Goal: Communication & Community: Answer question/provide support

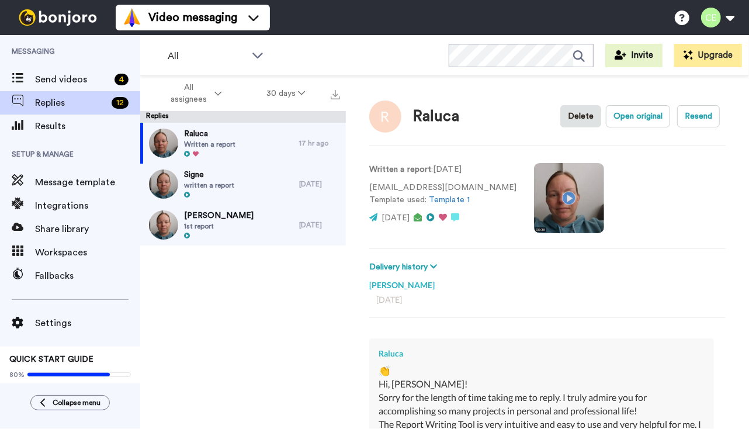
scroll to position [110, 0]
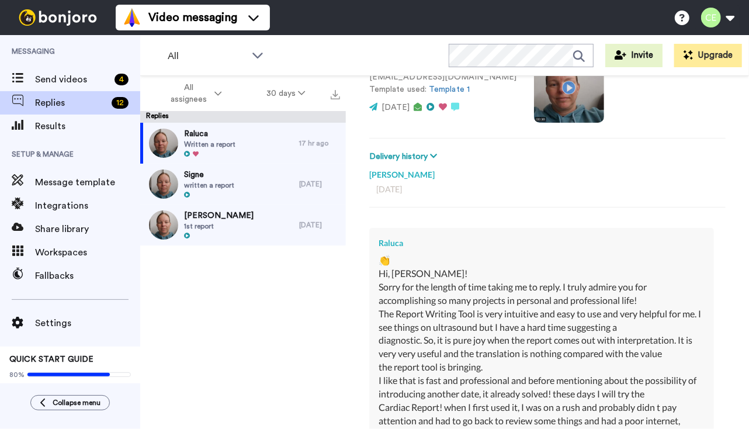
type textarea "x"
click at [71, 81] on span "Send videos" at bounding box center [72, 79] width 75 height 14
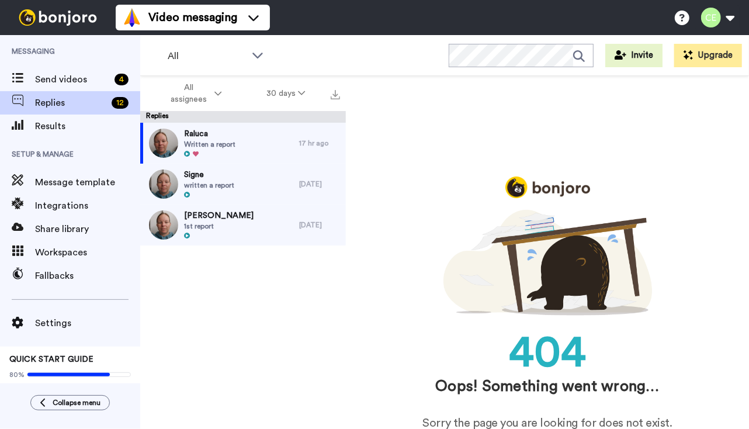
scroll to position [0, 0]
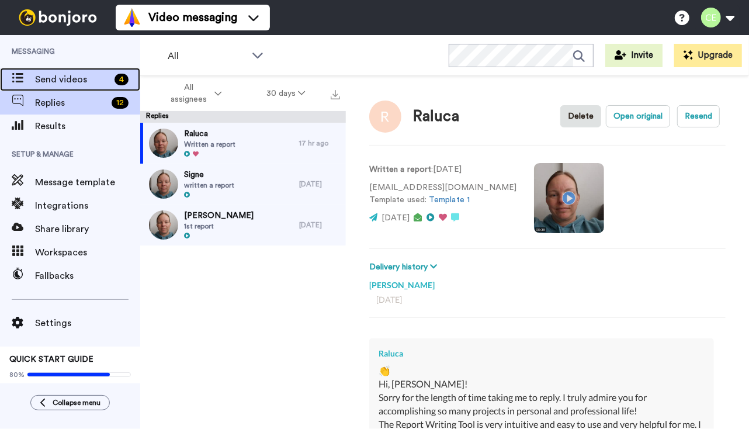
click at [50, 81] on span "Send videos" at bounding box center [72, 79] width 75 height 14
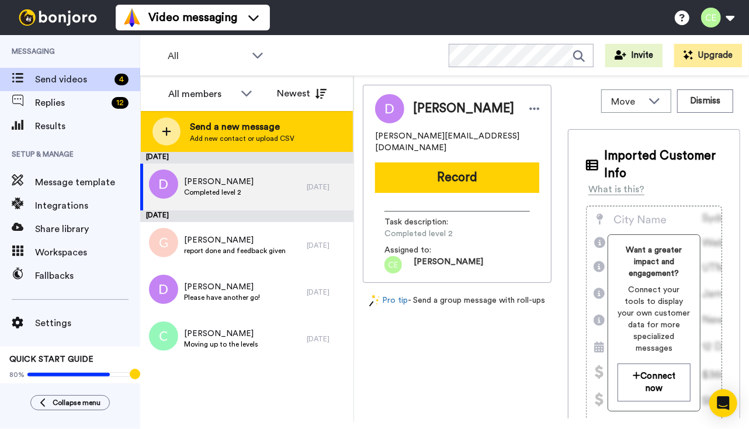
click at [291, 137] on div "Send a new message Add new contact or upload CSV" at bounding box center [247, 131] width 212 height 41
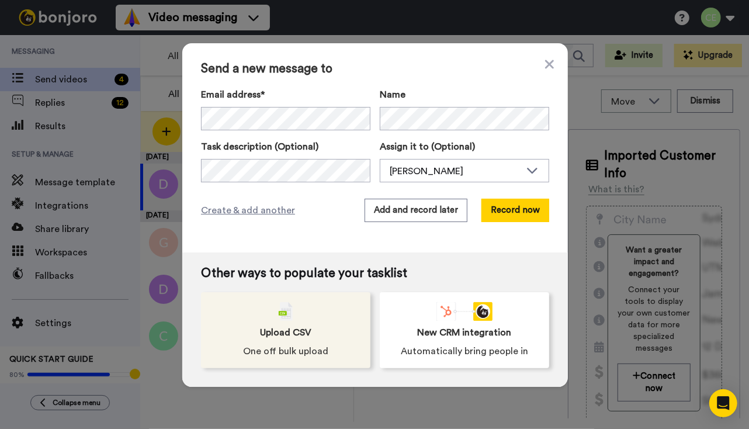
click at [303, 336] on span "Upload CSV" at bounding box center [285, 332] width 51 height 14
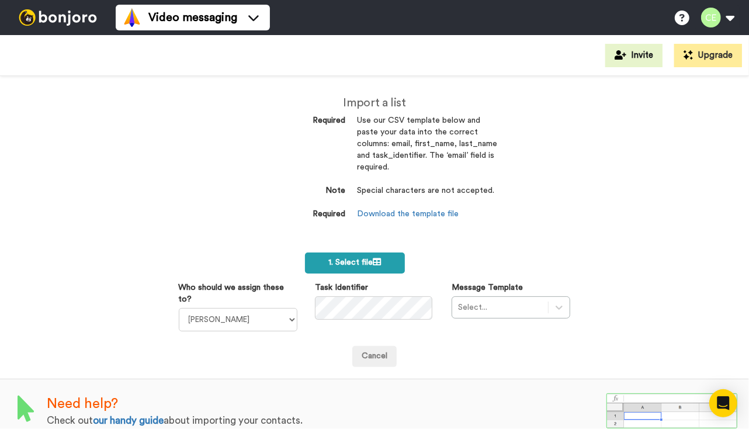
click at [358, 266] on span "1. Select file" at bounding box center [354, 262] width 53 height 8
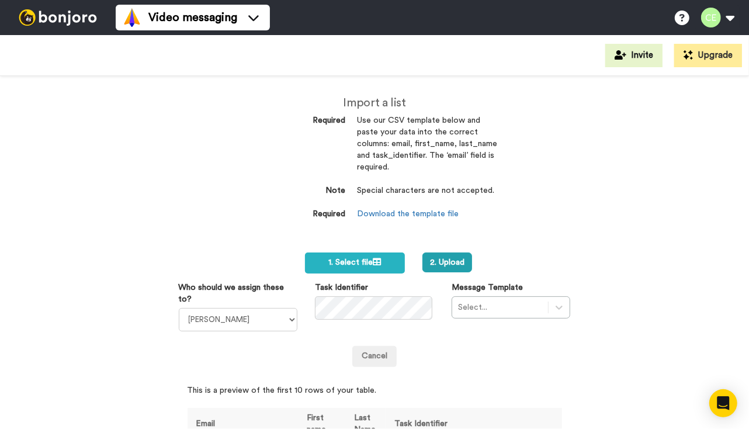
click at [556, 308] on div "Select..." at bounding box center [511, 307] width 119 height 22
click at [436, 263] on button "2. Upload" at bounding box center [447, 262] width 50 height 20
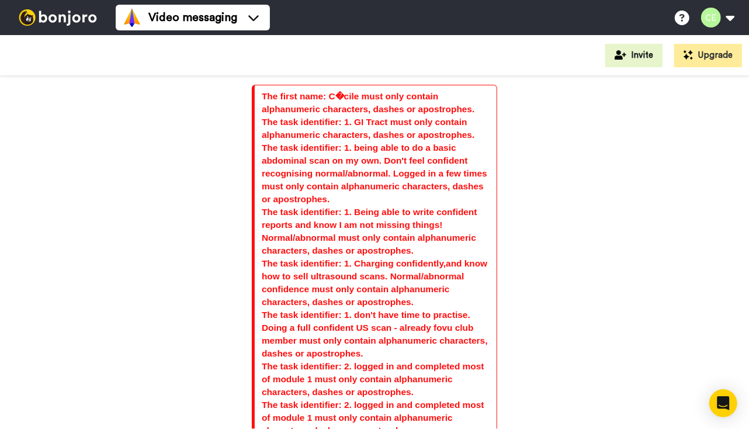
click at [204, 201] on div "The first name: C�cile must only contain alphanumeric characters, dashes or apo…" at bounding box center [374, 252] width 749 height 353
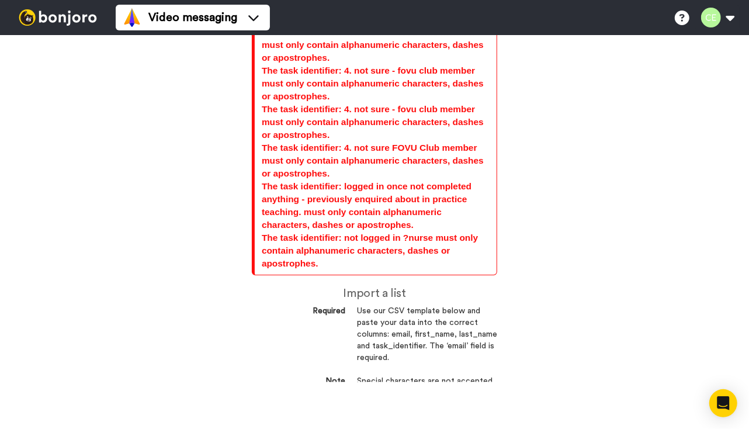
scroll to position [727, 0]
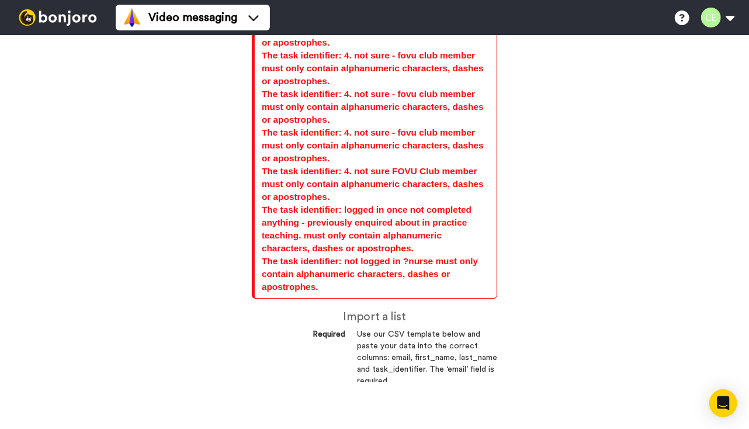
click at [589, 206] on div "The first name: C�cile must only contain alphanumeric characters, dashes or apo…" at bounding box center [374, 205] width 749 height 353
click at [176, 206] on div "The first name: C�cile must only contain alphanumeric characters, dashes or apo…" at bounding box center [374, 205] width 749 height 353
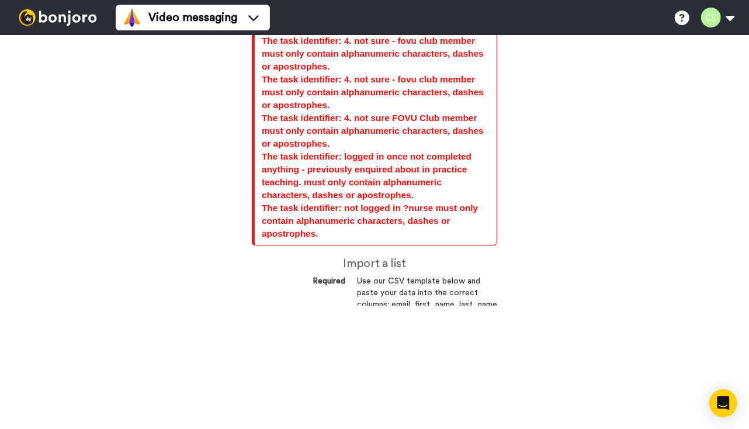
scroll to position [0, 0]
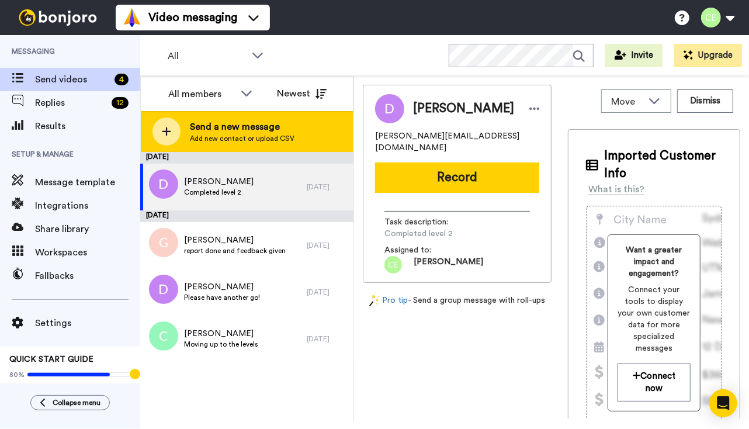
click at [210, 119] on div "Send a new message Add new contact or upload CSV" at bounding box center [247, 131] width 212 height 41
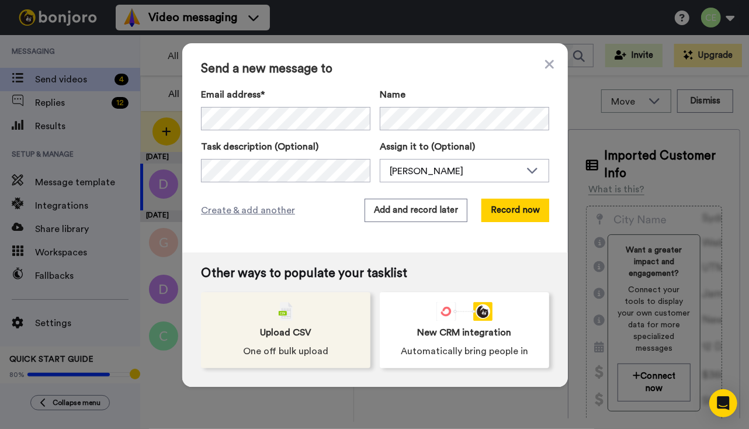
click at [283, 352] on span "One off bulk upload" at bounding box center [285, 351] width 85 height 14
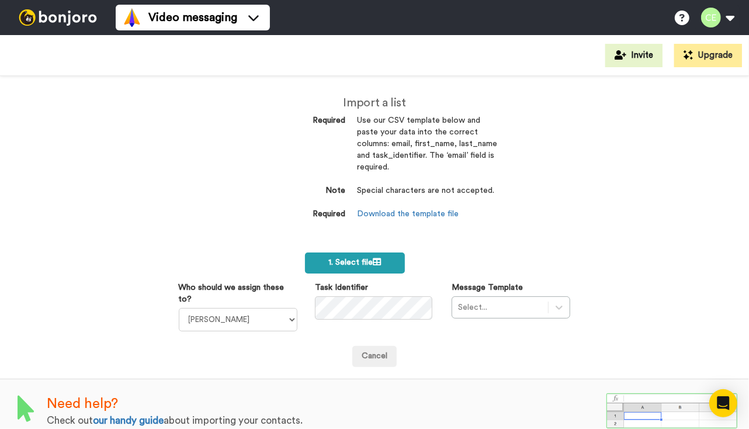
click at [376, 259] on icon at bounding box center [377, 262] width 8 height 8
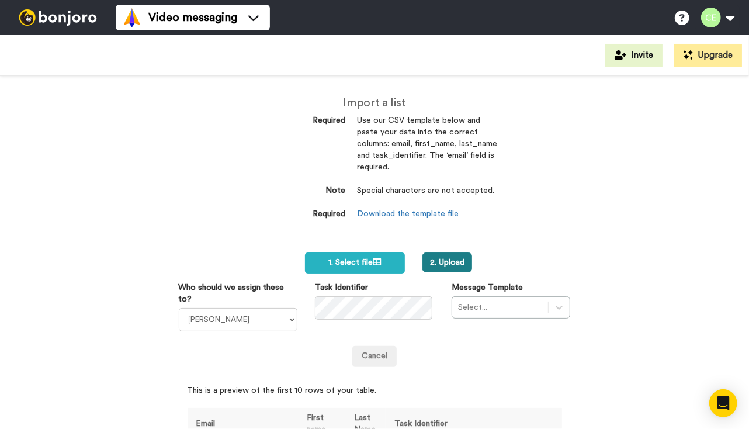
click at [432, 261] on button "2. Upload" at bounding box center [447, 262] width 50 height 20
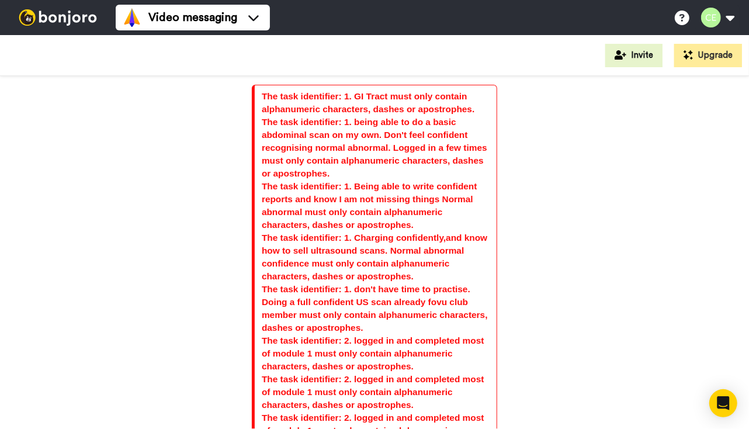
click at [229, 214] on div "The task identifier: 1. GI Tract must only contain alphanumeric characters, das…" at bounding box center [374, 252] width 749 height 353
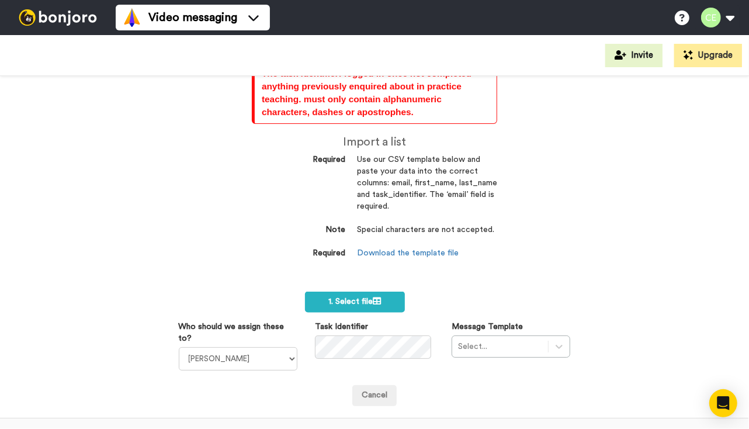
scroll to position [911, 0]
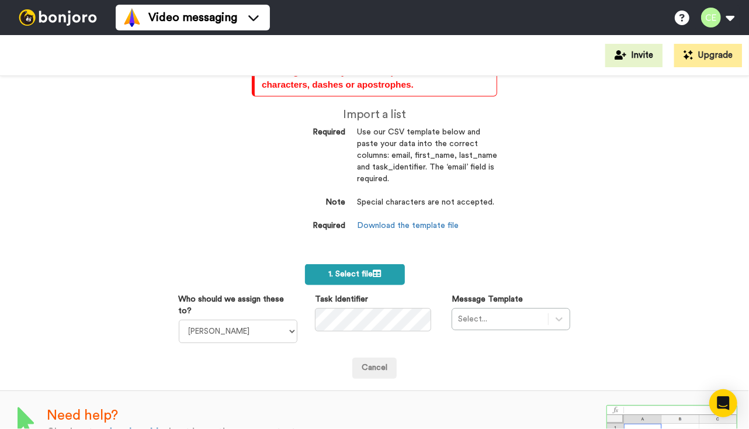
click at [349, 274] on span "1. Select file" at bounding box center [354, 274] width 53 height 8
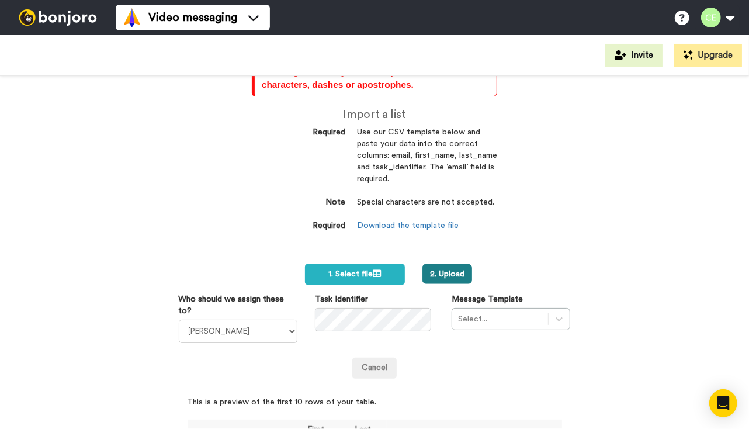
click at [446, 268] on button "2. Upload" at bounding box center [447, 274] width 50 height 20
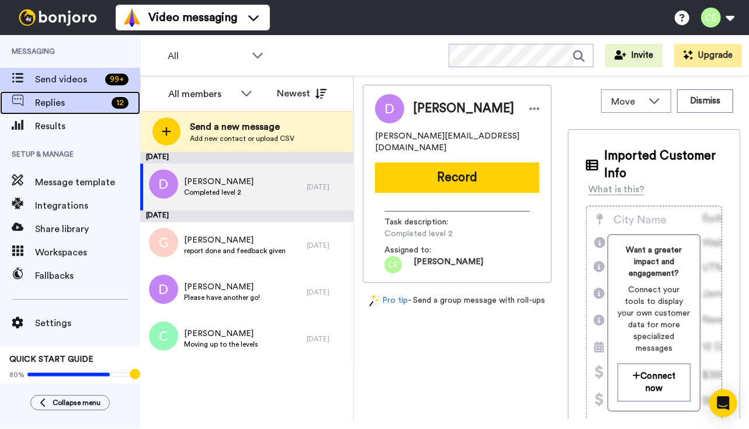
click at [77, 102] on span "Replies" at bounding box center [71, 103] width 72 height 14
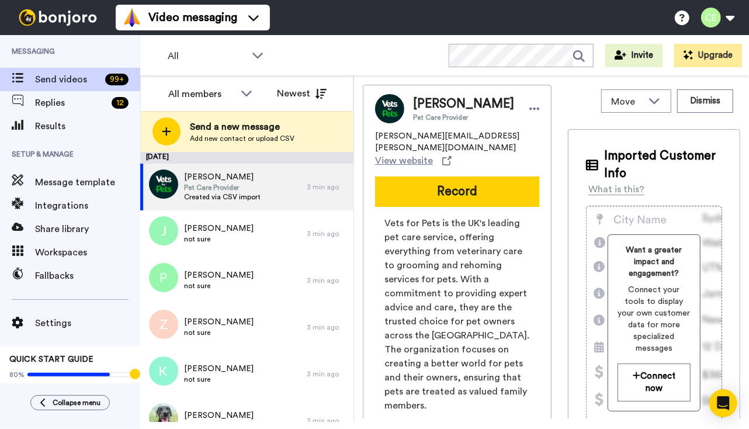
click at [465, 339] on span "Vets for Pets is the UK's leading pet care service, offering everything from ve…" at bounding box center [456, 314] width 145 height 196
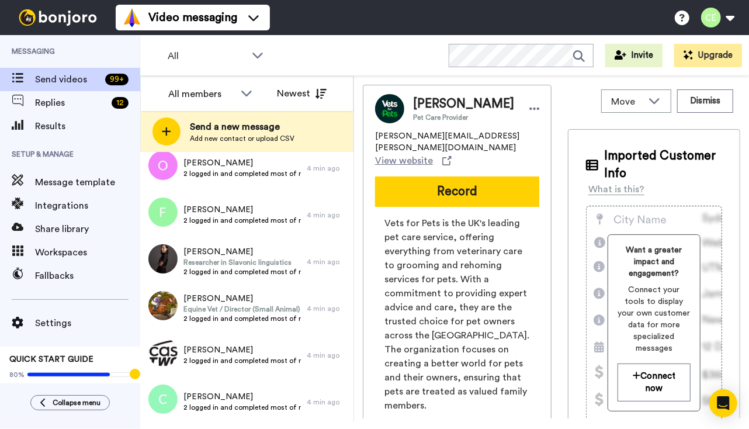
scroll to position [4438, 0]
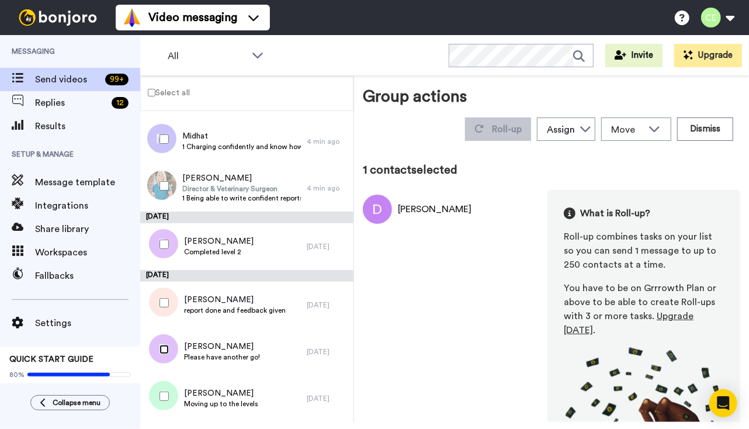
scroll to position [4398, 0]
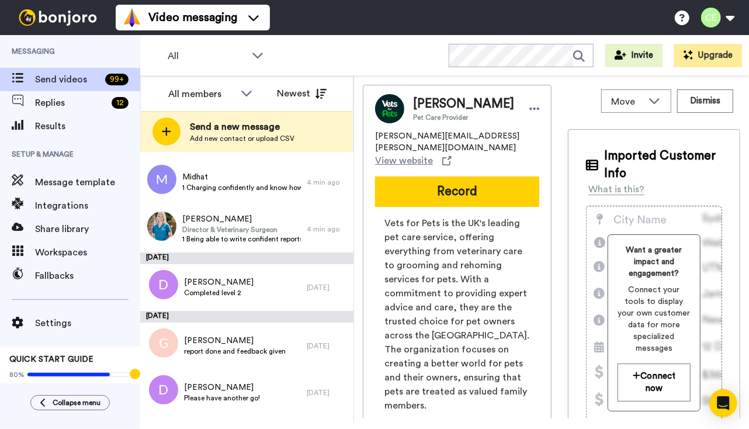
scroll to position [4438, 0]
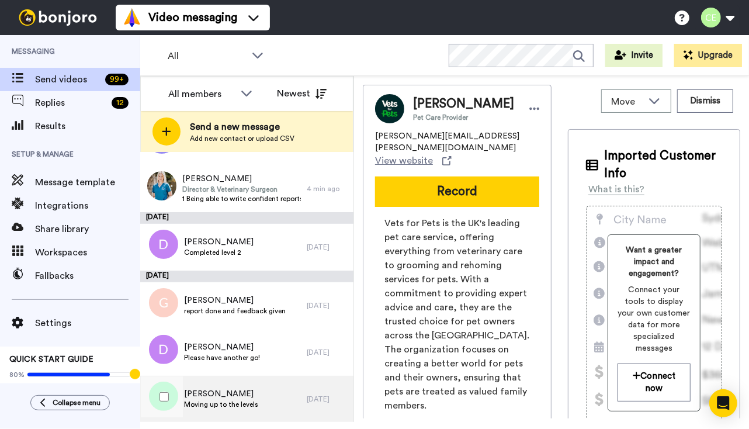
click at [229, 405] on span "Moving up to the levels" at bounding box center [221, 404] width 74 height 9
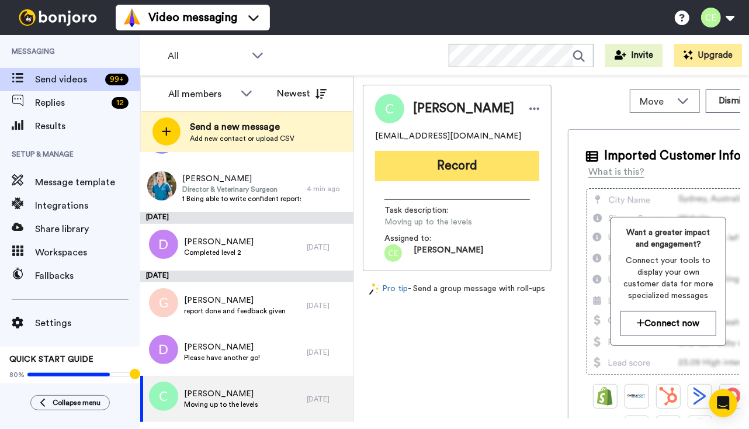
click at [442, 171] on button "Record" at bounding box center [457, 166] width 164 height 30
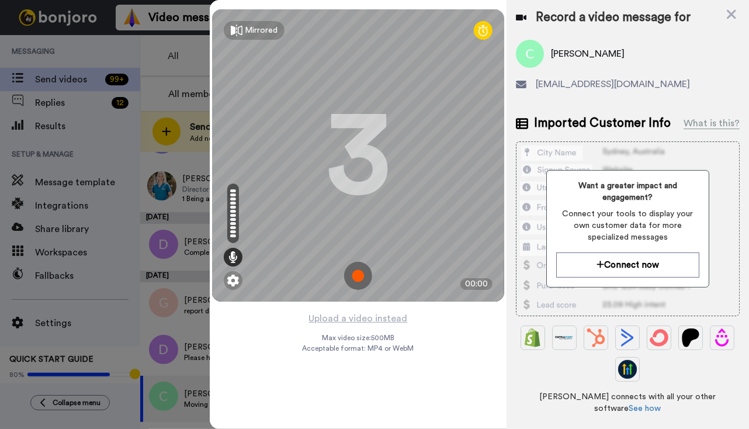
click at [361, 276] on img at bounding box center [358, 276] width 28 height 28
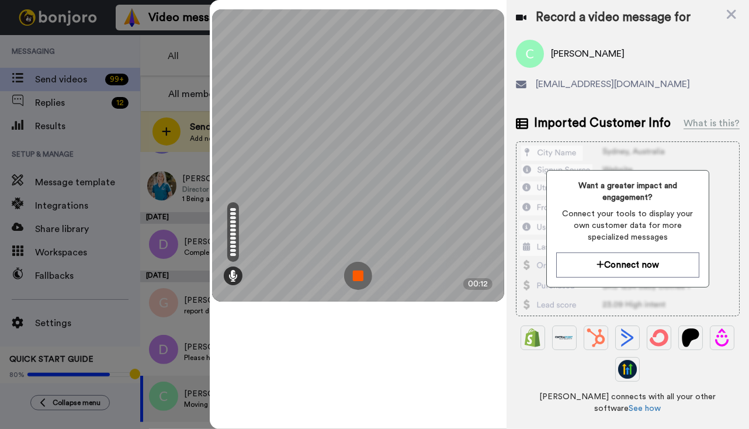
click at [361, 276] on img at bounding box center [358, 276] width 28 height 28
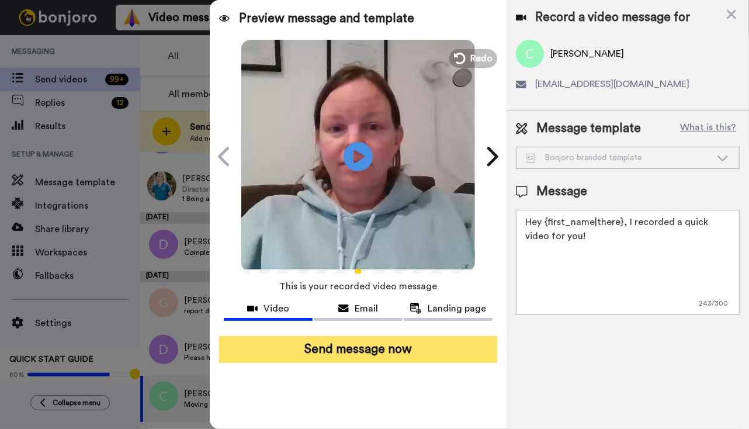
click at [408, 354] on button "Send message now" at bounding box center [358, 349] width 278 height 27
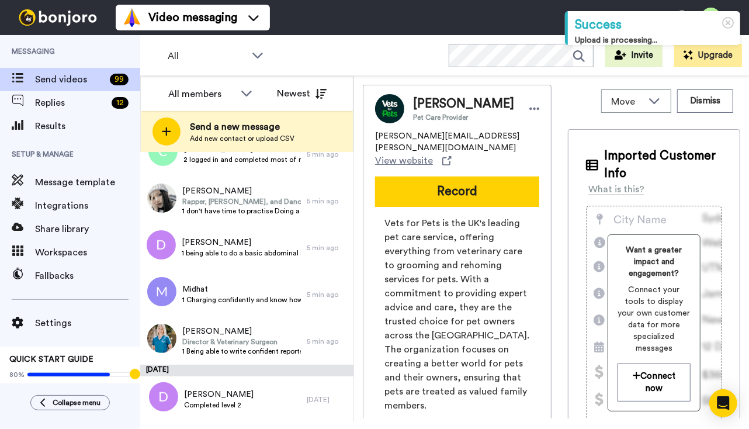
scroll to position [4391, 0]
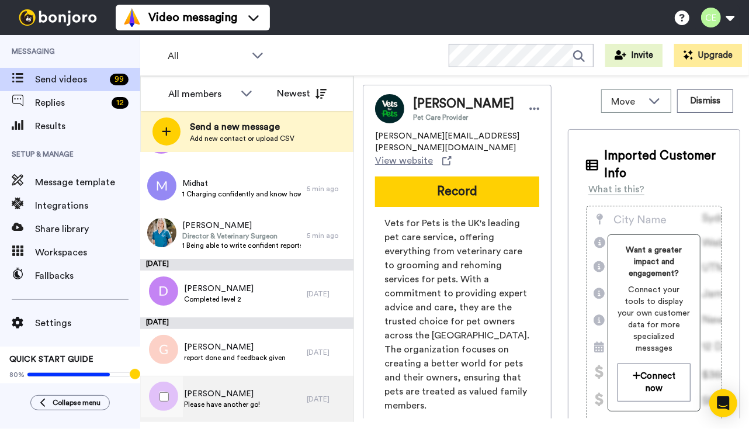
click at [256, 392] on span "Daniele" at bounding box center [222, 394] width 76 height 12
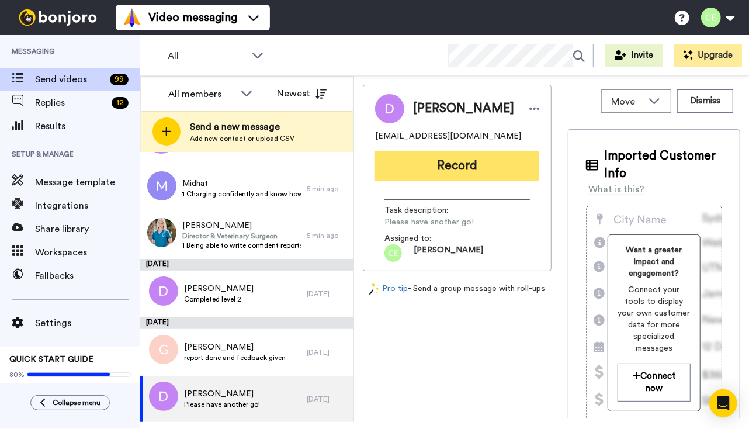
click at [452, 165] on button "Record" at bounding box center [457, 166] width 164 height 30
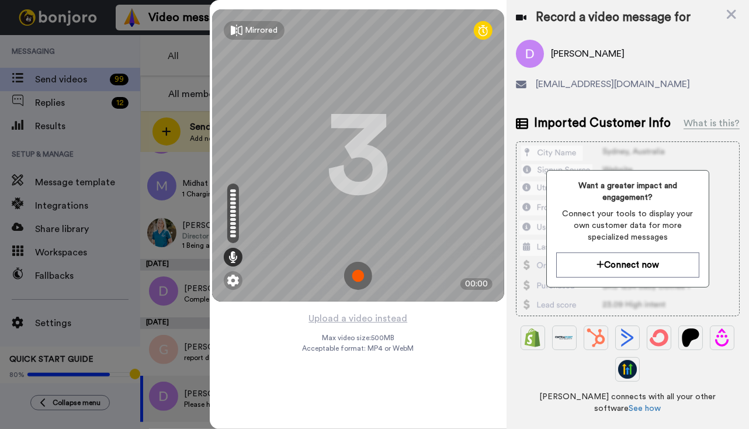
click at [355, 275] on img at bounding box center [358, 276] width 28 height 28
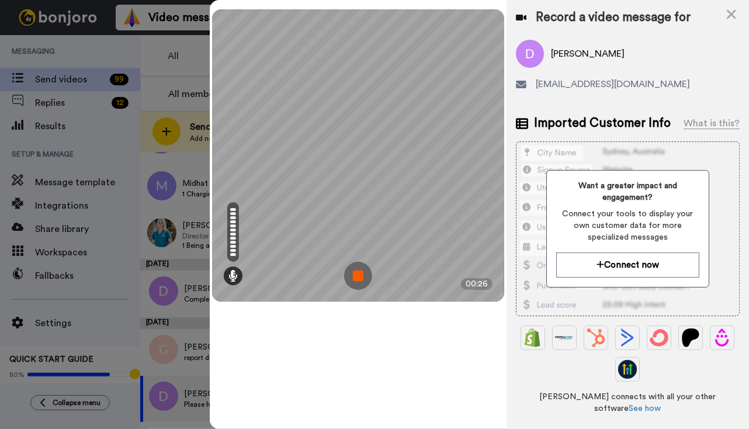
click at [356, 273] on img at bounding box center [358, 276] width 28 height 28
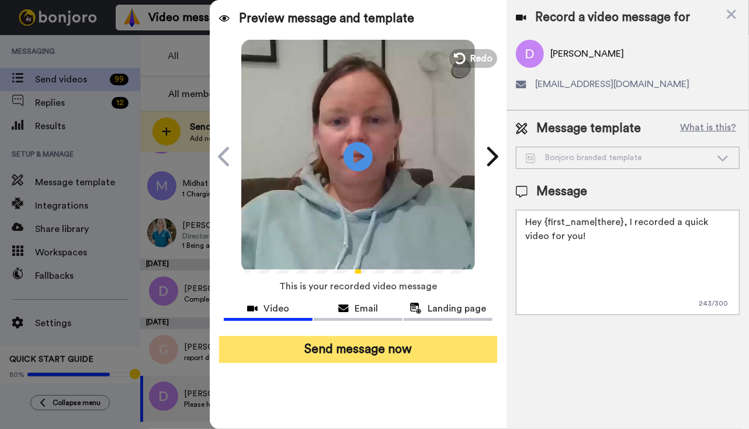
click at [355, 349] on button "Send message now" at bounding box center [358, 349] width 278 height 27
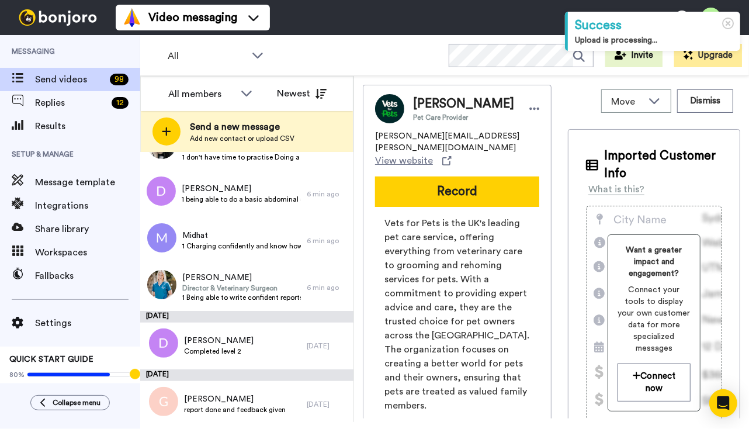
scroll to position [4344, 0]
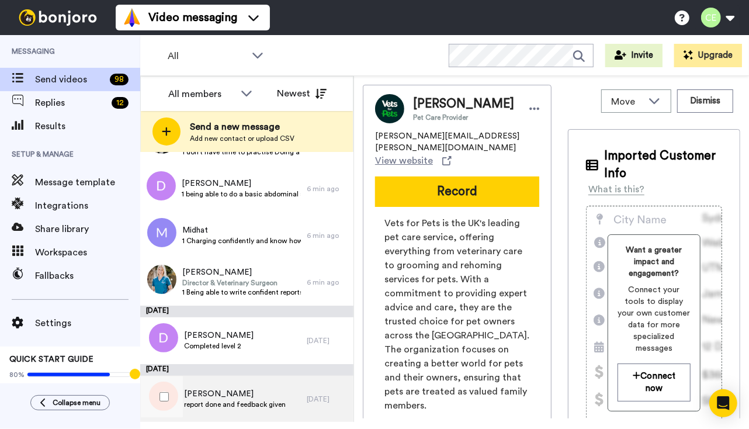
click at [251, 405] on span "report done and feedback given" at bounding box center [235, 404] width 102 height 9
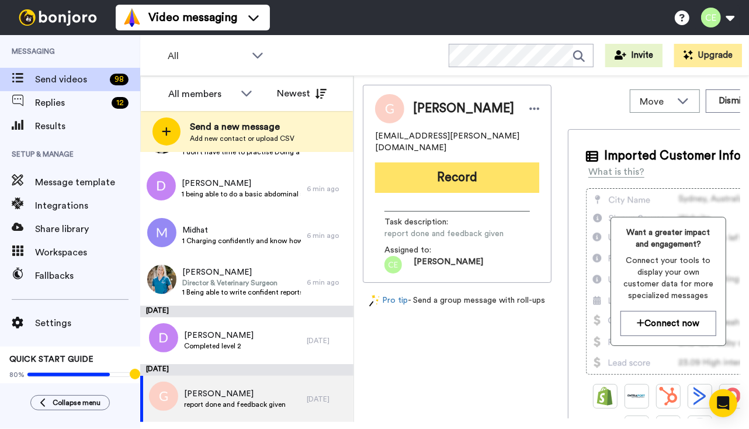
click at [456, 165] on button "Record" at bounding box center [457, 177] width 164 height 30
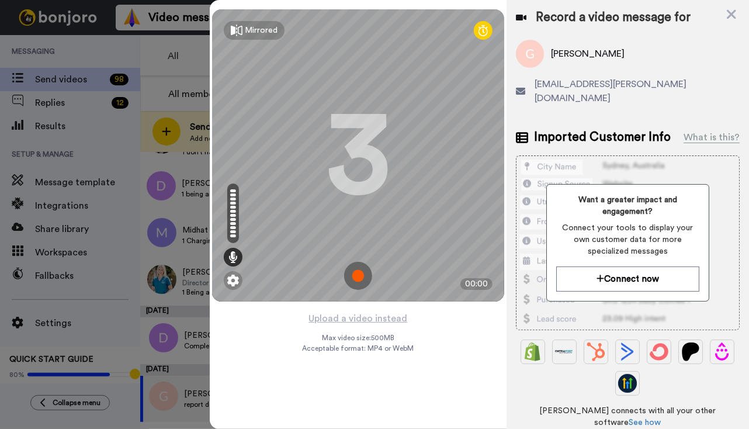
click at [358, 271] on img at bounding box center [358, 276] width 28 height 28
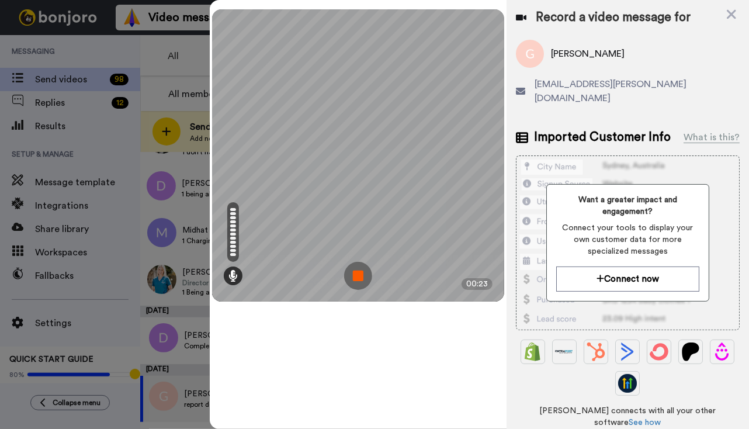
click at [358, 279] on img at bounding box center [358, 276] width 28 height 28
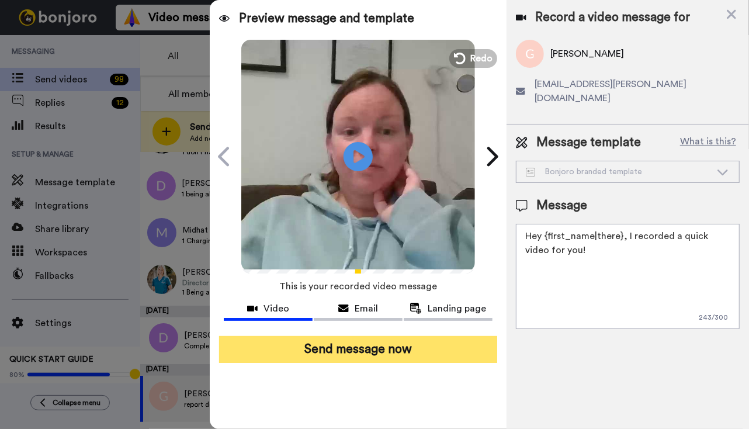
click at [374, 352] on button "Send message now" at bounding box center [358, 349] width 278 height 27
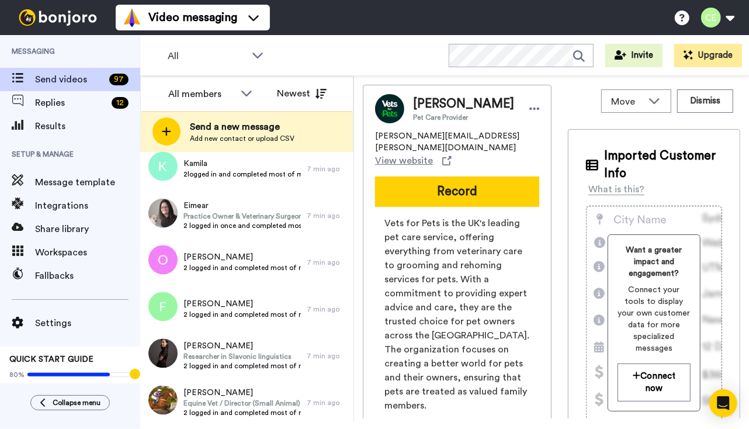
scroll to position [4286, 0]
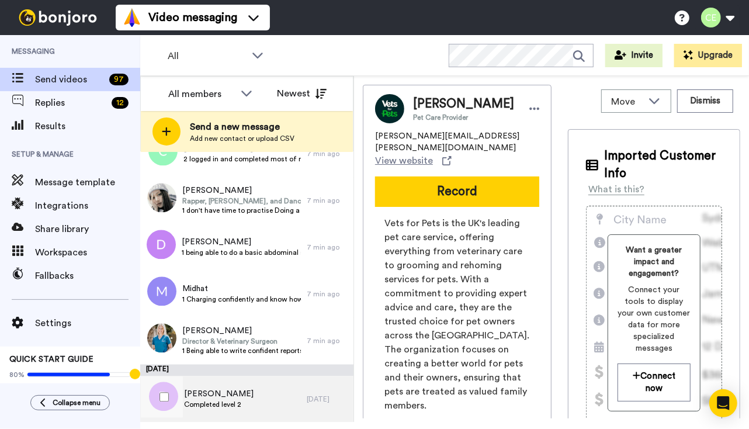
click at [245, 406] on div "[PERSON_NAME] Completed level 2" at bounding box center [223, 399] width 166 height 47
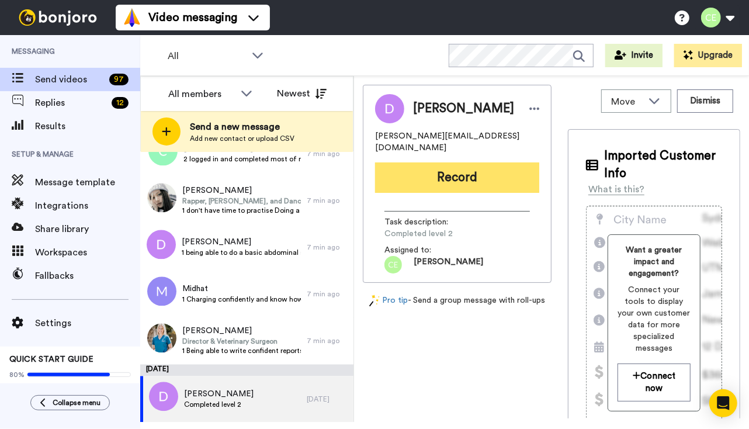
click at [488, 163] on button "Record" at bounding box center [457, 177] width 164 height 30
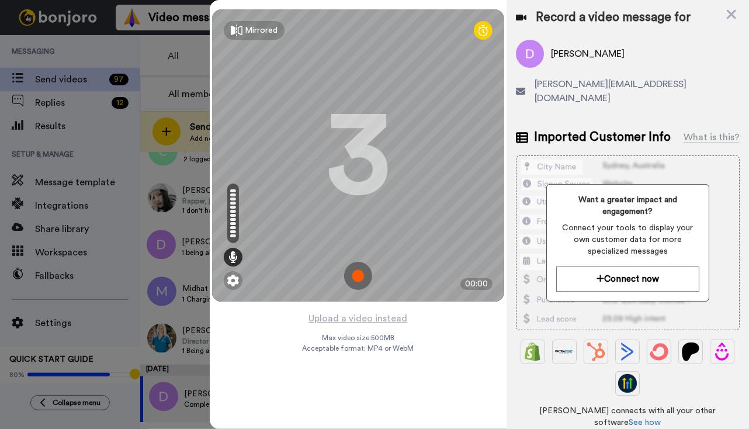
click at [356, 279] on img at bounding box center [358, 276] width 28 height 28
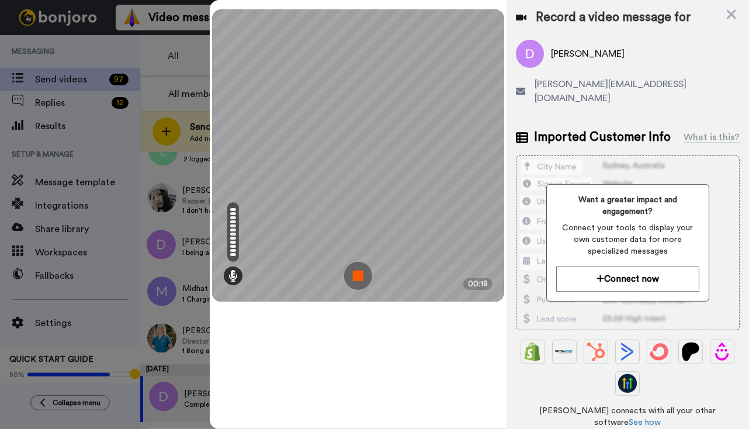
click at [354, 283] on img at bounding box center [358, 276] width 28 height 28
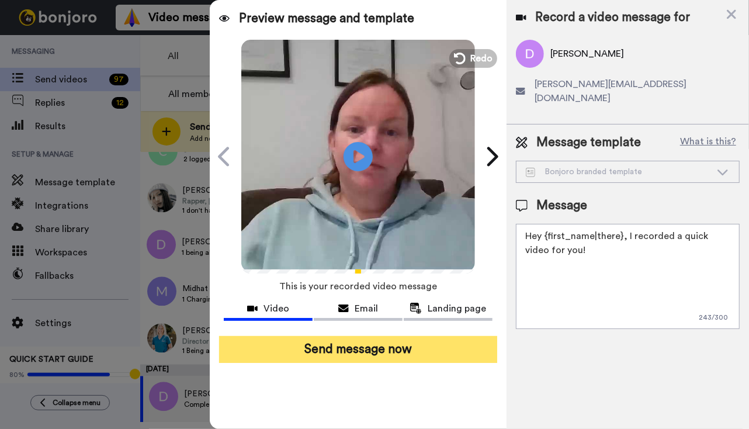
click at [339, 340] on button "Send message now" at bounding box center [358, 349] width 278 height 27
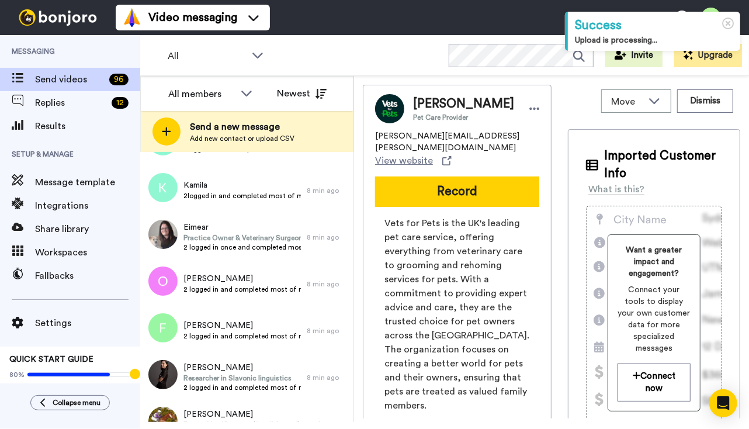
scroll to position [4228, 0]
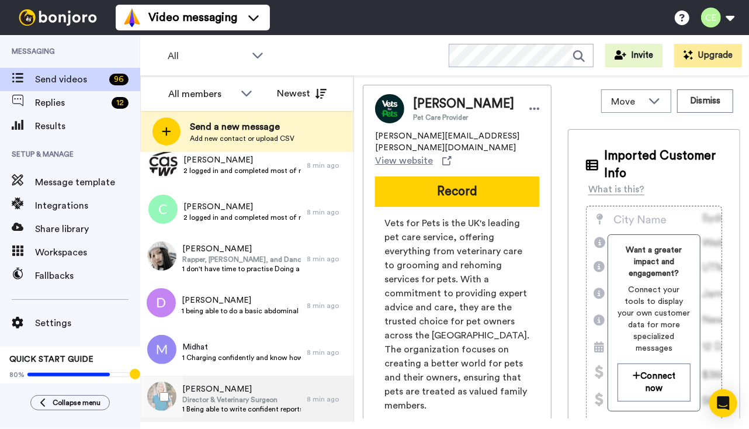
click at [232, 398] on span "Director & Veterinary Surgeon" at bounding box center [241, 399] width 119 height 9
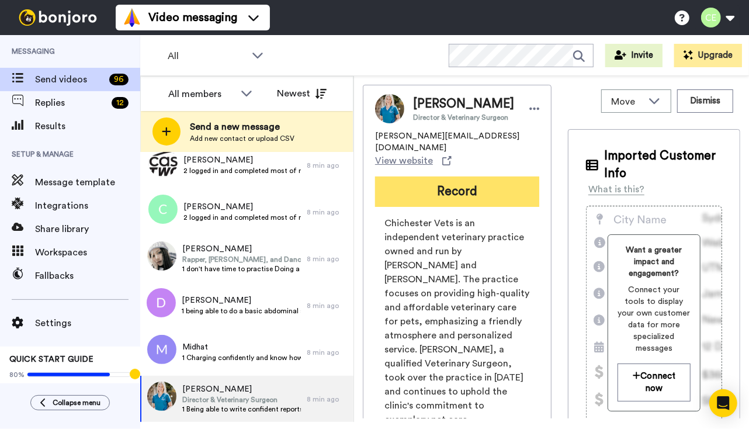
click at [442, 187] on button "Record" at bounding box center [457, 191] width 164 height 30
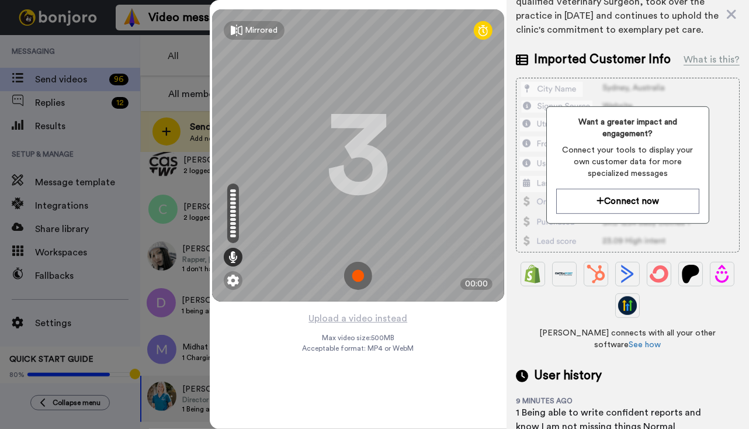
scroll to position [302, 0]
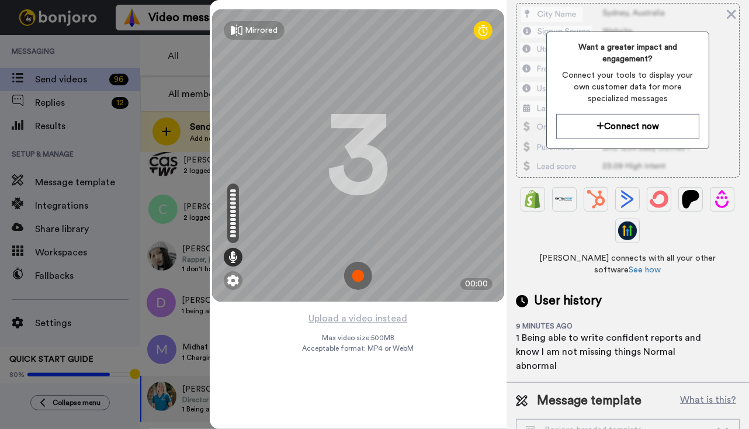
click at [360, 275] on img at bounding box center [358, 276] width 28 height 28
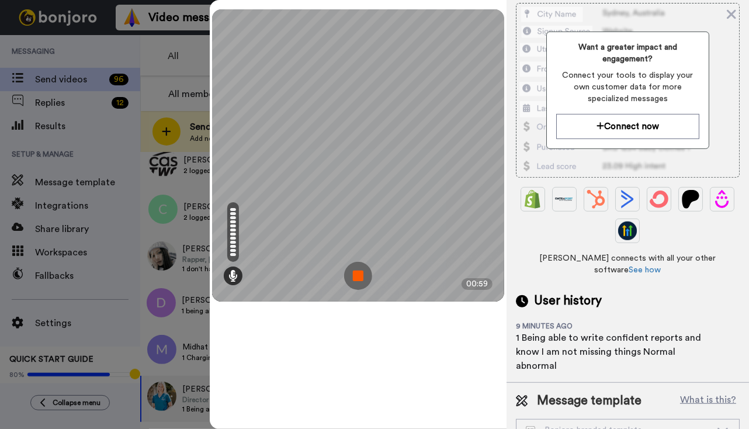
click at [357, 274] on img at bounding box center [358, 276] width 28 height 28
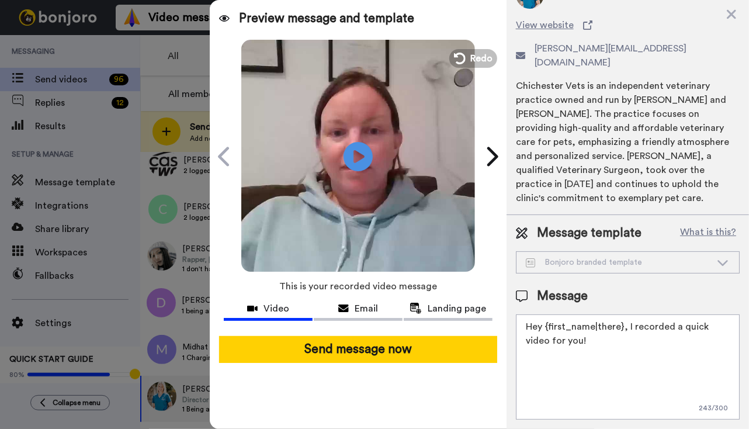
scroll to position [0, 0]
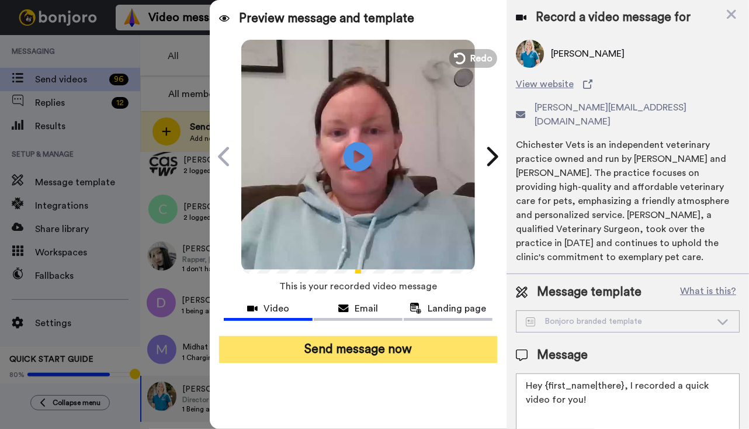
click at [358, 352] on button "Send message now" at bounding box center [358, 349] width 278 height 27
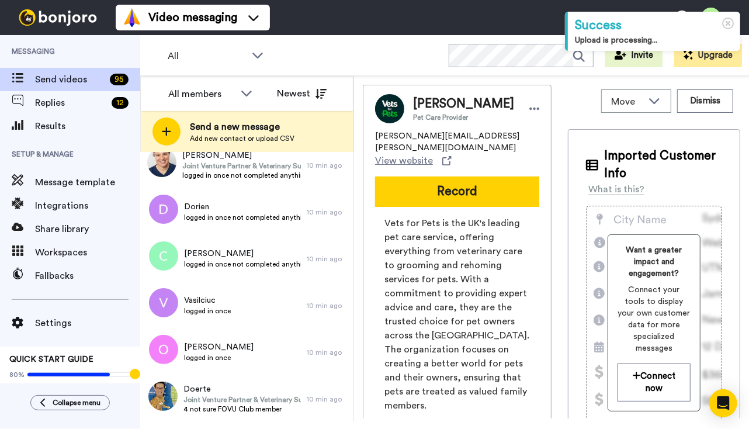
scroll to position [4181, 0]
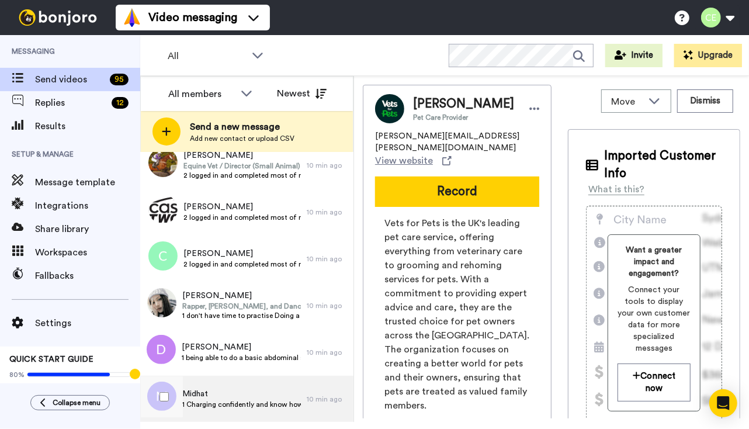
click at [231, 405] on span "1 Charging confidently and know how to sell ultrasound scans Normal abnormal co…" at bounding box center [241, 404] width 119 height 9
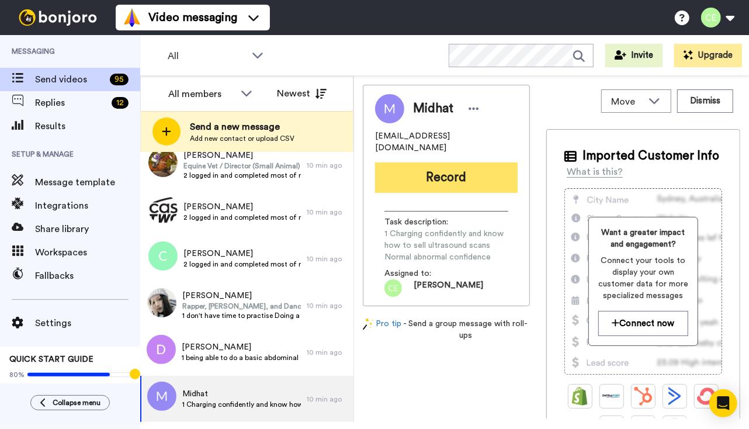
click at [463, 162] on button "Record" at bounding box center [446, 177] width 143 height 30
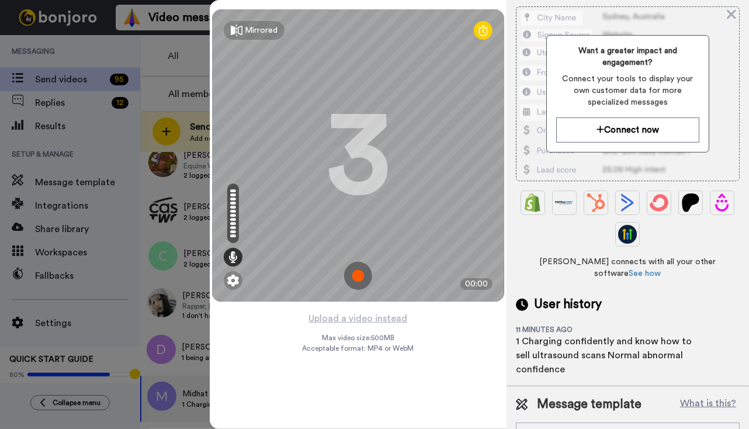
scroll to position [152, 0]
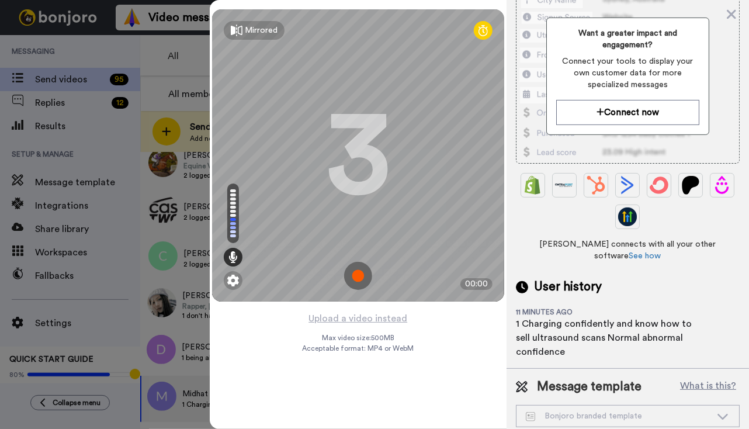
click at [358, 278] on img at bounding box center [358, 276] width 28 height 28
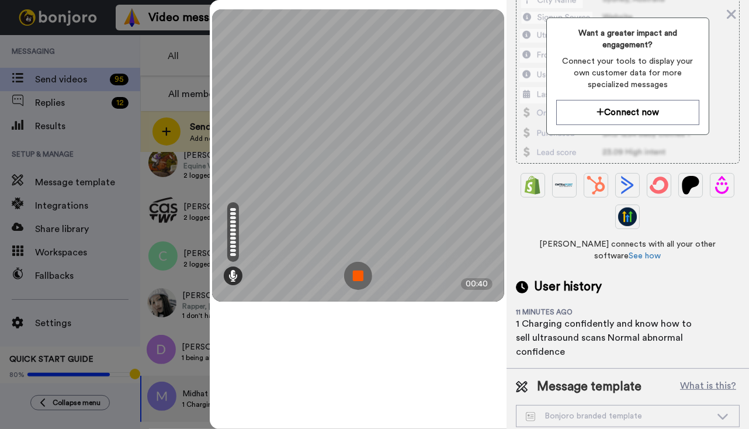
click at [360, 273] on img at bounding box center [358, 276] width 28 height 28
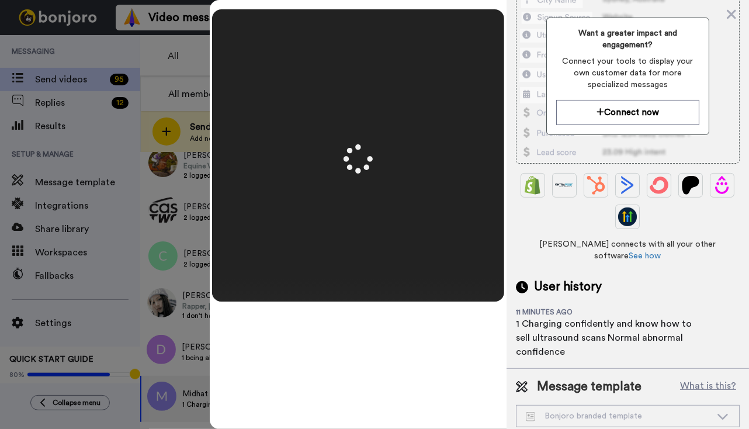
scroll to position [0, 0]
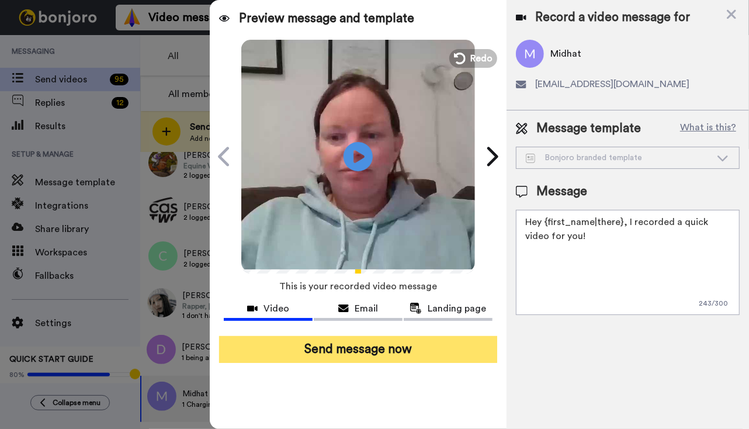
click at [359, 345] on button "Send message now" at bounding box center [358, 349] width 278 height 27
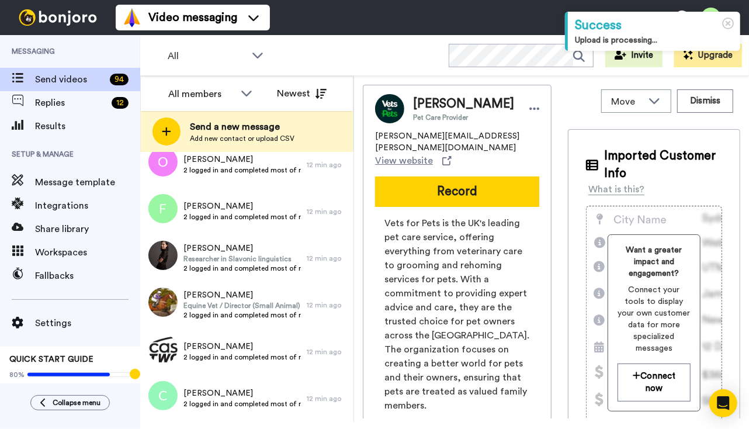
scroll to position [4134, 0]
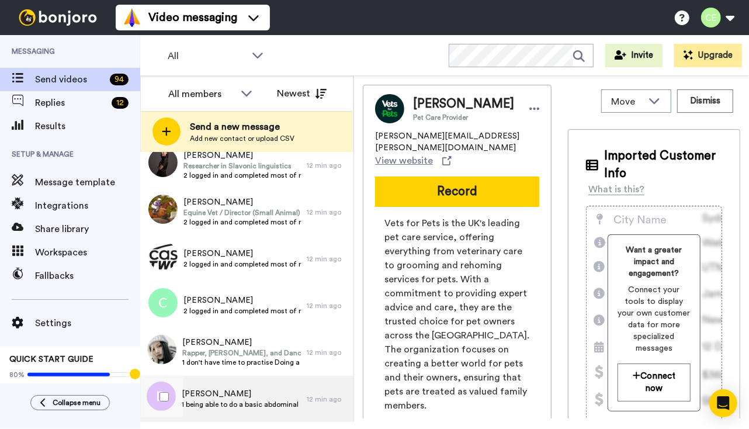
click at [246, 398] on span "Dave" at bounding box center [241, 394] width 119 height 12
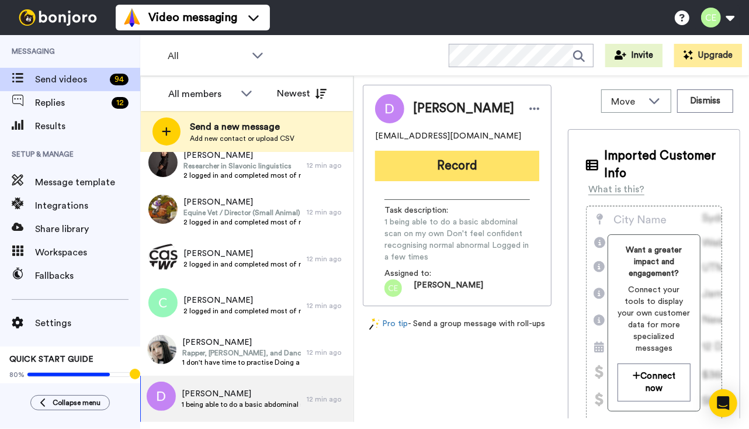
click at [449, 176] on button "Record" at bounding box center [457, 166] width 164 height 30
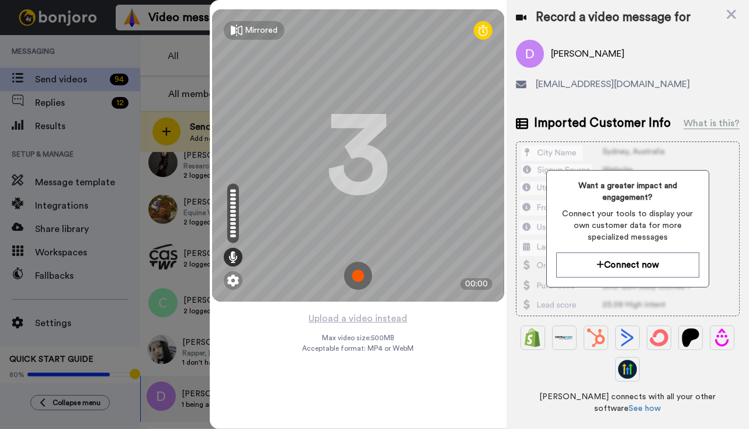
scroll to position [152, 0]
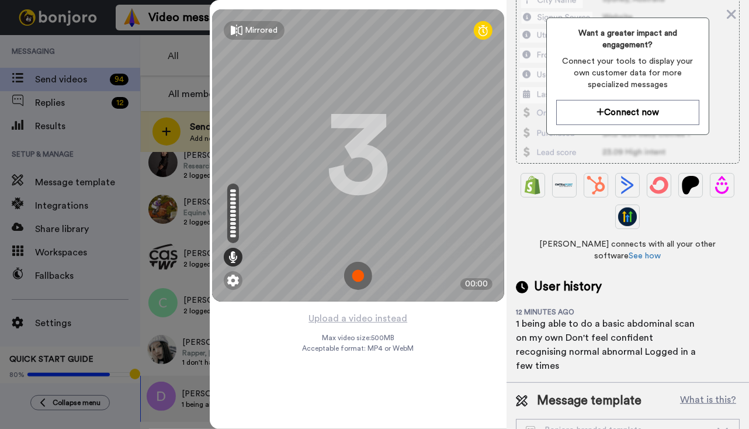
click at [359, 273] on img at bounding box center [358, 276] width 28 height 28
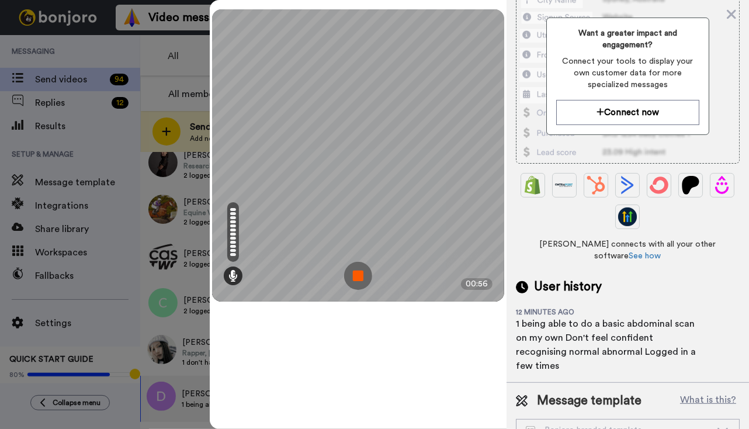
click at [359, 279] on img at bounding box center [358, 276] width 28 height 28
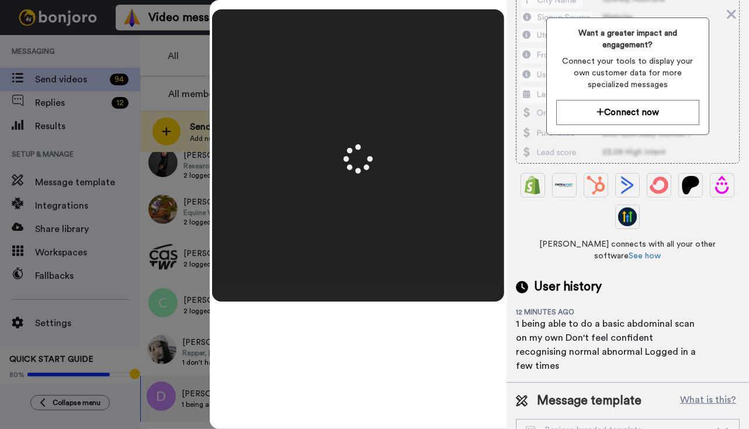
scroll to position [0, 0]
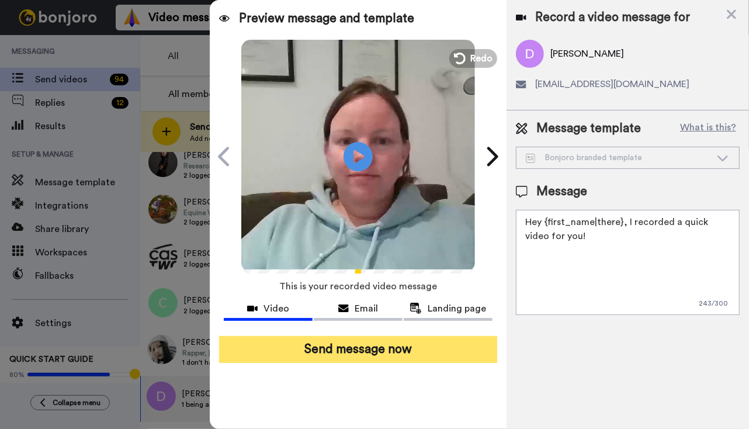
click at [374, 361] on button "Send message now" at bounding box center [358, 349] width 278 height 27
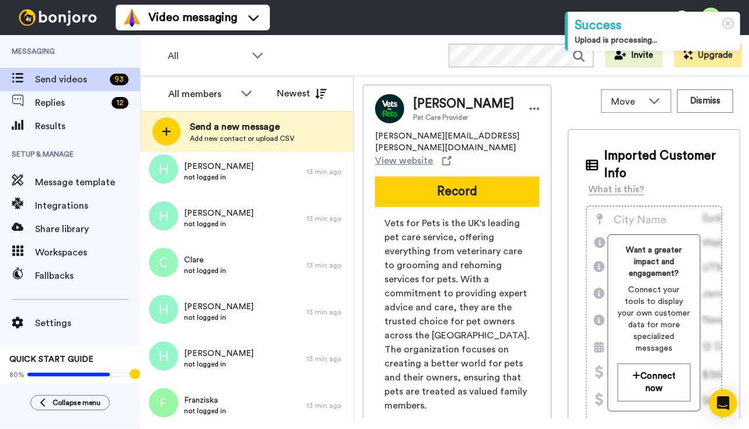
scroll to position [2078, 0]
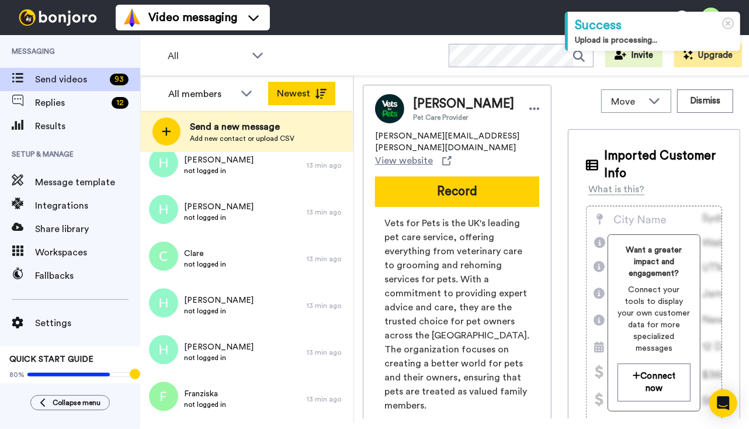
click at [308, 83] on button "Newest" at bounding box center [301, 93] width 67 height 23
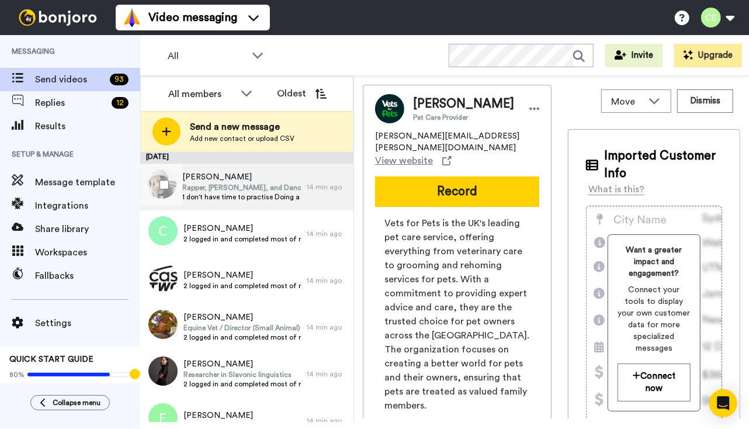
click at [265, 198] on span "1 don't have time to practise Doing a full confident US scan already fovu club …" at bounding box center [241, 196] width 119 height 9
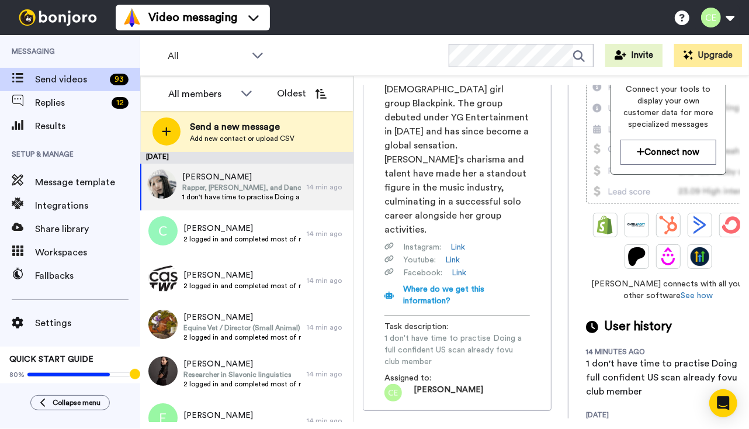
scroll to position [252, 0]
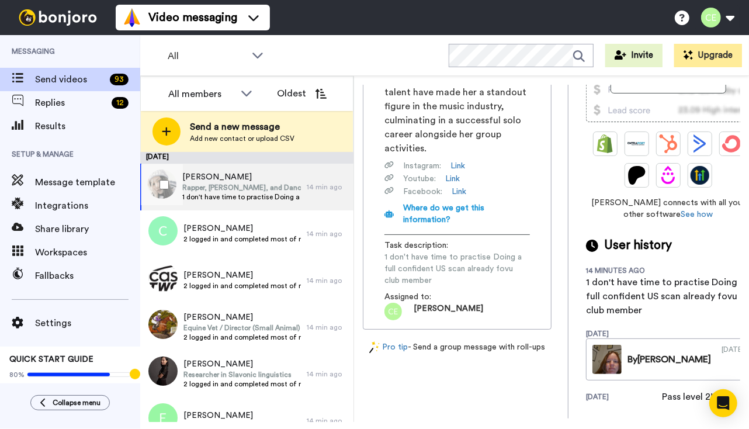
click at [273, 197] on span "1 don't have time to practise Doing a full confident US scan already fovu club …" at bounding box center [241, 196] width 119 height 9
drag, startPoint x: 273, startPoint y: 197, endPoint x: 211, endPoint y: 178, distance: 64.3
click at [211, 178] on span "Lisa" at bounding box center [241, 177] width 119 height 12
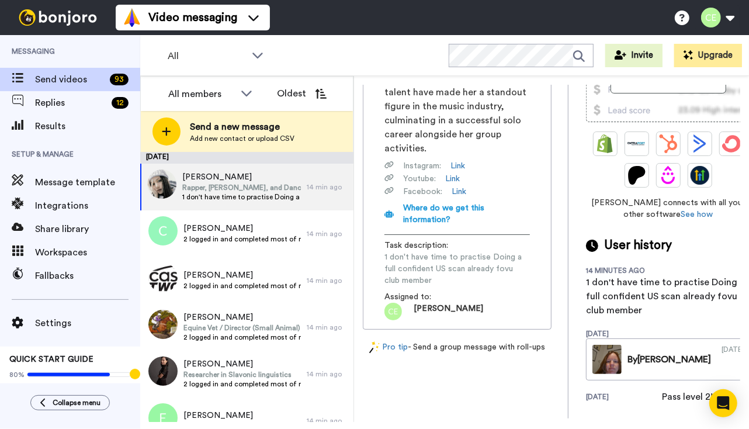
scroll to position [0, 0]
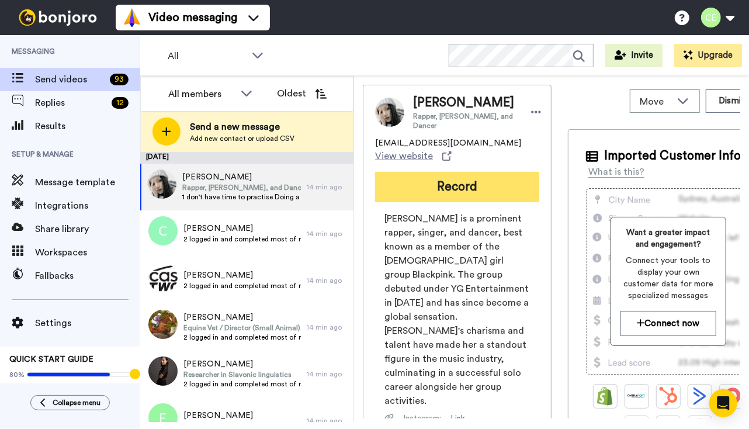
click at [420, 185] on button "Record" at bounding box center [457, 187] width 164 height 30
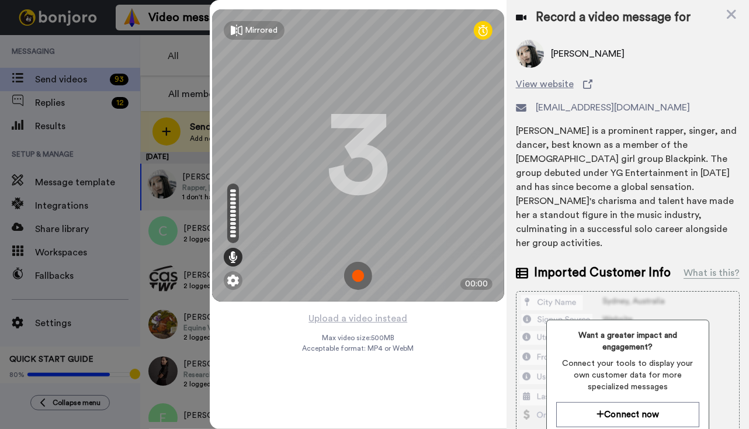
click at [356, 269] on img at bounding box center [358, 276] width 28 height 28
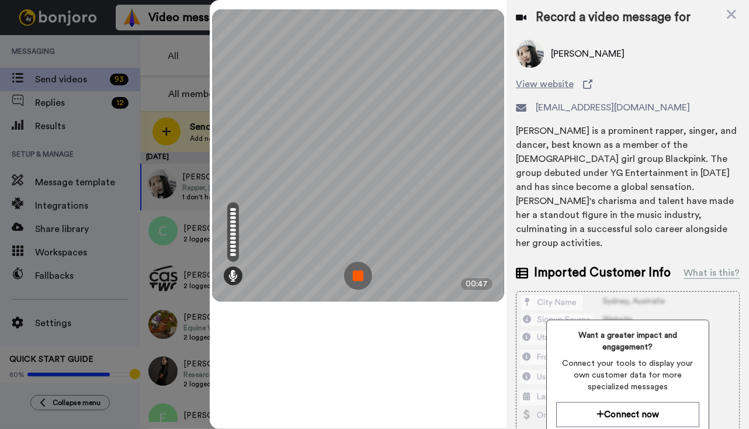
click at [357, 275] on img at bounding box center [358, 276] width 28 height 28
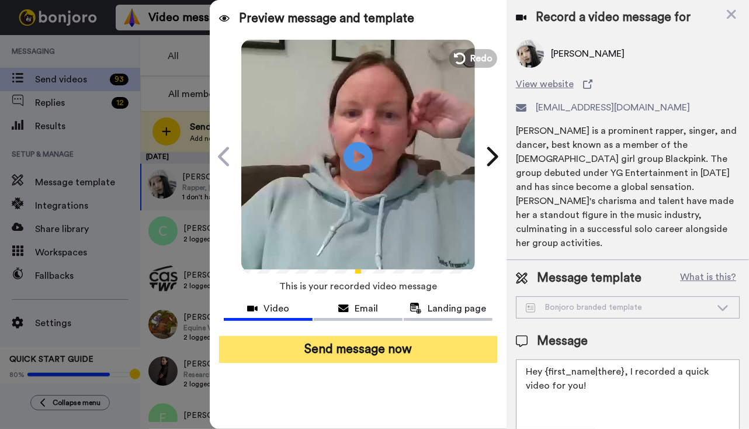
click at [370, 355] on button "Send message now" at bounding box center [358, 349] width 278 height 27
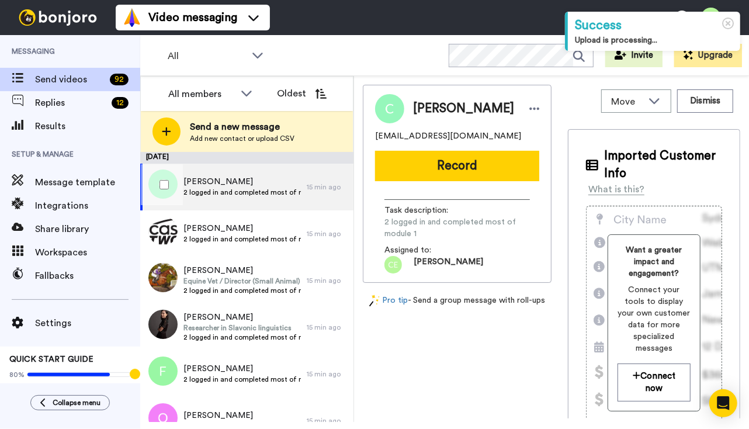
click at [235, 193] on span "2 logged in and completed most of module 1" at bounding box center [241, 192] width 117 height 9
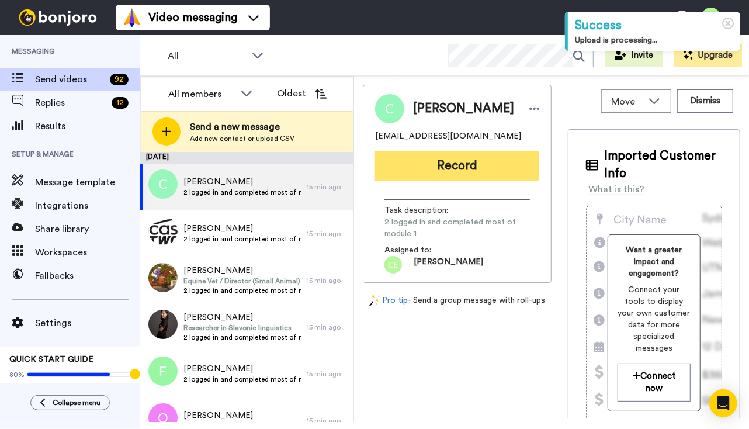
click at [451, 167] on button "Record" at bounding box center [457, 166] width 164 height 30
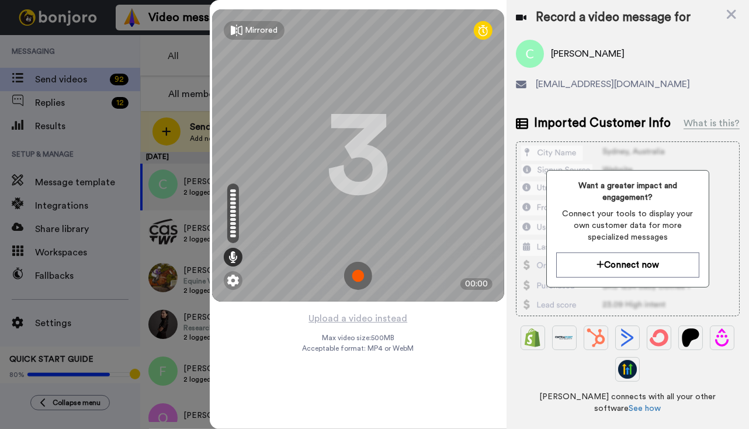
click at [361, 273] on img at bounding box center [358, 276] width 28 height 28
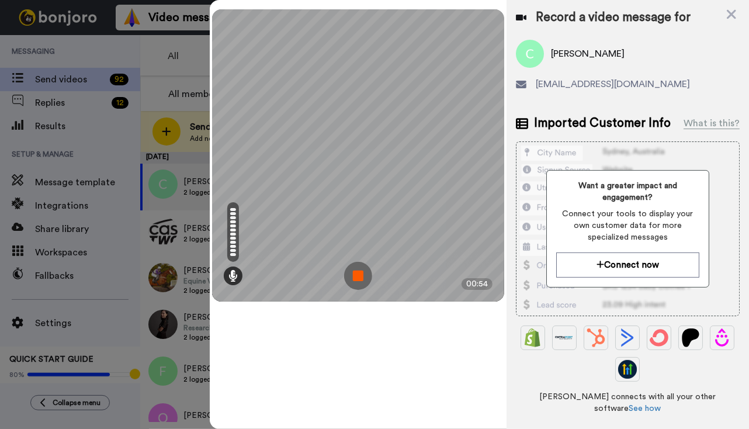
click at [359, 278] on img at bounding box center [358, 276] width 28 height 28
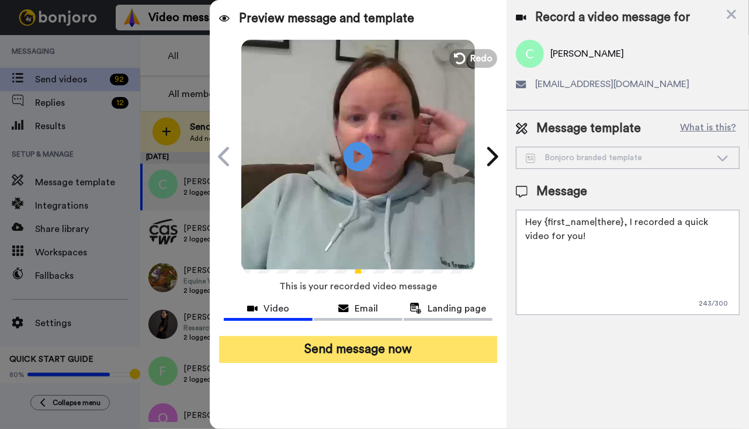
click at [268, 357] on button "Send message now" at bounding box center [358, 349] width 278 height 27
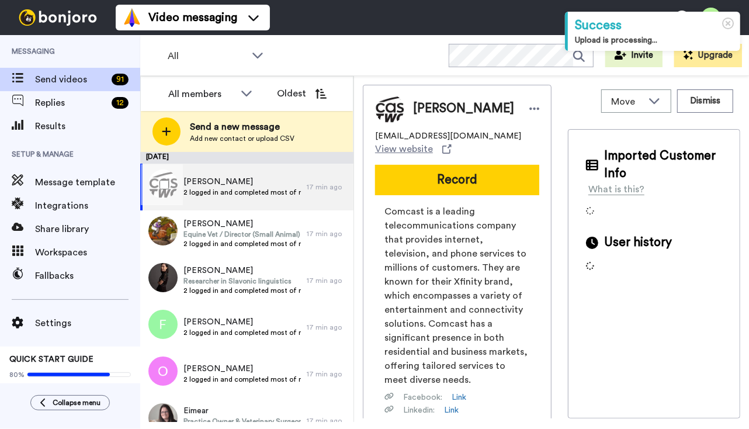
click at [262, 192] on span "2 logged in and completed most of module 1" at bounding box center [241, 192] width 117 height 9
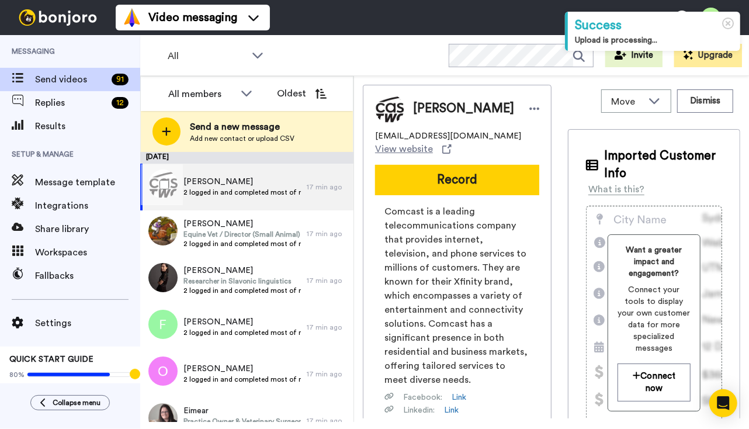
click at [262, 192] on span "2 logged in and completed most of module 1" at bounding box center [241, 192] width 117 height 9
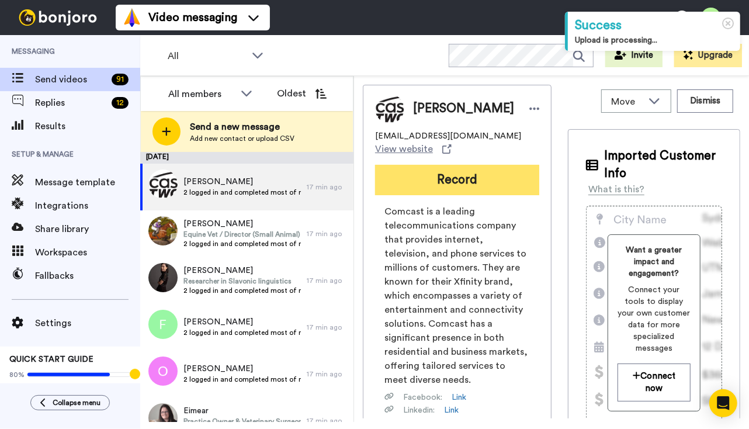
click at [421, 182] on button "Record" at bounding box center [457, 180] width 164 height 30
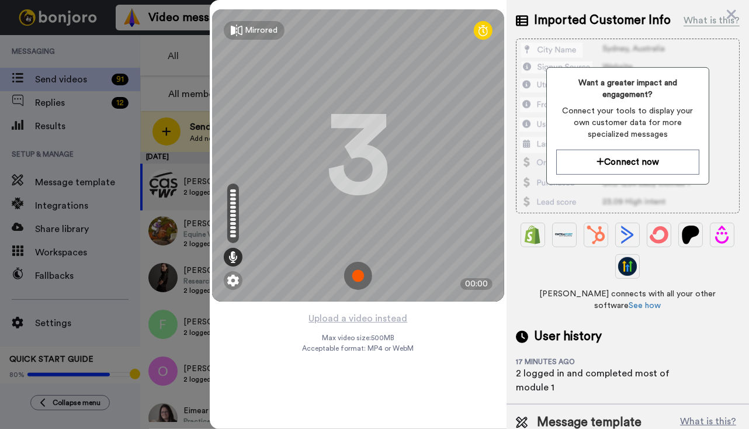
scroll to position [260, 0]
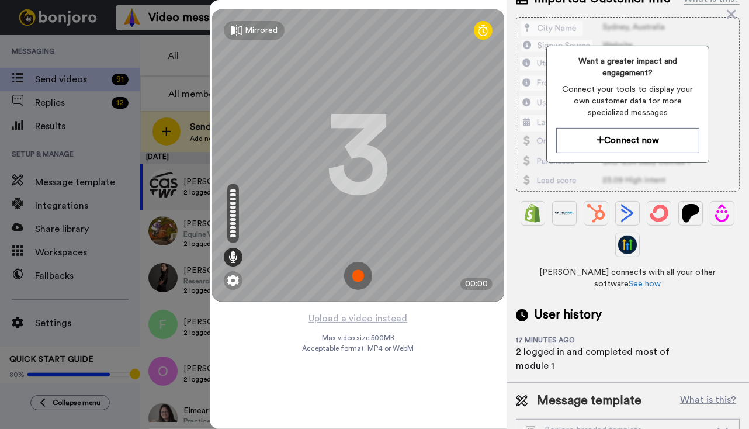
click at [366, 277] on img at bounding box center [358, 276] width 28 height 28
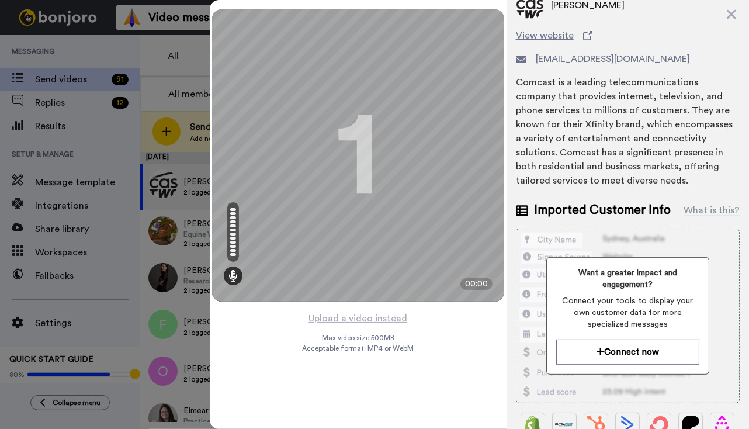
scroll to position [0, 0]
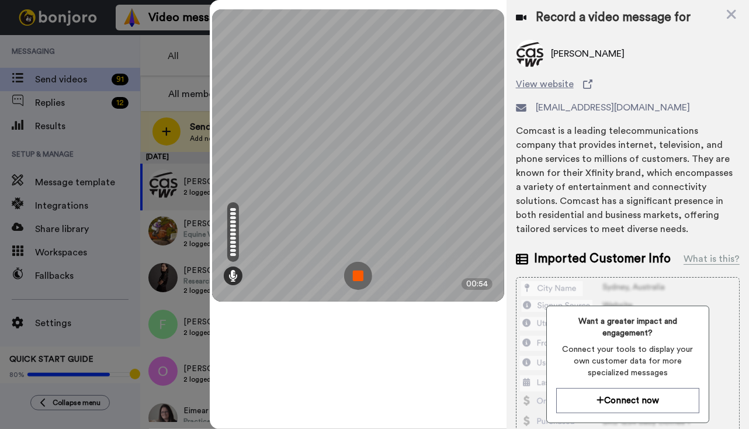
click at [360, 278] on img at bounding box center [358, 276] width 28 height 28
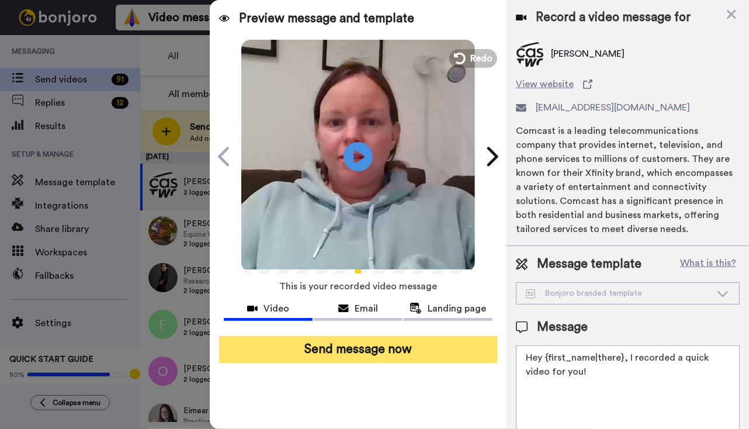
click at [339, 350] on button "Send message now" at bounding box center [358, 349] width 278 height 27
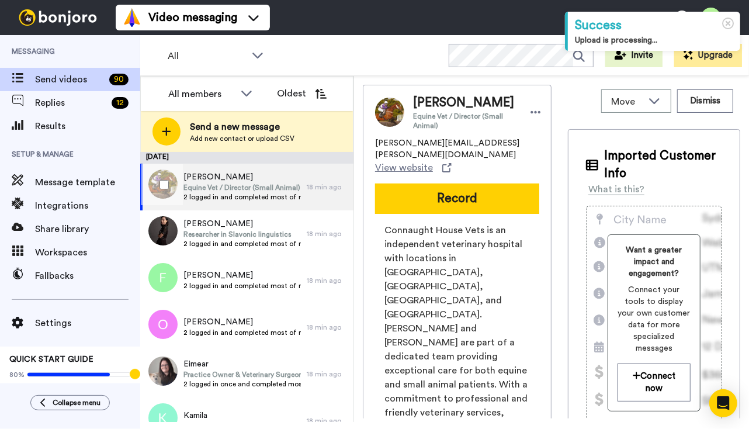
click at [246, 191] on span "Equine Vet / Director (Small Animal)" at bounding box center [241, 187] width 117 height 9
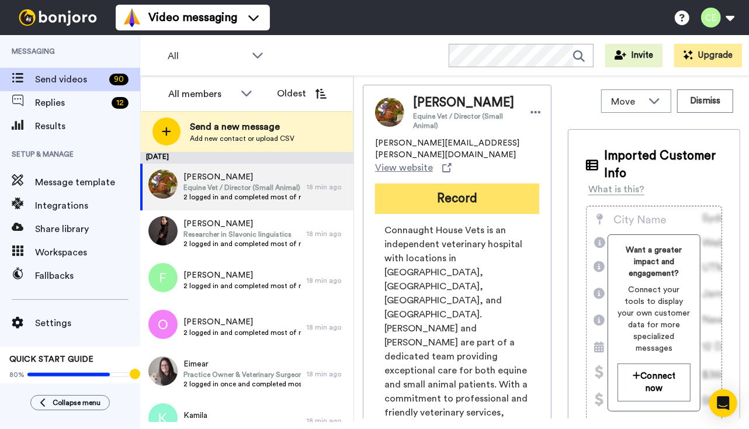
click at [427, 186] on button "Record" at bounding box center [457, 198] width 164 height 30
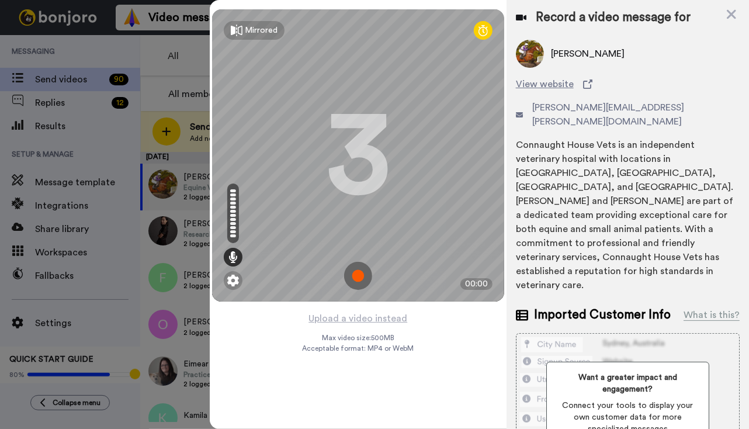
click at [355, 272] on img at bounding box center [358, 276] width 28 height 28
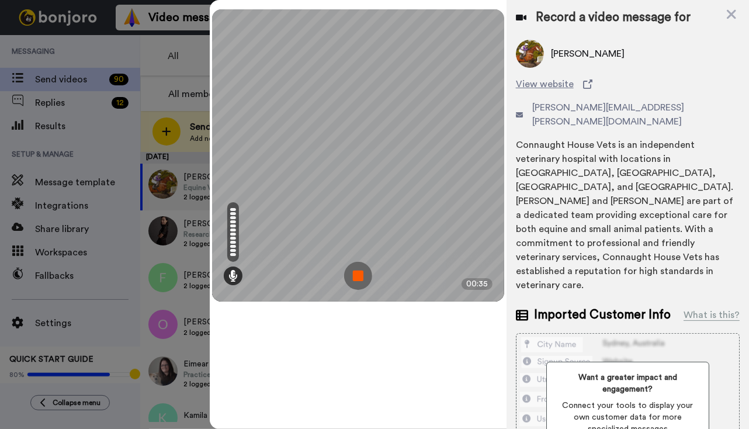
click at [359, 276] on img at bounding box center [358, 276] width 28 height 28
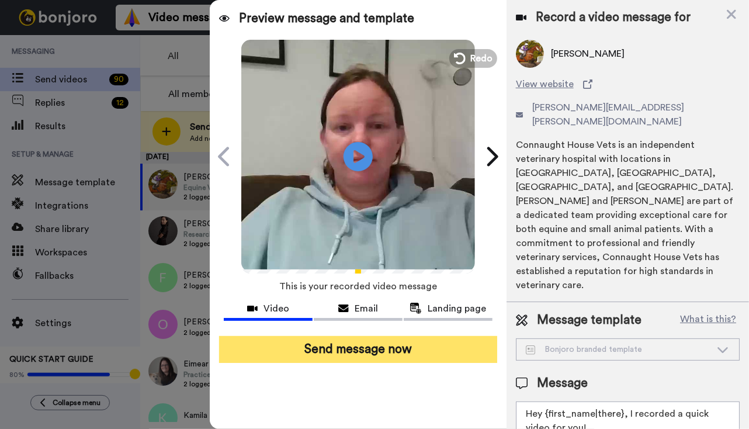
click at [403, 354] on button "Send message now" at bounding box center [358, 349] width 278 height 27
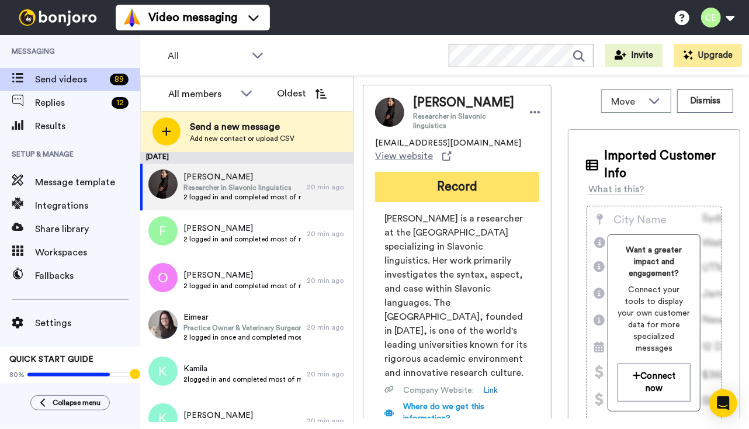
click at [410, 190] on button "Record" at bounding box center [457, 187] width 164 height 30
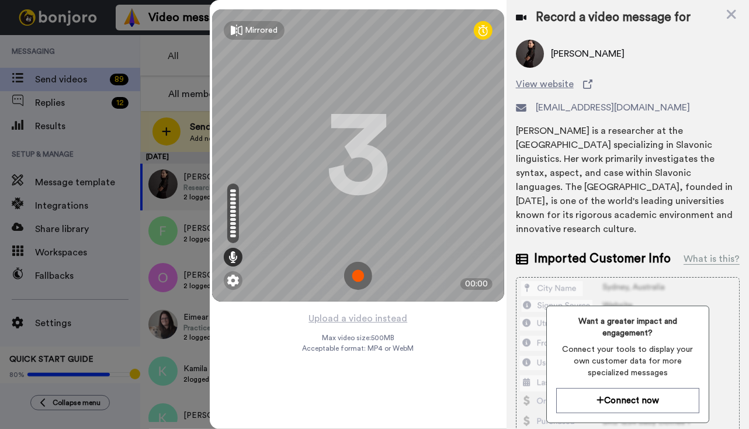
click at [356, 272] on img at bounding box center [358, 276] width 28 height 28
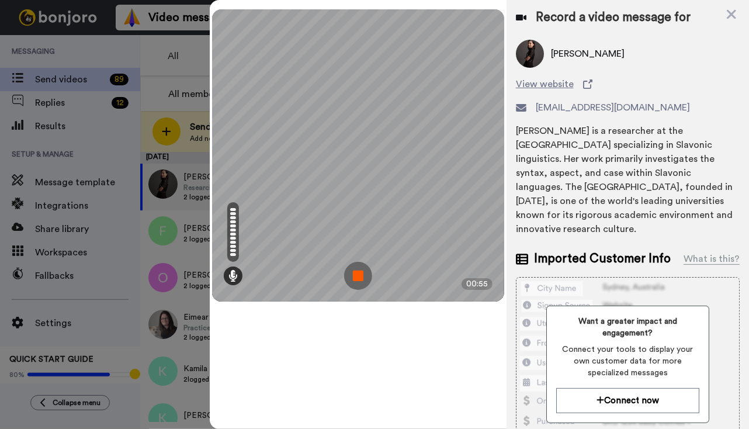
click at [359, 277] on img at bounding box center [358, 276] width 28 height 28
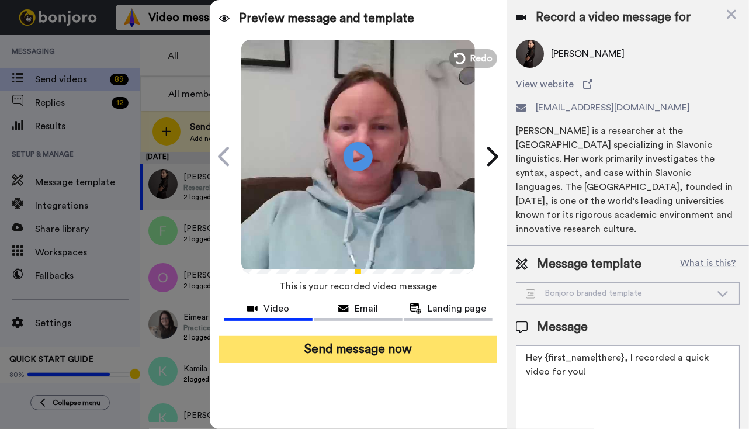
click at [389, 346] on button "Send message now" at bounding box center [358, 349] width 278 height 27
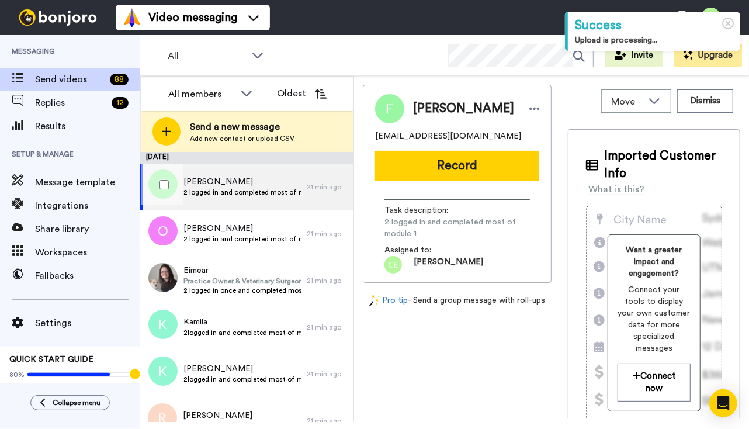
click at [263, 192] on span "2 logged in and completed most of module 1" at bounding box center [241, 192] width 117 height 9
drag, startPoint x: 481, startPoint y: 107, endPoint x: 406, endPoint y: 113, distance: 75.6
click at [406, 113] on div "Fakhreddine" at bounding box center [473, 109] width 139 height 18
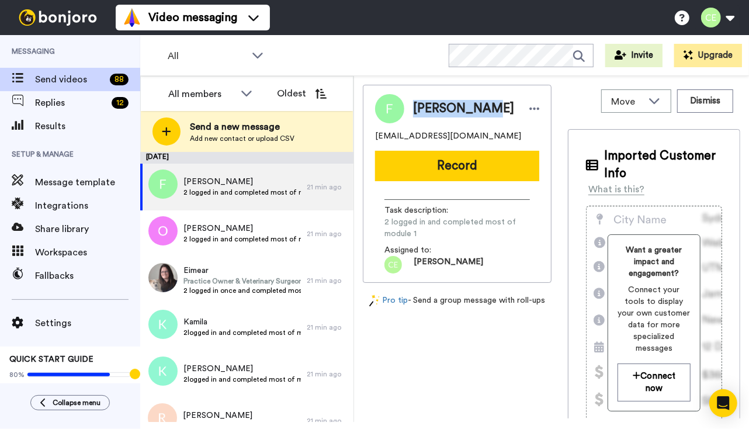
copy span "Fakhreddine"
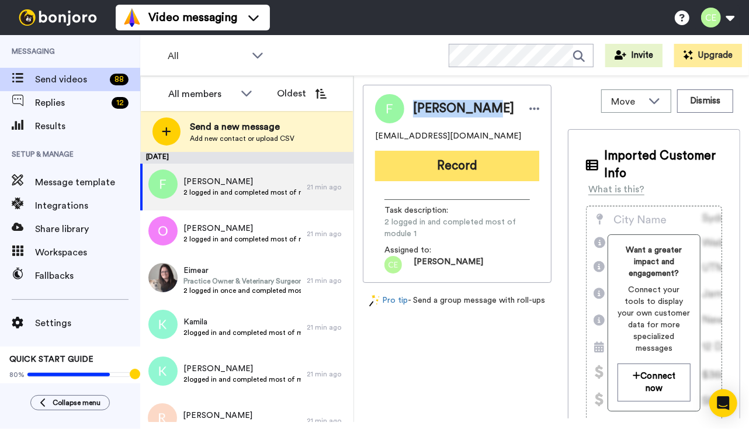
click at [473, 163] on button "Record" at bounding box center [457, 166] width 164 height 30
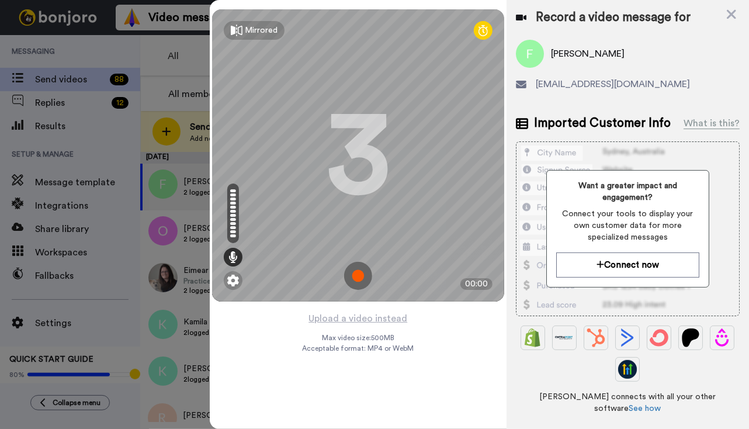
click at [358, 274] on img at bounding box center [358, 276] width 28 height 28
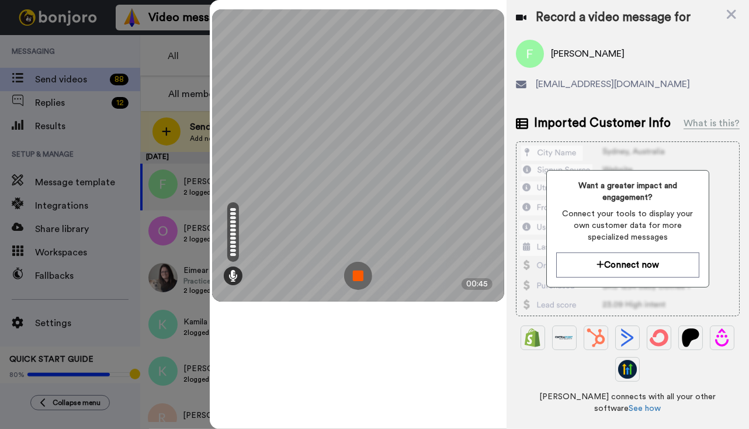
click at [358, 274] on img at bounding box center [358, 276] width 28 height 28
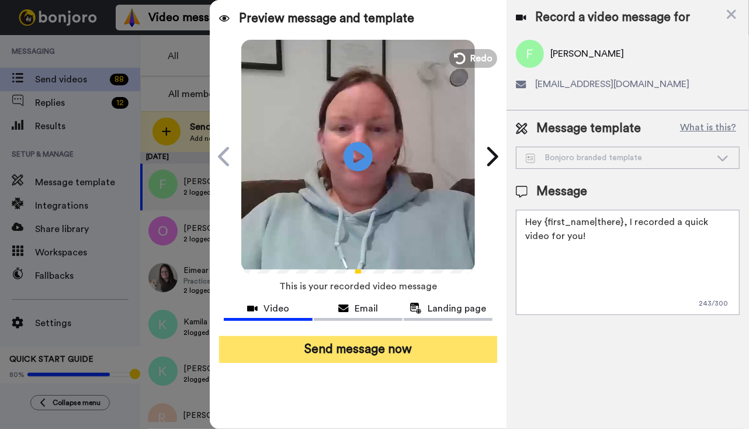
click at [368, 350] on button "Send message now" at bounding box center [358, 349] width 278 height 27
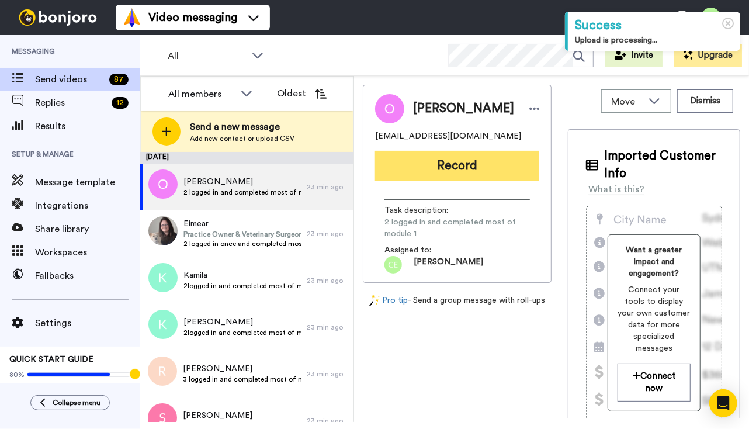
click at [488, 161] on button "Record" at bounding box center [457, 166] width 164 height 30
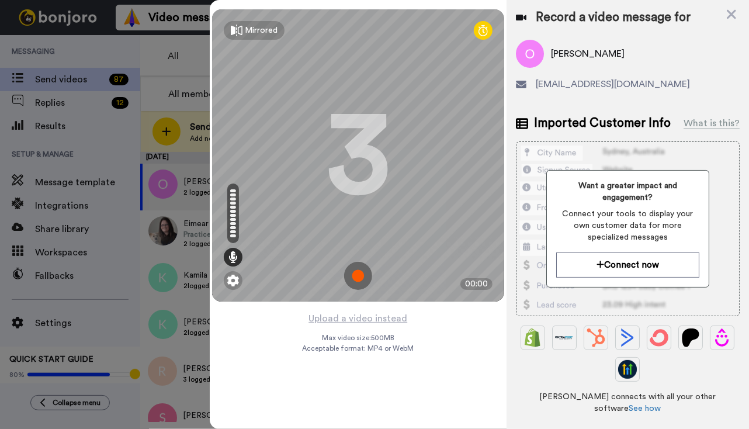
click at [353, 273] on img at bounding box center [358, 276] width 28 height 28
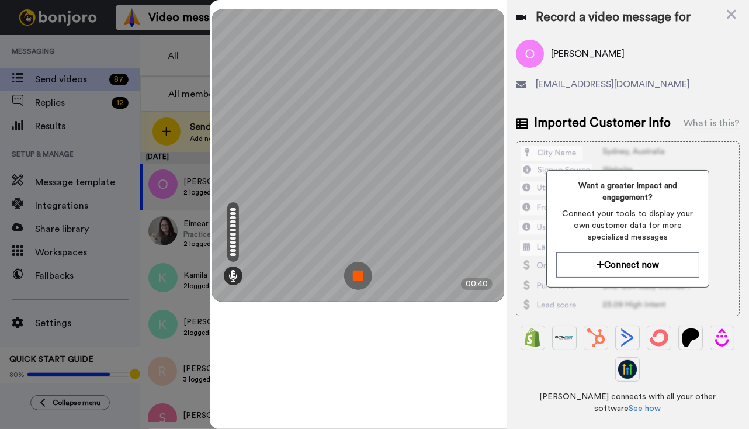
click at [356, 275] on img at bounding box center [358, 276] width 28 height 28
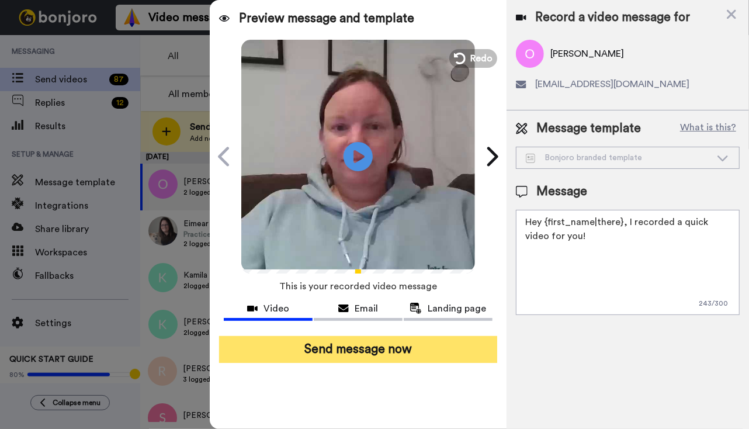
click at [381, 344] on button "Send message now" at bounding box center [358, 349] width 278 height 27
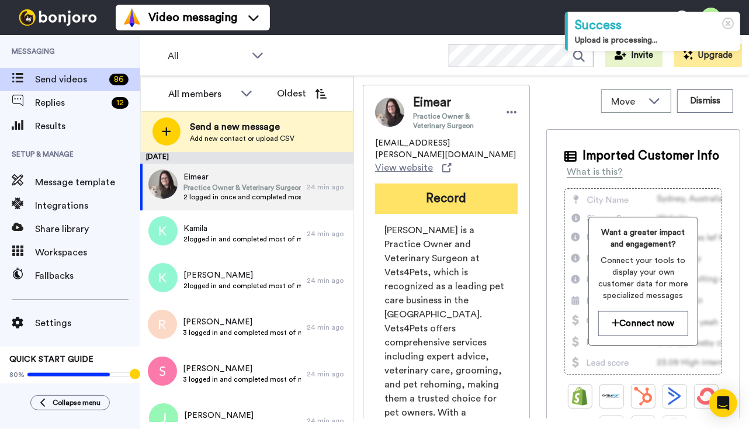
click at [457, 183] on button "Record" at bounding box center [446, 198] width 143 height 30
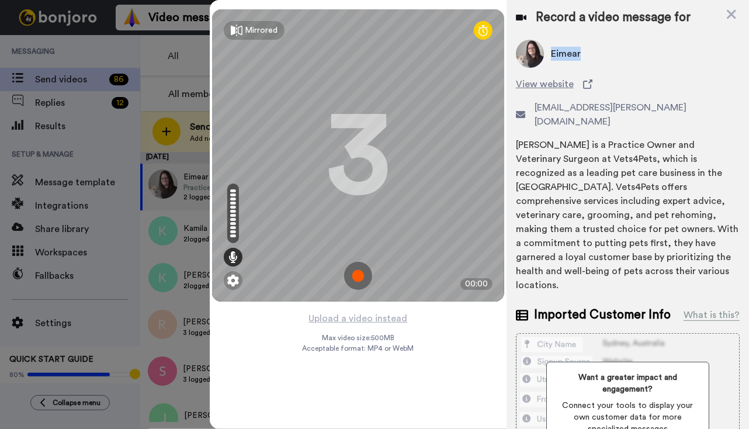
drag, startPoint x: 586, startPoint y: 51, endPoint x: 551, endPoint y: 56, distance: 34.8
click at [551, 56] on div "Eimear" at bounding box center [628, 54] width 224 height 28
copy span "Eimear"
click at [358, 275] on img at bounding box center [358, 276] width 28 height 28
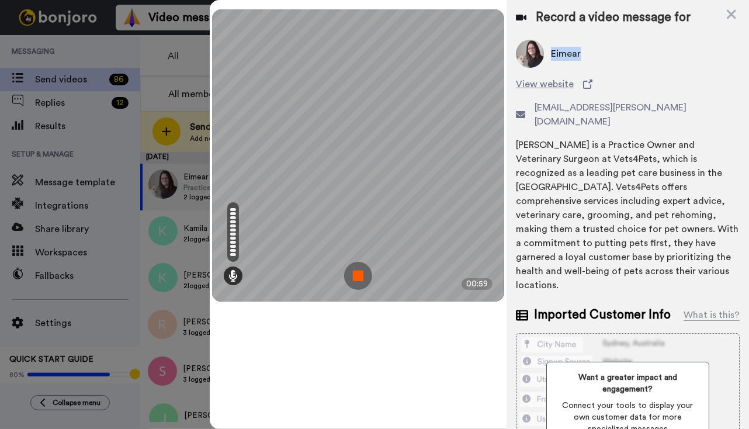
click at [359, 275] on img at bounding box center [358, 276] width 28 height 28
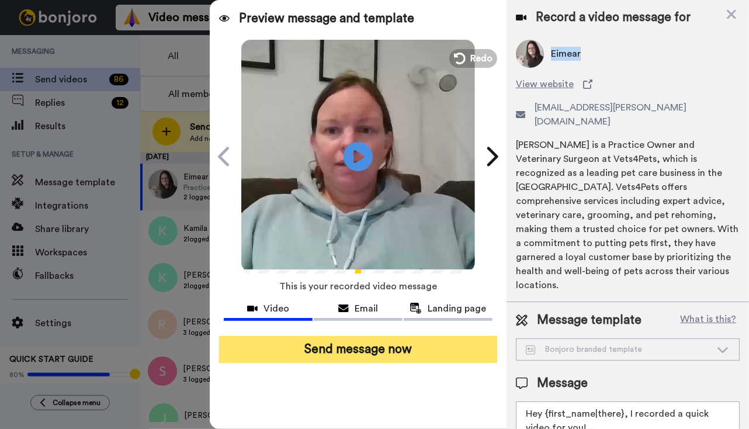
click at [367, 354] on button "Send message now" at bounding box center [358, 349] width 278 height 27
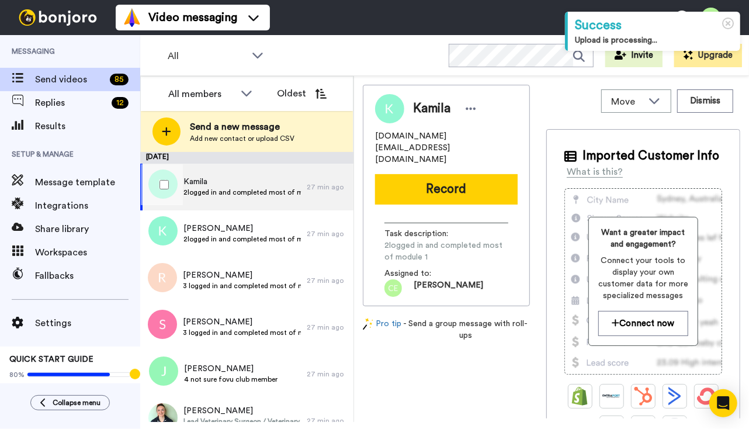
click at [261, 178] on span "Kamila" at bounding box center [241, 182] width 117 height 12
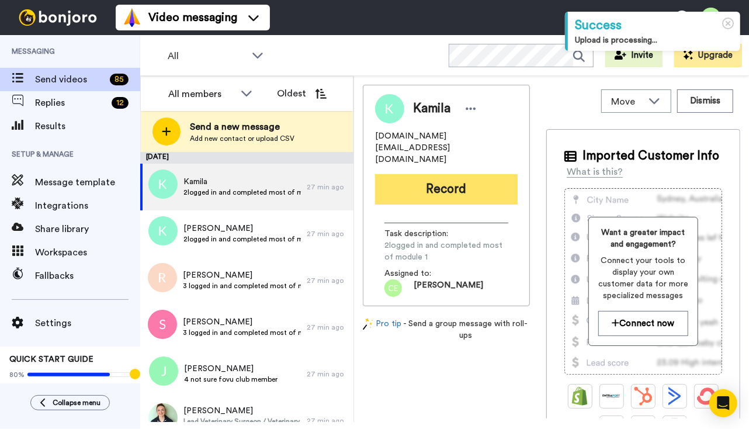
click at [442, 174] on button "Record" at bounding box center [446, 189] width 143 height 30
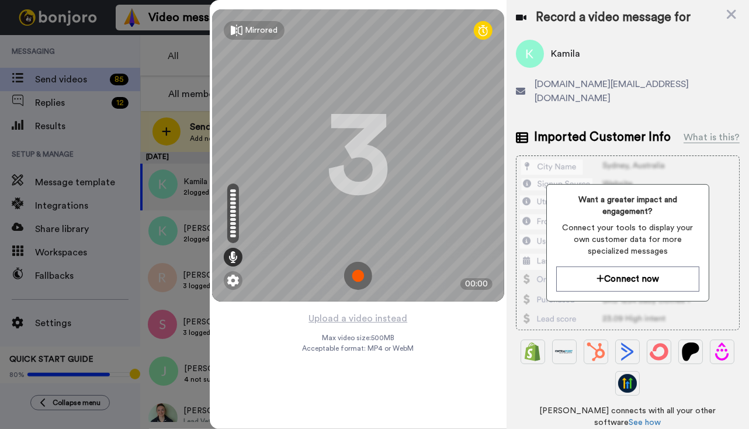
click at [358, 271] on img at bounding box center [358, 276] width 28 height 28
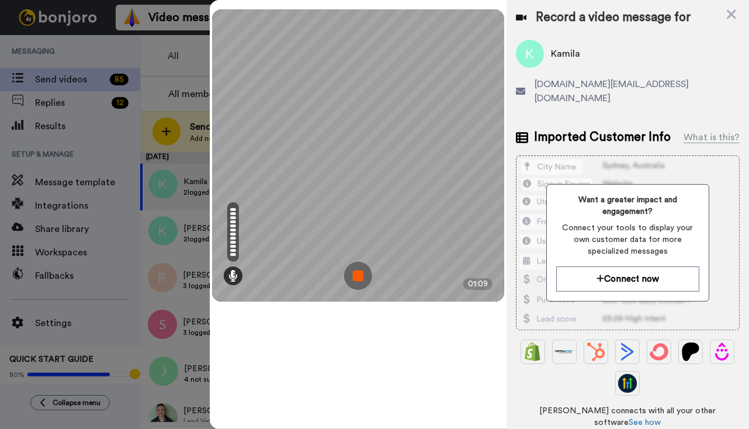
click at [358, 271] on img at bounding box center [358, 276] width 28 height 28
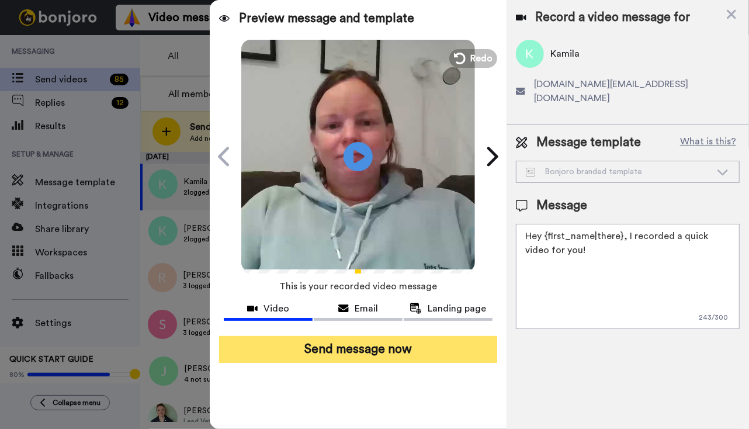
click at [371, 353] on button "Send message now" at bounding box center [358, 349] width 278 height 27
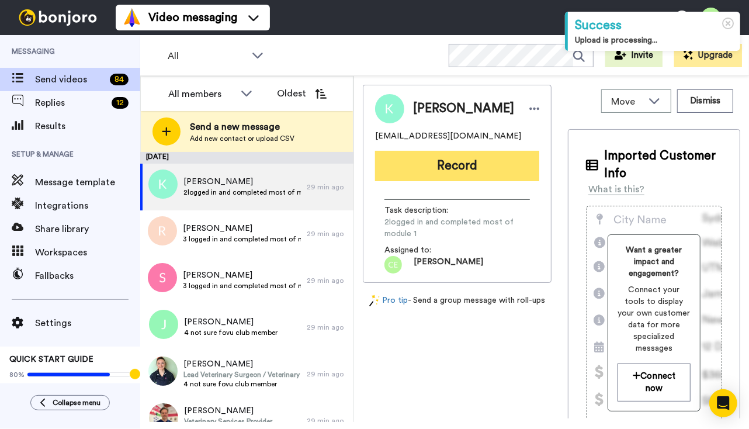
click at [444, 165] on button "Record" at bounding box center [457, 166] width 164 height 30
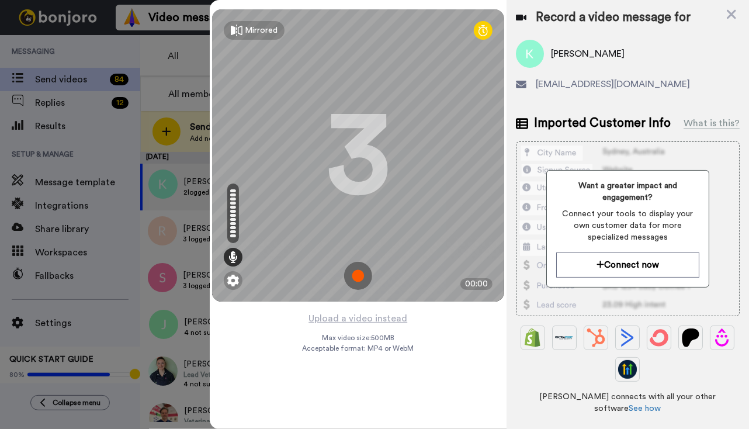
click at [357, 269] on img at bounding box center [358, 276] width 28 height 28
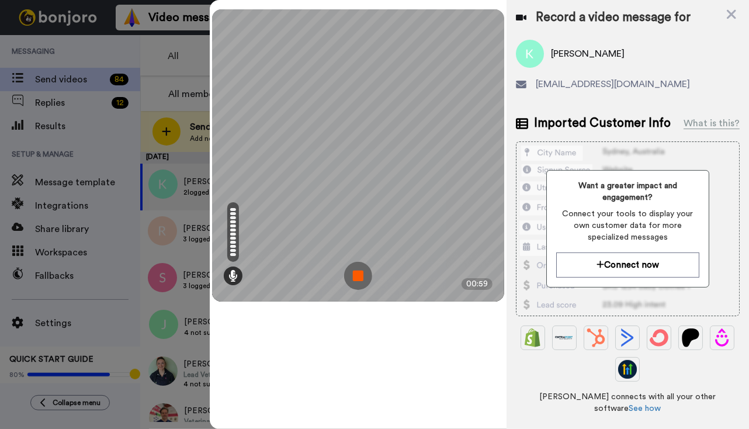
click at [358, 283] on img at bounding box center [358, 276] width 28 height 28
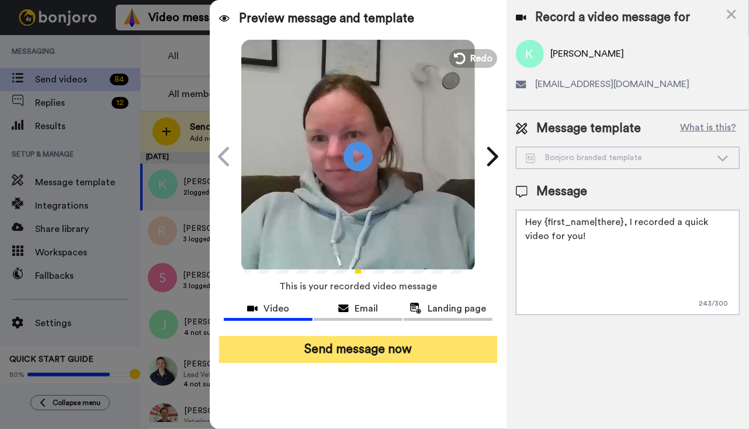
click at [350, 344] on button "Send message now" at bounding box center [358, 349] width 278 height 27
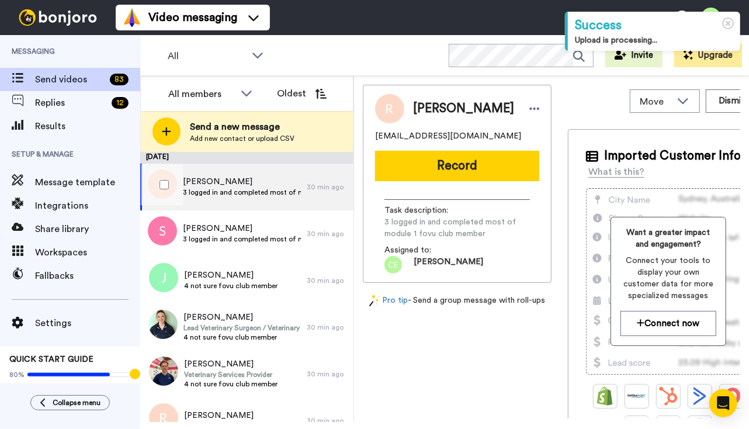
click at [274, 194] on span "3 logged in and completed most of module 1 fovu club member" at bounding box center [242, 192] width 118 height 9
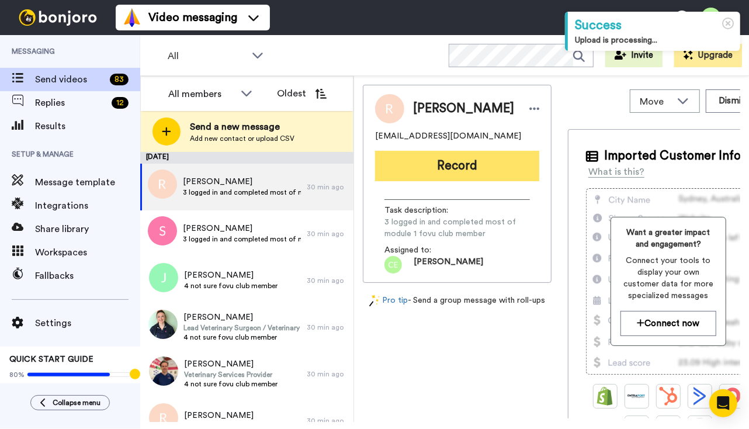
click at [432, 168] on button "Record" at bounding box center [457, 166] width 164 height 30
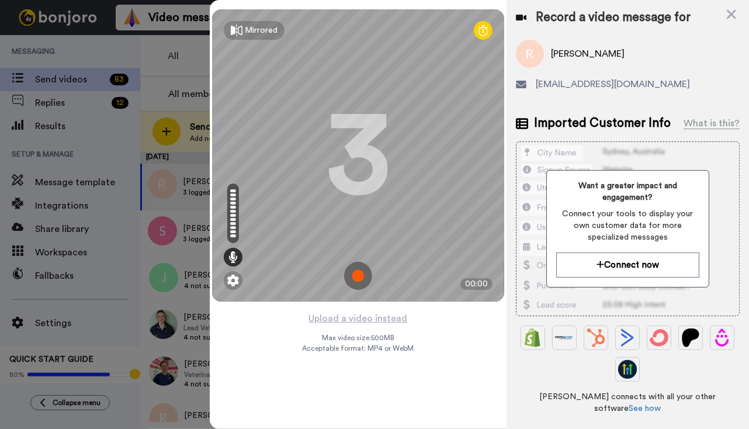
click at [359, 279] on img at bounding box center [358, 276] width 28 height 28
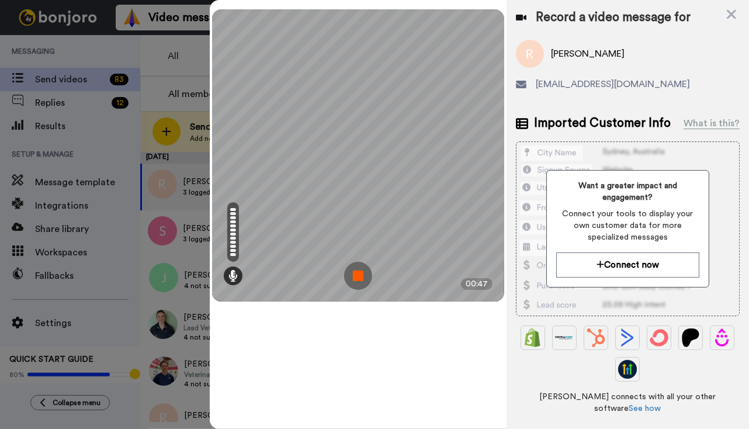
click at [361, 276] on img at bounding box center [358, 276] width 28 height 28
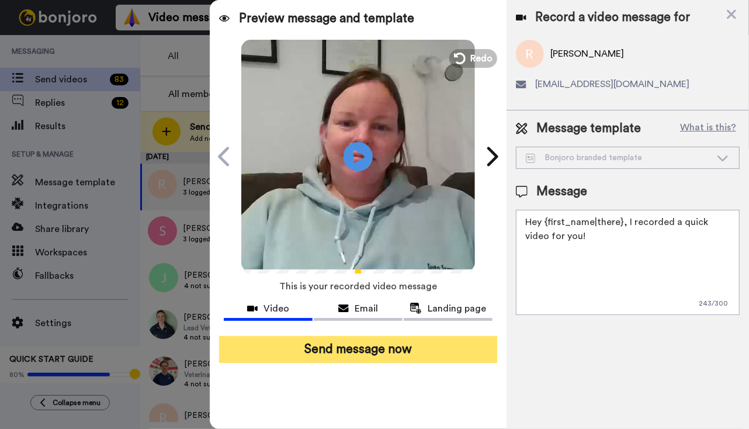
click at [314, 350] on button "Send message now" at bounding box center [358, 349] width 278 height 27
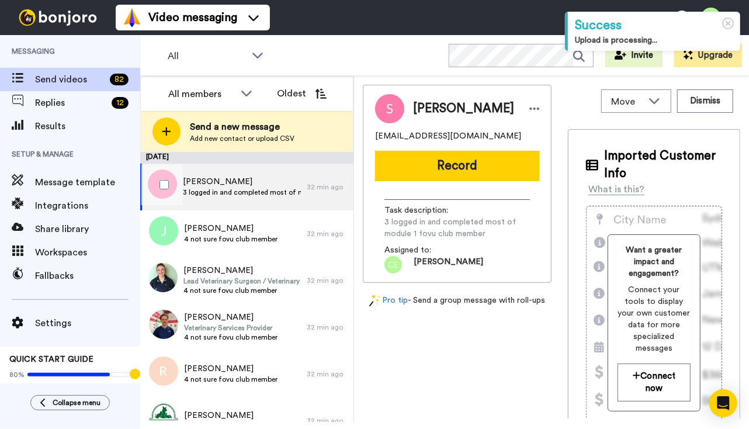
click at [256, 176] on span "Stephen" at bounding box center [242, 182] width 118 height 12
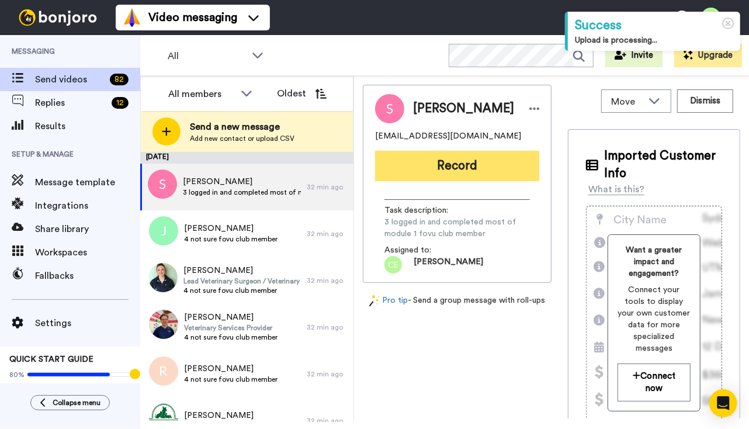
click at [463, 166] on button "Record" at bounding box center [457, 166] width 164 height 30
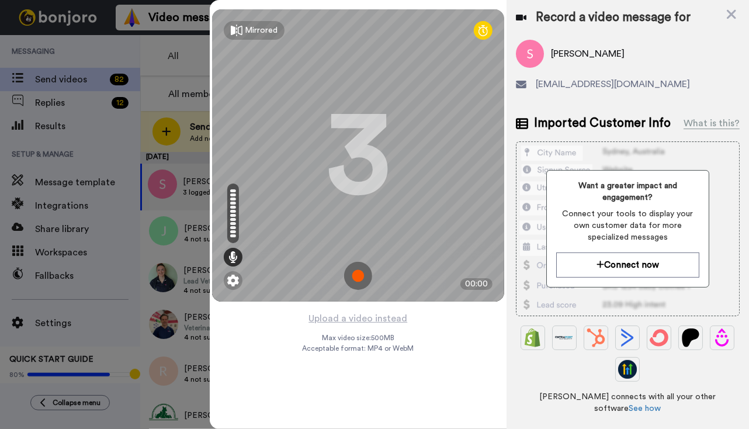
click at [357, 272] on img at bounding box center [358, 276] width 28 height 28
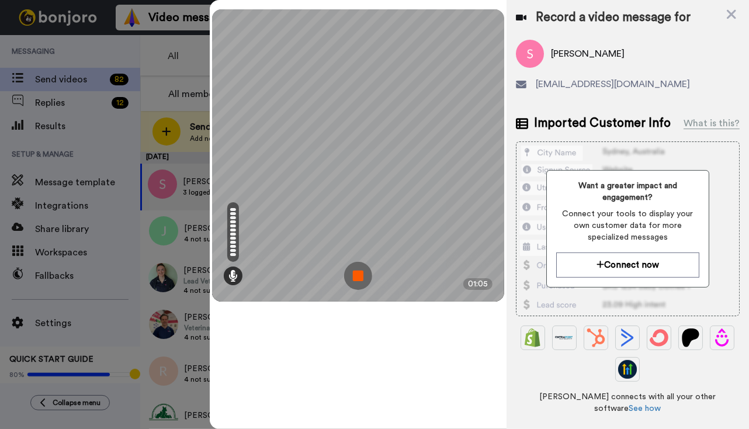
click at [363, 280] on img at bounding box center [358, 276] width 28 height 28
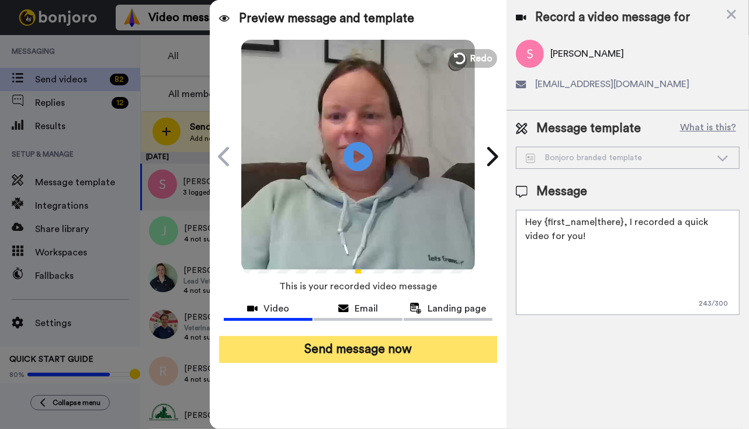
click at [363, 352] on button "Send message now" at bounding box center [358, 349] width 278 height 27
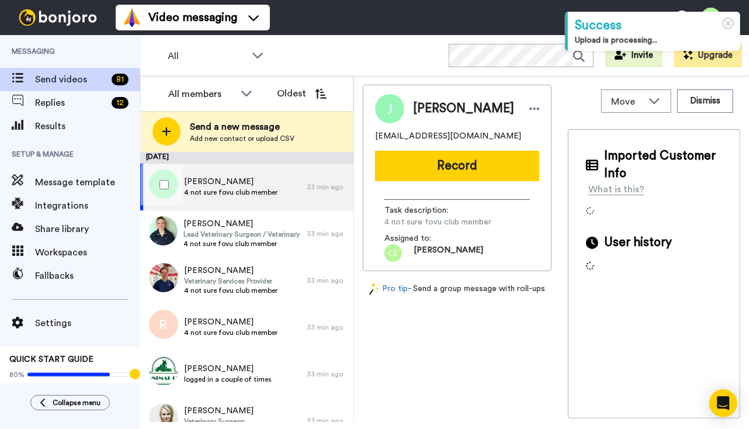
click at [266, 200] on div "Jeannette 4 not sure fovu club member" at bounding box center [223, 187] width 166 height 47
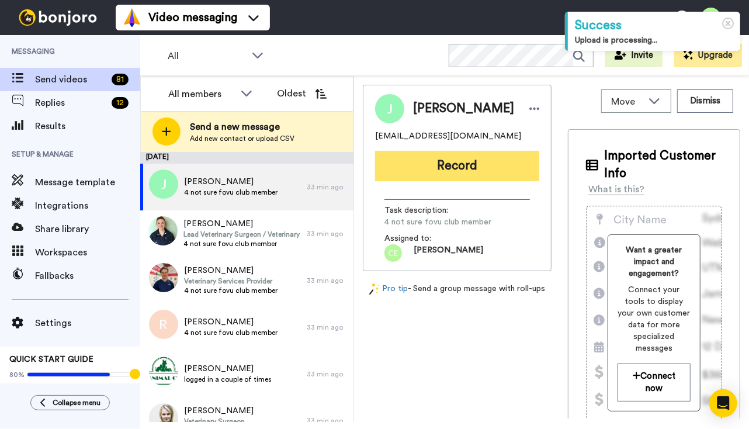
click at [455, 165] on button "Record" at bounding box center [457, 166] width 164 height 30
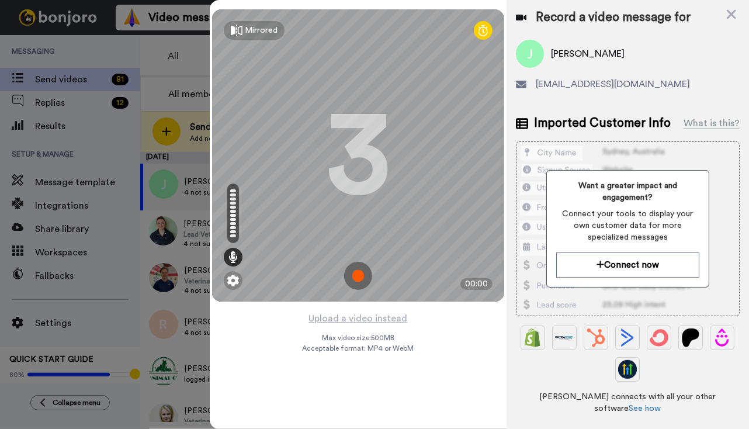
click at [354, 275] on img at bounding box center [358, 276] width 28 height 28
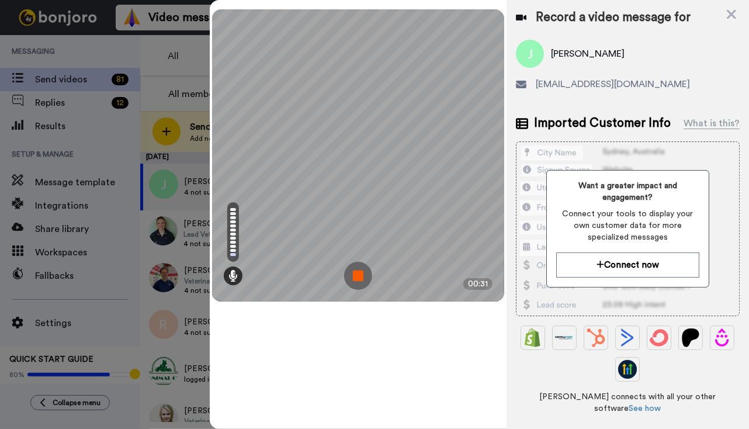
click at [357, 282] on img at bounding box center [358, 276] width 28 height 28
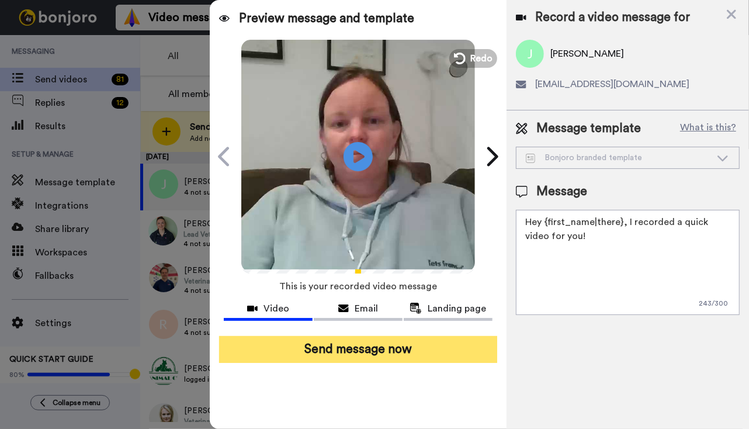
click at [371, 350] on button "Send message now" at bounding box center [358, 349] width 278 height 27
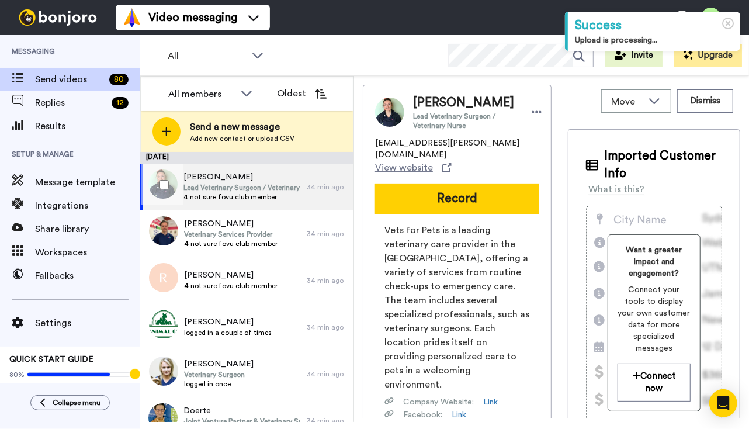
click at [267, 191] on span "Lead Veterinary Surgeon / Veterinary Nurse" at bounding box center [241, 187] width 117 height 9
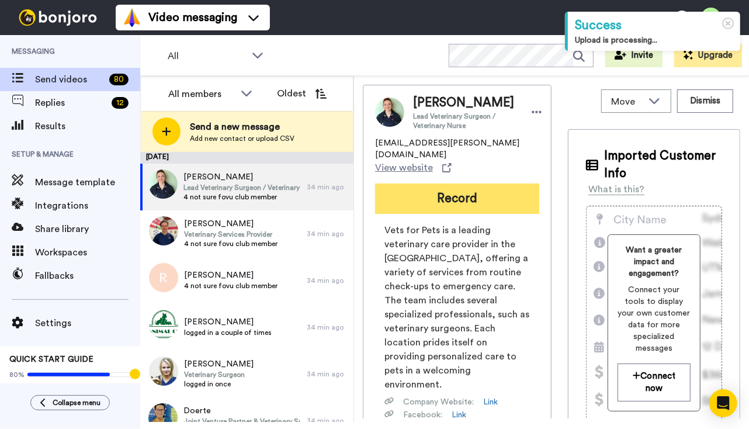
click at [473, 187] on button "Record" at bounding box center [457, 198] width 164 height 30
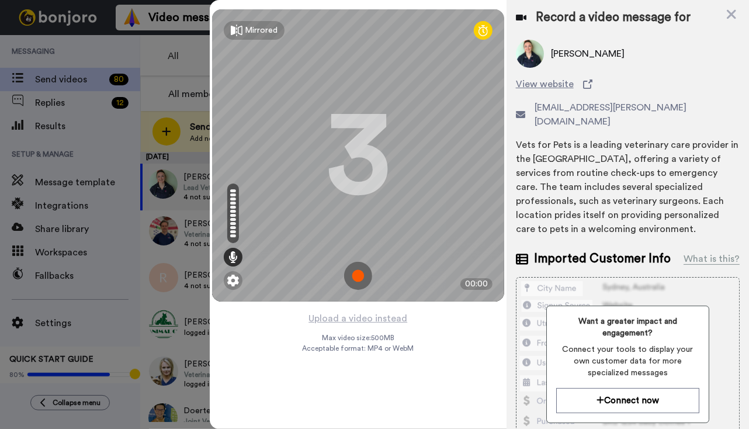
click at [353, 273] on img at bounding box center [358, 276] width 28 height 28
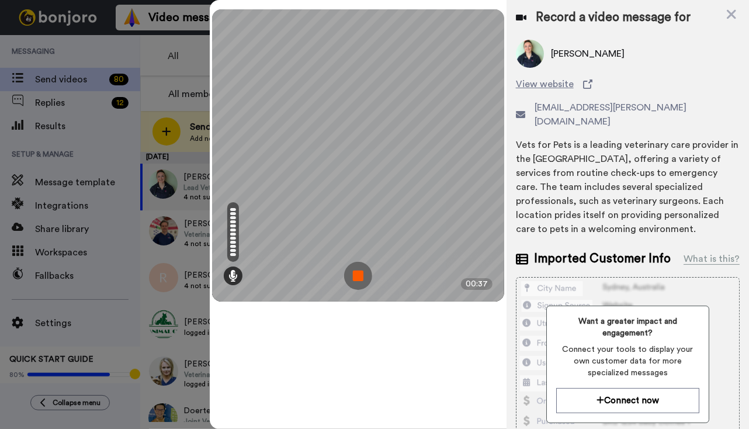
click at [361, 275] on img at bounding box center [358, 276] width 28 height 28
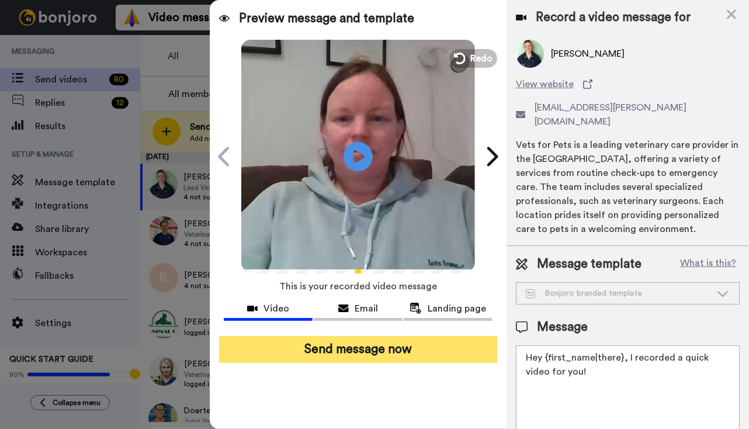
click at [358, 345] on button "Send message now" at bounding box center [358, 349] width 278 height 27
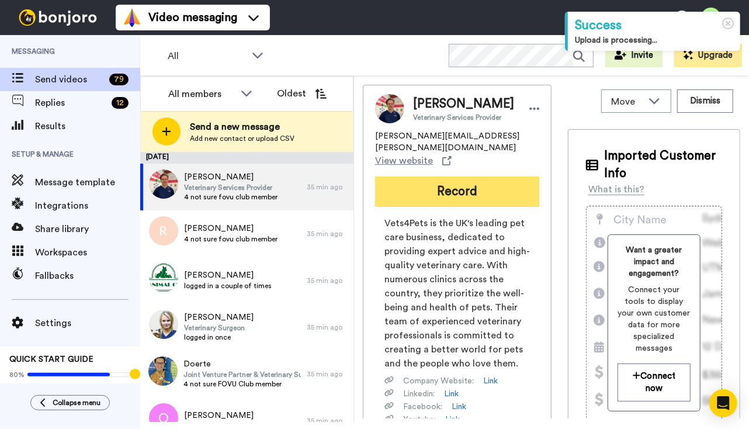
click at [450, 183] on button "Record" at bounding box center [457, 191] width 164 height 30
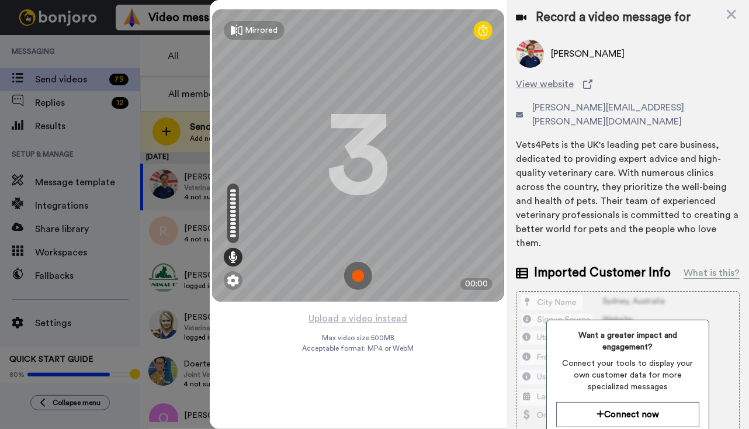
click at [358, 277] on img at bounding box center [358, 276] width 28 height 28
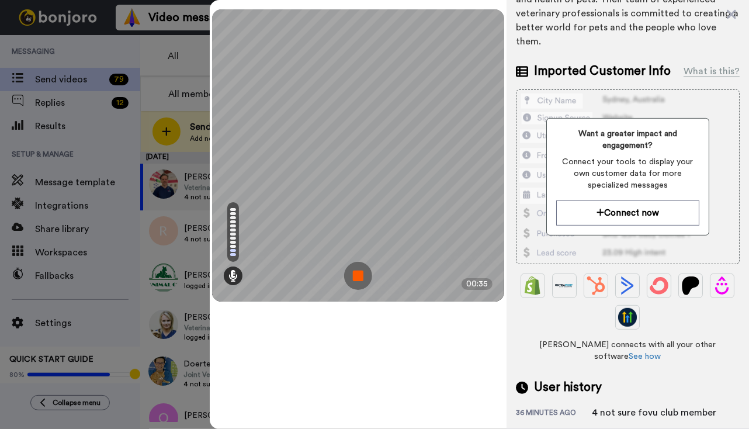
scroll to position [248, 0]
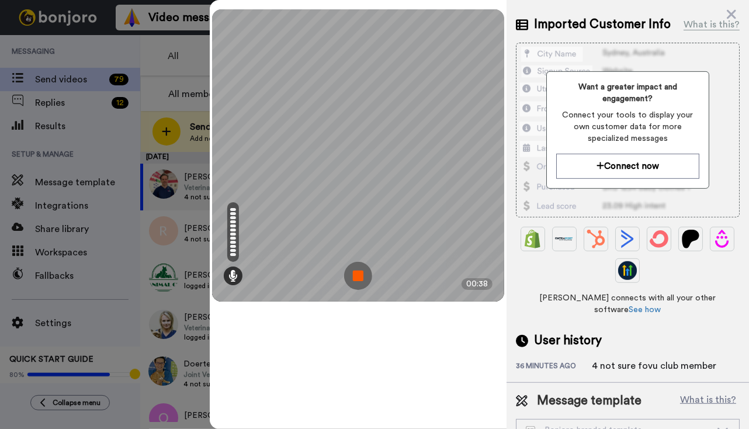
click at [353, 277] on img at bounding box center [358, 276] width 28 height 28
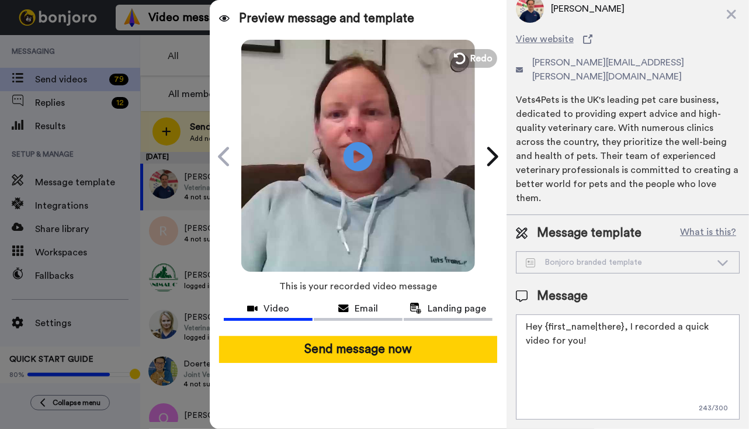
scroll to position [0, 0]
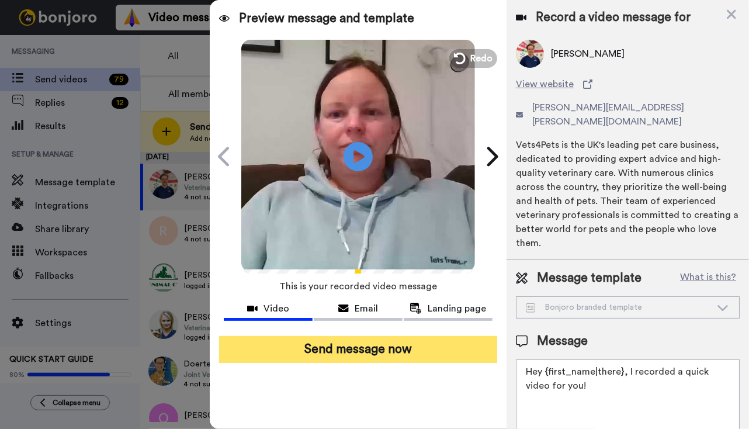
click at [379, 350] on button "Send message now" at bounding box center [358, 349] width 278 height 27
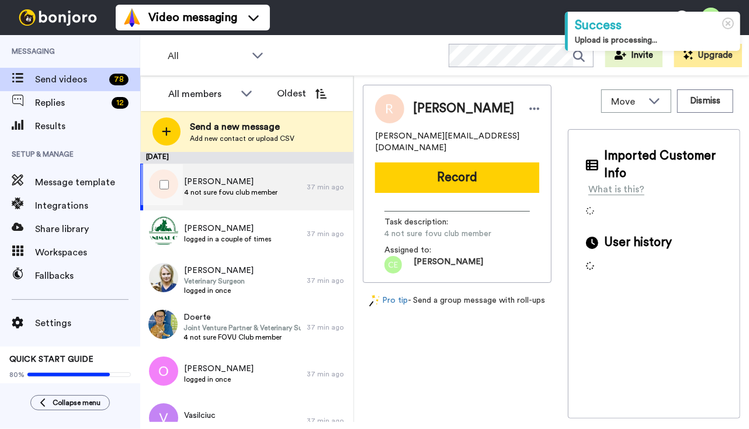
click at [244, 185] on span "[PERSON_NAME]" at bounding box center [230, 182] width 93 height 12
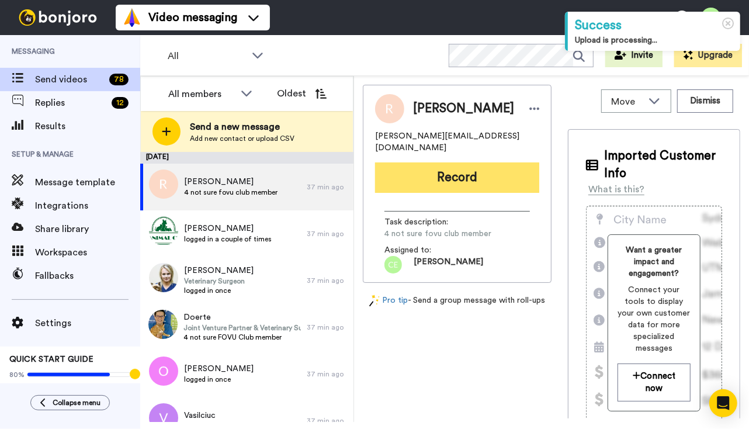
click at [445, 162] on button "Record" at bounding box center [457, 177] width 164 height 30
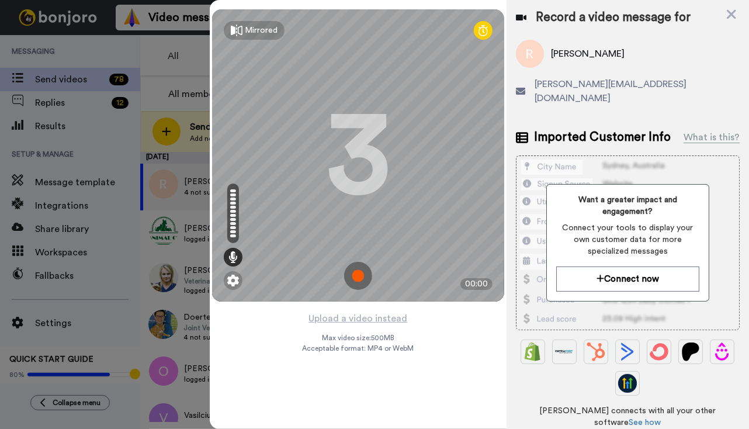
click at [358, 268] on img at bounding box center [358, 276] width 28 height 28
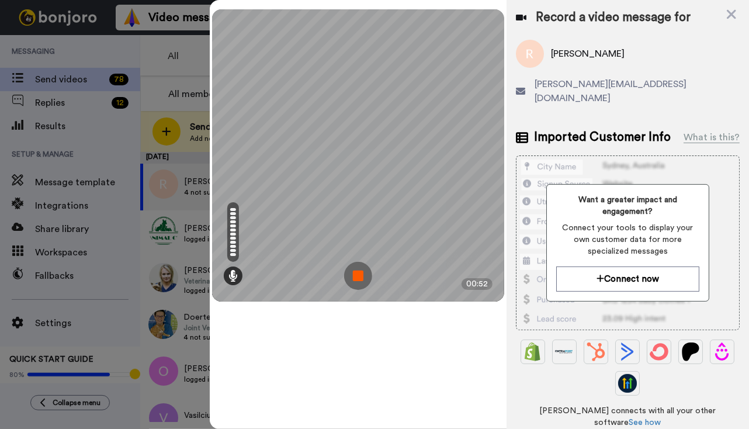
click at [360, 276] on img at bounding box center [358, 276] width 28 height 28
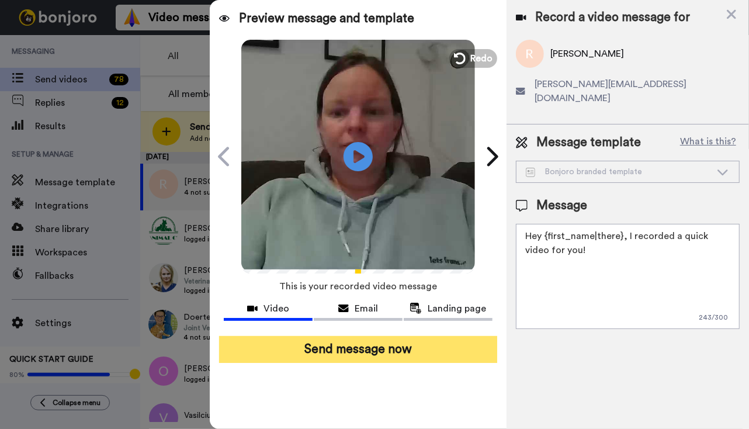
click at [363, 352] on button "Send message now" at bounding box center [358, 349] width 278 height 27
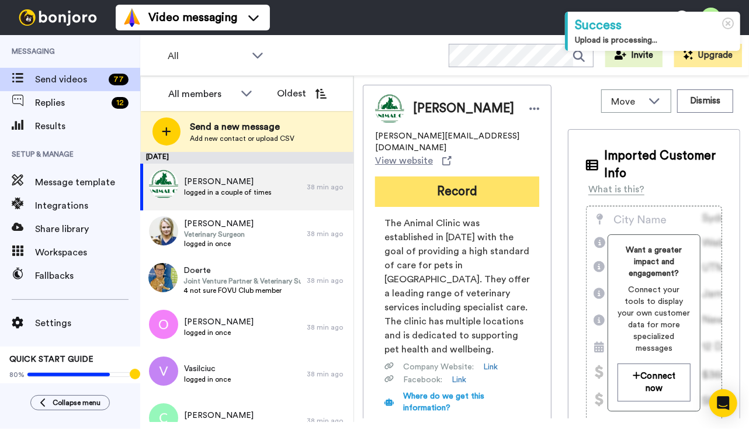
click at [438, 182] on button "Record" at bounding box center [457, 191] width 164 height 30
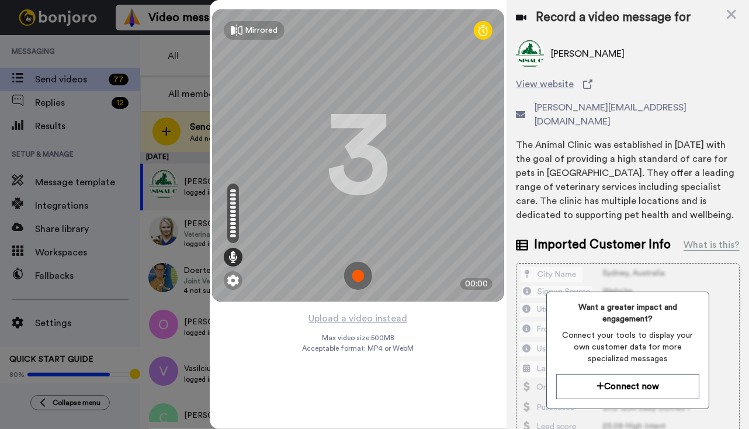
click at [356, 276] on img at bounding box center [358, 276] width 28 height 28
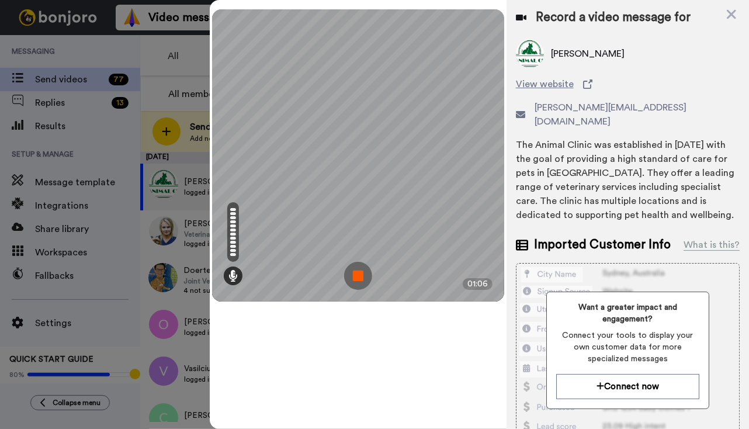
click at [358, 277] on img at bounding box center [358, 276] width 28 height 28
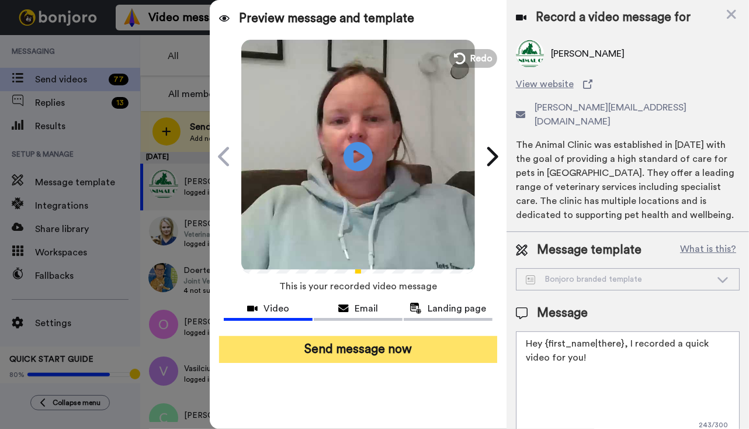
click at [375, 348] on button "Send message now" at bounding box center [358, 349] width 278 height 27
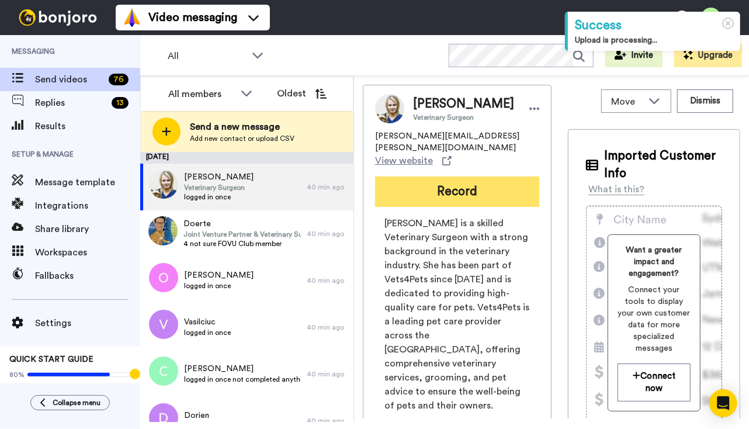
click at [450, 176] on button "Record" at bounding box center [457, 191] width 164 height 30
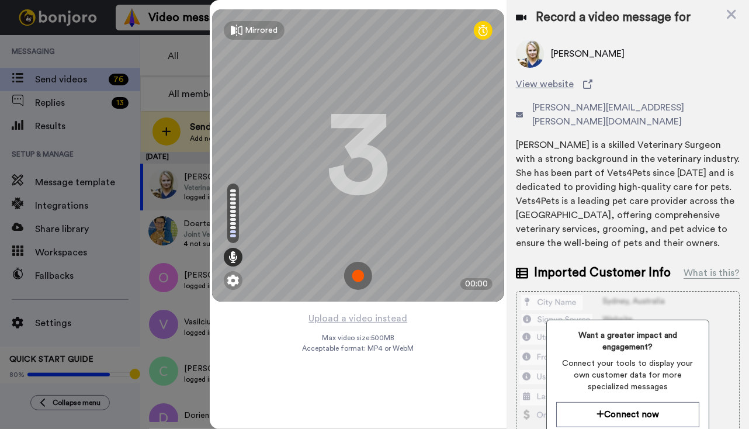
click at [356, 272] on img at bounding box center [358, 276] width 28 height 28
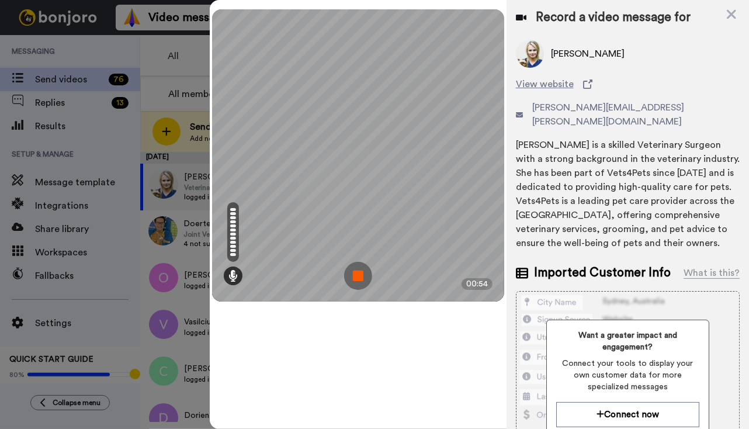
click at [360, 276] on img at bounding box center [358, 276] width 28 height 28
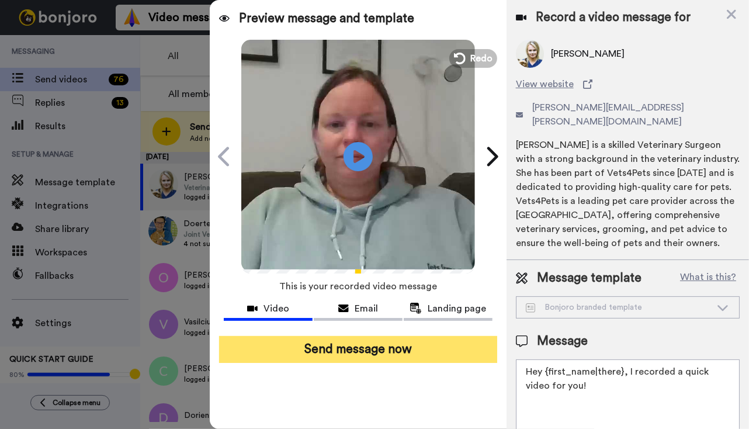
click at [333, 360] on button "Send message now" at bounding box center [358, 349] width 278 height 27
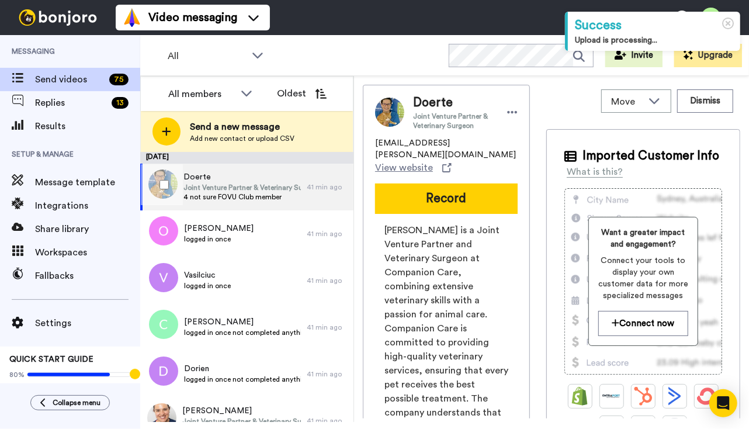
click at [287, 195] on span "4 not sure FOVU Club member" at bounding box center [241, 196] width 117 height 9
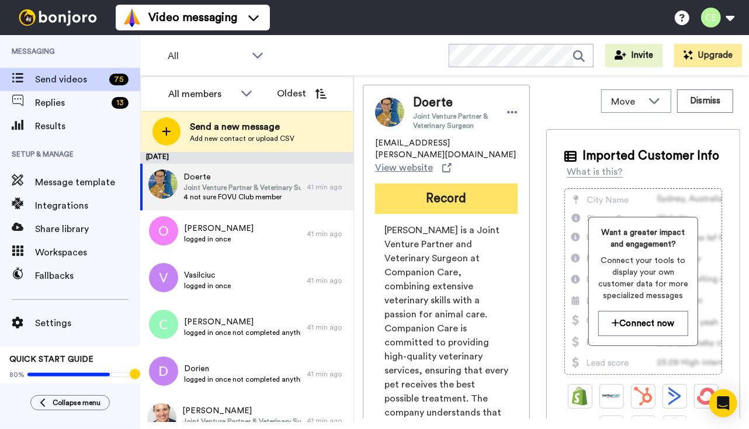
click at [421, 187] on button "Record" at bounding box center [446, 198] width 143 height 30
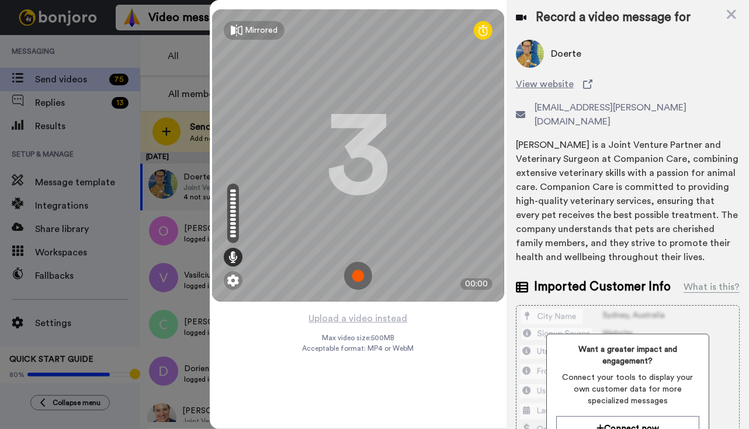
click at [353, 271] on img at bounding box center [358, 276] width 28 height 28
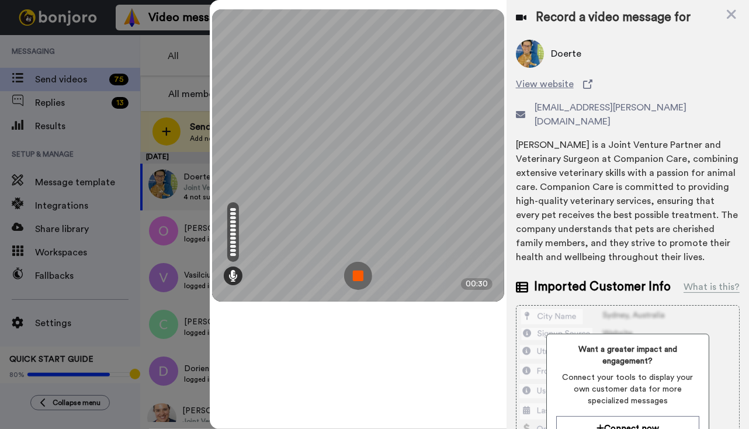
click at [359, 272] on img at bounding box center [358, 276] width 28 height 28
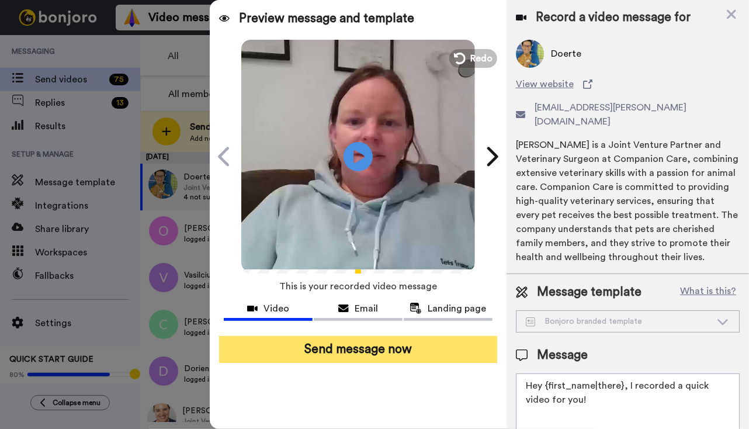
click at [353, 353] on button "Send message now" at bounding box center [358, 349] width 278 height 27
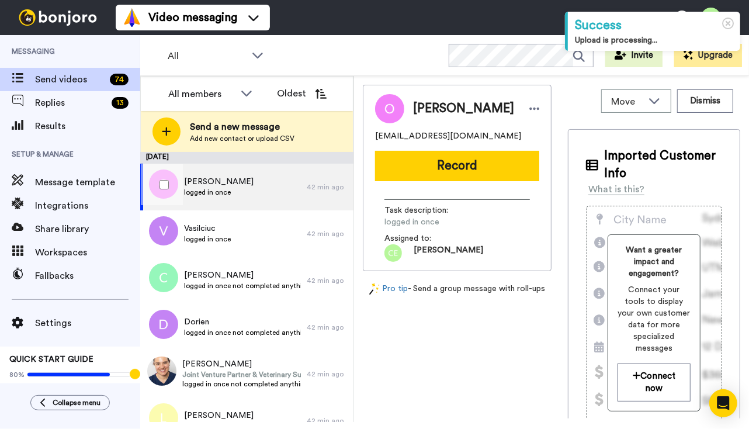
click at [242, 182] on span "[PERSON_NAME]" at bounding box center [219, 182] width 70 height 12
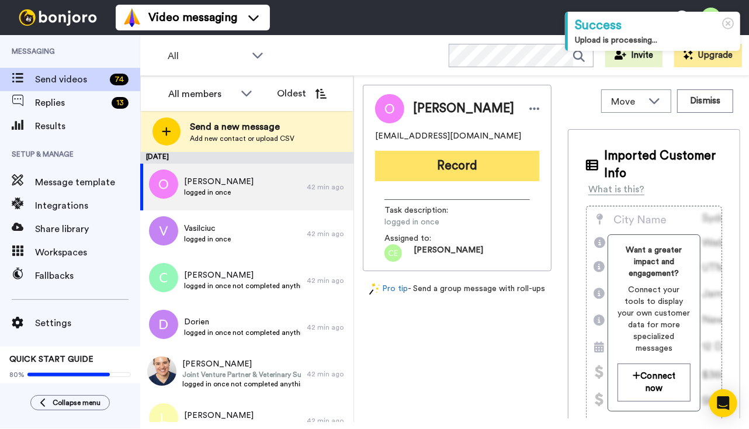
click at [431, 181] on button "Record" at bounding box center [457, 166] width 164 height 30
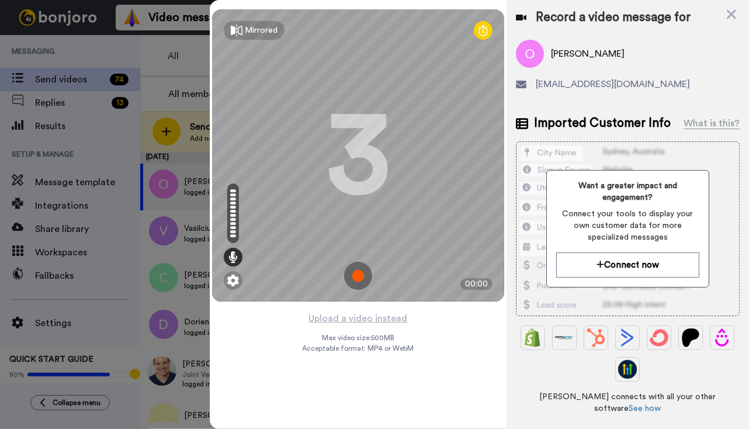
click at [347, 273] on img at bounding box center [358, 276] width 28 height 28
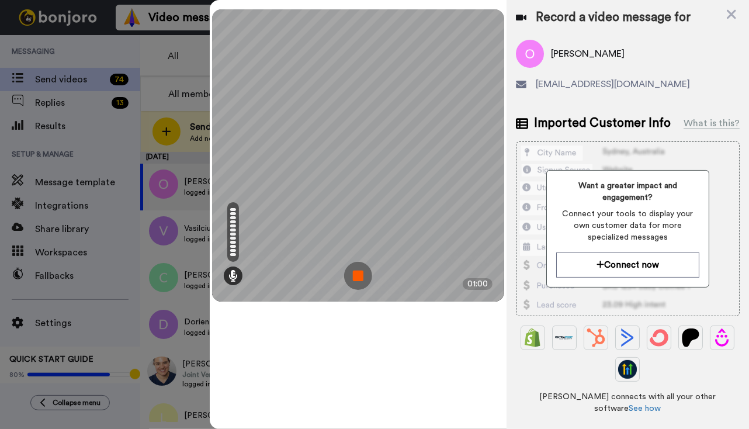
click at [358, 275] on img at bounding box center [358, 276] width 28 height 28
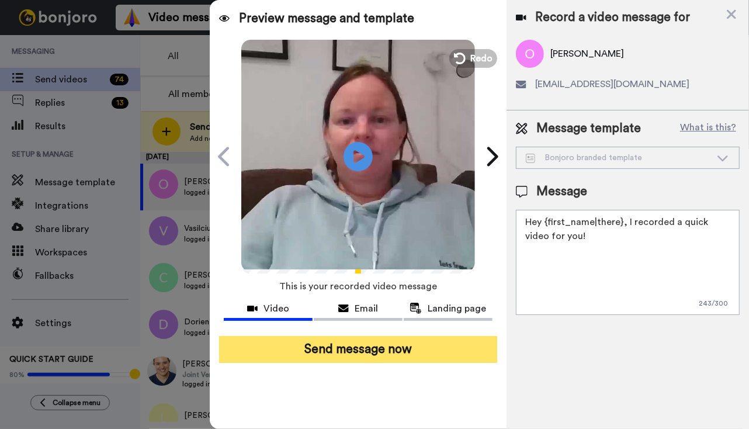
click at [370, 354] on button "Send message now" at bounding box center [358, 349] width 278 height 27
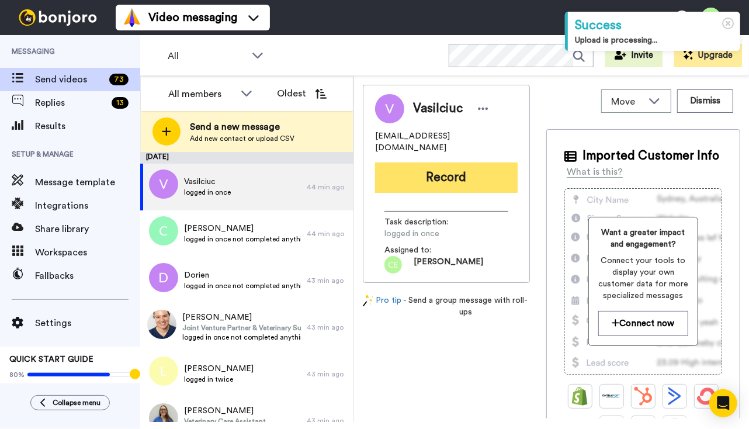
click at [418, 162] on button "Record" at bounding box center [446, 177] width 143 height 30
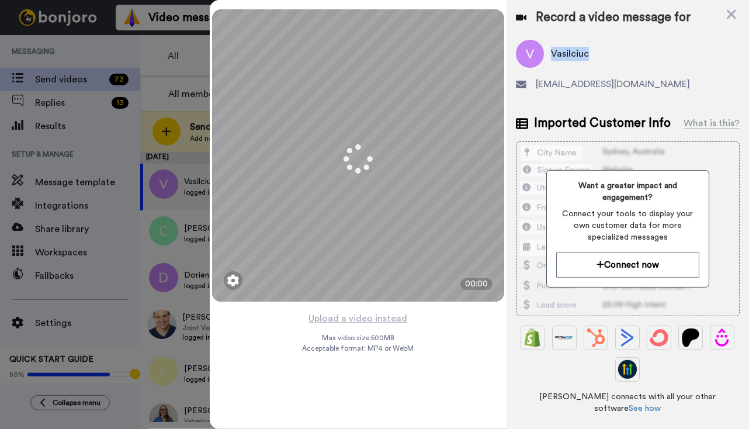
drag, startPoint x: 597, startPoint y: 53, endPoint x: 553, endPoint y: 56, distance: 43.9
click at [553, 56] on div "Vasilciuc" at bounding box center [628, 54] width 224 height 28
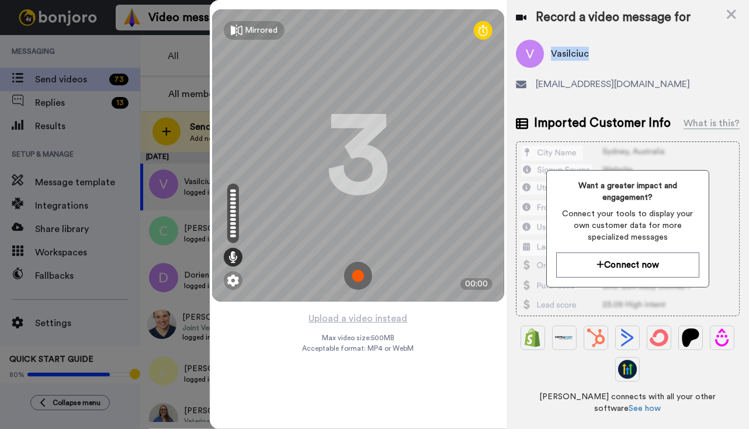
copy span "Vasilciuc"
click at [351, 273] on img at bounding box center [358, 276] width 28 height 28
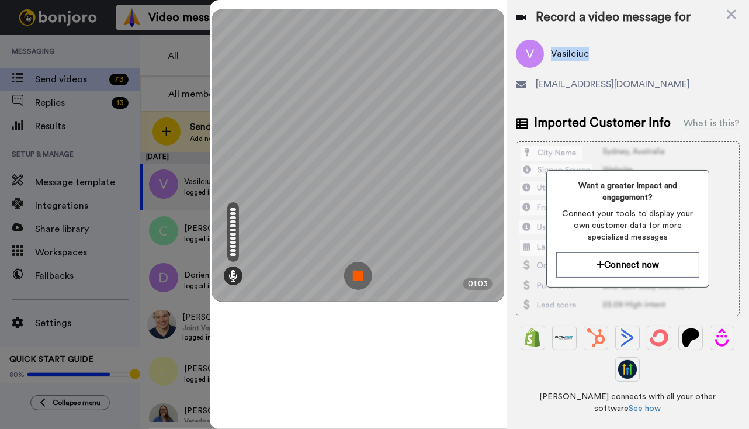
click at [356, 279] on img at bounding box center [358, 276] width 28 height 28
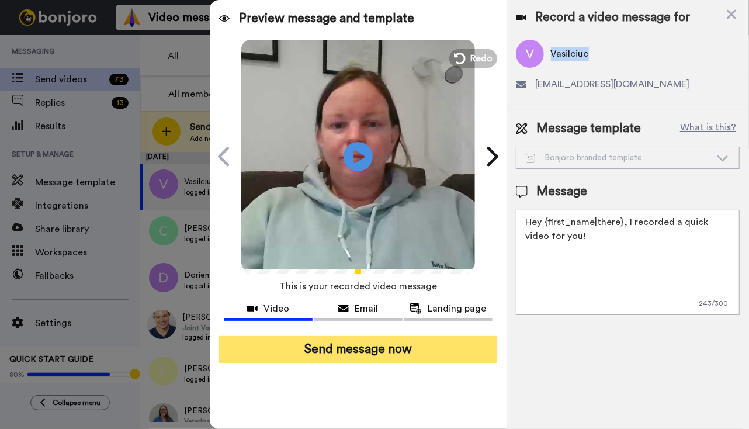
click at [377, 341] on button "Send message now" at bounding box center [358, 349] width 278 height 27
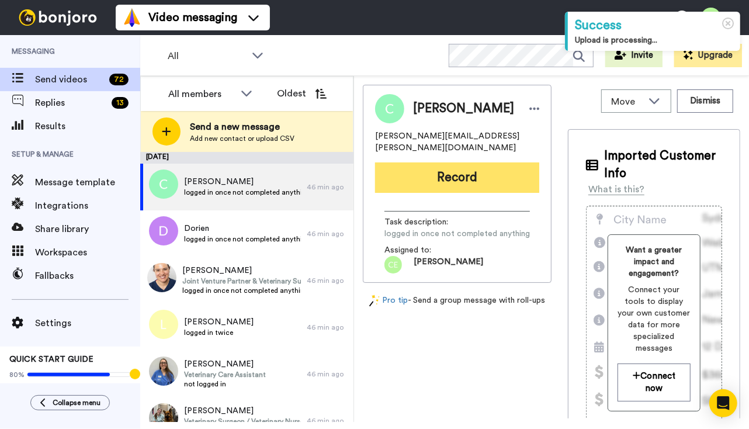
click at [501, 162] on button "Record" at bounding box center [457, 177] width 164 height 30
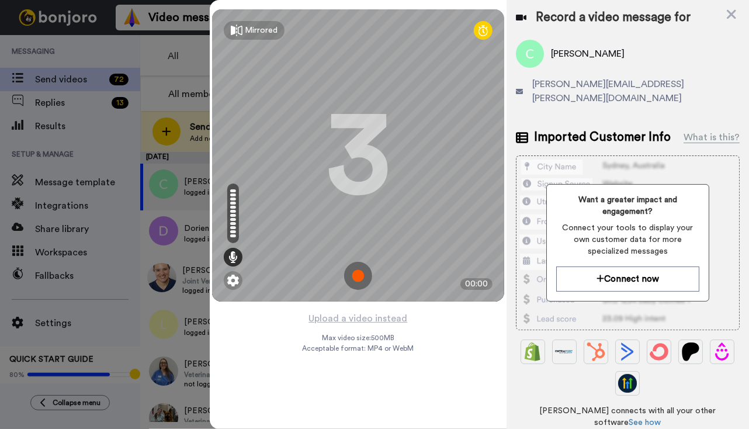
click at [353, 271] on img at bounding box center [358, 276] width 28 height 28
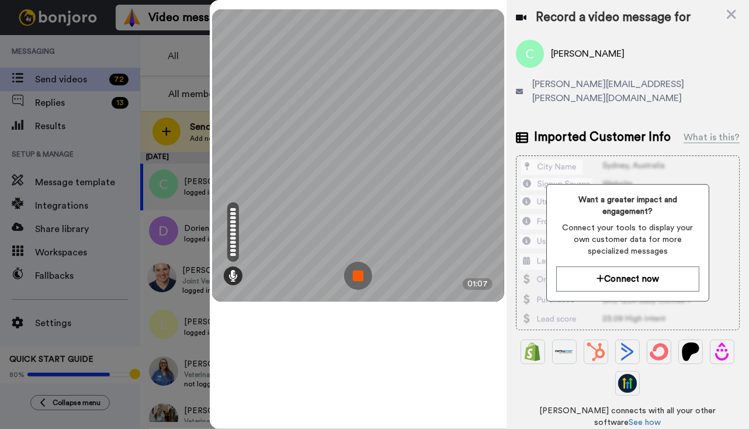
click at [354, 273] on img at bounding box center [358, 276] width 28 height 28
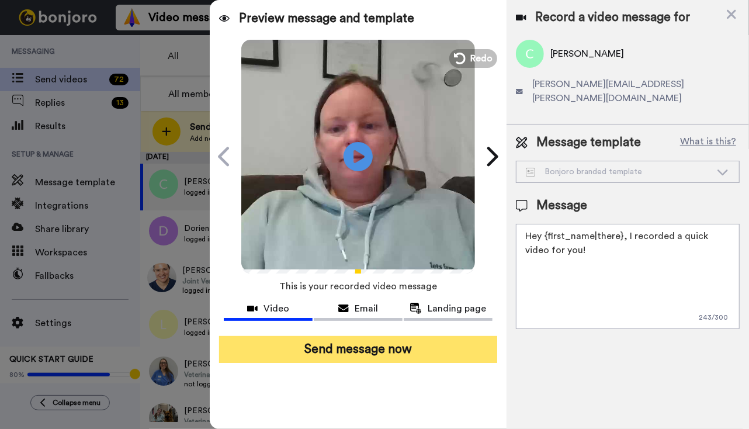
click at [375, 357] on button "Send message now" at bounding box center [358, 349] width 278 height 27
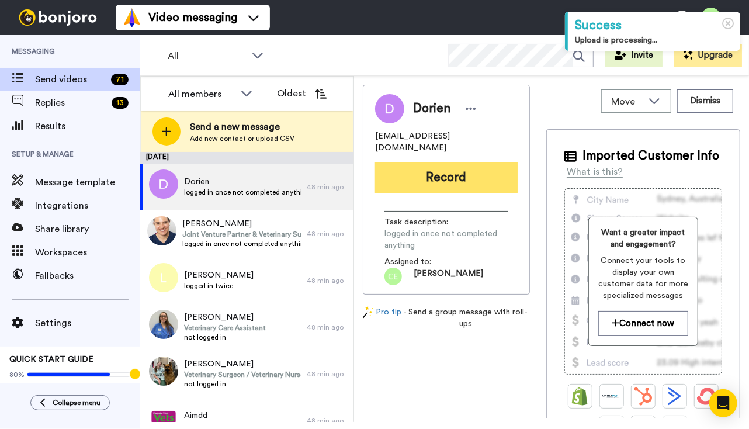
drag, startPoint x: 422, startPoint y: 148, endPoint x: 426, endPoint y: 158, distance: 10.7
click at [426, 158] on div "[PERSON_NAME] [PERSON_NAME][EMAIL_ADDRESS][DOMAIN_NAME] Record Task description…" at bounding box center [446, 190] width 167 height 210
click at [426, 162] on button "Record" at bounding box center [446, 177] width 143 height 30
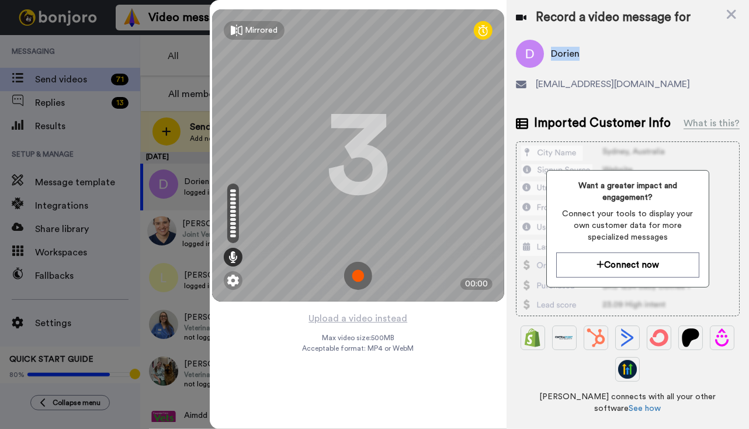
drag, startPoint x: 578, startPoint y: 56, endPoint x: 552, endPoint y: 55, distance: 26.3
click at [552, 55] on span "Dorien" at bounding box center [565, 54] width 29 height 14
copy span "Dorien"
click at [360, 275] on img at bounding box center [358, 276] width 28 height 28
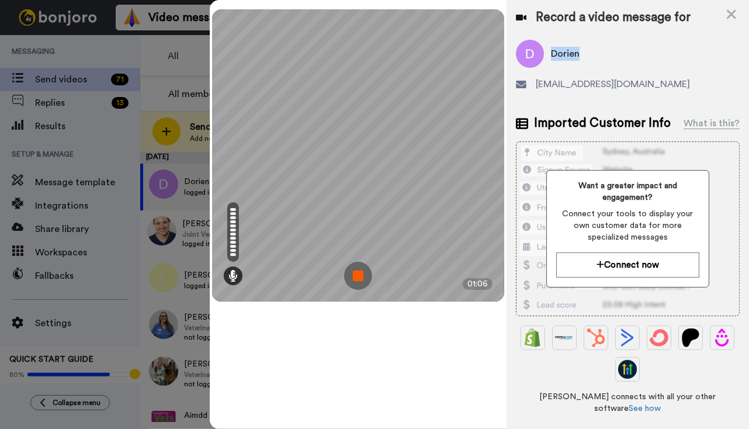
click at [360, 277] on img at bounding box center [358, 276] width 28 height 28
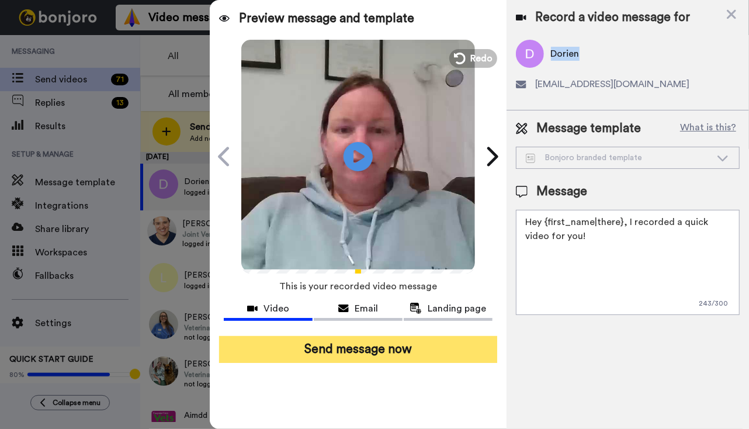
click at [363, 348] on button "Send message now" at bounding box center [358, 349] width 278 height 27
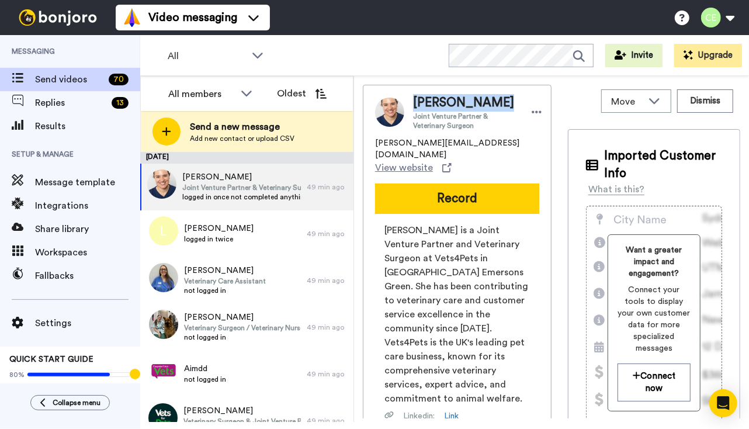
drag, startPoint x: 412, startPoint y: 100, endPoint x: 495, endPoint y: 100, distance: 83.0
click at [495, 100] on div "Carla Costoya Joint Venture Partner & Veterinary Surgeon" at bounding box center [478, 112] width 130 height 36
copy span "Carla Costoya"
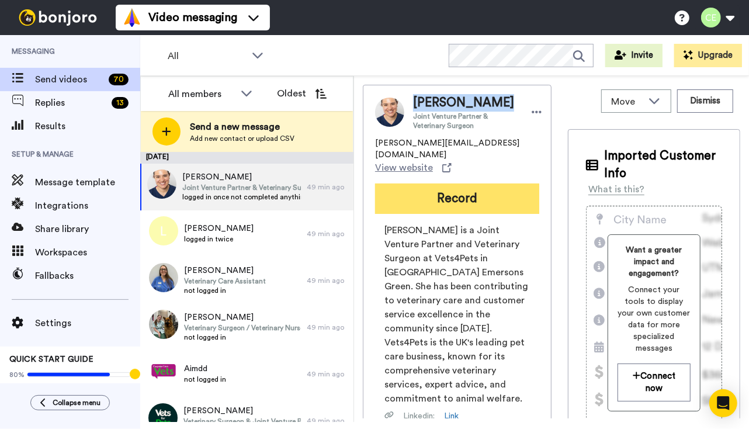
click at [472, 183] on button "Record" at bounding box center [457, 198] width 164 height 30
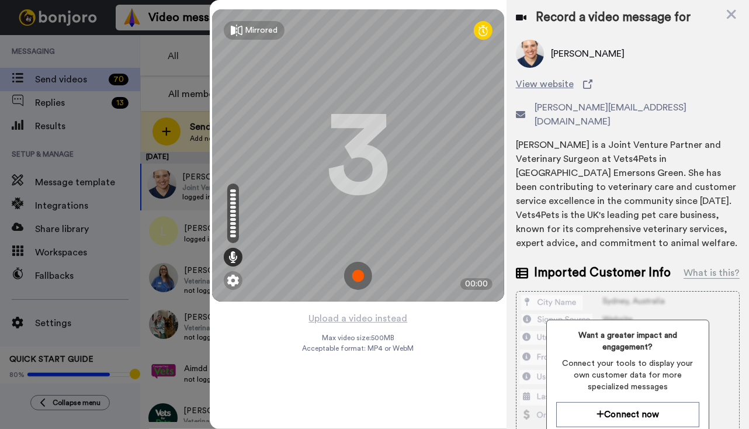
click at [362, 278] on img at bounding box center [358, 276] width 28 height 28
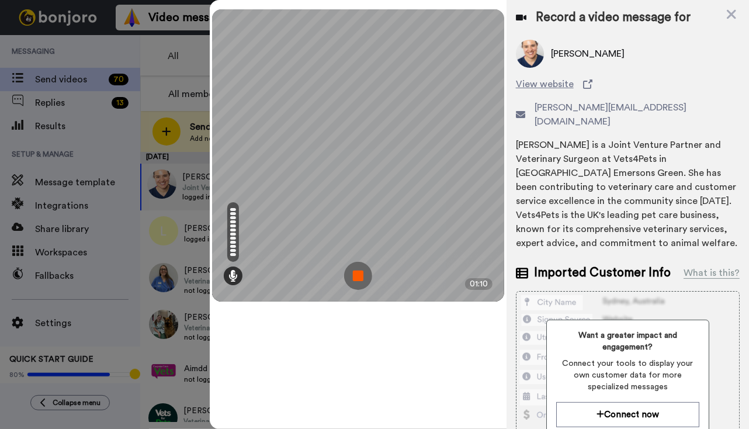
click at [358, 272] on img at bounding box center [358, 276] width 28 height 28
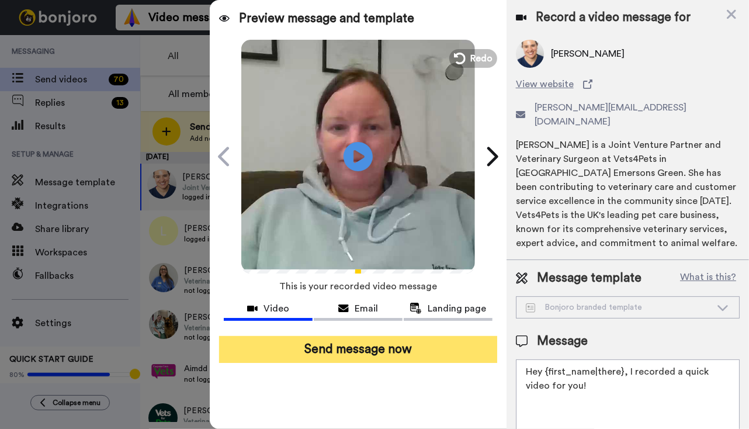
click at [365, 350] on button "Send message now" at bounding box center [358, 349] width 278 height 27
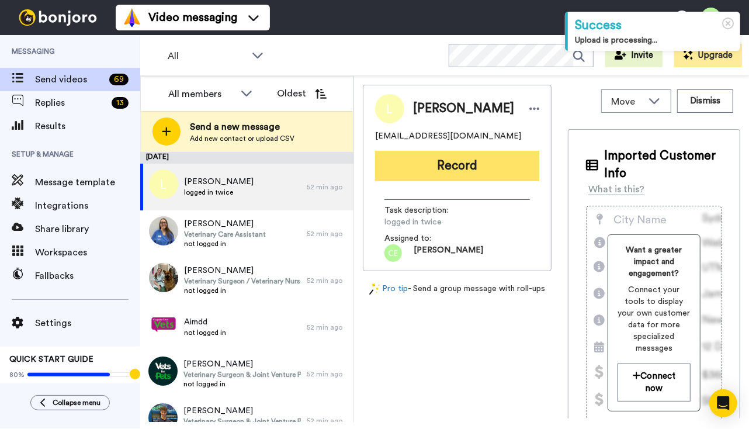
click at [463, 166] on button "Record" at bounding box center [457, 166] width 164 height 30
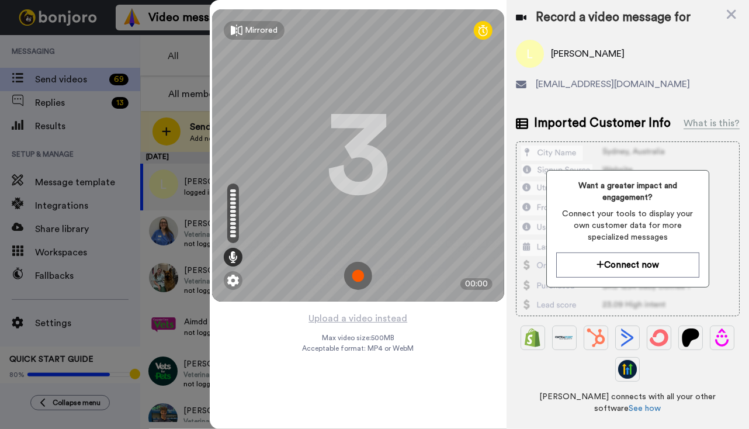
click at [359, 272] on img at bounding box center [358, 276] width 28 height 28
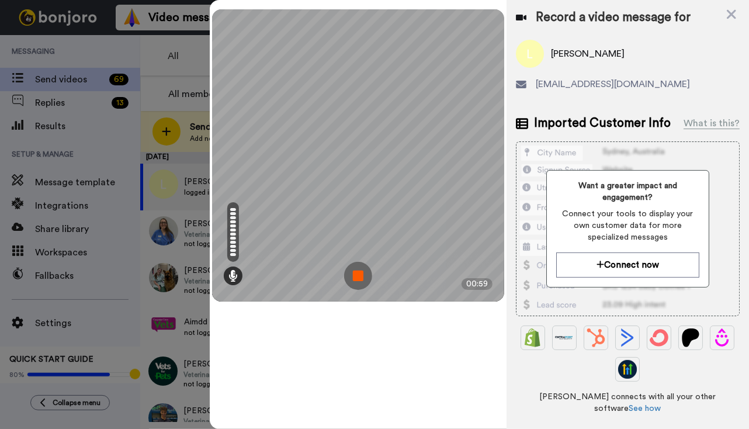
click at [359, 268] on img at bounding box center [358, 276] width 28 height 28
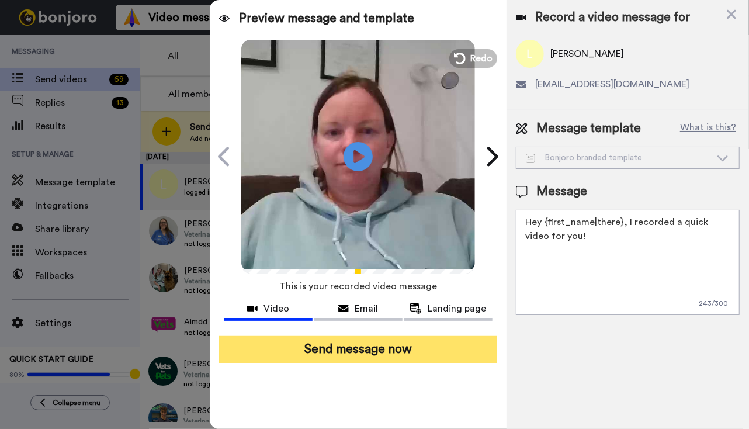
click at [310, 336] on button "Send message now" at bounding box center [358, 349] width 278 height 27
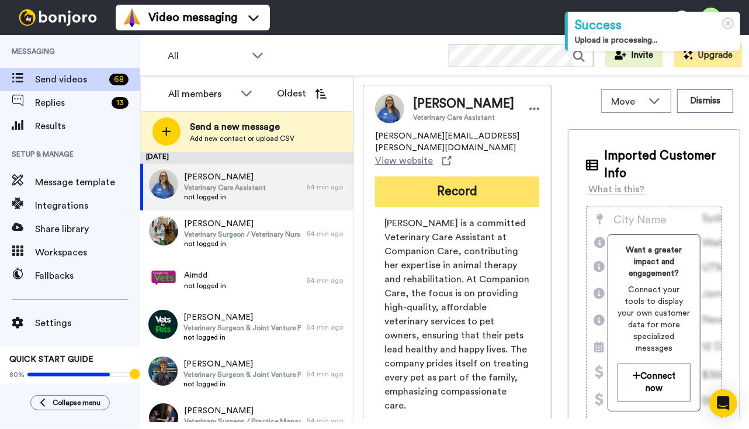
click at [473, 185] on button "Record" at bounding box center [457, 191] width 164 height 30
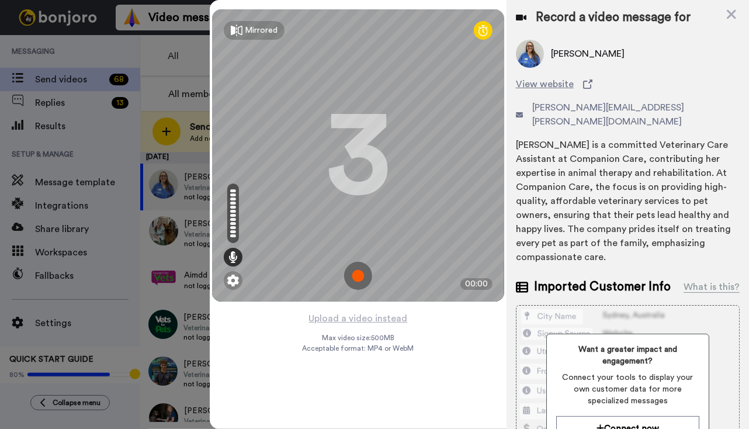
click at [353, 284] on img at bounding box center [358, 276] width 28 height 28
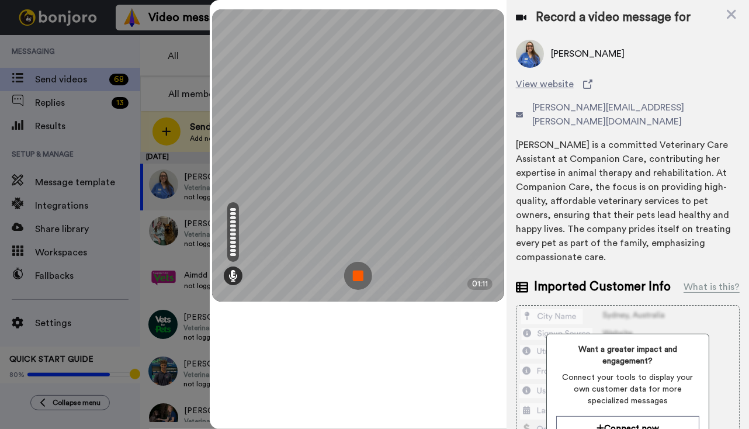
click at [360, 277] on img at bounding box center [358, 276] width 28 height 28
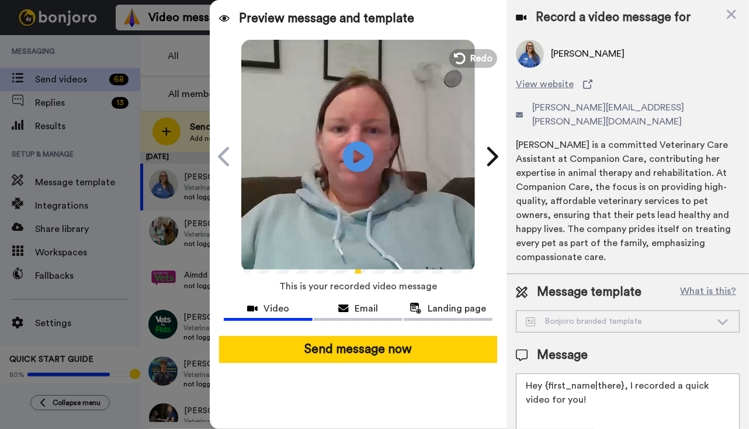
click at [351, 154] on icon at bounding box center [358, 156] width 31 height 31
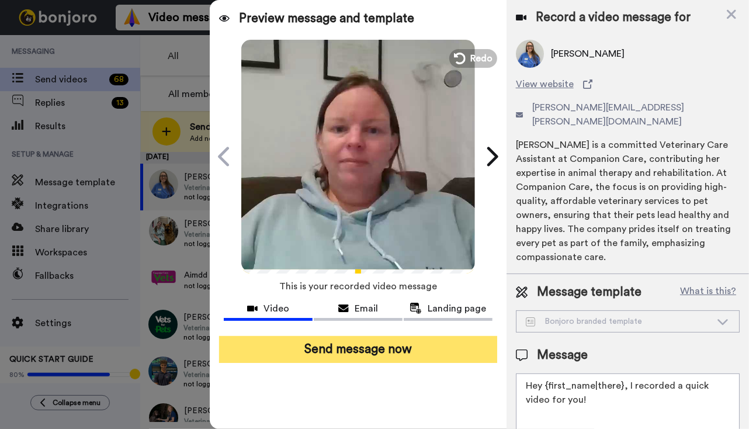
click at [356, 352] on button "Send message now" at bounding box center [358, 349] width 278 height 27
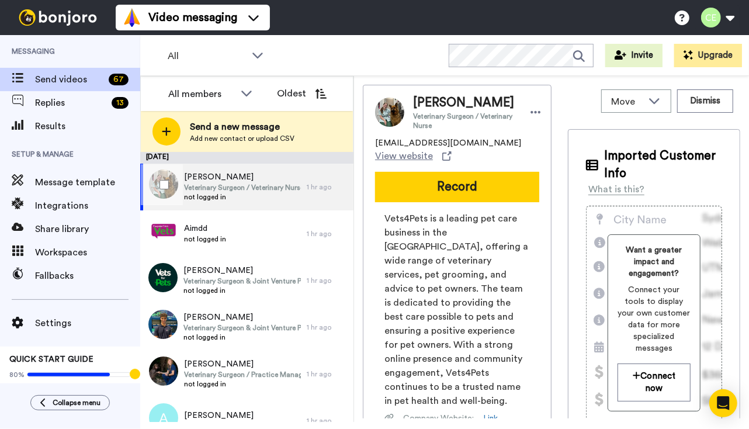
drag, startPoint x: 256, startPoint y: 191, endPoint x: 225, endPoint y: 181, distance: 32.7
click at [225, 181] on span "[PERSON_NAME]" at bounding box center [242, 177] width 117 height 12
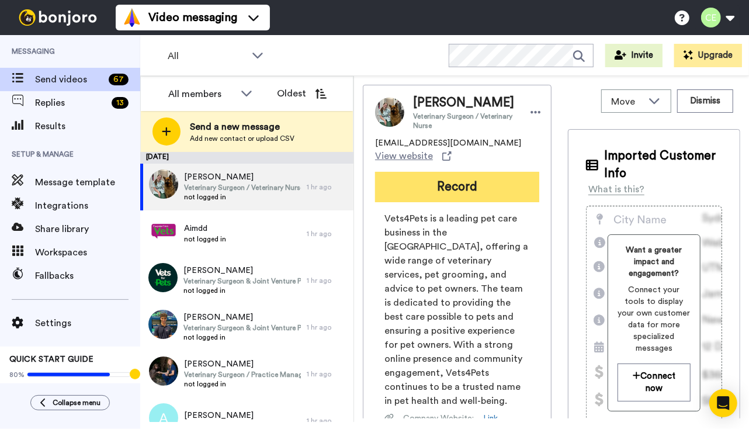
click at [466, 179] on button "Record" at bounding box center [457, 187] width 164 height 30
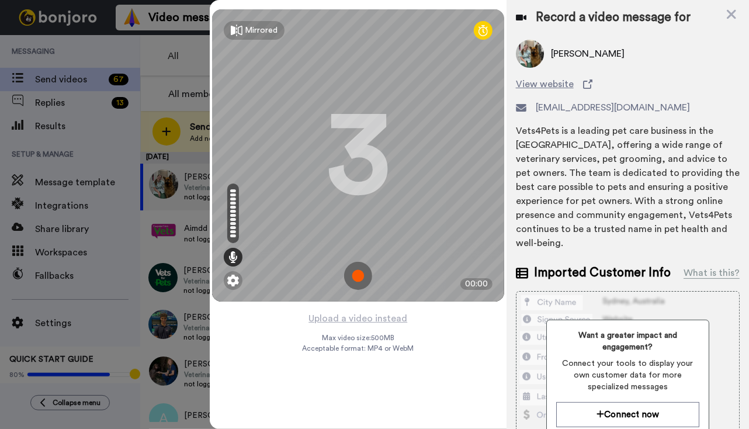
click at [362, 263] on img at bounding box center [358, 276] width 28 height 28
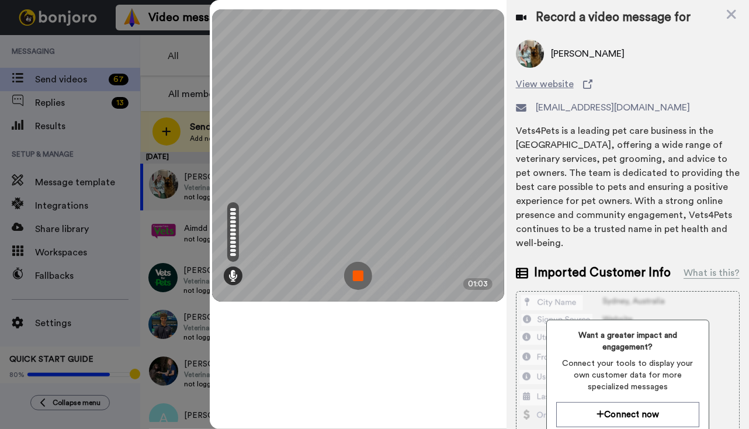
click at [360, 275] on img at bounding box center [358, 276] width 28 height 28
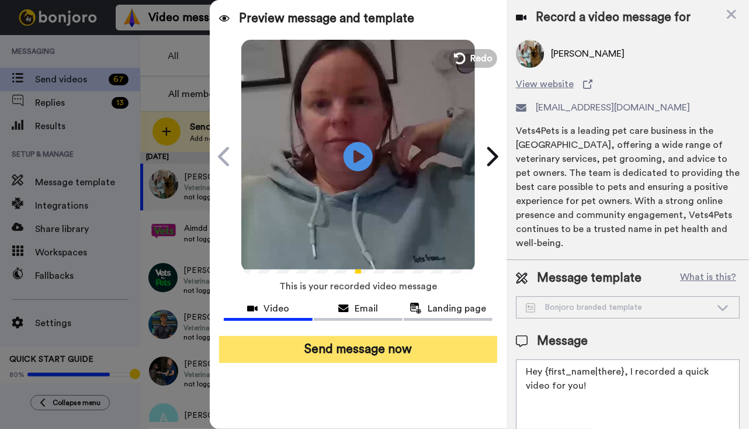
click at [366, 353] on button "Send message now" at bounding box center [358, 349] width 278 height 27
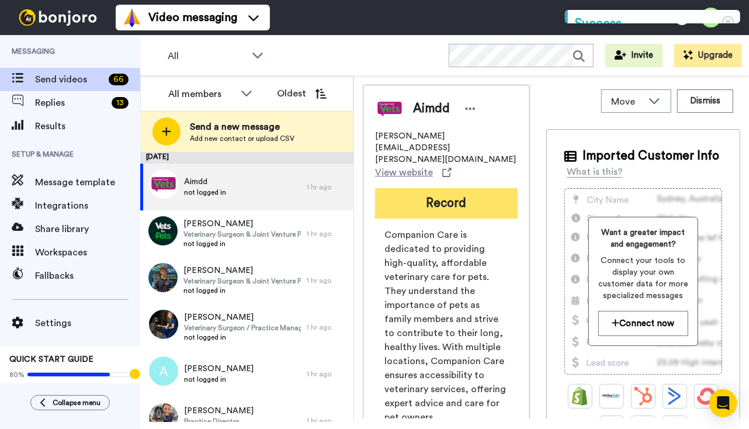
click at [468, 188] on button "Record" at bounding box center [446, 203] width 143 height 30
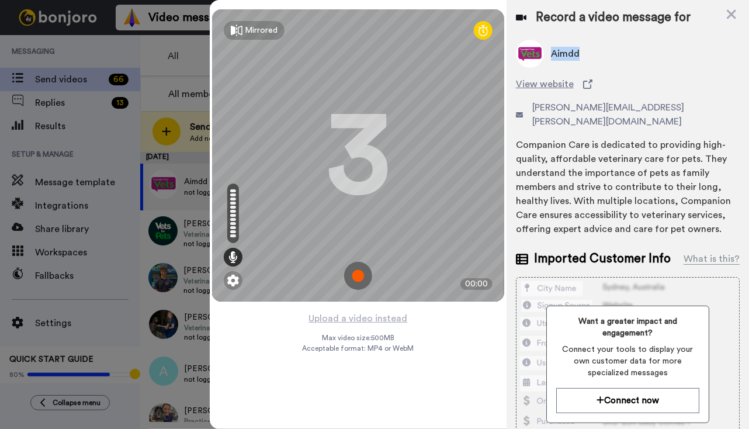
drag, startPoint x: 579, startPoint y: 53, endPoint x: 551, endPoint y: 61, distance: 28.6
click at [551, 61] on div "Aimdd" at bounding box center [628, 54] width 224 height 28
copy span "Aimdd"
click at [362, 270] on img at bounding box center [358, 276] width 28 height 28
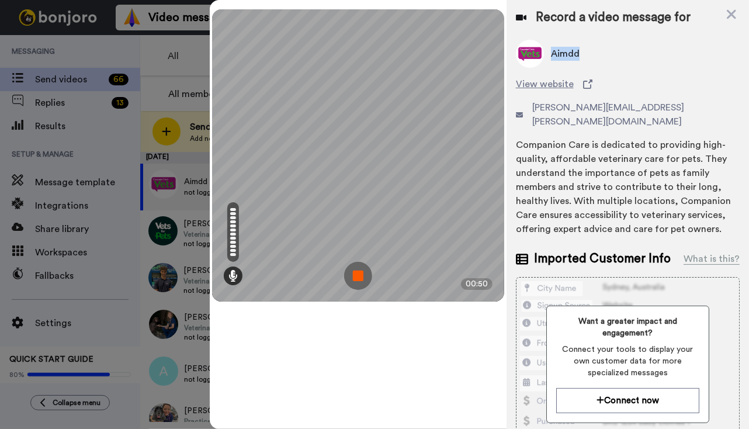
click at [361, 277] on img at bounding box center [358, 276] width 28 height 28
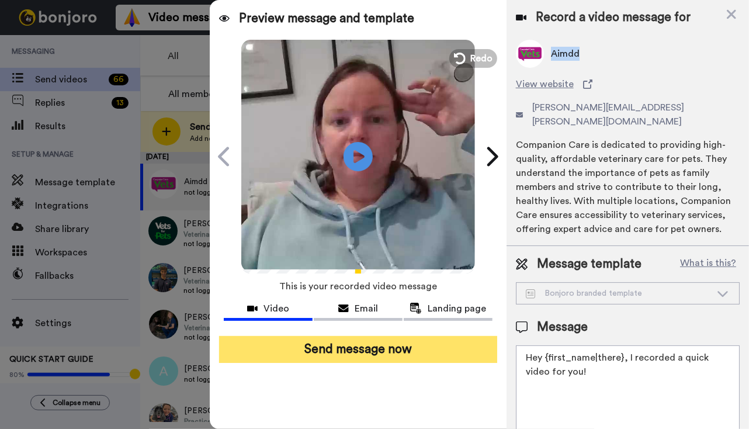
click at [345, 347] on button "Send message now" at bounding box center [358, 349] width 278 height 27
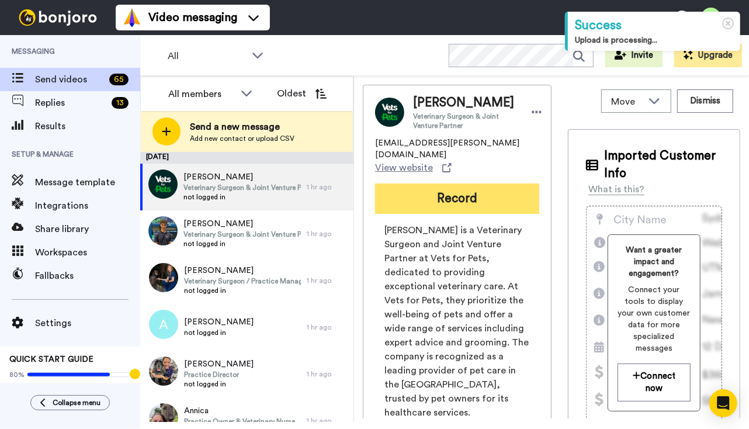
click at [444, 196] on button "Record" at bounding box center [457, 198] width 164 height 30
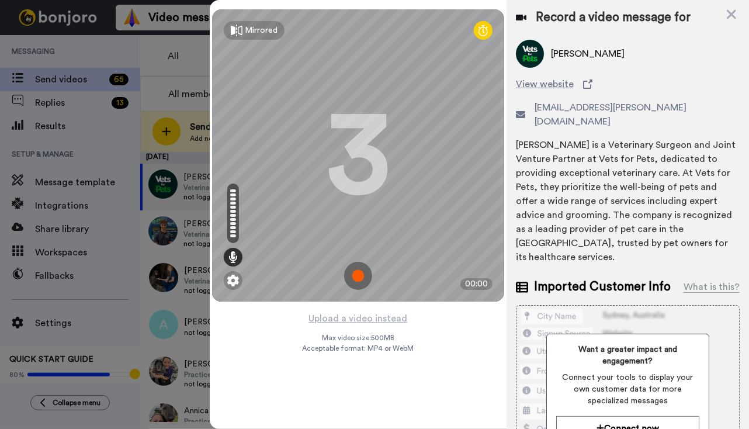
click at [355, 275] on img at bounding box center [358, 276] width 28 height 28
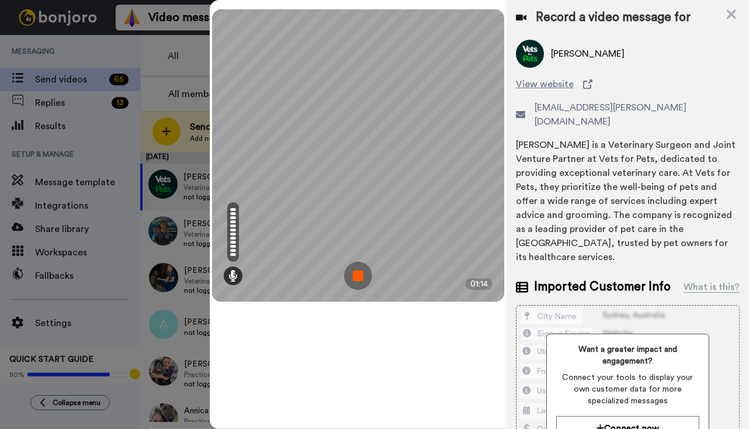
click at [361, 277] on img at bounding box center [358, 276] width 28 height 28
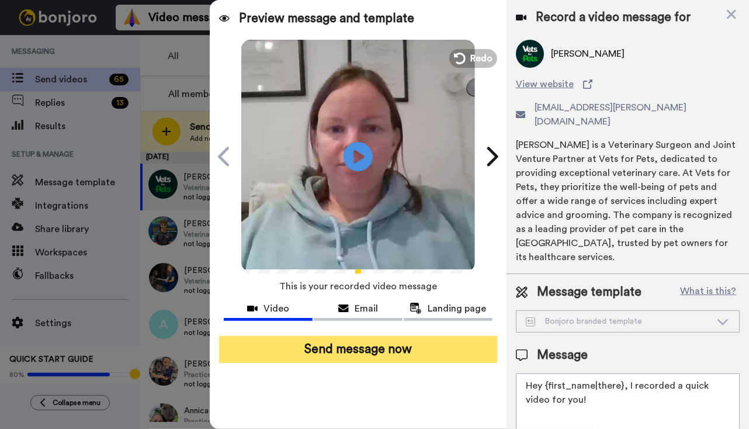
click at [373, 355] on button "Send message now" at bounding box center [358, 349] width 278 height 27
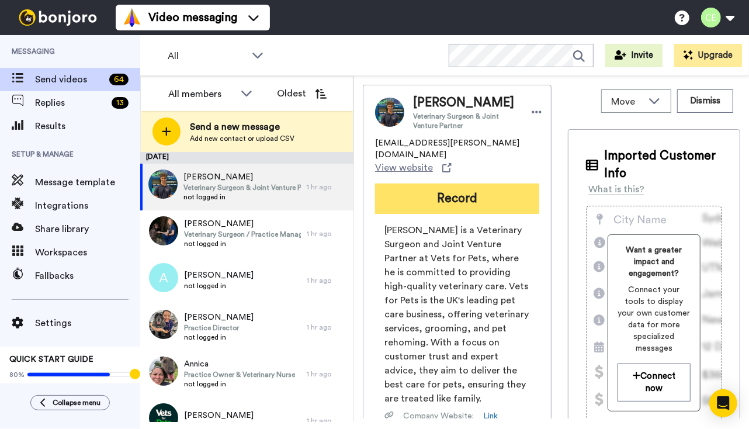
click at [470, 183] on button "Record" at bounding box center [457, 198] width 164 height 30
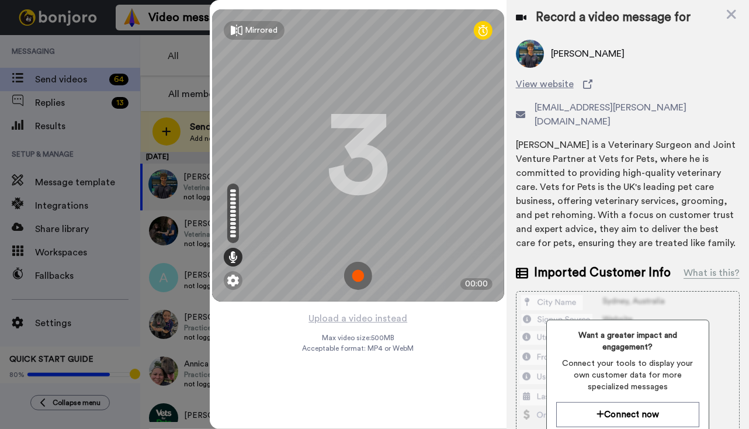
click at [361, 272] on img at bounding box center [358, 276] width 28 height 28
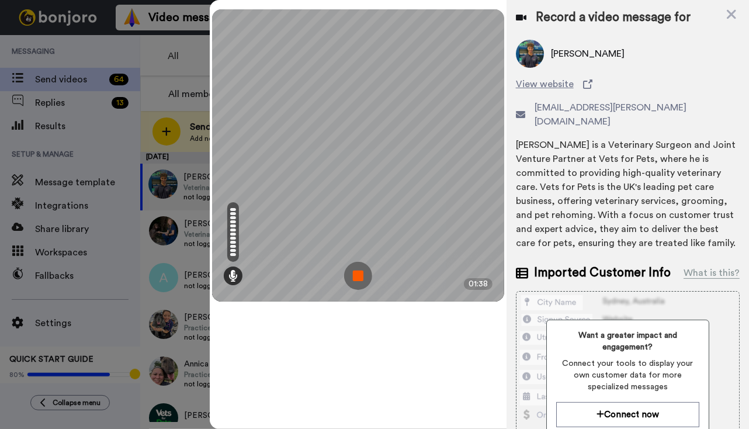
click at [359, 275] on img at bounding box center [358, 276] width 28 height 28
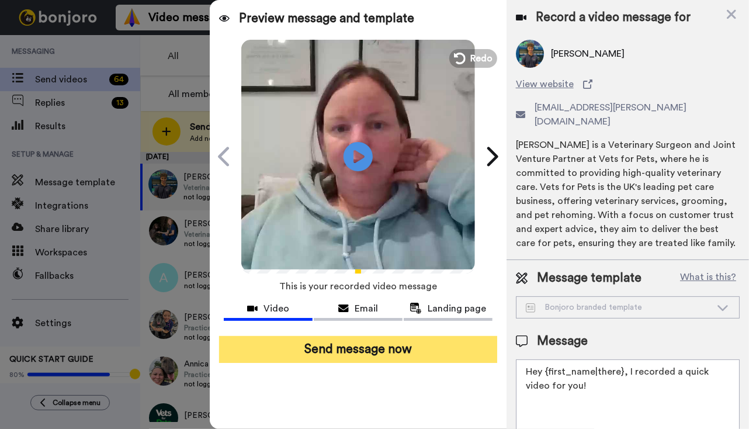
click at [339, 356] on button "Send message now" at bounding box center [358, 349] width 278 height 27
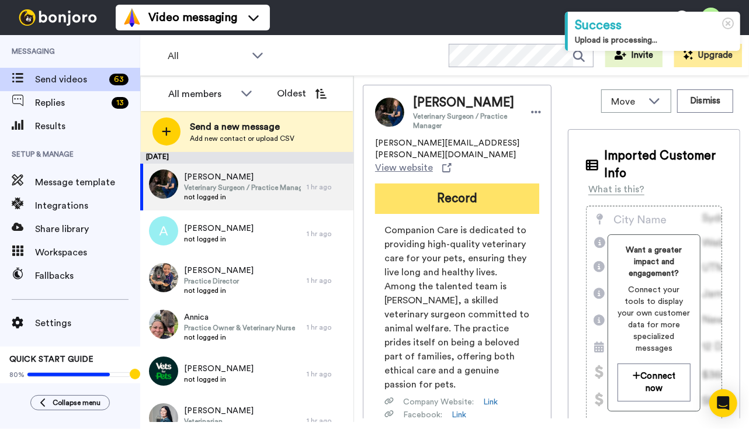
click at [447, 183] on button "Record" at bounding box center [457, 198] width 164 height 30
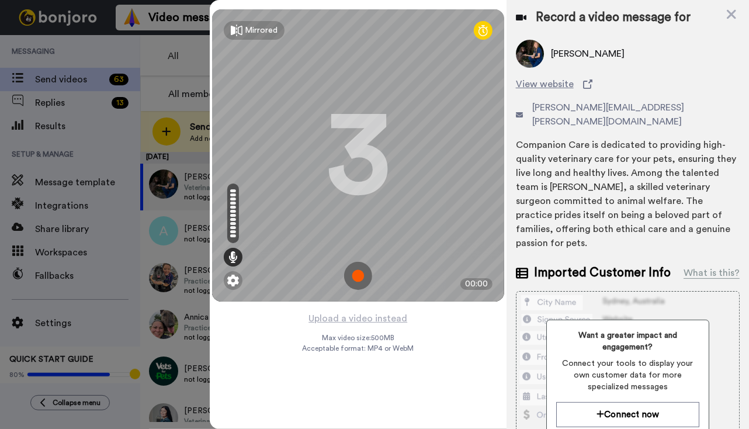
click at [356, 277] on img at bounding box center [358, 276] width 28 height 28
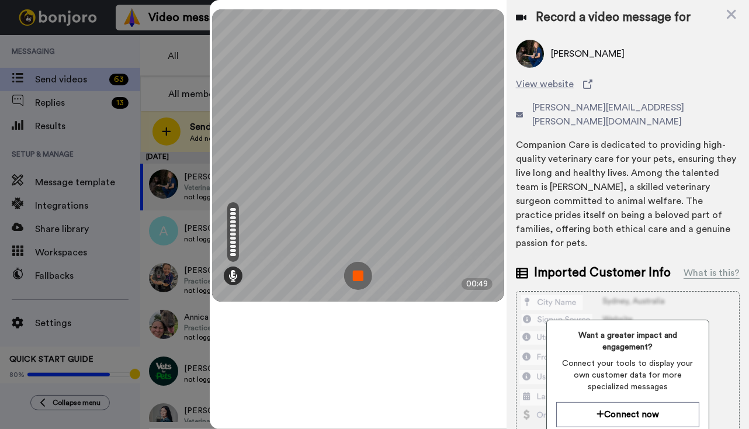
click at [360, 276] on img at bounding box center [358, 276] width 28 height 28
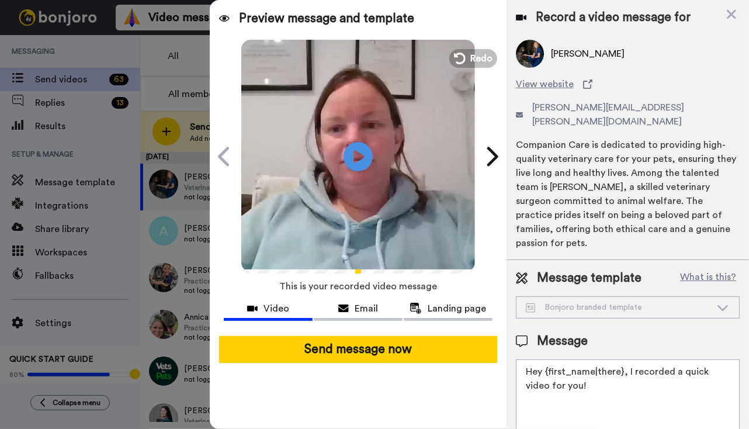
click at [362, 364] on div "Send message now" at bounding box center [358, 350] width 297 height 46
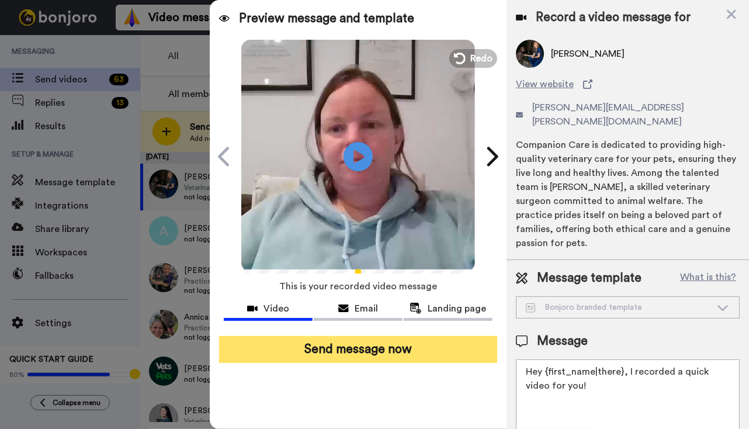
click at [310, 342] on button "Send message now" at bounding box center [358, 349] width 278 height 27
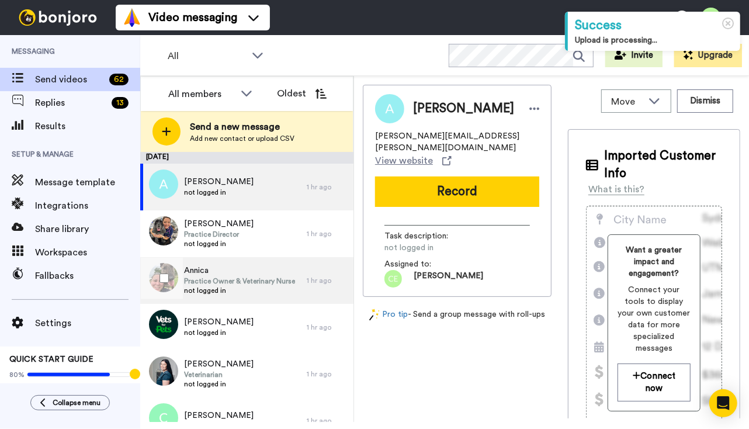
click at [255, 290] on span "not logged in" at bounding box center [239, 290] width 111 height 9
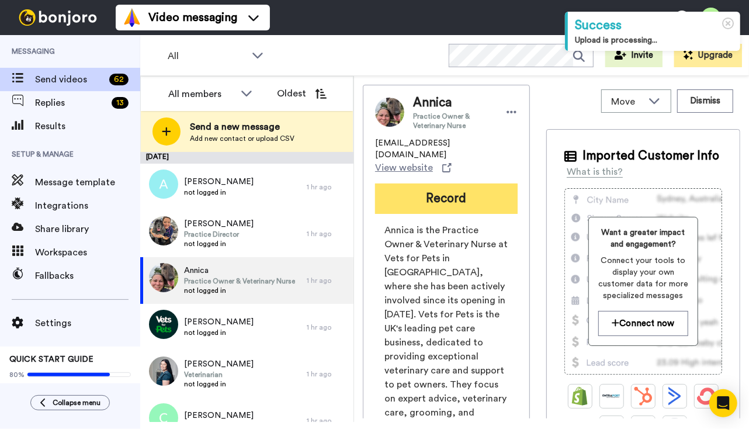
click at [450, 193] on button "Record" at bounding box center [446, 198] width 143 height 30
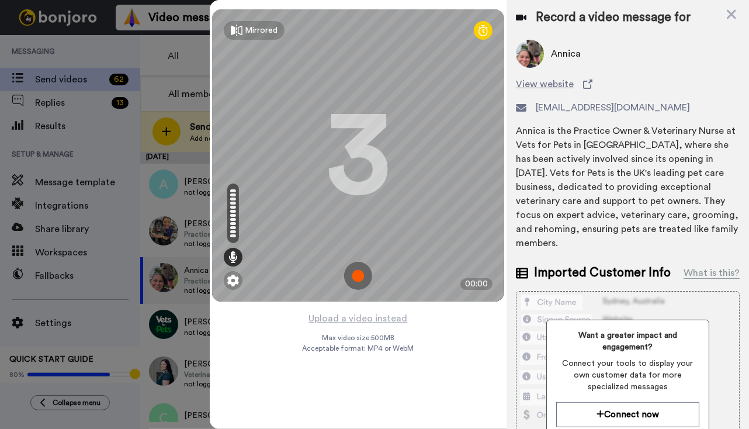
click at [361, 277] on img at bounding box center [358, 276] width 28 height 28
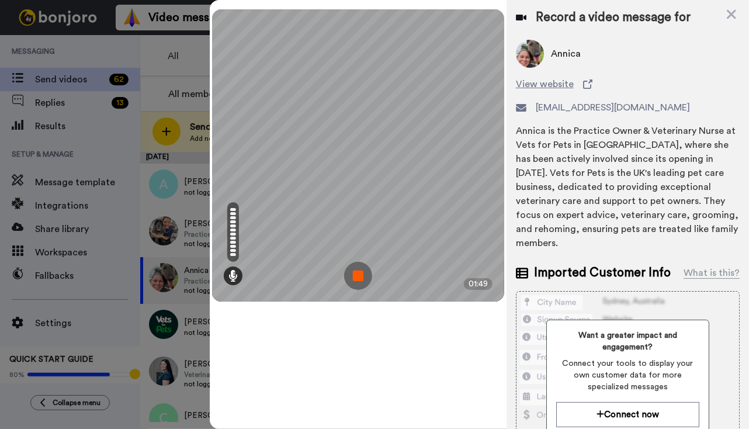
click at [355, 271] on img at bounding box center [358, 276] width 28 height 28
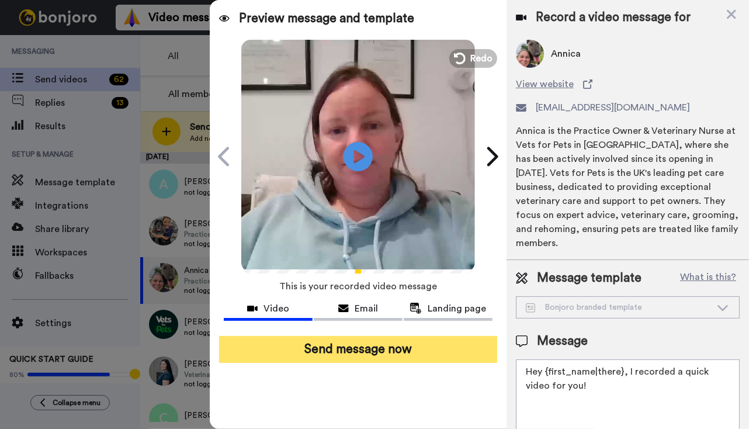
click at [353, 345] on button "Send message now" at bounding box center [358, 349] width 278 height 27
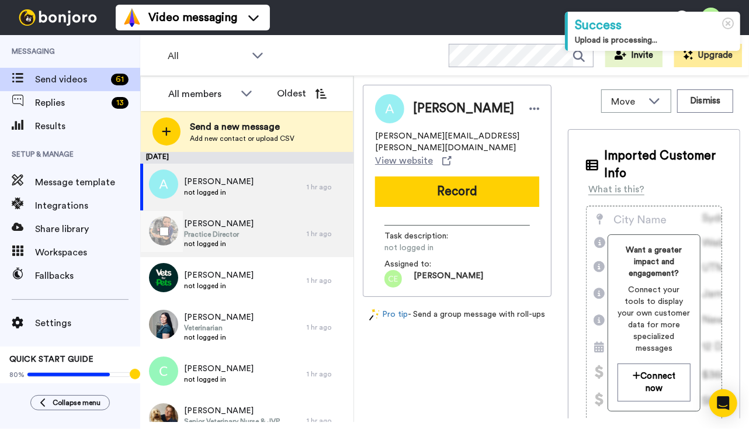
click at [223, 229] on span "[PERSON_NAME]" at bounding box center [219, 224] width 70 height 12
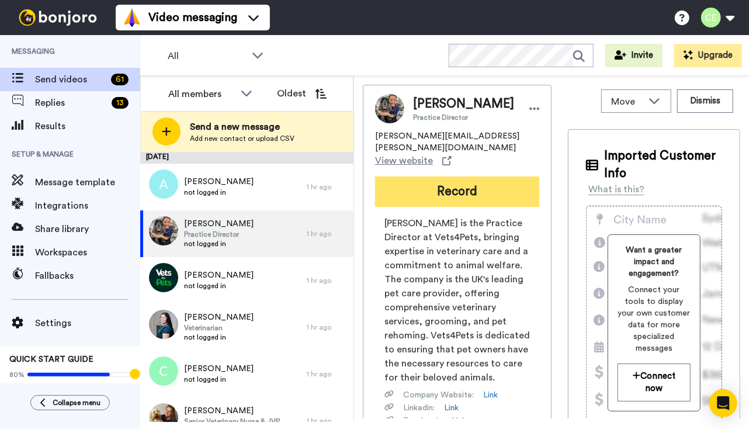
click at [432, 181] on button "Record" at bounding box center [457, 191] width 164 height 30
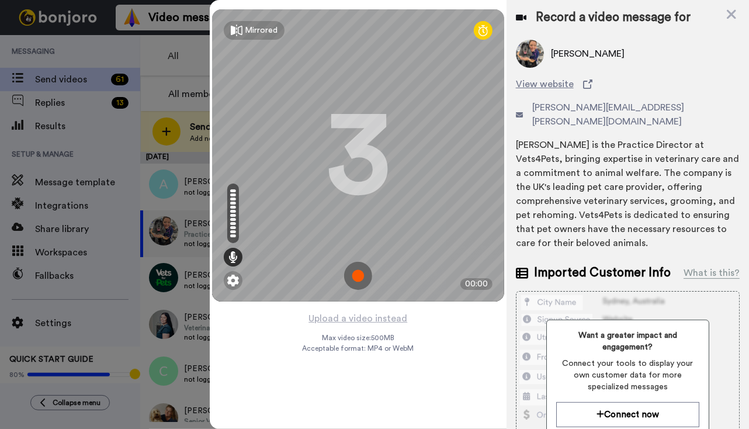
click at [359, 277] on img at bounding box center [358, 276] width 28 height 28
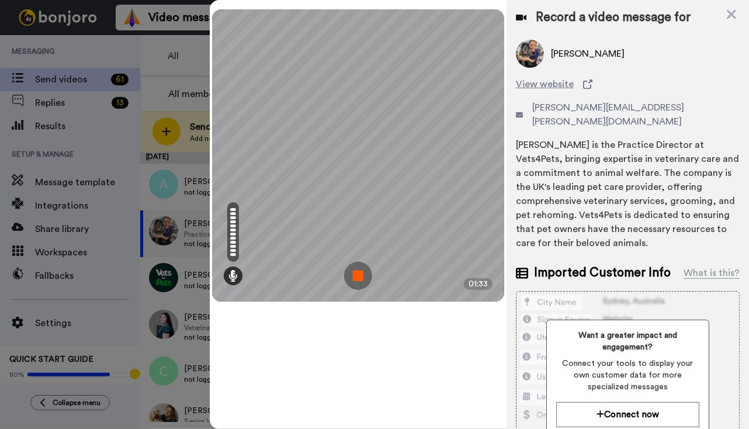
click at [359, 276] on img at bounding box center [358, 276] width 28 height 28
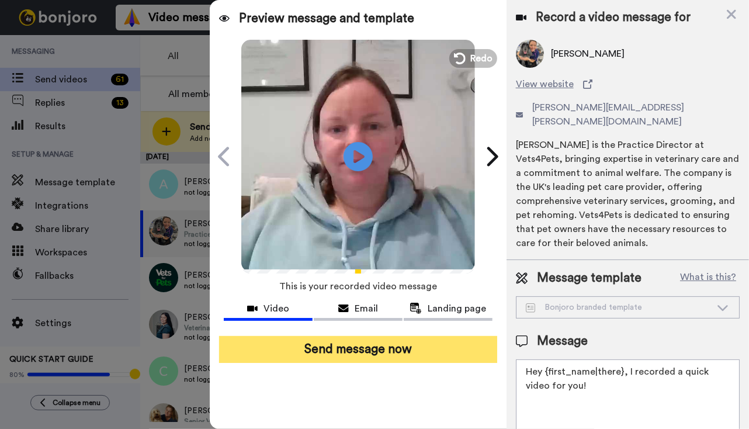
click at [367, 352] on button "Send message now" at bounding box center [358, 349] width 278 height 27
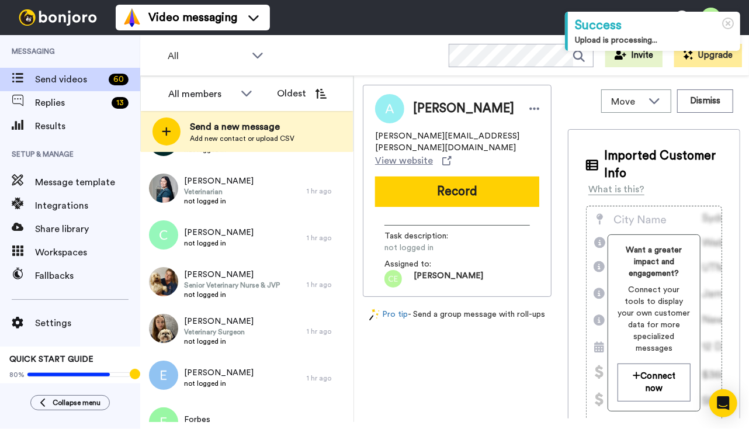
scroll to position [101, 0]
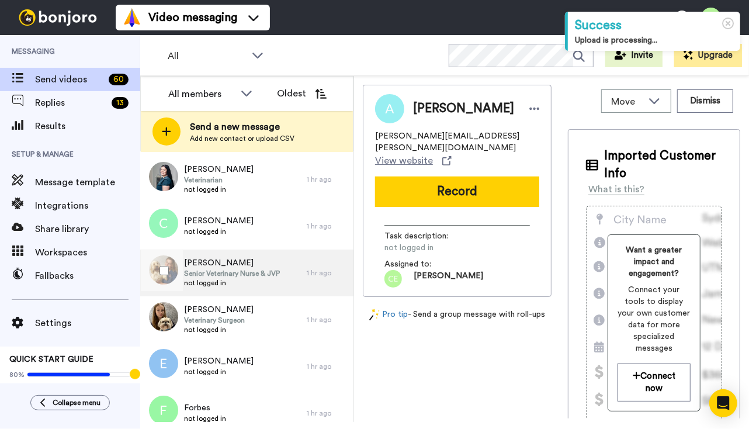
click at [254, 282] on span "not logged in" at bounding box center [232, 282] width 96 height 9
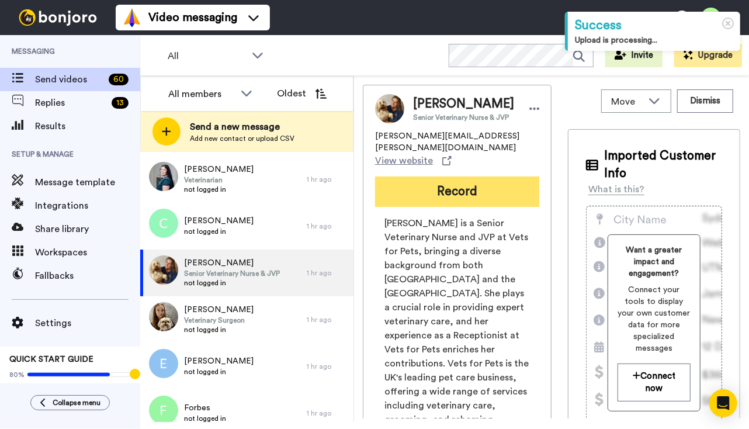
click at [442, 178] on button "Record" at bounding box center [457, 191] width 164 height 30
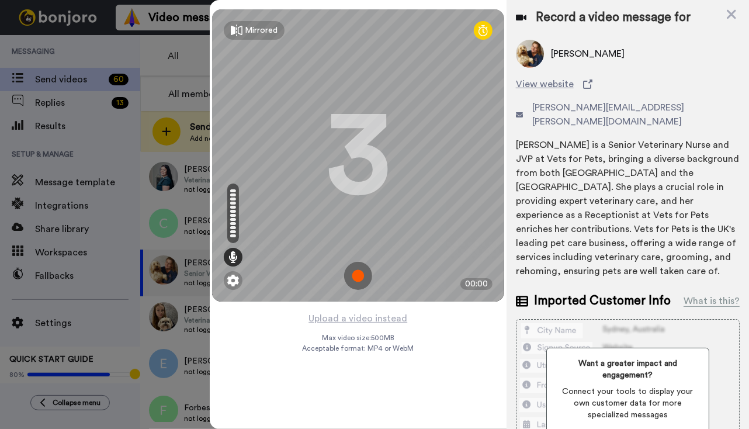
click at [360, 278] on img at bounding box center [358, 276] width 28 height 28
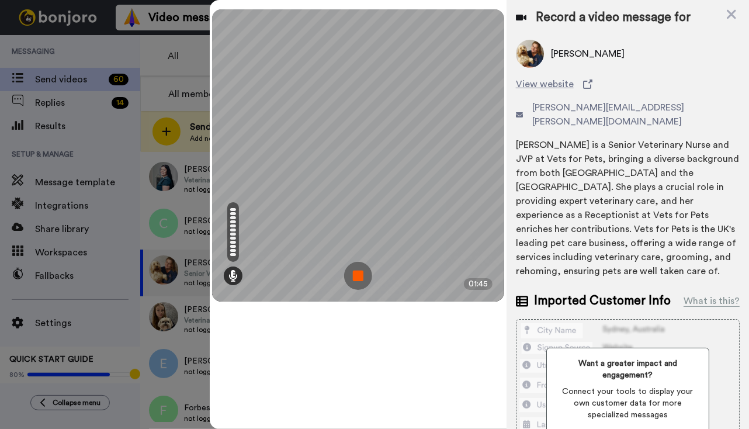
click at [355, 275] on img at bounding box center [358, 276] width 28 height 28
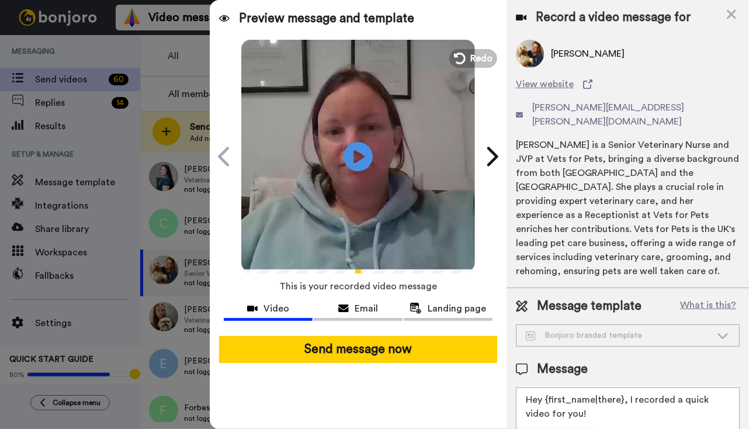
click at [372, 350] on button "Send message now" at bounding box center [358, 349] width 278 height 27
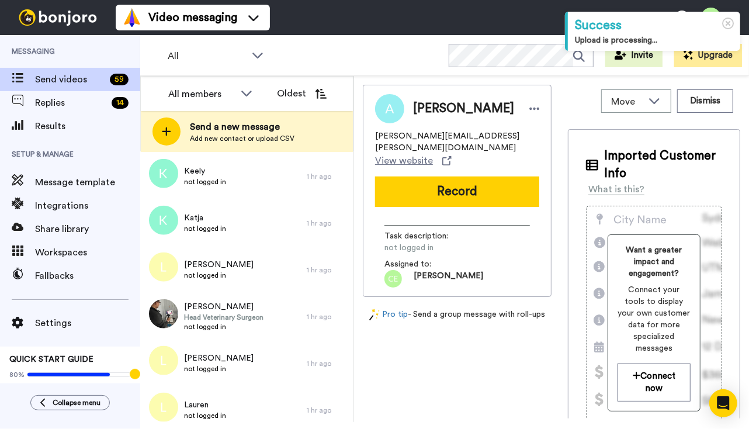
scroll to position [810, 0]
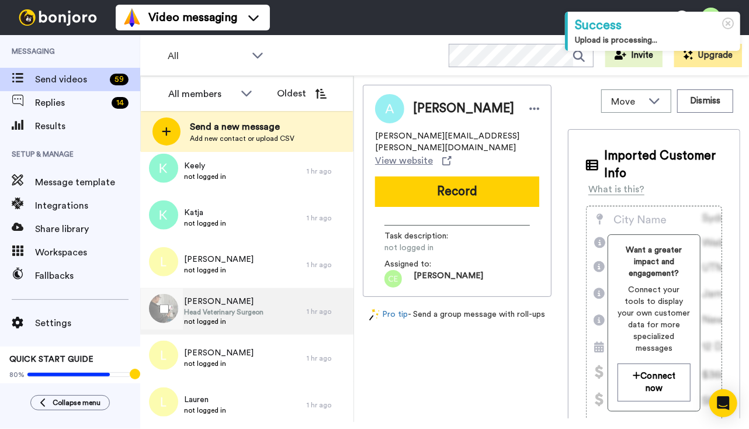
click at [262, 311] on span "Head Veterinary Surgeon" at bounding box center [223, 311] width 79 height 9
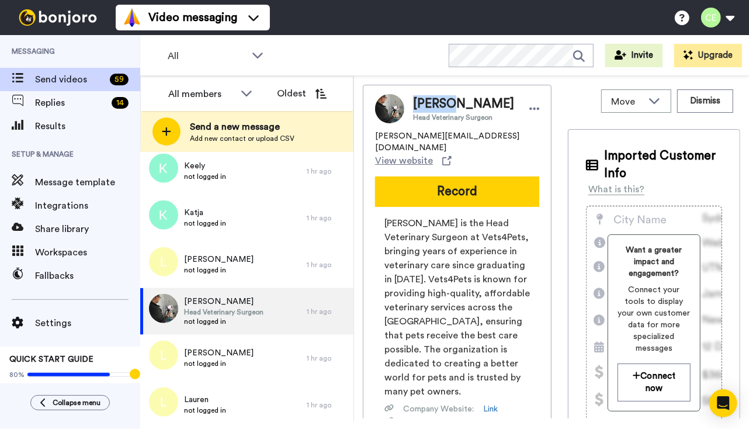
drag, startPoint x: 446, startPoint y: 105, endPoint x: 414, endPoint y: 104, distance: 32.7
click at [414, 104] on span "[PERSON_NAME]" at bounding box center [463, 104] width 101 height 18
copy span "[PERSON_NAME]"
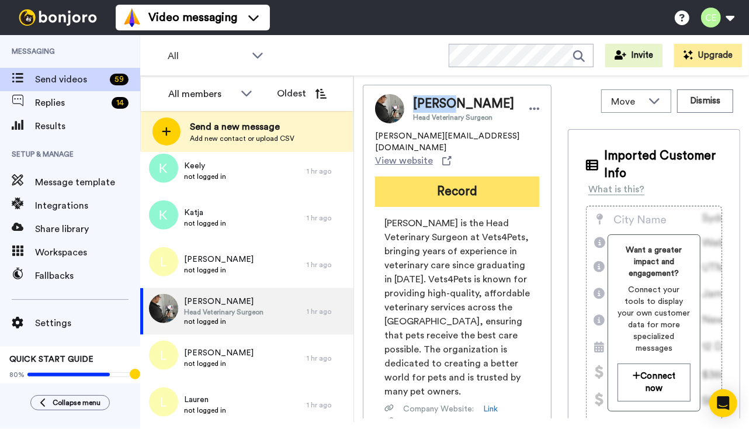
click at [467, 181] on button "Record" at bounding box center [457, 191] width 164 height 30
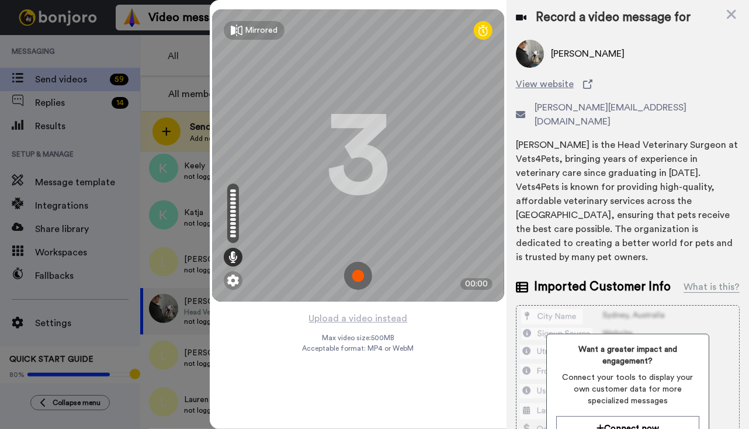
click at [360, 274] on img at bounding box center [358, 276] width 28 height 28
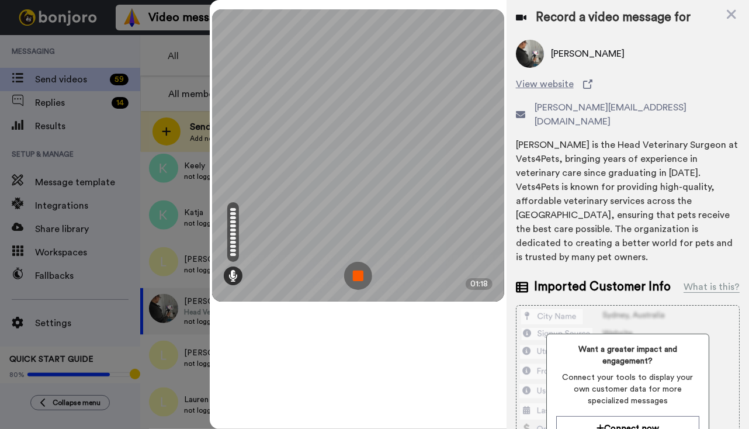
click at [361, 278] on img at bounding box center [358, 276] width 28 height 28
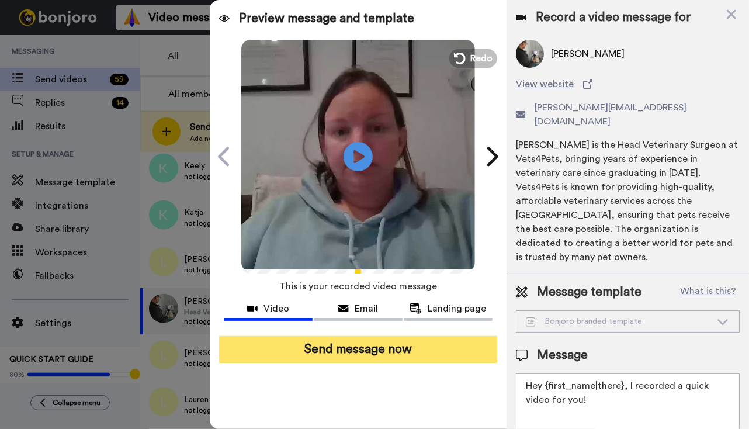
click at [370, 354] on button "Send message now" at bounding box center [358, 349] width 278 height 27
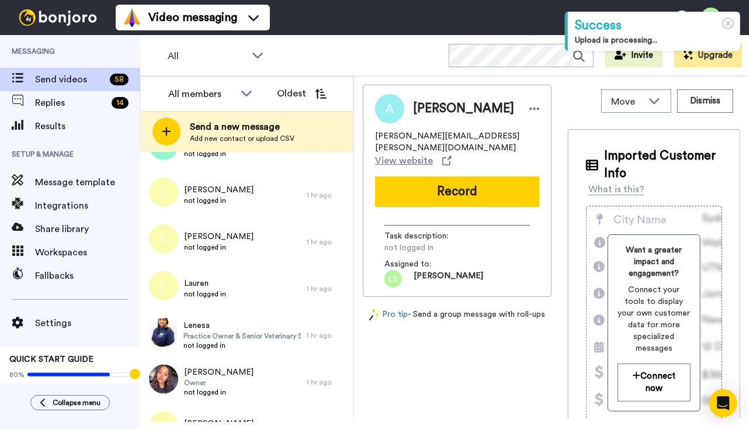
scroll to position [893, 0]
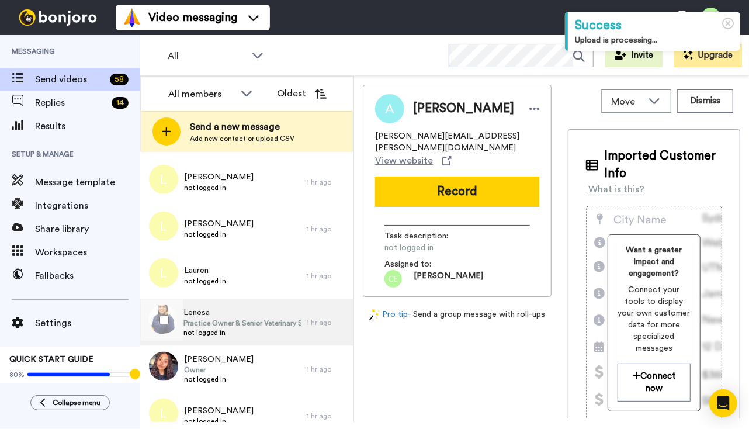
click at [225, 319] on span "Practice Owner & Senior Veterinary Surgeon" at bounding box center [241, 322] width 117 height 9
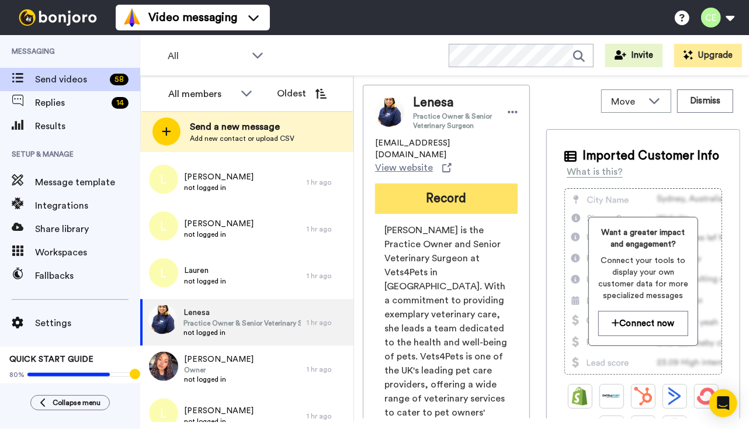
click at [445, 189] on button "Record" at bounding box center [446, 198] width 143 height 30
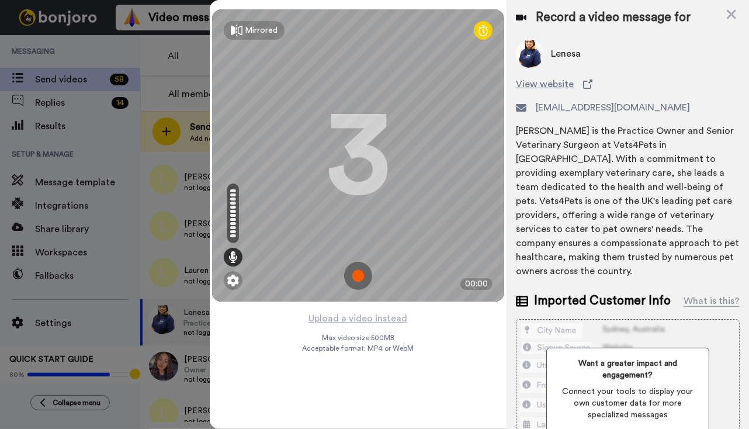
click at [358, 273] on img at bounding box center [358, 276] width 28 height 28
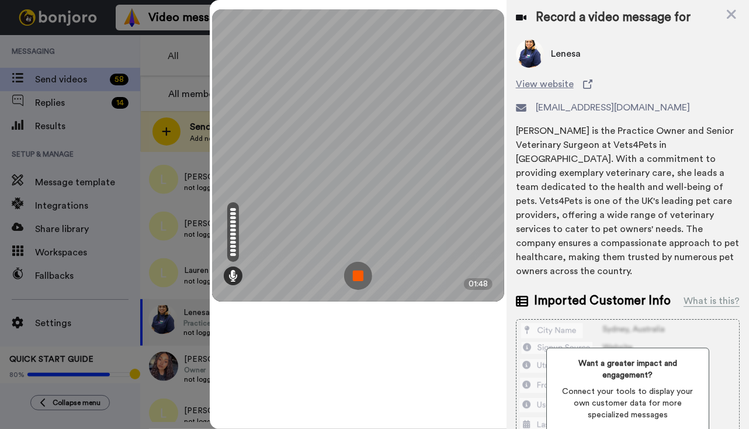
click at [356, 273] on img at bounding box center [358, 276] width 28 height 28
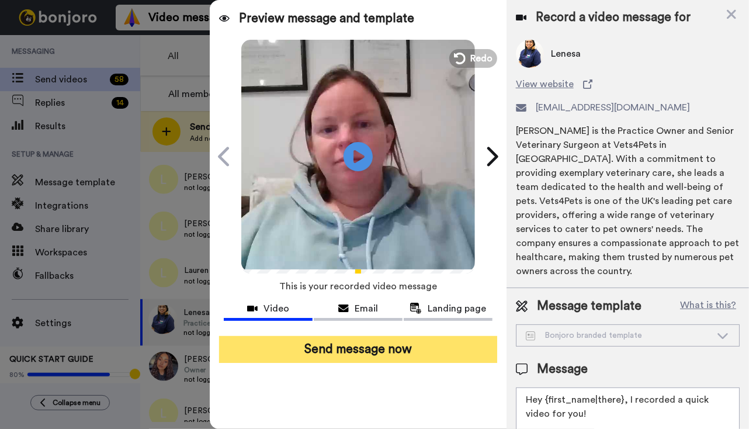
click at [352, 354] on button "Send message now" at bounding box center [358, 349] width 278 height 27
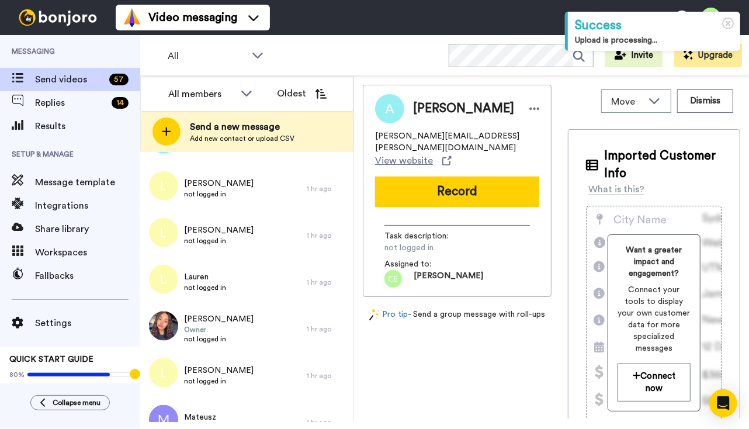
scroll to position [896, 0]
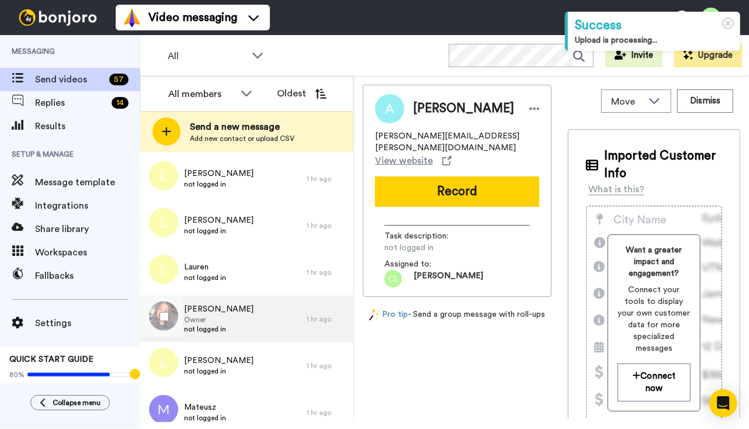
click at [252, 313] on div "Leigh Anne Owner not logged in" at bounding box center [223, 319] width 166 height 47
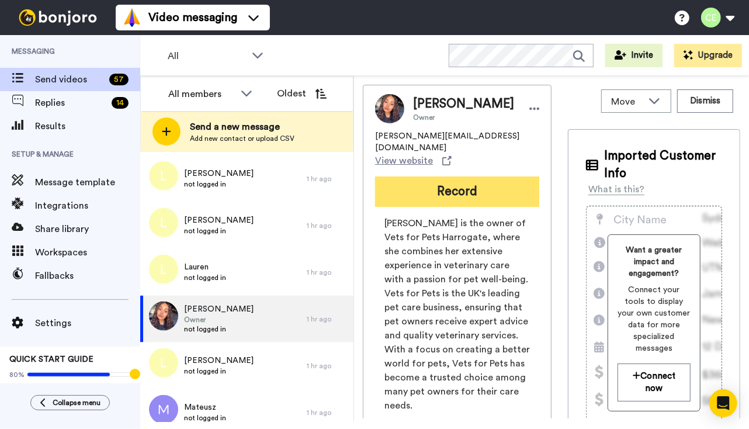
click at [445, 176] on button "Record" at bounding box center [457, 191] width 164 height 30
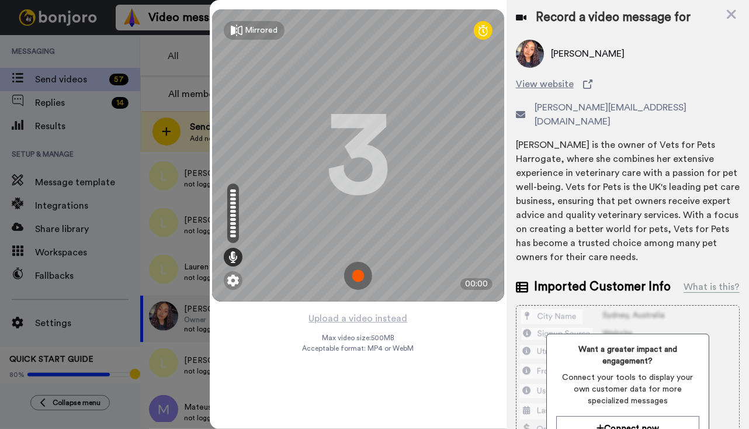
click at [358, 269] on img at bounding box center [358, 276] width 28 height 28
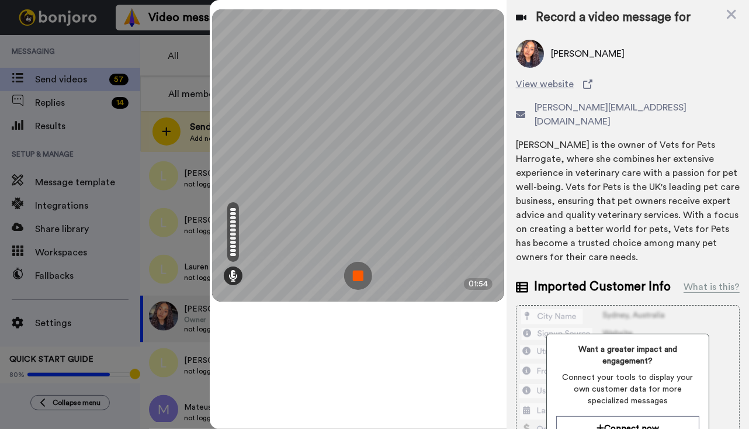
click at [362, 270] on img at bounding box center [358, 276] width 28 height 28
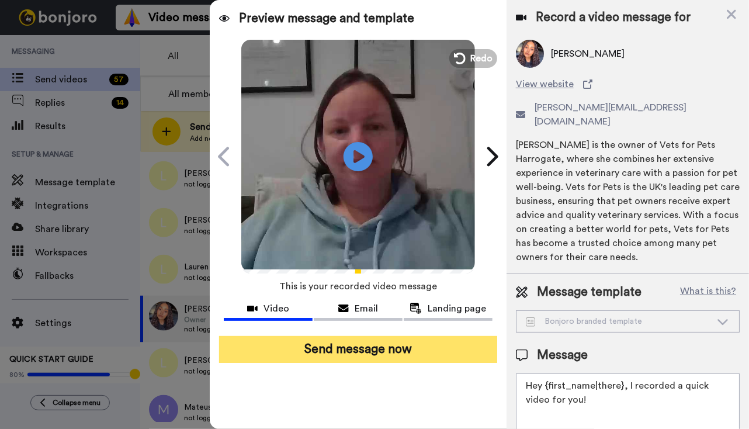
click at [383, 343] on button "Send message now" at bounding box center [358, 349] width 278 height 27
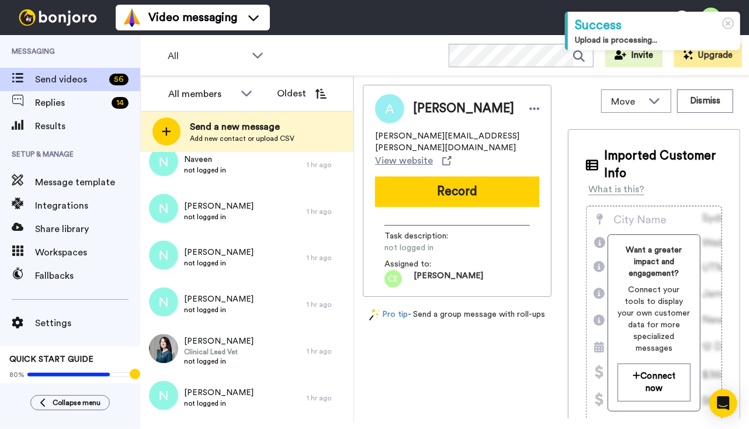
scroll to position [1247, 0]
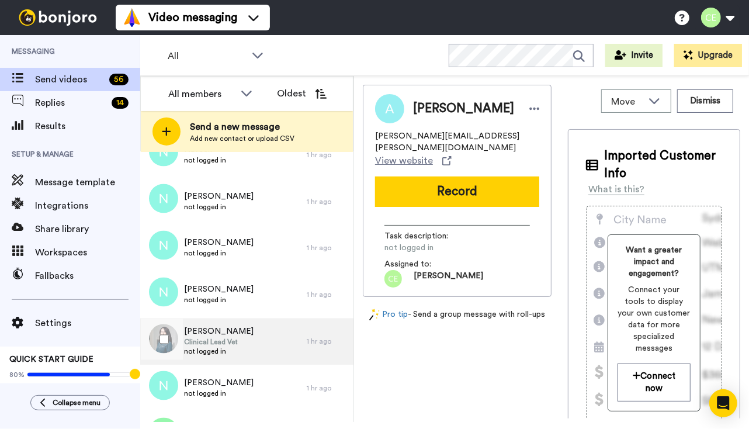
click at [259, 334] on div "[PERSON_NAME] Clinical Lead Vet not logged in" at bounding box center [223, 341] width 166 height 47
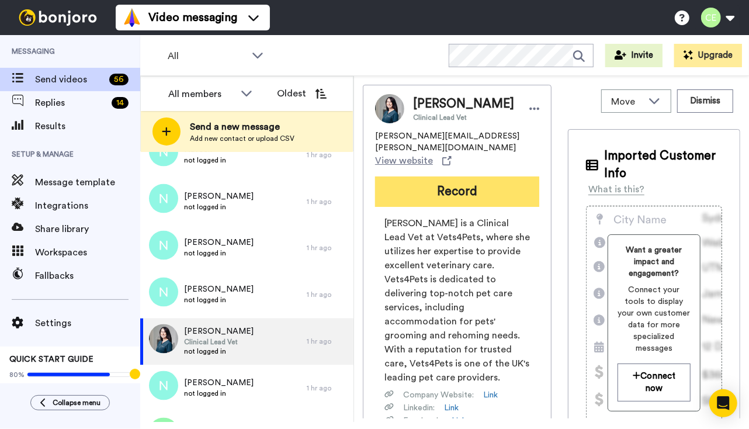
click at [450, 182] on button "Record" at bounding box center [457, 191] width 164 height 30
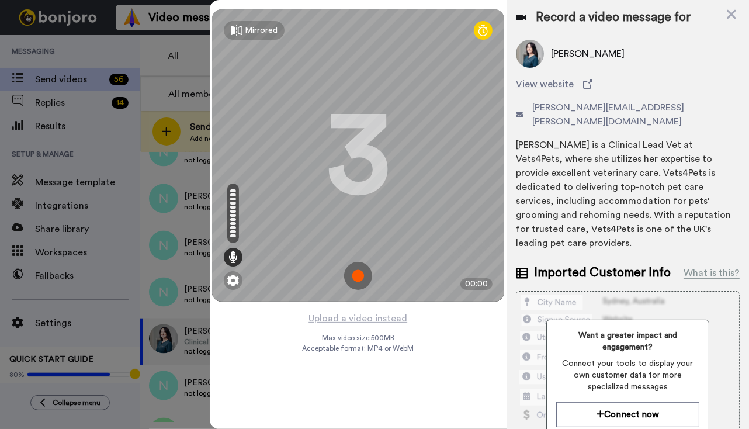
click at [363, 275] on img at bounding box center [358, 276] width 28 height 28
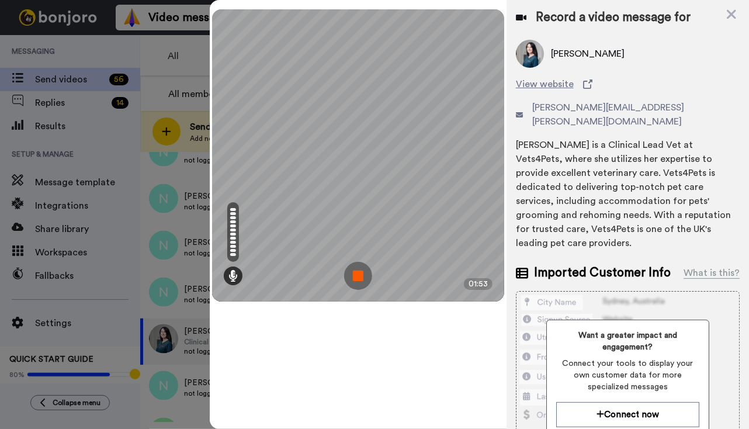
click at [359, 272] on img at bounding box center [358, 276] width 28 height 28
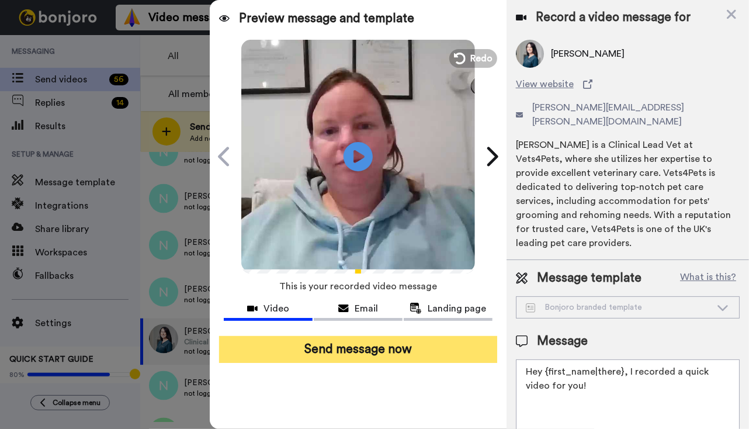
click at [379, 342] on button "Send message now" at bounding box center [358, 349] width 278 height 27
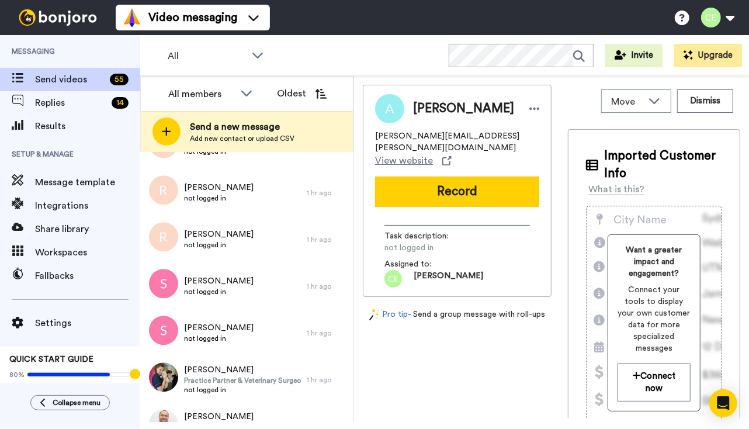
scroll to position [1762, 0]
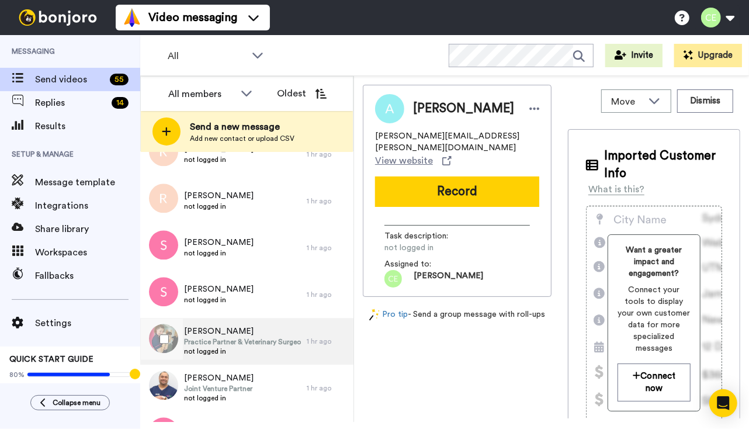
click at [254, 345] on span "Practice Partner & Veterinary Surgeon" at bounding box center [242, 341] width 117 height 9
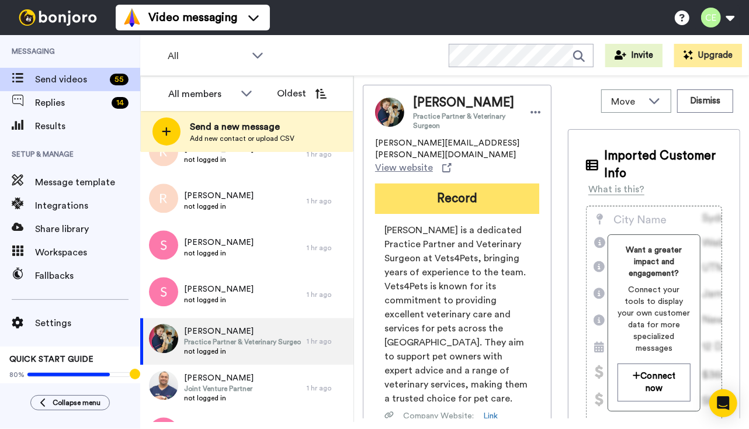
click at [443, 192] on button "Record" at bounding box center [457, 198] width 164 height 30
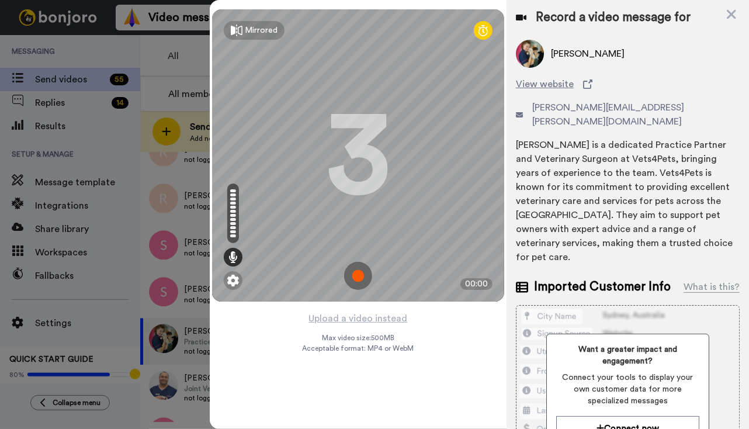
click at [353, 273] on img at bounding box center [358, 276] width 28 height 28
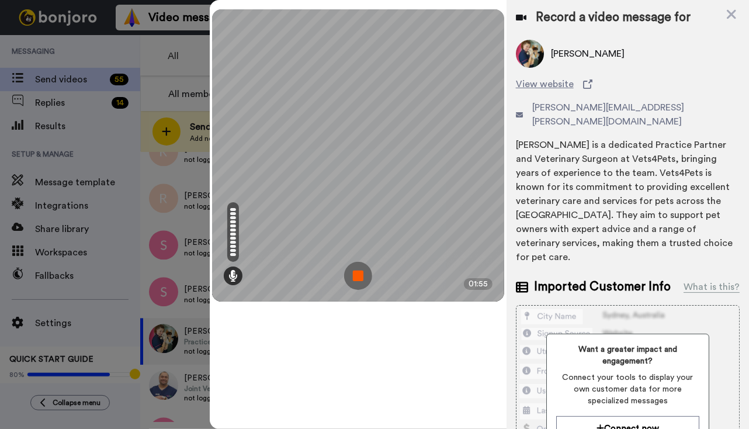
click at [359, 275] on img at bounding box center [358, 276] width 28 height 28
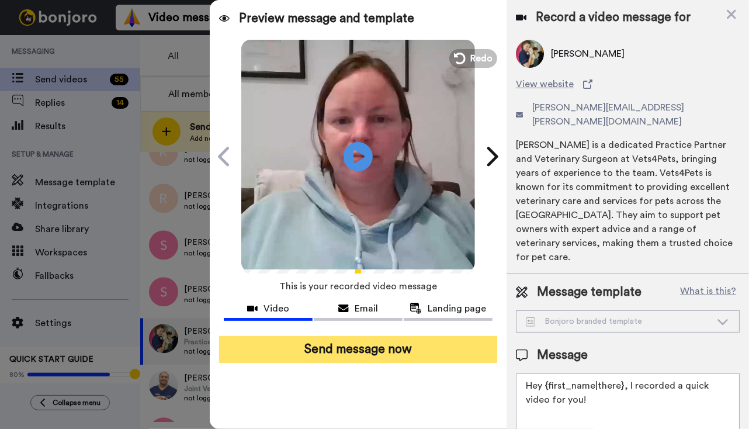
click at [373, 355] on button "Send message now" at bounding box center [358, 349] width 278 height 27
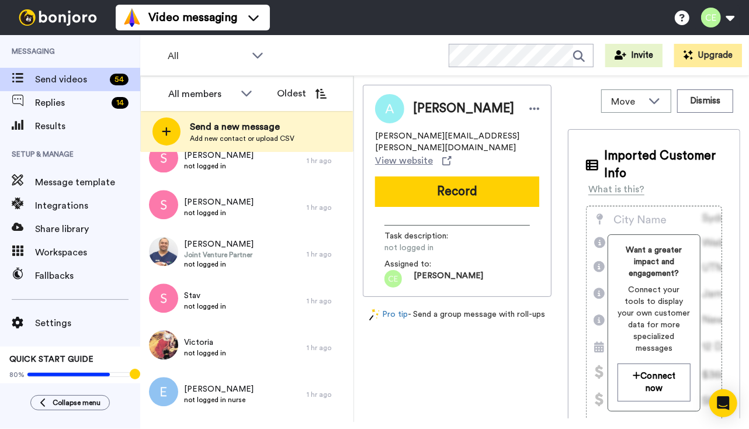
scroll to position [1811, 0]
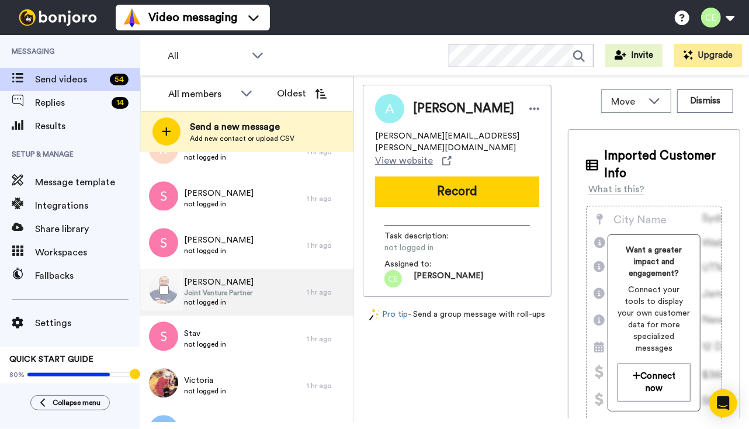
click at [270, 287] on div "Shabbir Joint Venture Partner not logged in" at bounding box center [223, 292] width 166 height 47
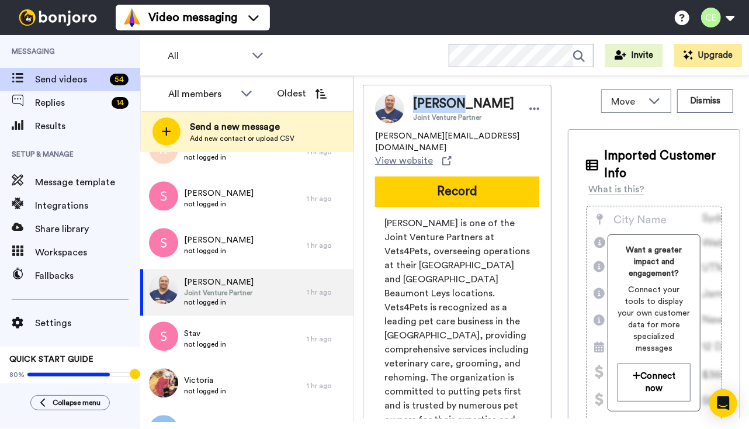
drag, startPoint x: 462, startPoint y: 104, endPoint x: 415, endPoint y: 102, distance: 47.4
click at [415, 102] on span "Shabbir" at bounding box center [463, 104] width 101 height 18
copy span "Shabbir"
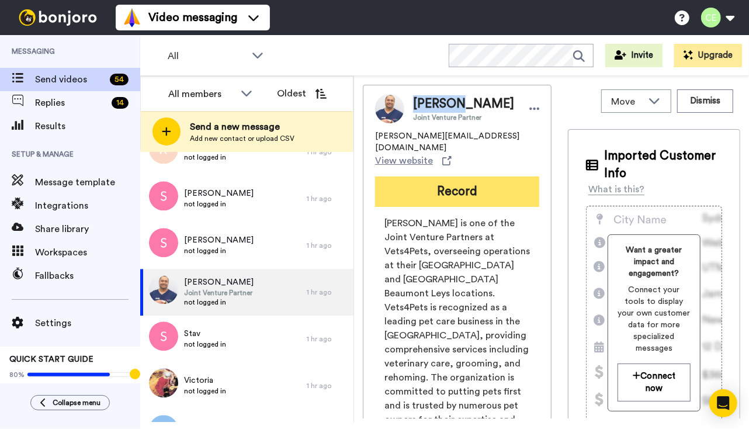
click at [412, 176] on button "Record" at bounding box center [457, 191] width 164 height 30
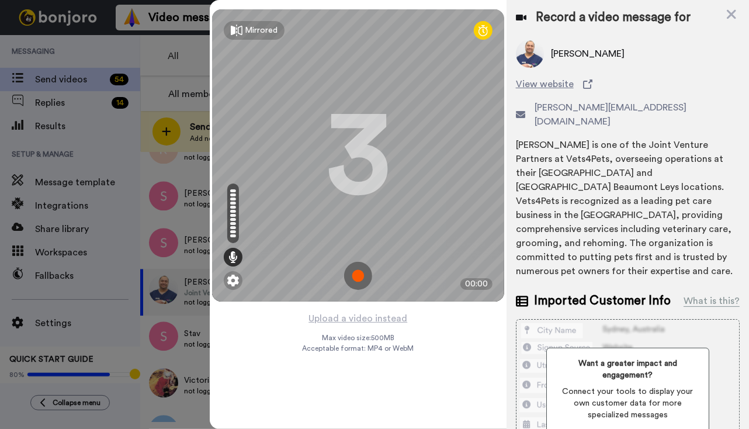
click at [355, 272] on img at bounding box center [358, 276] width 28 height 28
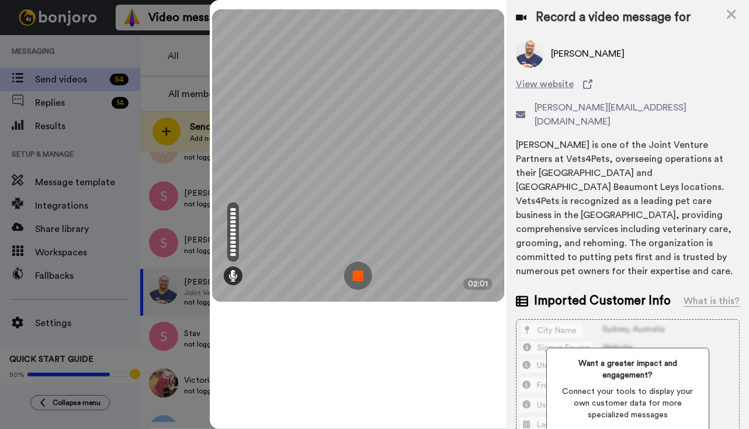
click at [355, 272] on img at bounding box center [358, 276] width 28 height 28
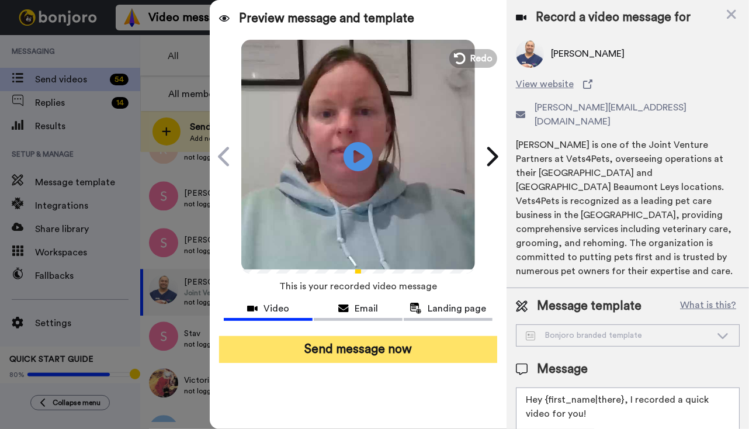
click at [390, 352] on button "Send message now" at bounding box center [358, 349] width 278 height 27
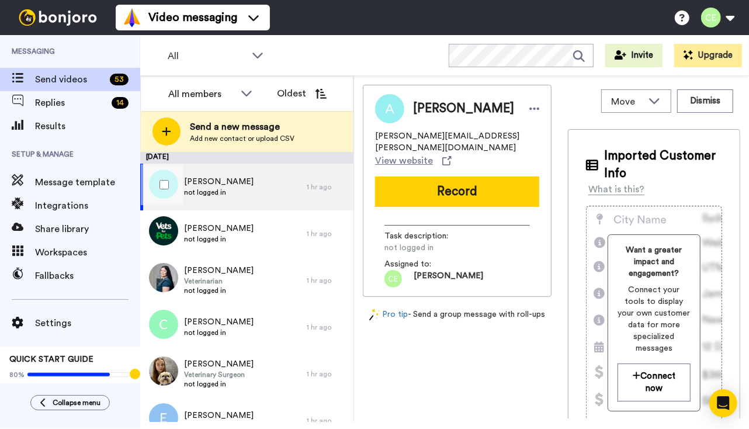
click at [254, 182] on div "[PERSON_NAME] not logged in" at bounding box center [223, 187] width 166 height 47
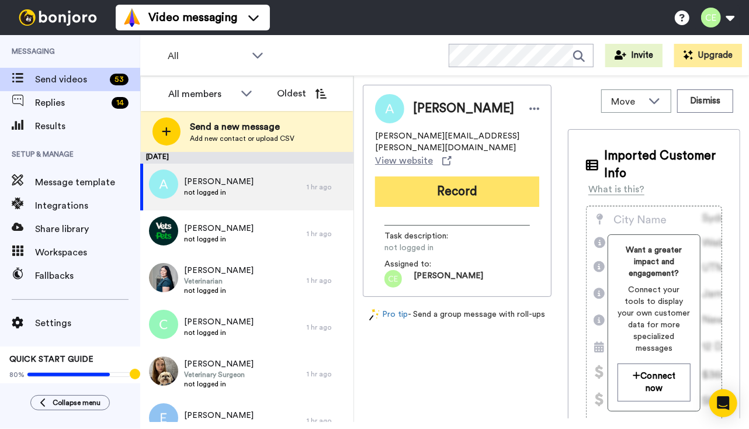
click at [419, 184] on button "Record" at bounding box center [457, 191] width 164 height 30
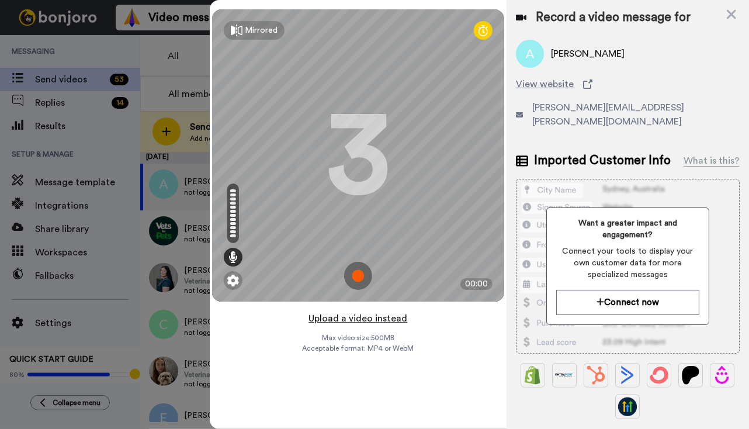
click at [356, 270] on img at bounding box center [358, 276] width 28 height 28
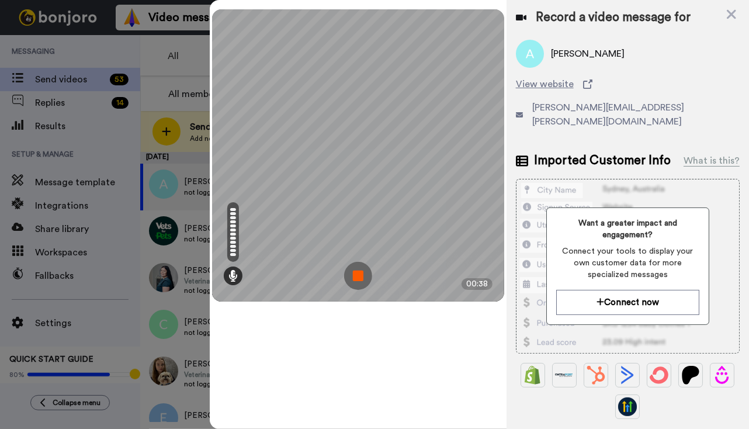
click at [354, 279] on img at bounding box center [358, 276] width 28 height 28
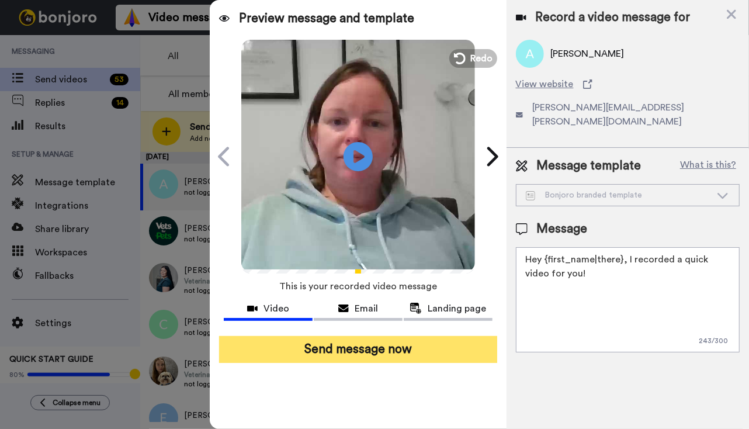
click at [368, 342] on button "Send message now" at bounding box center [358, 349] width 278 height 27
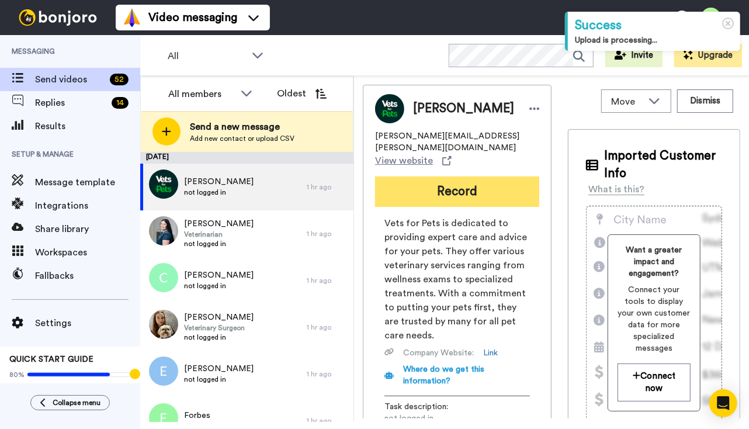
click at [434, 176] on button "Record" at bounding box center [457, 191] width 164 height 30
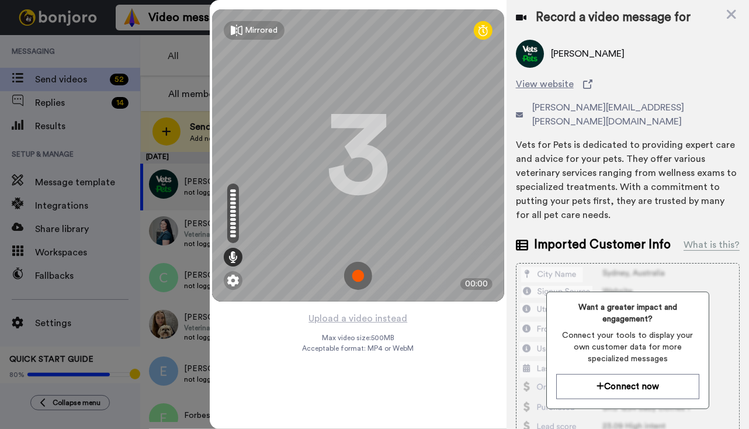
click at [359, 273] on img at bounding box center [358, 276] width 28 height 28
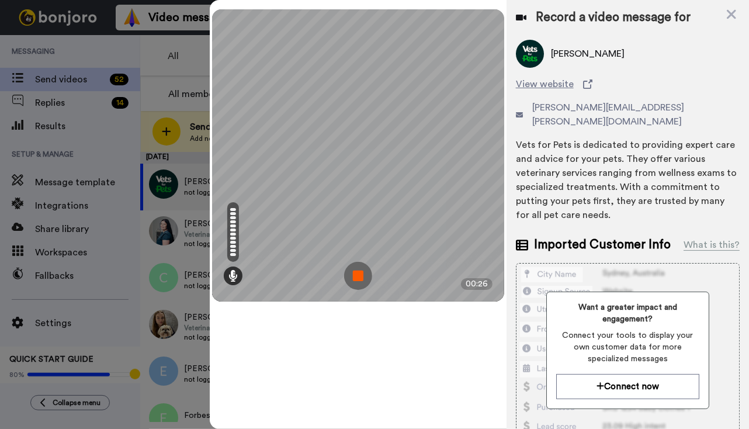
click at [355, 275] on img at bounding box center [358, 276] width 28 height 28
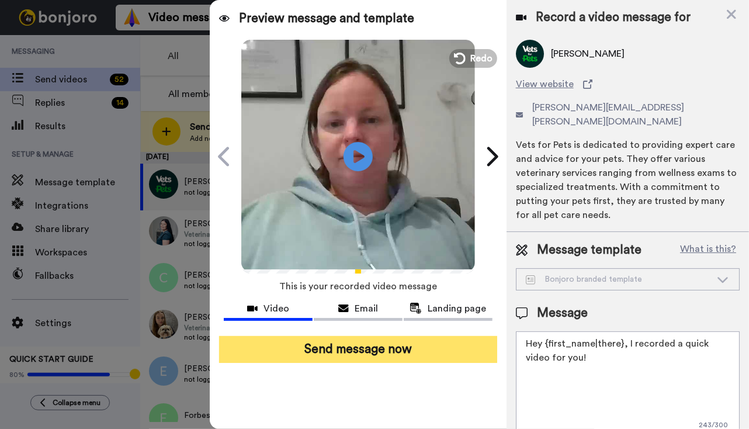
click at [374, 345] on button "Send message now" at bounding box center [358, 349] width 278 height 27
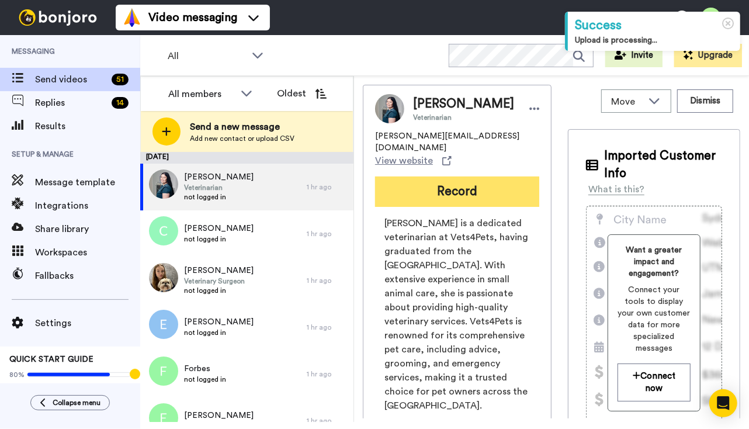
click at [433, 178] on button "Record" at bounding box center [457, 191] width 164 height 30
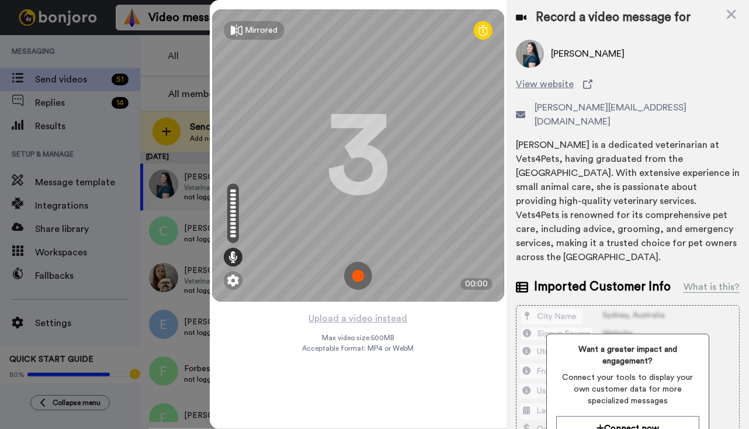
click at [364, 273] on img at bounding box center [358, 276] width 28 height 28
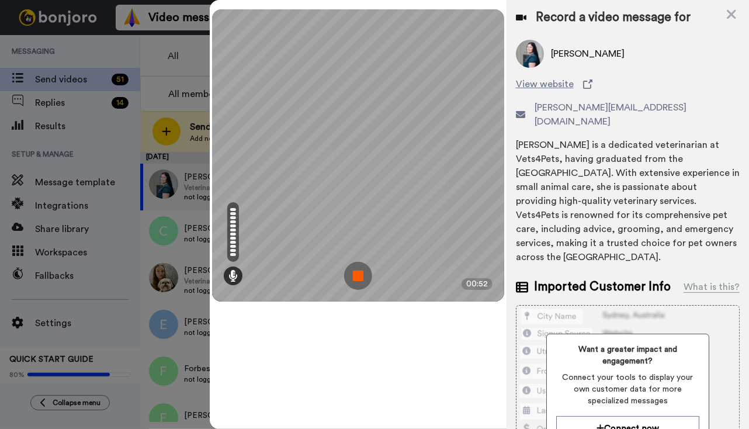
click at [360, 275] on img at bounding box center [358, 276] width 28 height 28
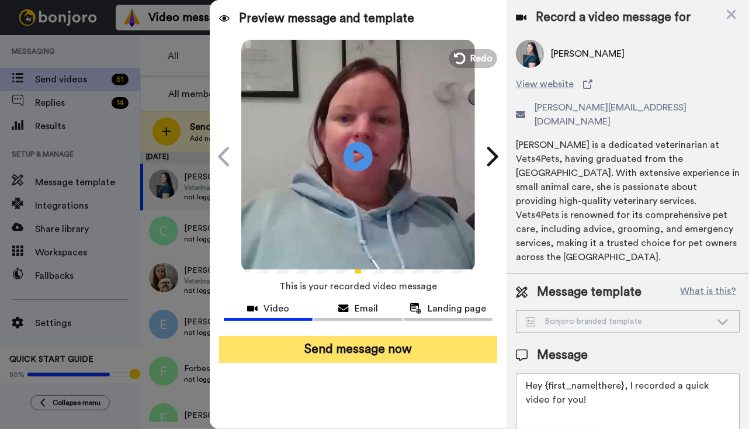
click at [384, 350] on button "Send message now" at bounding box center [358, 349] width 278 height 27
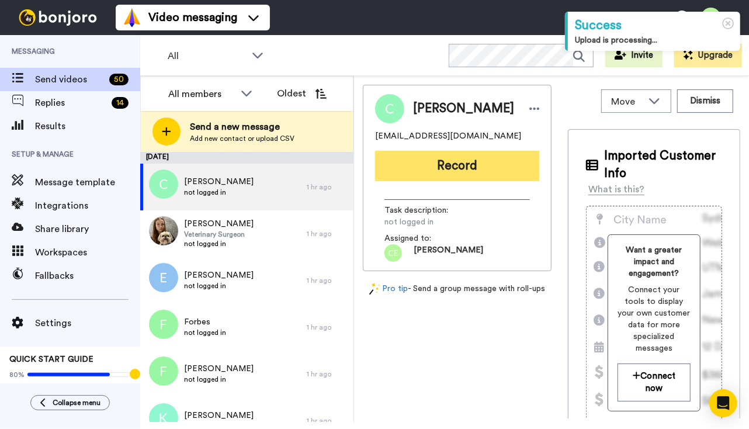
click at [452, 161] on button "Record" at bounding box center [457, 166] width 164 height 30
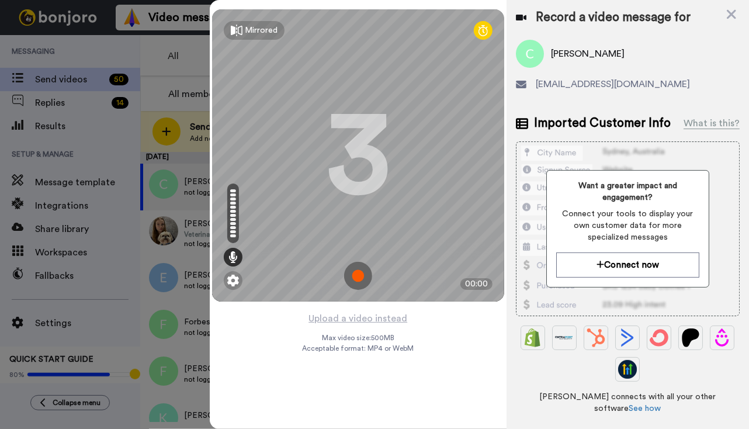
click at [356, 270] on img at bounding box center [358, 276] width 28 height 28
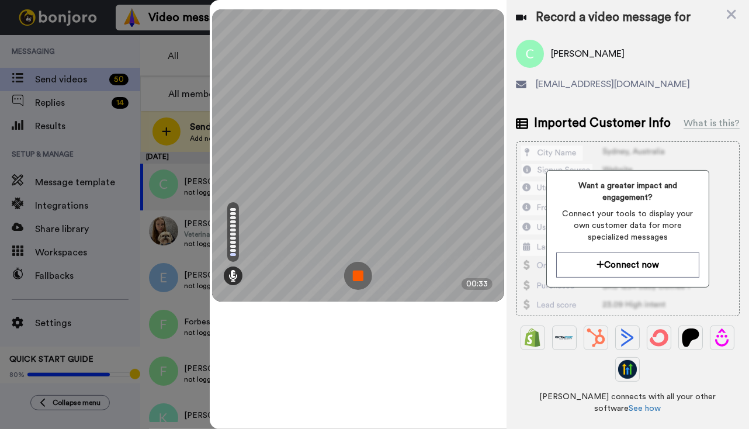
click at [364, 270] on img at bounding box center [358, 276] width 28 height 28
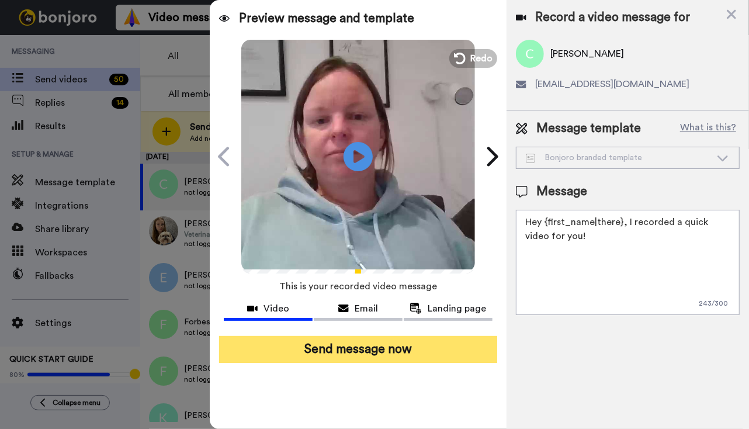
click at [377, 339] on button "Send message now" at bounding box center [358, 349] width 278 height 27
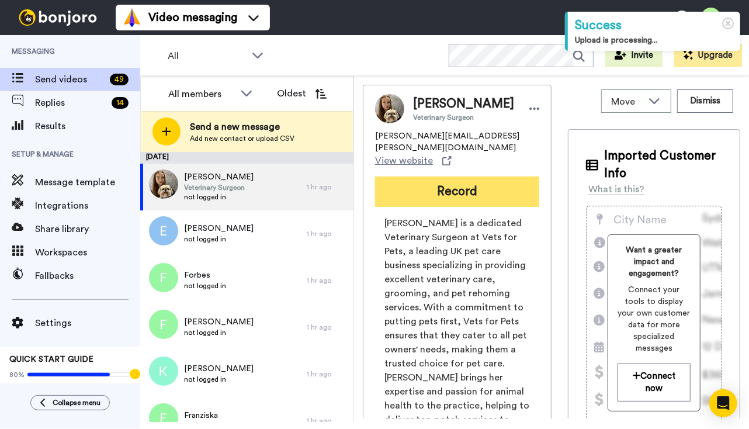
click at [465, 192] on button "Record" at bounding box center [457, 191] width 164 height 30
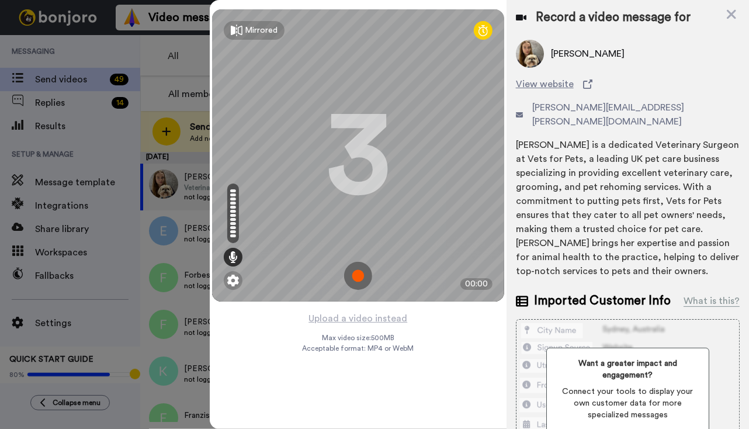
click at [355, 272] on img at bounding box center [358, 276] width 28 height 28
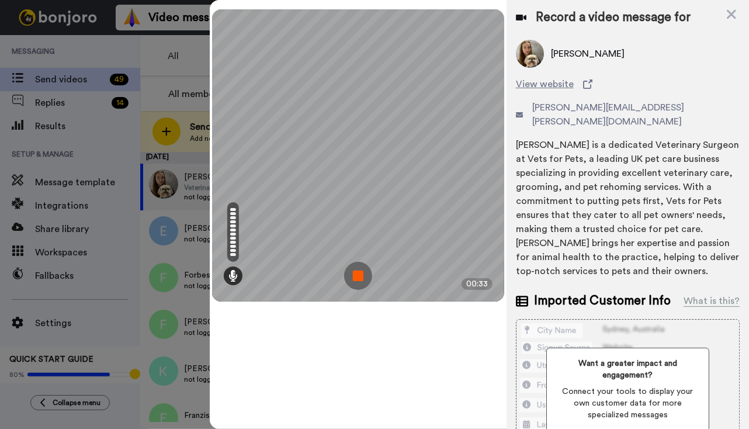
click at [360, 273] on img at bounding box center [358, 276] width 28 height 28
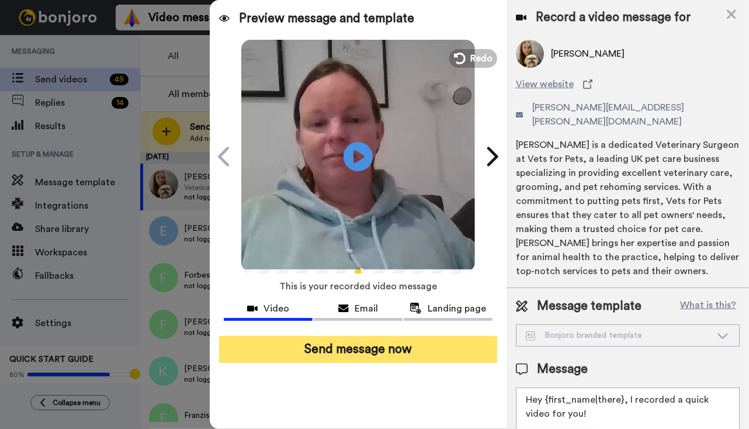
click at [376, 352] on button "Send message now" at bounding box center [358, 349] width 278 height 27
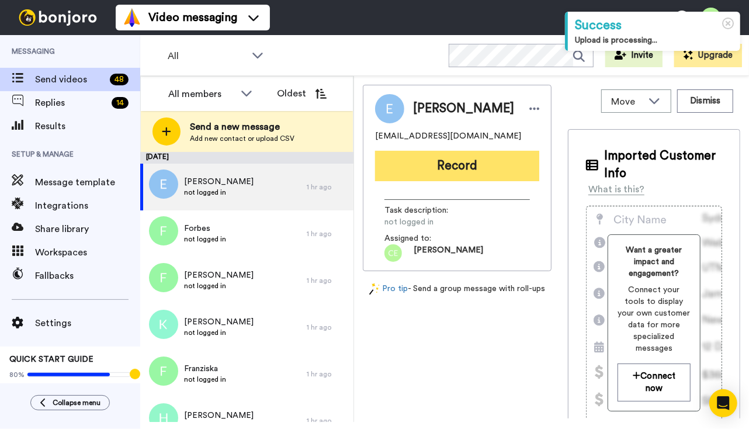
click at [467, 165] on button "Record" at bounding box center [457, 166] width 164 height 30
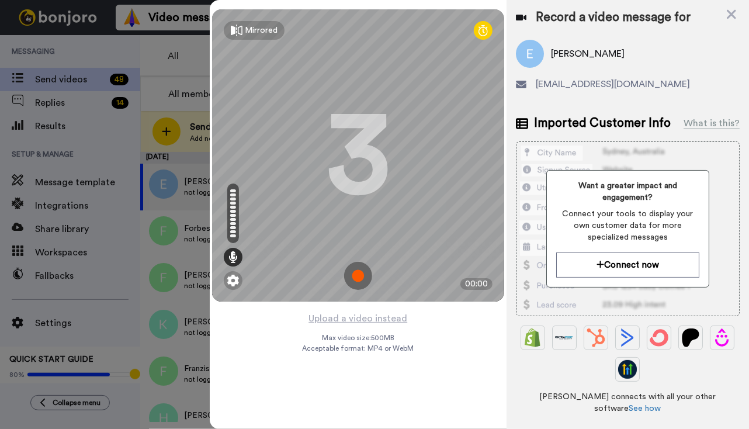
click at [359, 275] on img at bounding box center [358, 276] width 28 height 28
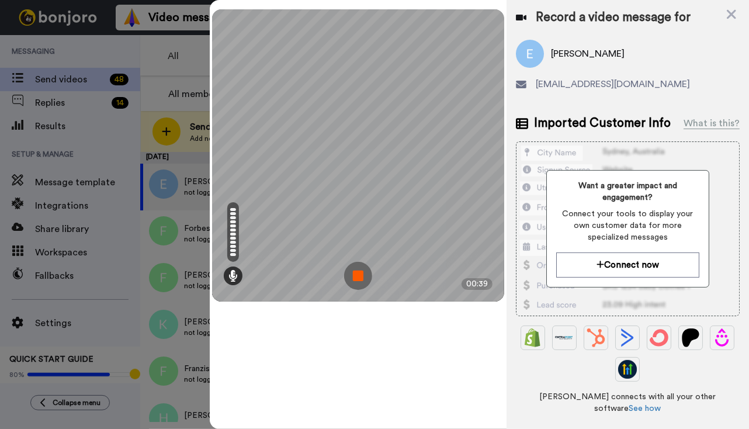
click at [358, 269] on img at bounding box center [358, 276] width 28 height 28
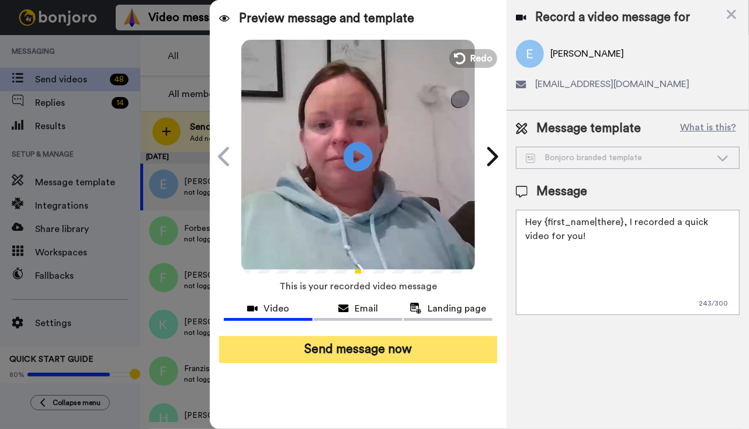
click at [379, 349] on button "Send message now" at bounding box center [358, 349] width 278 height 27
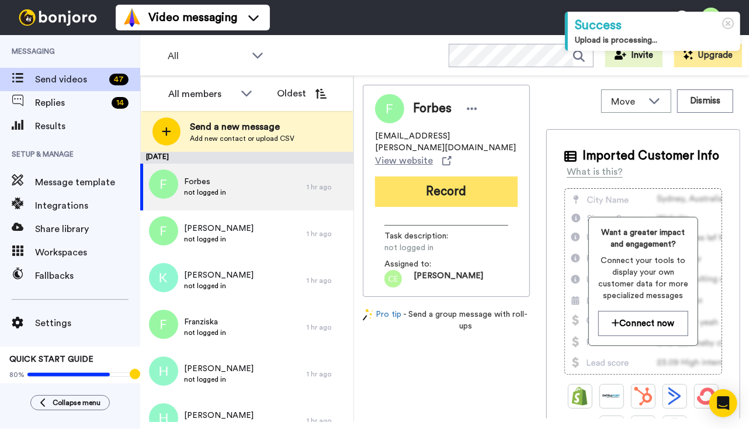
click at [451, 182] on button "Record" at bounding box center [446, 191] width 143 height 30
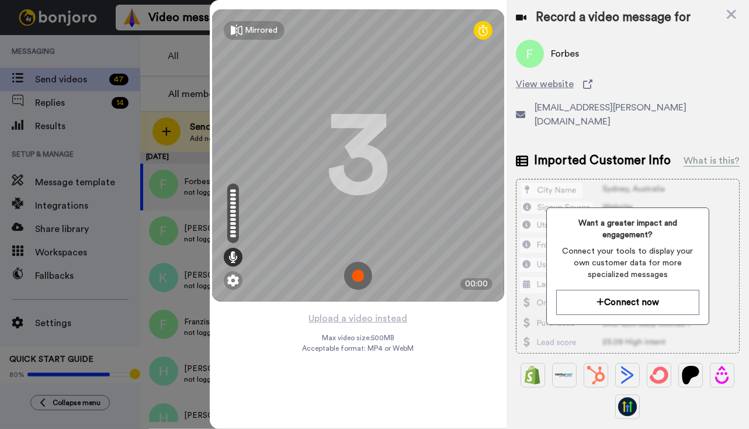
click at [361, 280] on img at bounding box center [358, 276] width 28 height 28
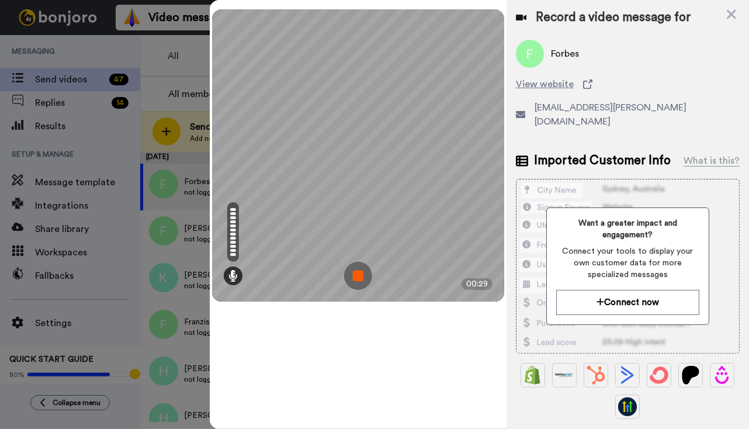
click at [360, 274] on img at bounding box center [358, 276] width 28 height 28
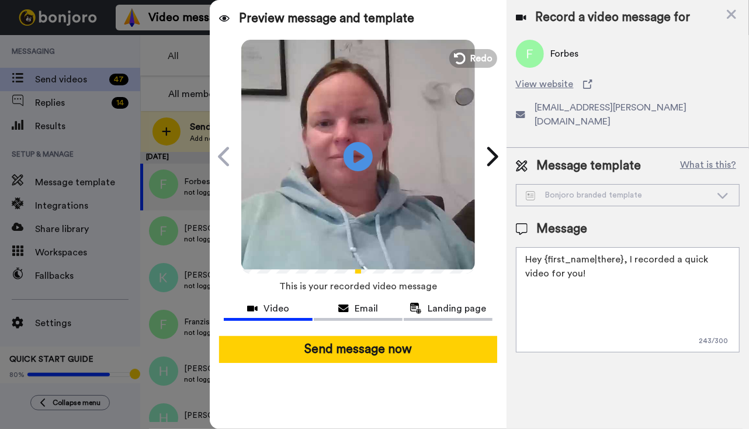
click at [358, 352] on button "Send message now" at bounding box center [358, 349] width 278 height 27
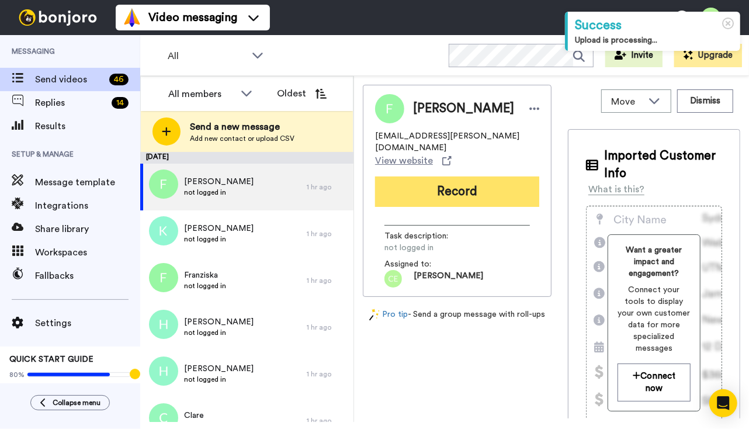
click at [456, 192] on button "Record" at bounding box center [457, 191] width 164 height 30
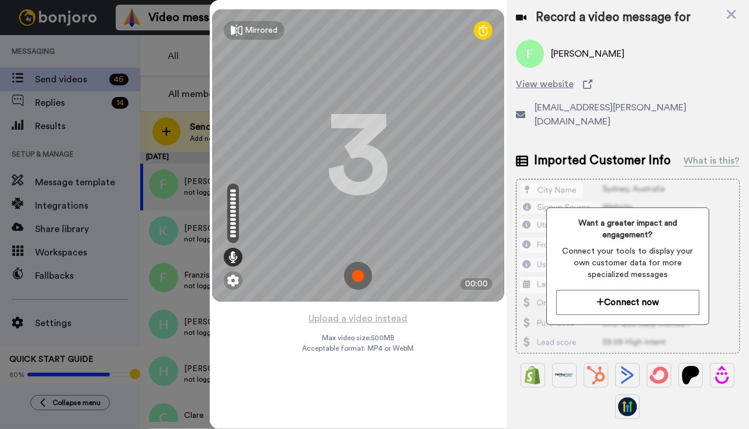
click at [359, 275] on img at bounding box center [358, 276] width 28 height 28
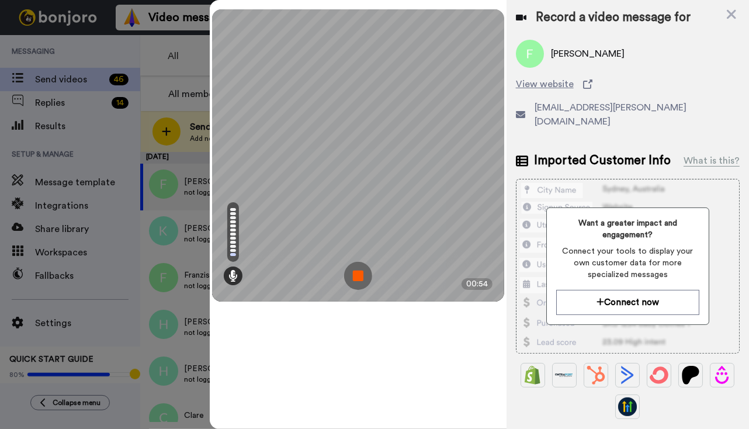
click at [360, 275] on img at bounding box center [358, 276] width 28 height 28
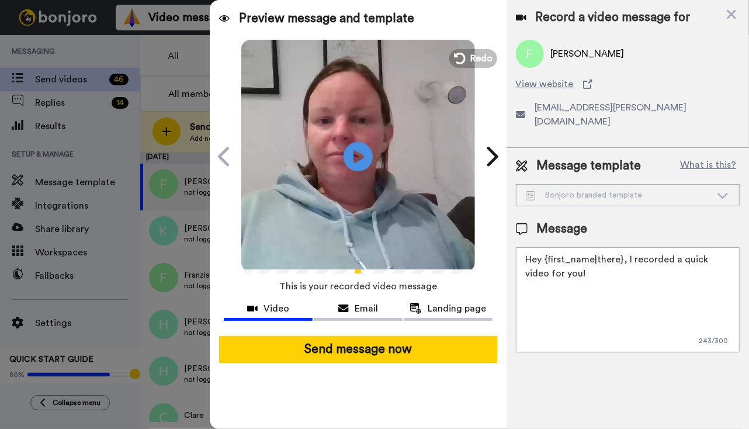
click at [367, 343] on button "Send message now" at bounding box center [358, 349] width 278 height 27
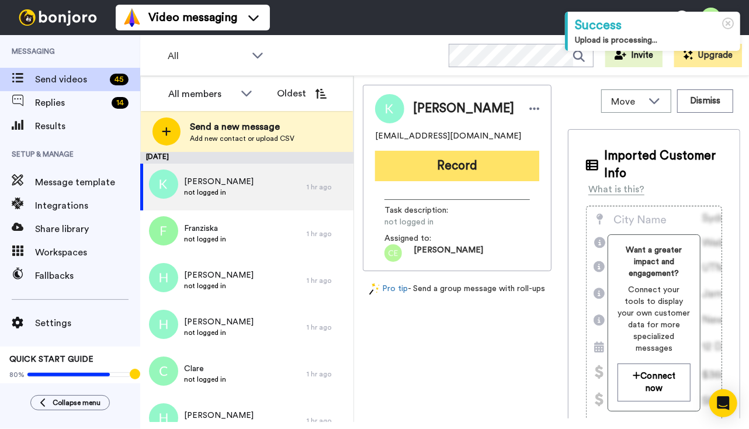
click at [452, 173] on button "Record" at bounding box center [457, 166] width 164 height 30
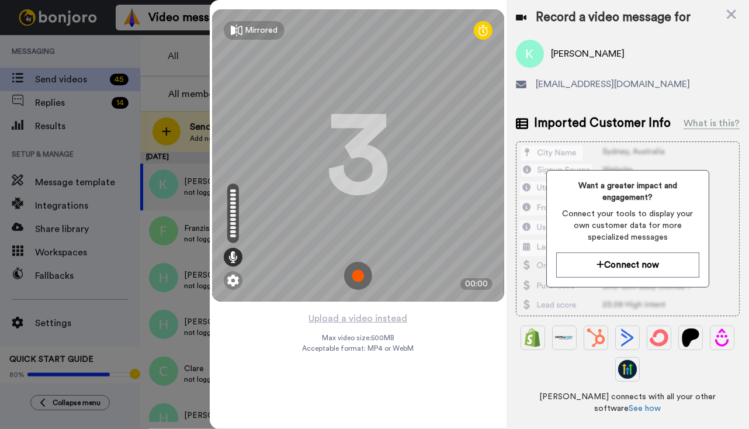
click at [361, 279] on img at bounding box center [358, 276] width 28 height 28
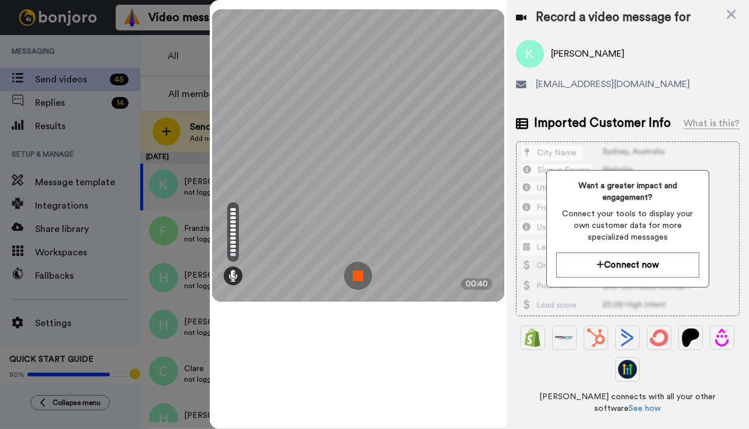
click at [361, 273] on img at bounding box center [358, 276] width 28 height 28
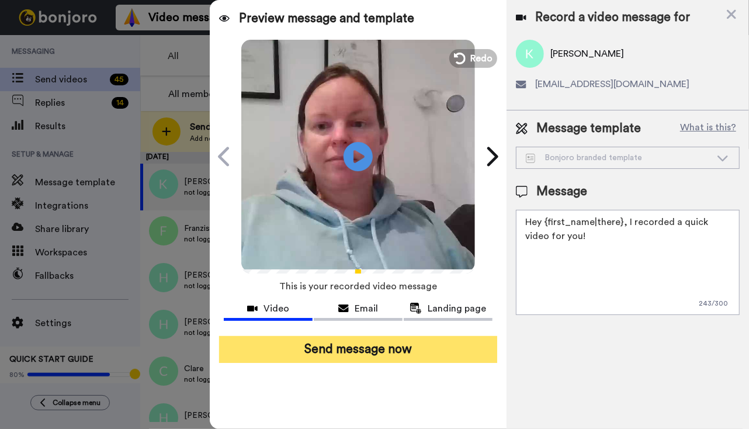
click at [390, 352] on button "Send message now" at bounding box center [358, 349] width 278 height 27
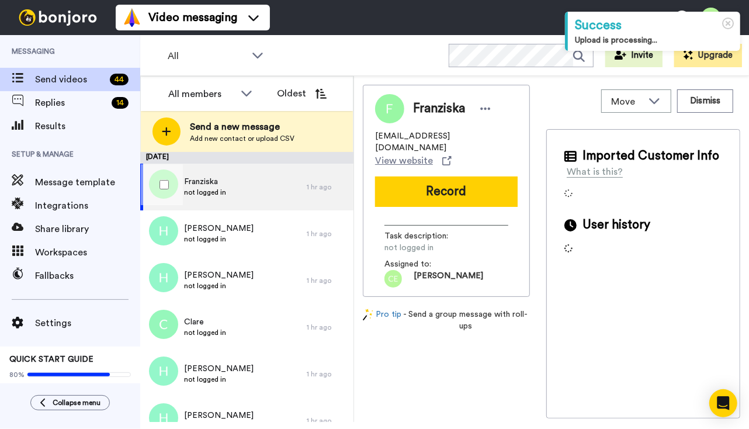
click at [244, 188] on div "Franziska not logged in" at bounding box center [223, 187] width 166 height 47
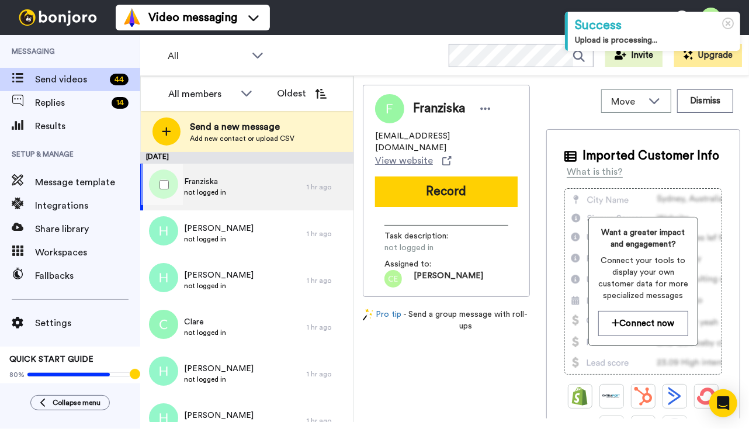
click at [244, 188] on div "Franziska not logged in" at bounding box center [223, 187] width 166 height 47
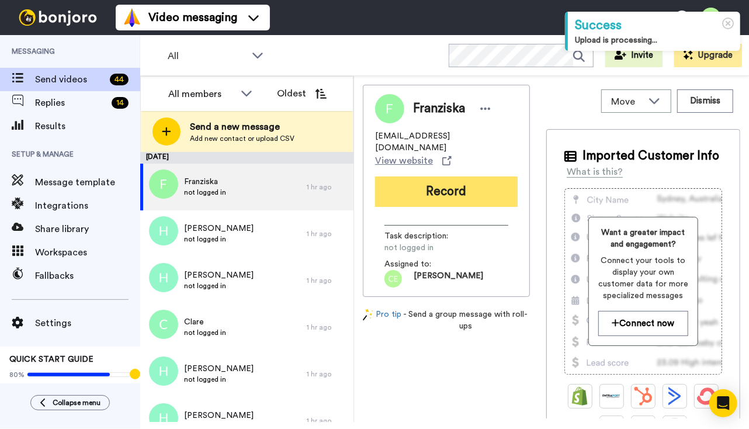
click at [442, 176] on button "Record" at bounding box center [446, 191] width 143 height 30
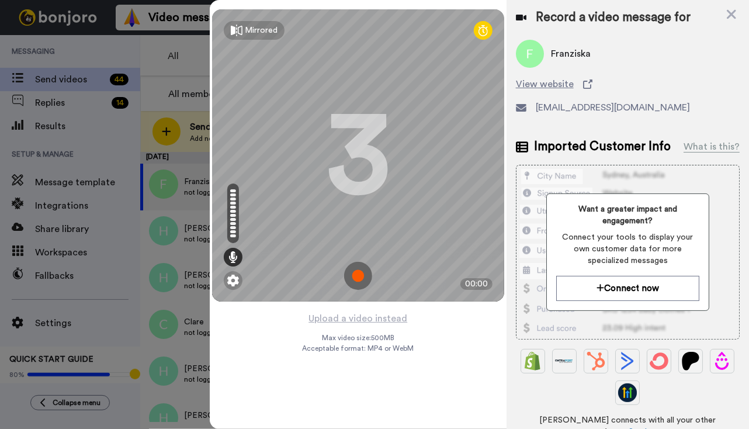
click at [363, 271] on img at bounding box center [358, 276] width 28 height 28
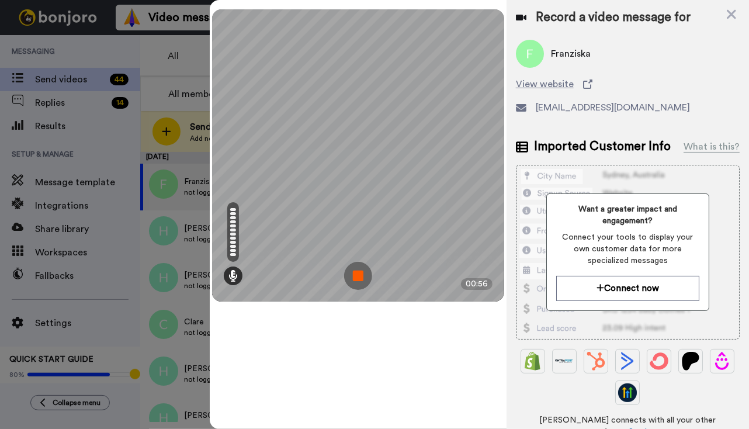
click at [364, 275] on img at bounding box center [358, 276] width 28 height 28
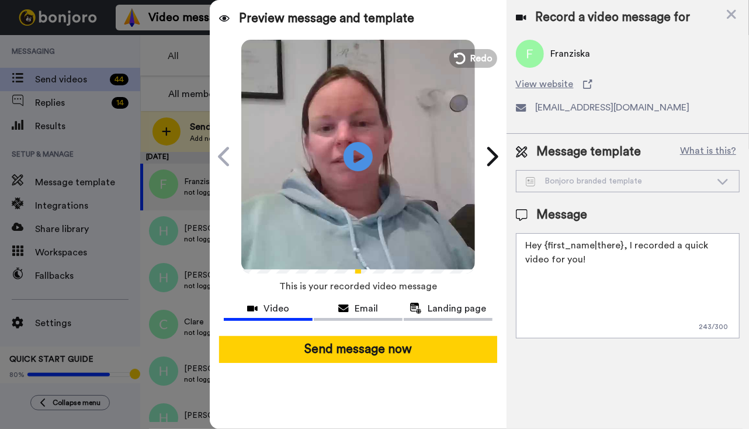
click at [369, 352] on button "Send message now" at bounding box center [358, 349] width 278 height 27
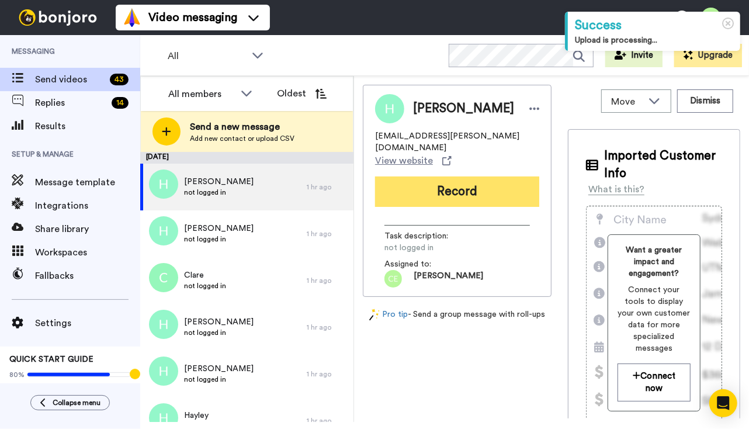
click at [447, 179] on button "Record" at bounding box center [457, 191] width 164 height 30
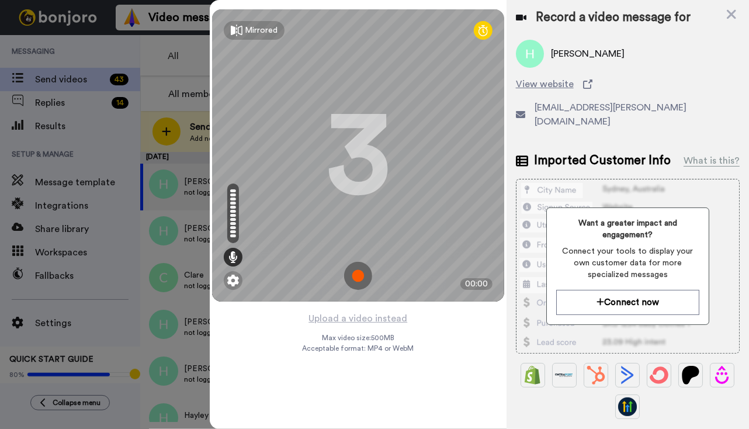
click at [359, 271] on img at bounding box center [358, 276] width 28 height 28
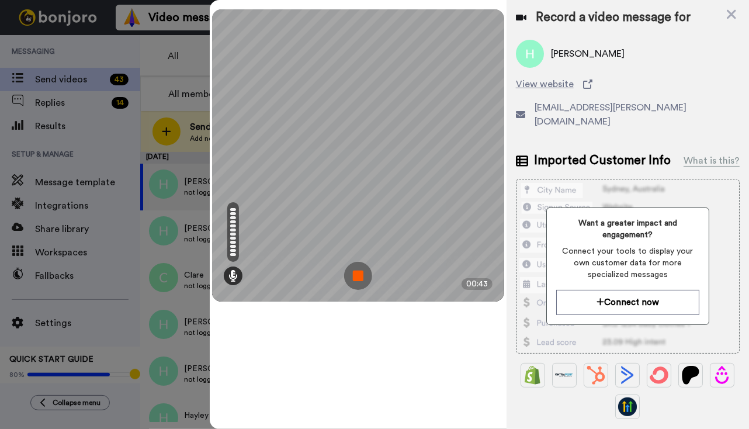
click at [358, 277] on img at bounding box center [358, 276] width 28 height 28
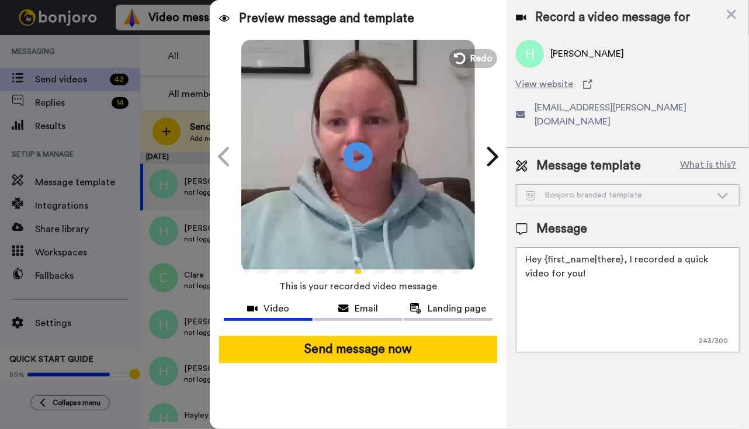
click at [371, 360] on button "Send message now" at bounding box center [358, 349] width 278 height 27
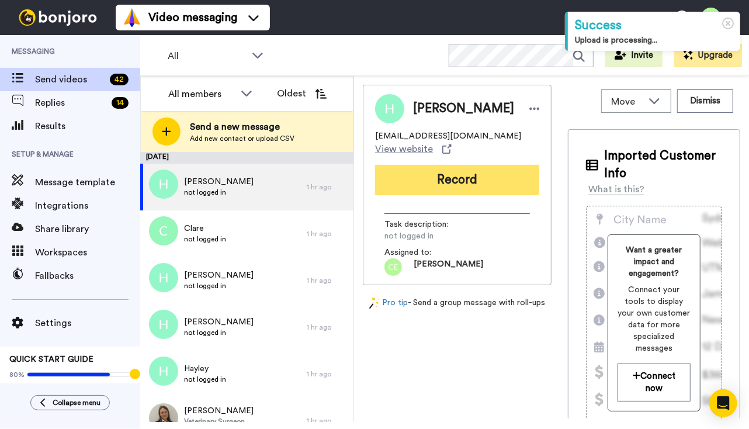
click at [429, 191] on button "Record" at bounding box center [457, 180] width 164 height 30
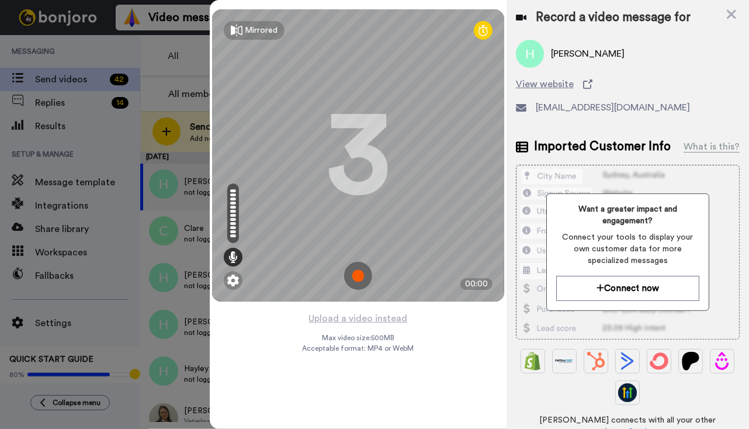
click at [354, 269] on img at bounding box center [358, 276] width 28 height 28
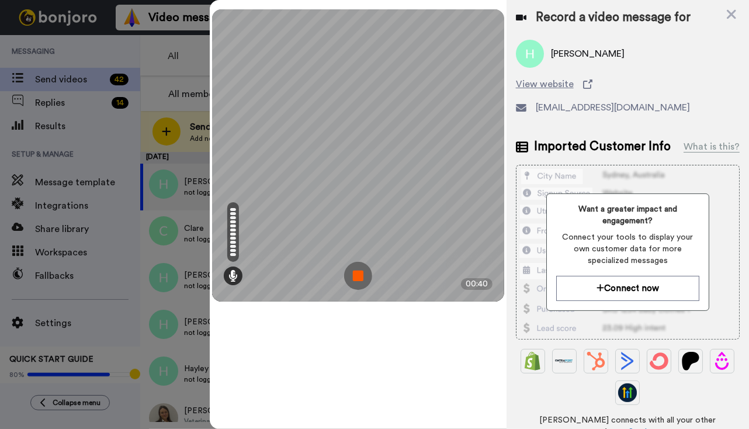
click at [357, 282] on img at bounding box center [358, 276] width 28 height 28
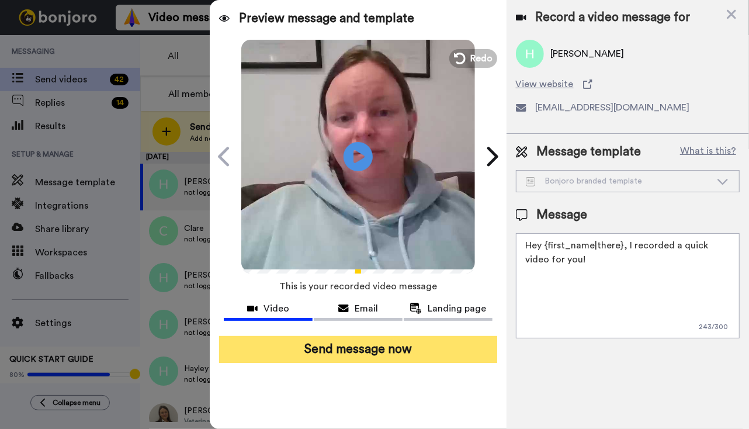
click at [358, 350] on button "Send message now" at bounding box center [358, 349] width 278 height 27
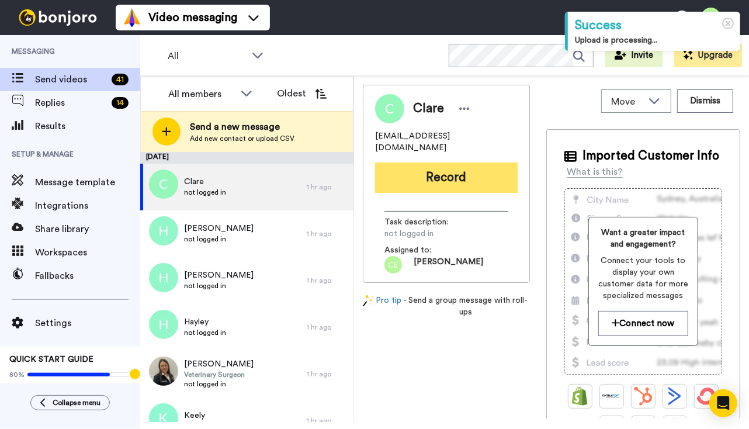
click at [439, 164] on button "Record" at bounding box center [446, 177] width 143 height 30
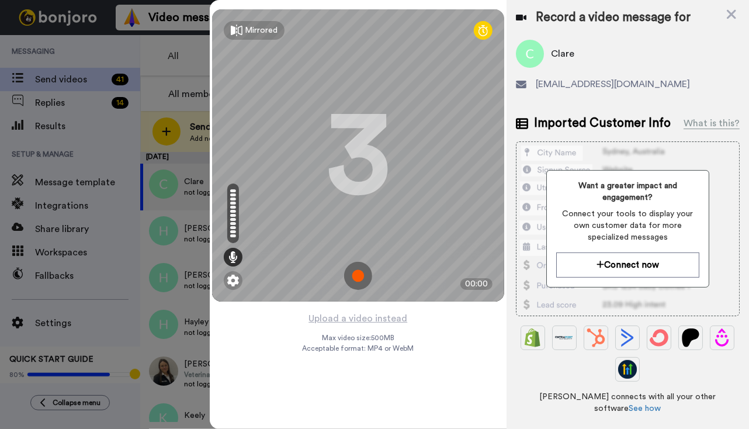
click at [360, 269] on img at bounding box center [358, 276] width 28 height 28
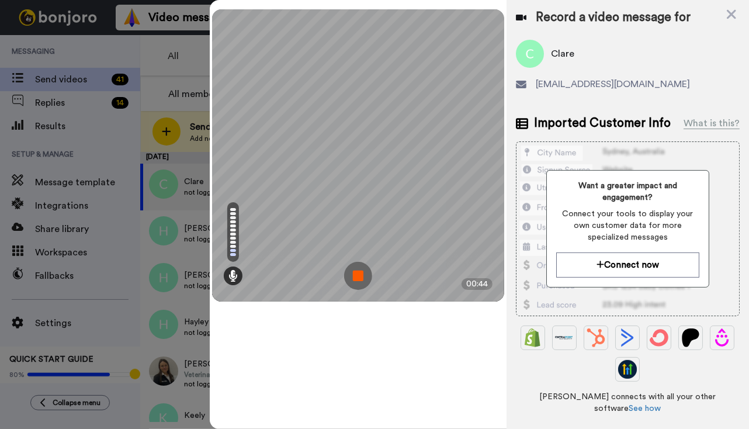
click at [362, 277] on img at bounding box center [358, 276] width 28 height 28
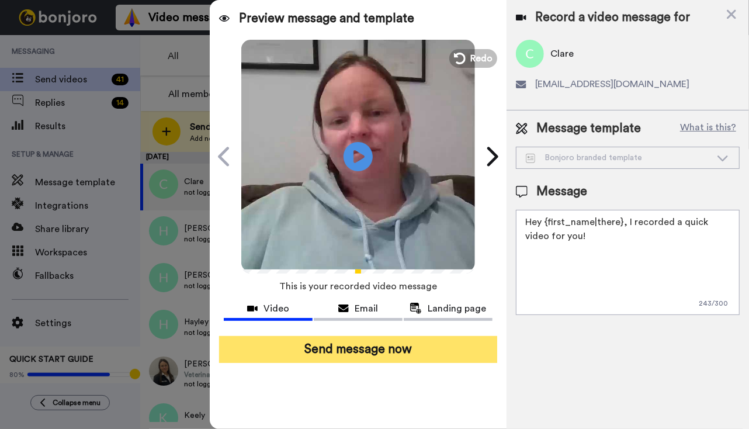
click at [383, 352] on button "Send message now" at bounding box center [358, 349] width 278 height 27
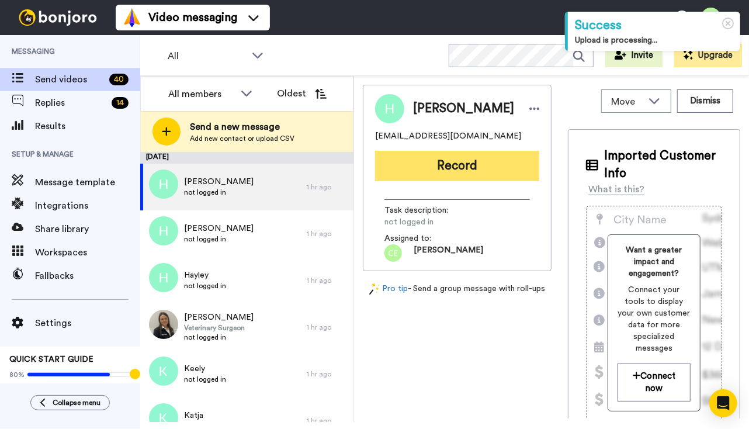
click at [419, 168] on button "Record" at bounding box center [457, 166] width 164 height 30
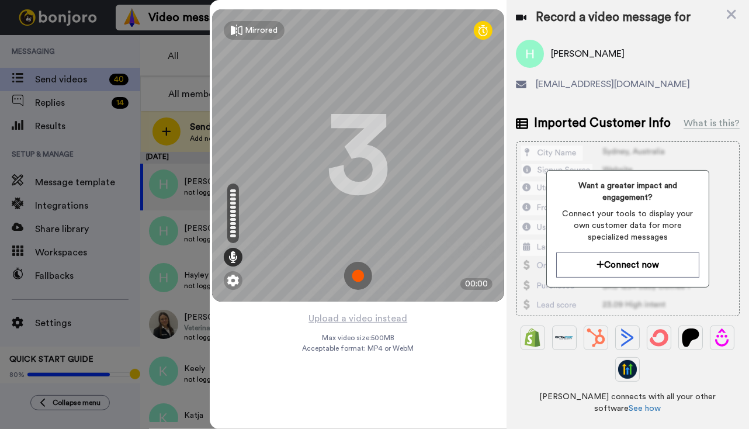
click at [362, 271] on img at bounding box center [358, 276] width 28 height 28
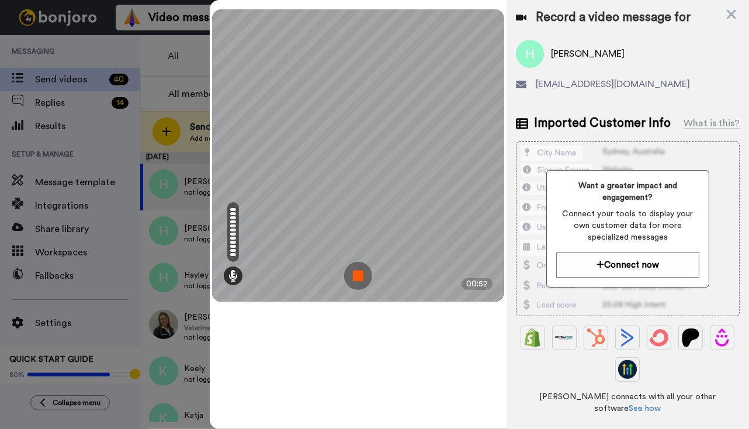
click at [359, 279] on img at bounding box center [358, 276] width 28 height 28
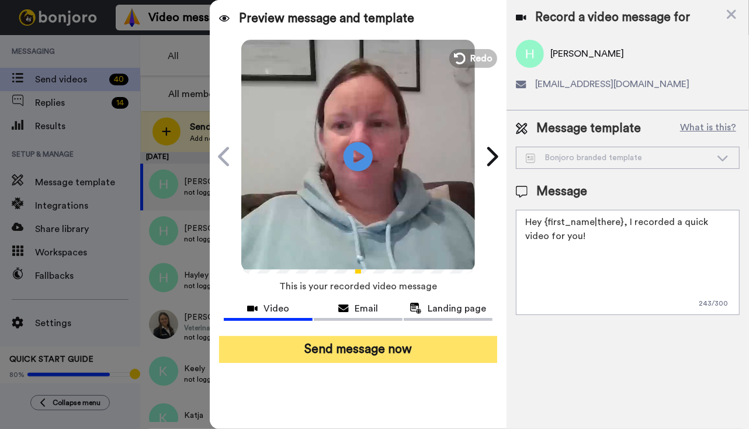
click at [343, 341] on button "Send message now" at bounding box center [358, 349] width 278 height 27
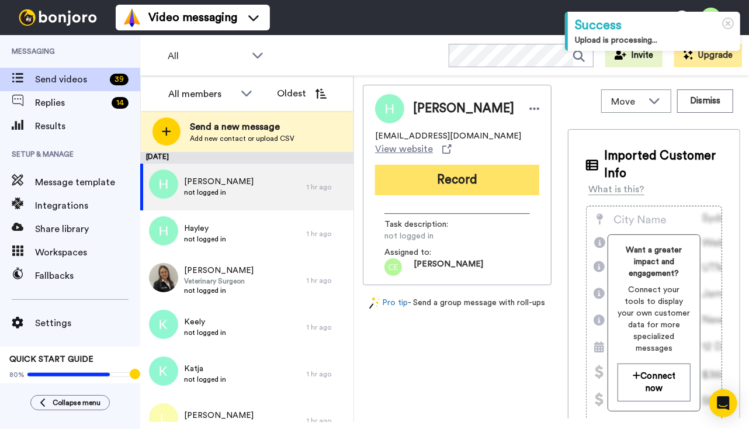
click at [435, 176] on button "Record" at bounding box center [457, 180] width 164 height 30
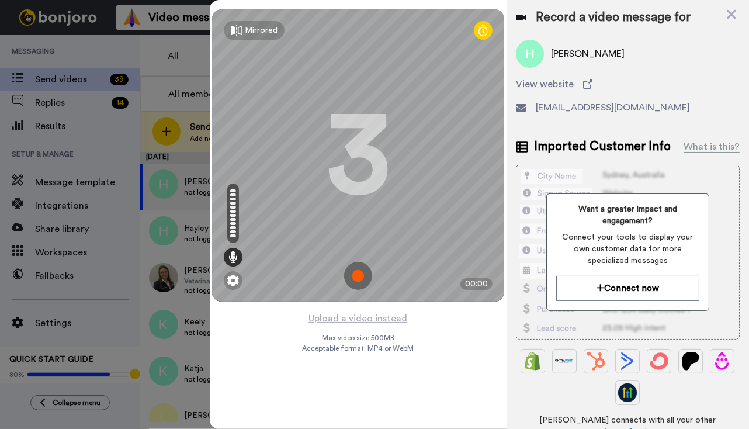
click at [356, 277] on img at bounding box center [358, 276] width 28 height 28
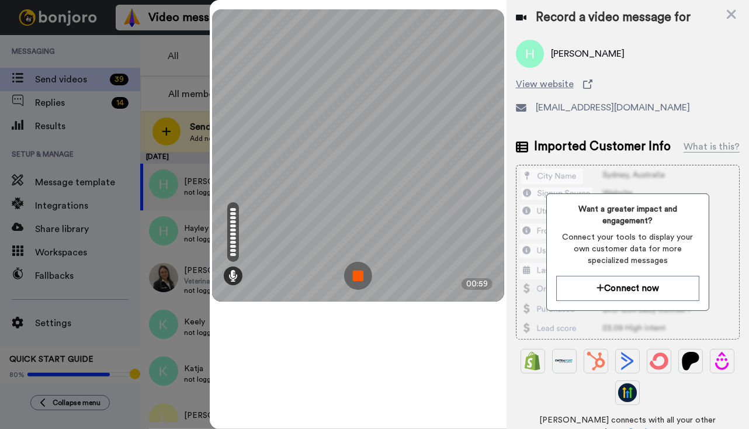
click at [359, 273] on img at bounding box center [358, 276] width 28 height 28
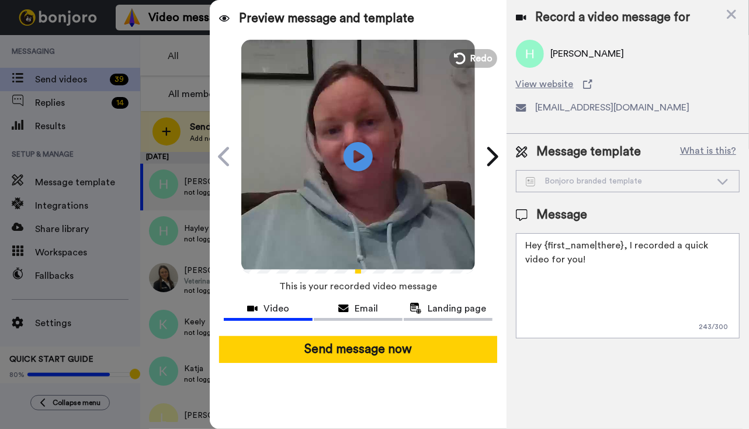
click at [377, 343] on button "Send message now" at bounding box center [358, 349] width 278 height 27
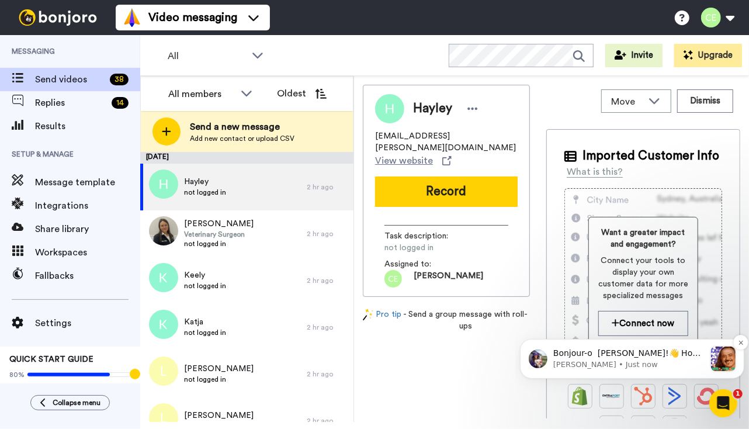
click at [644, 363] on p "Amy • Just now" at bounding box center [629, 364] width 152 height 11
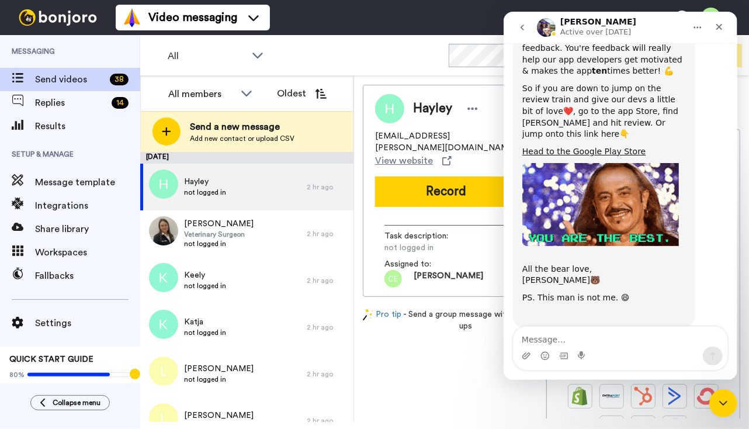
scroll to position [190, 0]
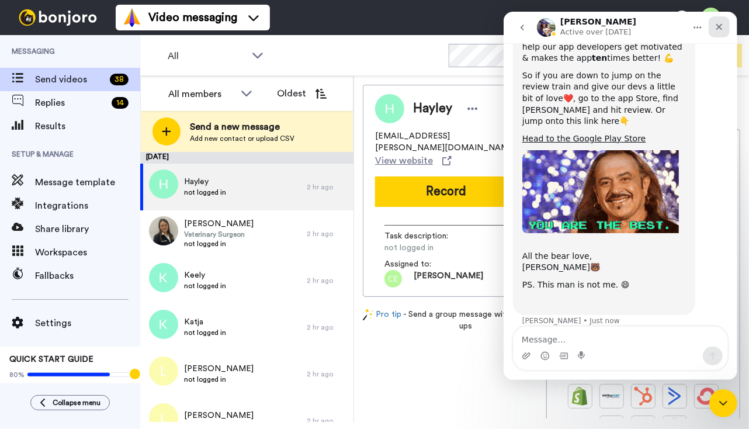
click at [717, 31] on icon "Close" at bounding box center [718, 26] width 9 height 9
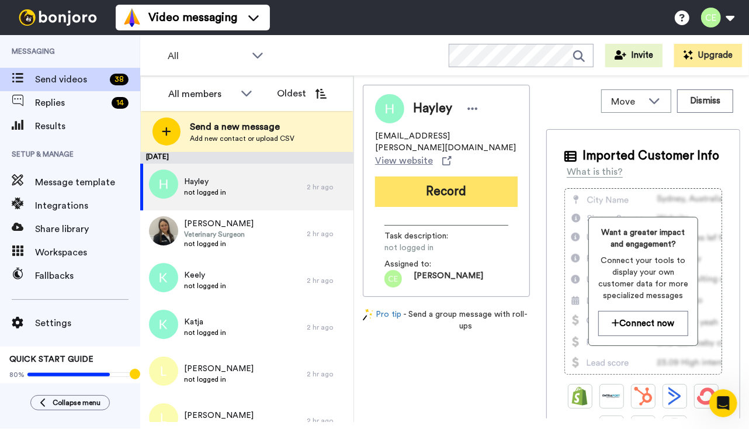
click at [433, 182] on button "Record" at bounding box center [446, 191] width 143 height 30
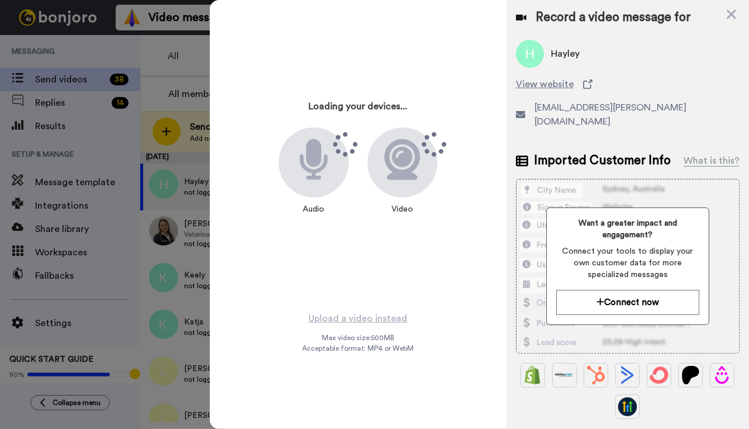
scroll to position [152, 0]
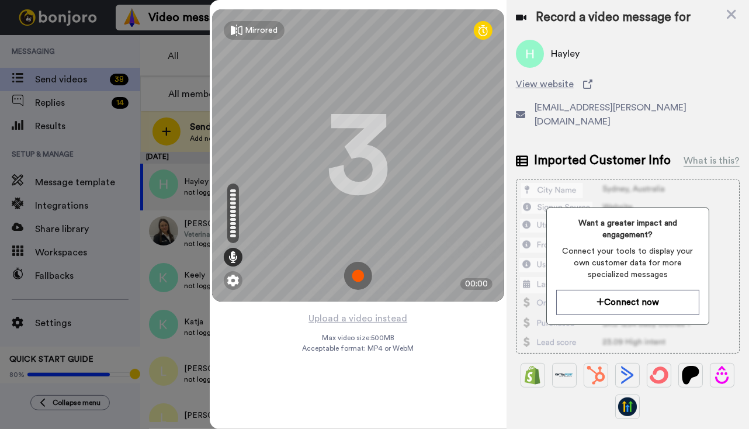
click at [355, 272] on img at bounding box center [358, 276] width 28 height 28
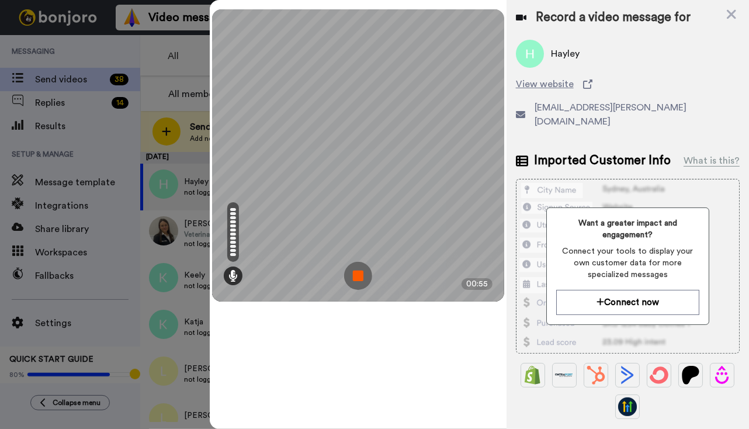
click at [357, 280] on img at bounding box center [358, 276] width 28 height 28
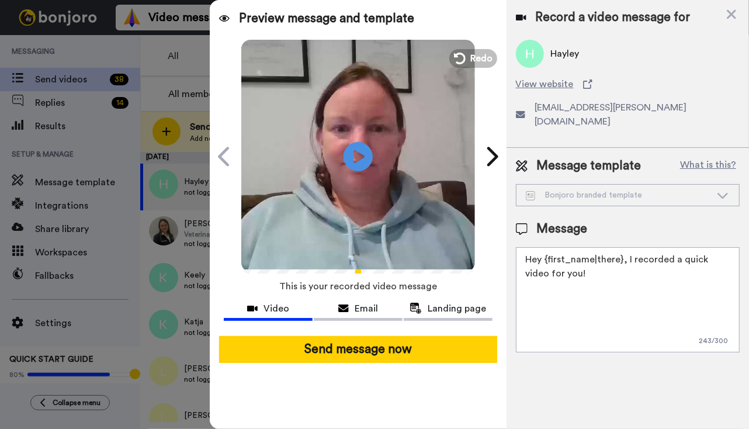
click at [356, 351] on button "Send message now" at bounding box center [358, 349] width 278 height 27
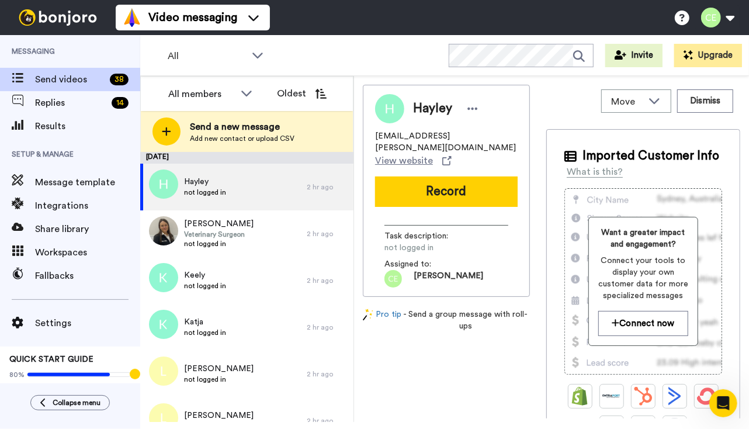
scroll to position [190, 0]
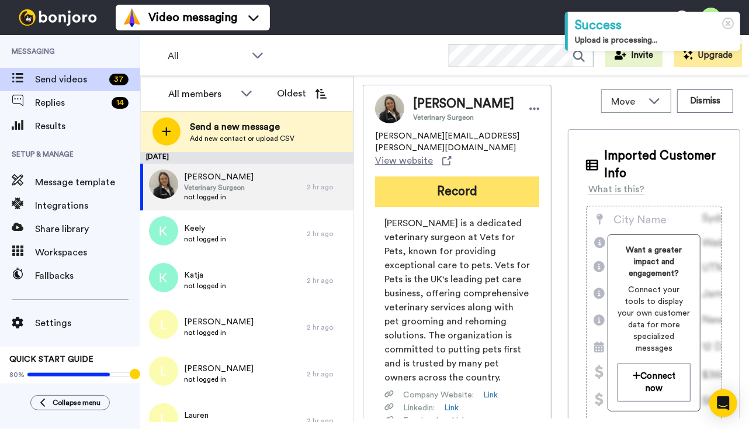
click at [440, 183] on button "Record" at bounding box center [457, 191] width 164 height 30
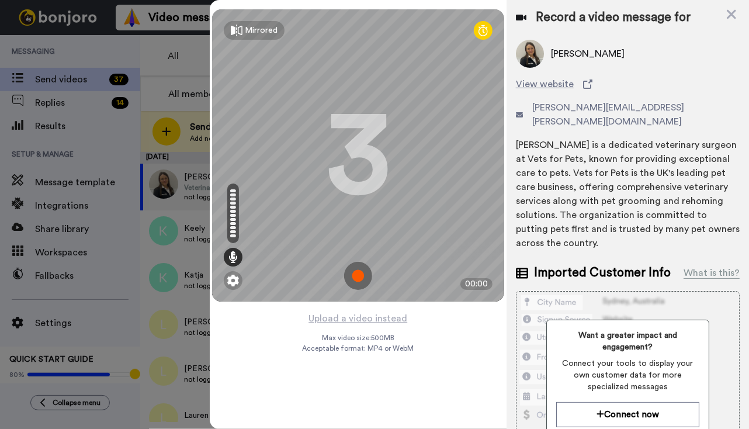
click at [359, 275] on img at bounding box center [358, 276] width 28 height 28
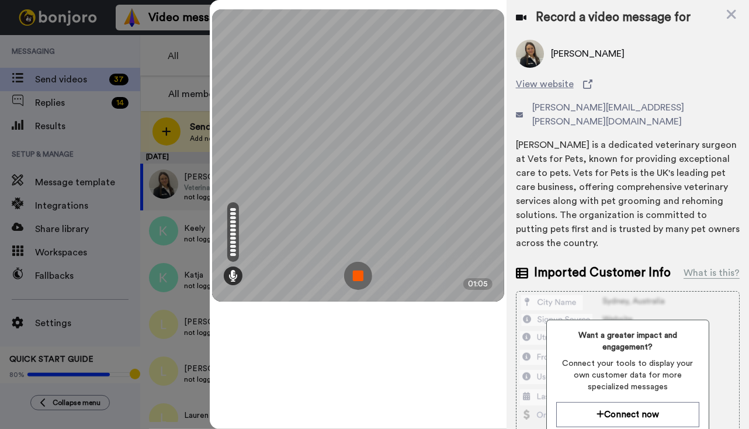
click at [361, 273] on img at bounding box center [358, 276] width 28 height 28
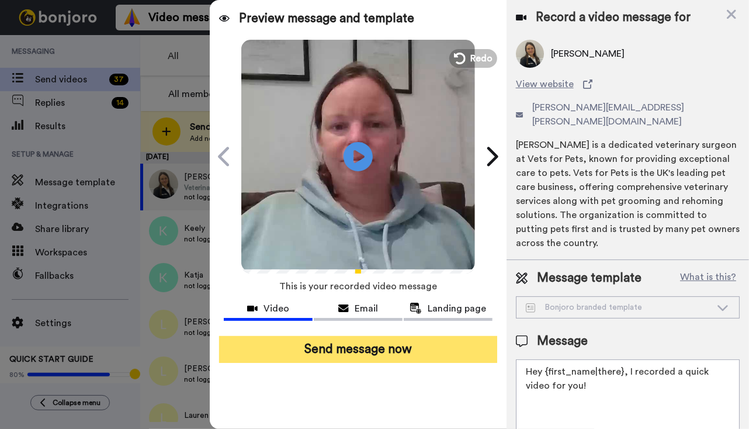
click at [371, 339] on button "Send message now" at bounding box center [358, 349] width 278 height 27
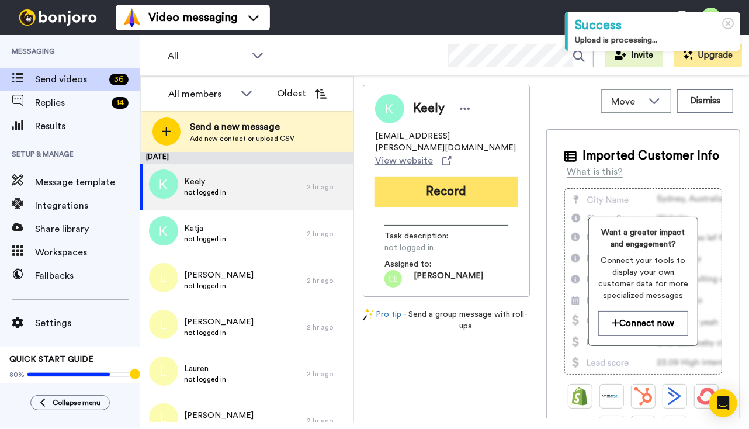
click at [432, 179] on button "Record" at bounding box center [446, 191] width 143 height 30
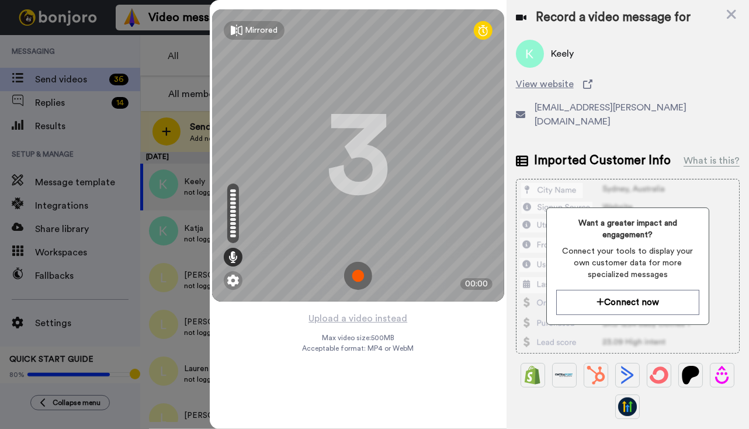
click at [354, 274] on img at bounding box center [358, 276] width 28 height 28
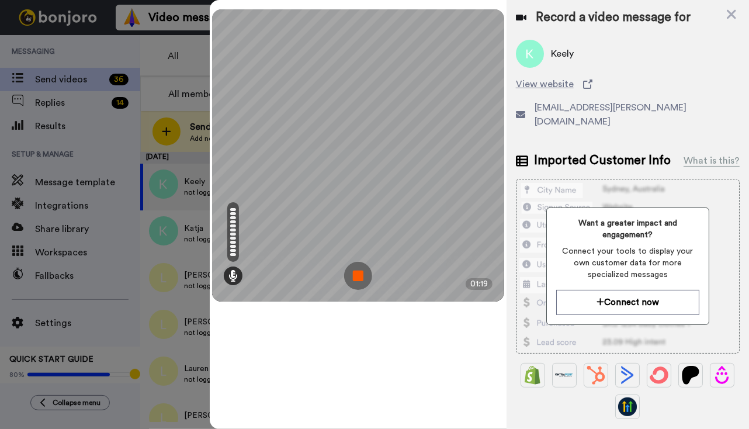
click at [358, 270] on img at bounding box center [358, 276] width 28 height 28
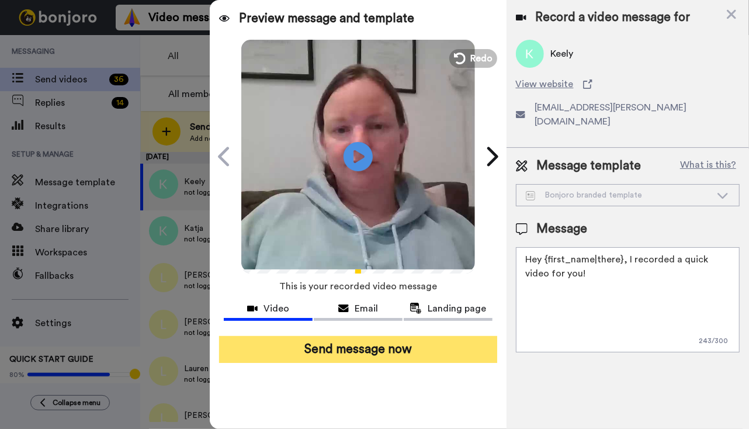
click at [370, 352] on button "Send message now" at bounding box center [358, 349] width 278 height 27
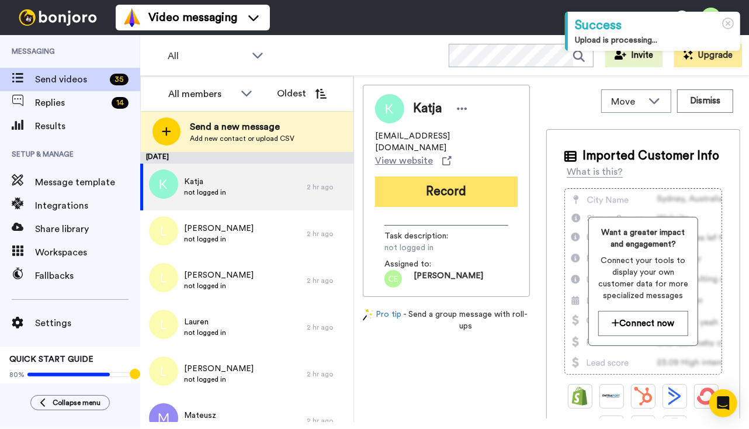
click at [452, 180] on button "Record" at bounding box center [446, 191] width 143 height 30
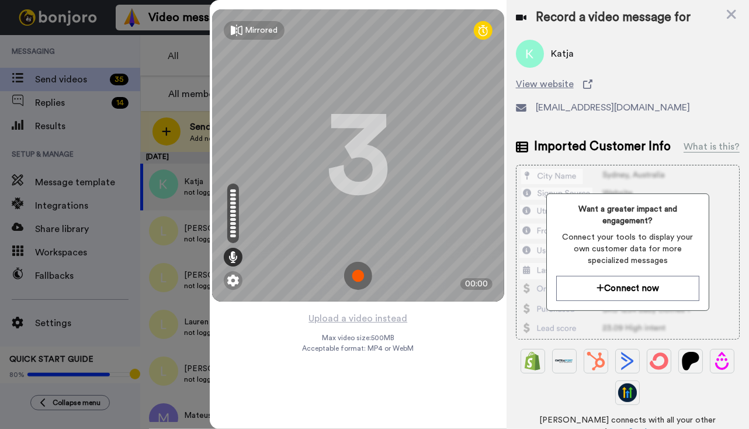
click at [353, 269] on img at bounding box center [358, 276] width 28 height 28
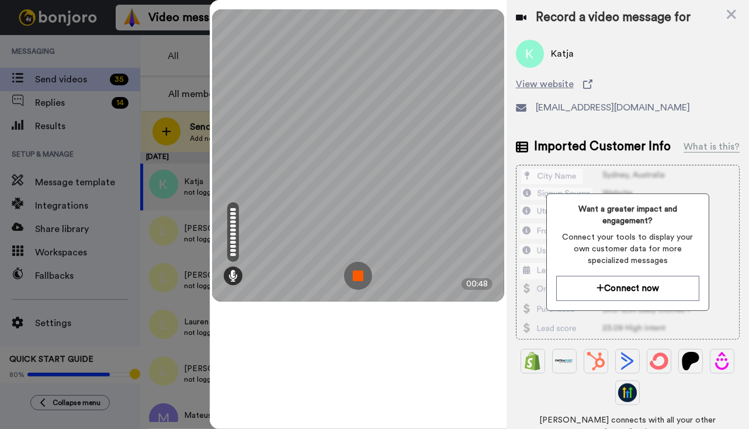
click at [355, 272] on img at bounding box center [358, 276] width 28 height 28
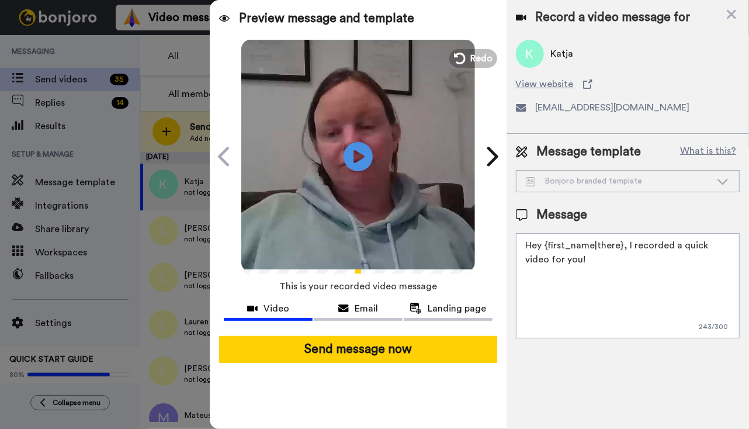
click at [339, 348] on button "Send message now" at bounding box center [358, 349] width 278 height 27
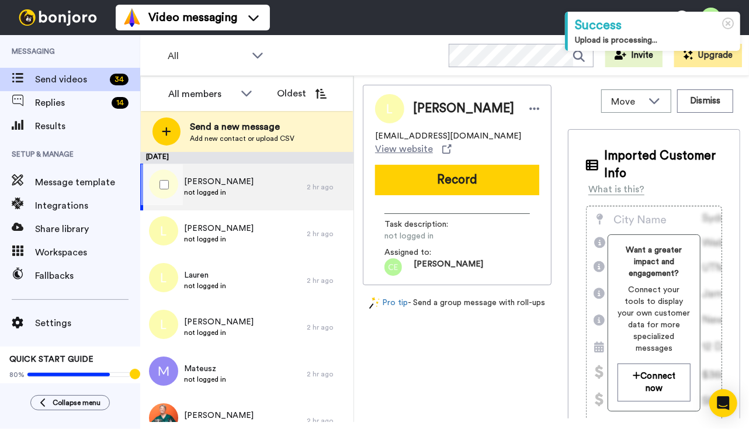
click at [262, 186] on div "Lara not logged in" at bounding box center [223, 187] width 166 height 47
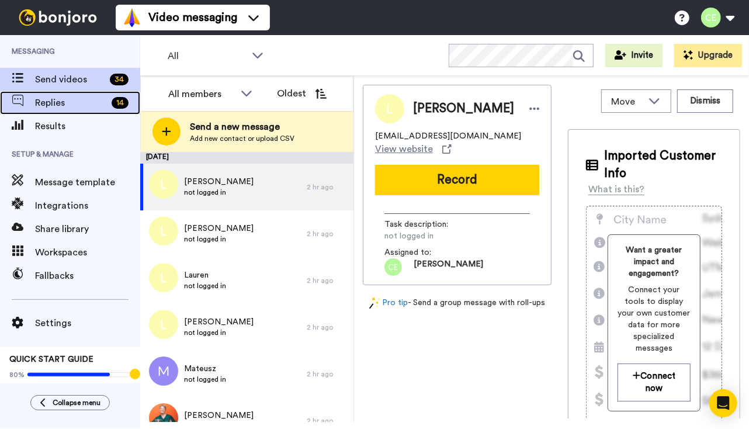
click at [82, 98] on span "Replies" at bounding box center [71, 103] width 72 height 14
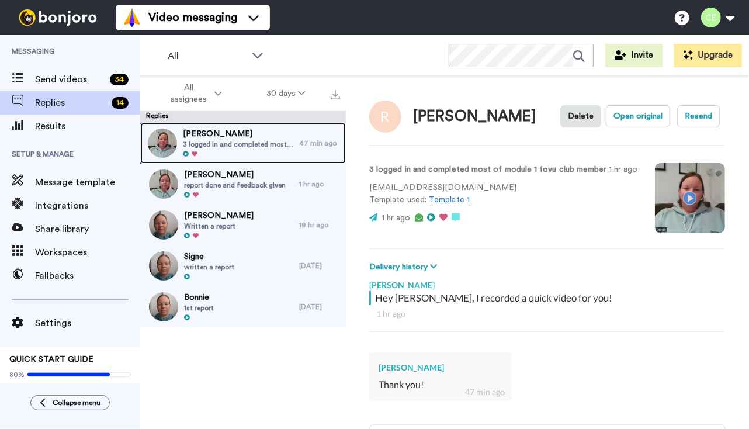
click at [262, 145] on span "3 logged in and completed most of module 1 fovu club member" at bounding box center [238, 144] width 110 height 9
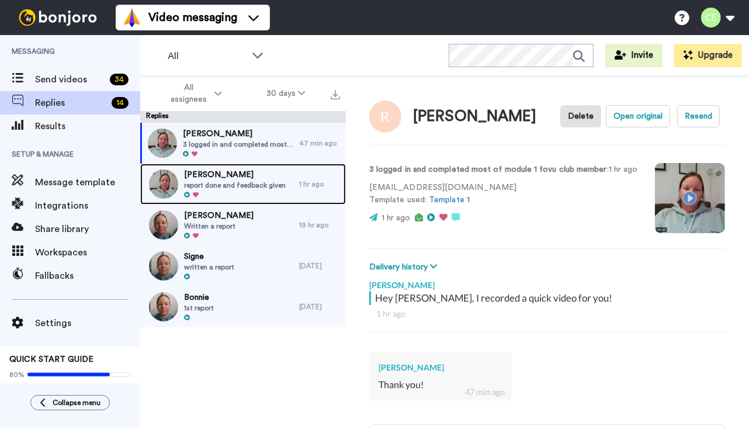
click at [208, 178] on span "[PERSON_NAME]" at bounding box center [235, 175] width 102 height 12
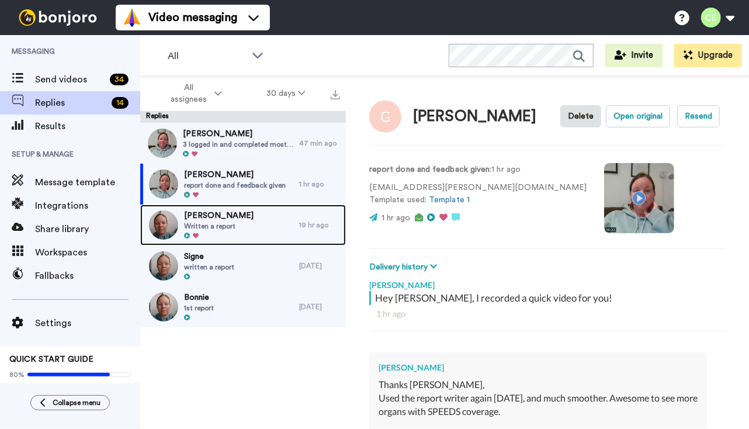
click at [254, 238] on div at bounding box center [219, 236] width 70 height 8
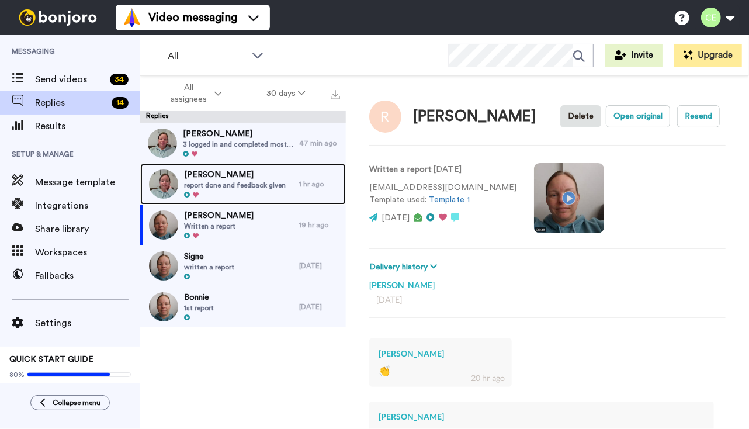
click at [246, 189] on span "report done and feedback given" at bounding box center [235, 185] width 102 height 9
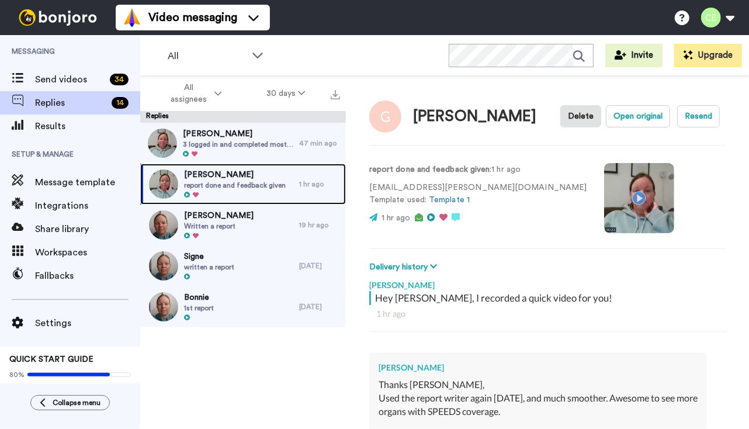
scroll to position [271, 0]
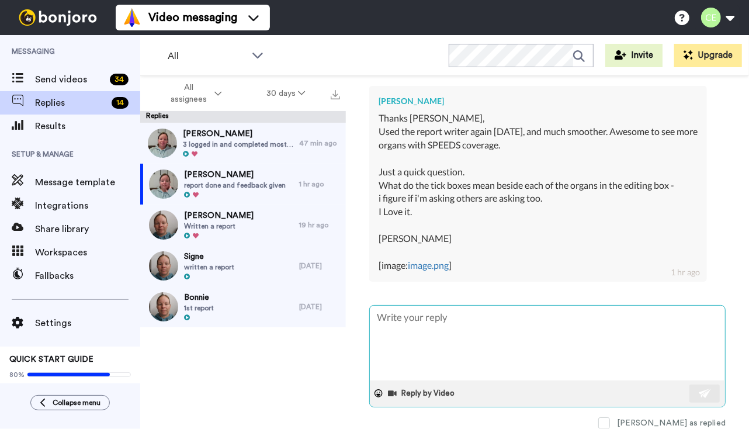
click at [482, 326] on textarea at bounding box center [547, 343] width 355 height 75
type textarea "x"
type textarea "H"
type textarea "x"
type textarea "Hi"
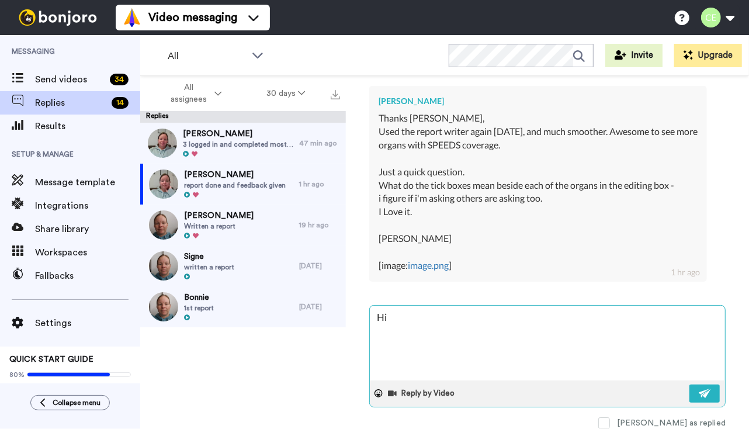
type textarea "x"
type textarea "Hi"
type textarea "x"
type textarea "Hi G"
type textarea "x"
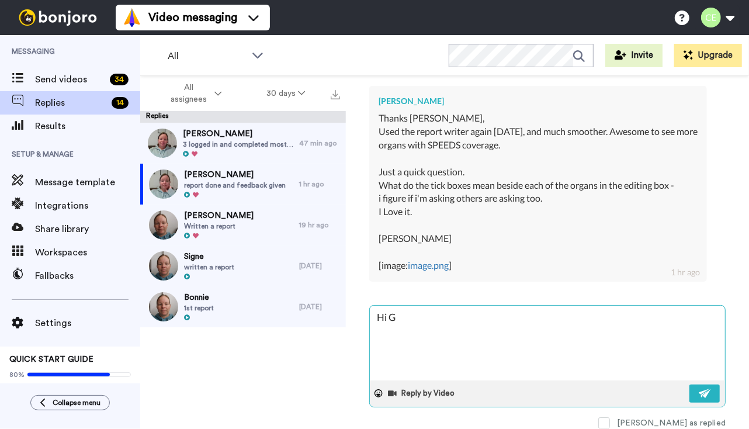
type textarea "Hi Gi"
type textarea "x"
type textarea "Hi Gid"
type textarea "x"
type textarea "Hi Gidg"
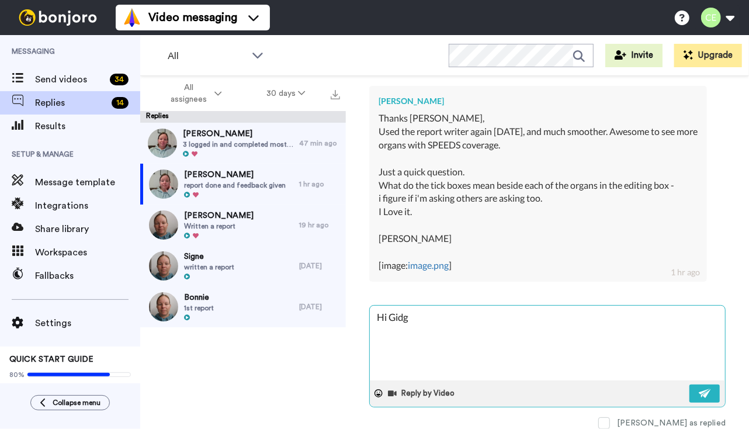
type textarea "x"
type textarea "Hi Gidge"
type textarea "x"
type textarea "Hi Gidget"
type textarea "x"
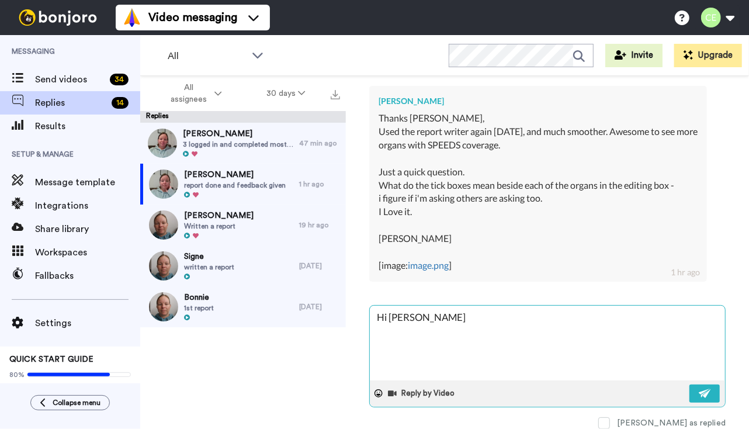
type textarea "Hi Gidget"
type textarea "x"
type textarea "Hi Gidget -"
type textarea "x"
type textarea "Hi Gidget -"
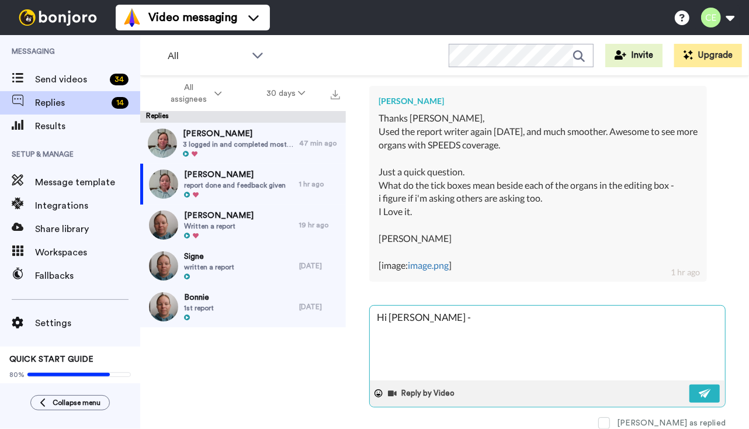
type textarea "x"
type textarea "Hi Gidget - g"
type textarea "x"
type textarea "Hi Gidget - gr"
type textarea "x"
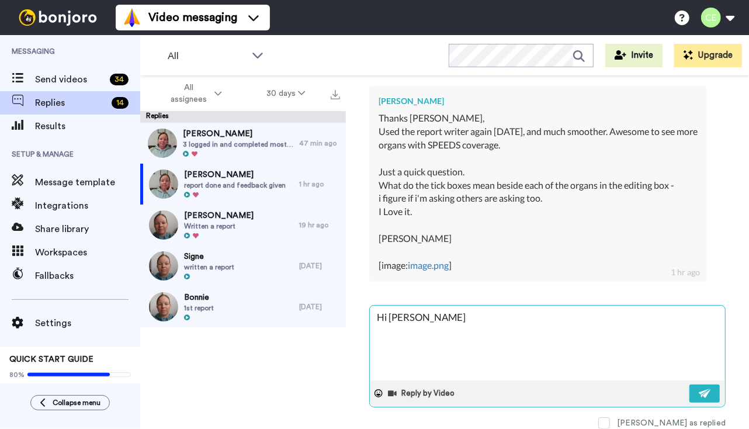
type textarea "Hi Gidget - gre"
type textarea "x"
type textarea "Hi Gidget - grea"
type textarea "x"
type textarea "Hi Gidget - great"
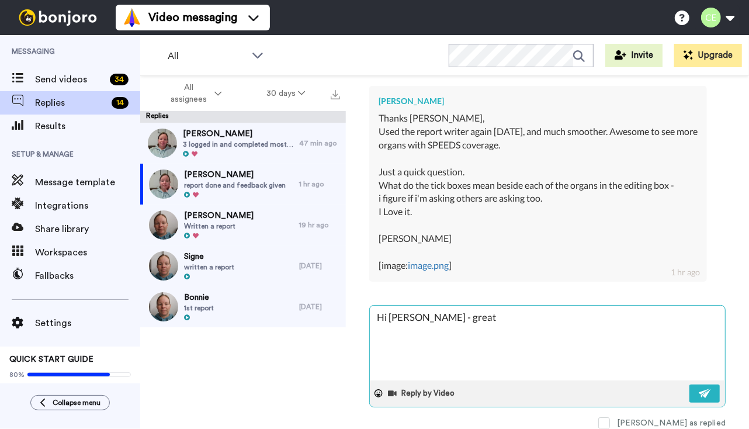
type textarea "x"
type textarea "Hi Gidget - great"
type textarea "x"
type textarea "Hi Gidget - great q"
type textarea "x"
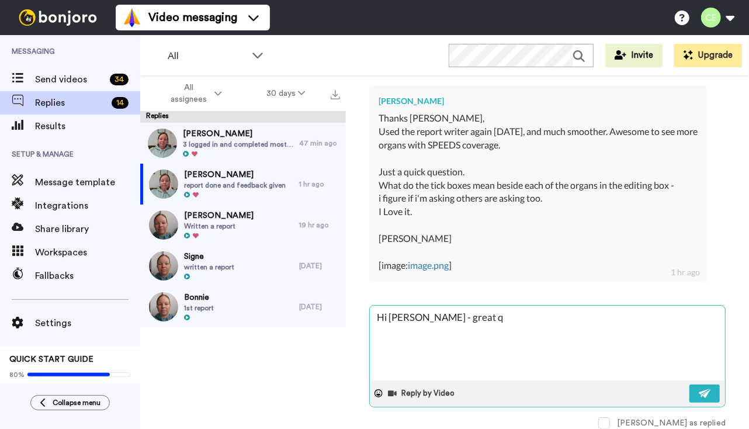
type textarea "Hi Gidget - great qu"
type textarea "x"
type textarea "Hi Gidget - great que"
type textarea "x"
type textarea "Hi Gidget - great ques"
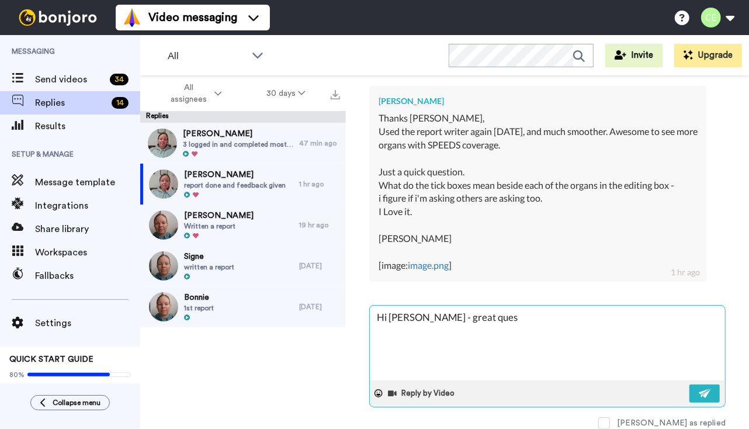
type textarea "x"
type textarea "Hi Gidget - great quest"
type textarea "x"
type textarea "Hi Gidget - great questi"
type textarea "x"
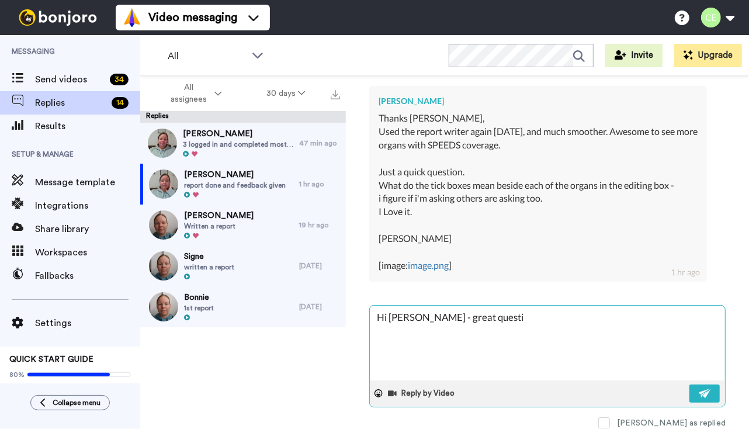
type textarea "Hi Gidget - great questio"
type textarea "x"
type textarea "Hi Gidget - great question"
type textarea "x"
type textarea "Hi Gidget - great question"
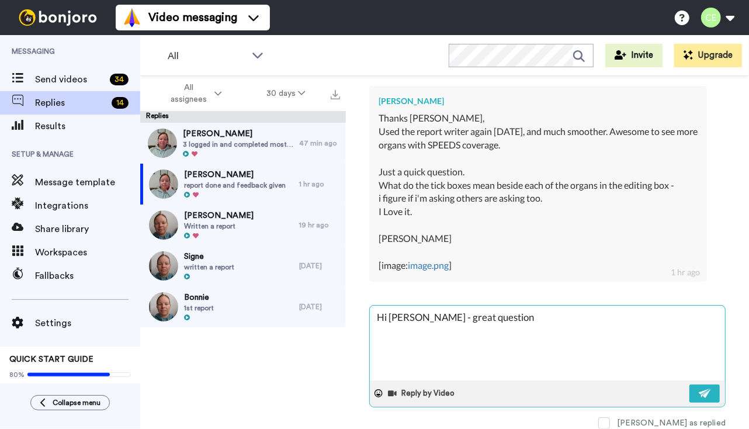
type textarea "x"
type textarea "Hi Gidget - great question -"
type textarea "x"
type textarea "Hi Gidget - great question -"
type textarea "x"
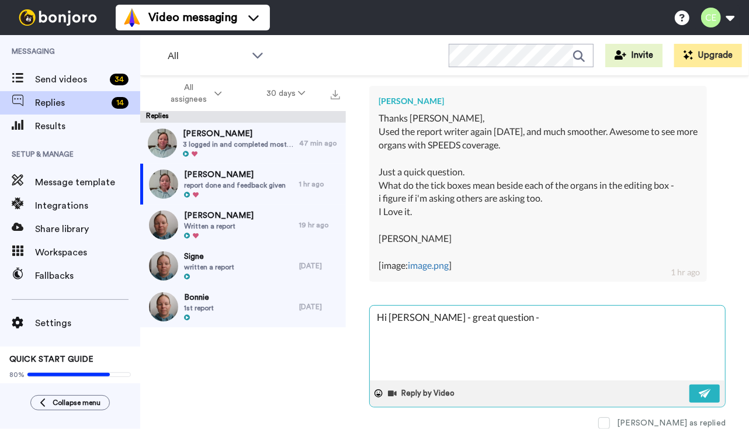
type textarea "Hi Gidget - great question - t"
type textarea "x"
type textarea "Hi Gidget - great question - th"
type textarea "x"
type textarea "Hi Gidget - great question - the"
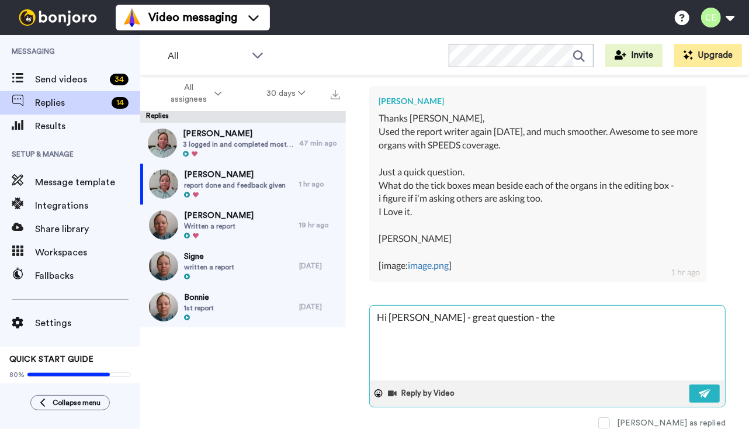
type textarea "x"
type textarea "Hi Gidget - great question - they"
type textarea "x"
type textarea "Hi Gidget - great question - they"
type textarea "x"
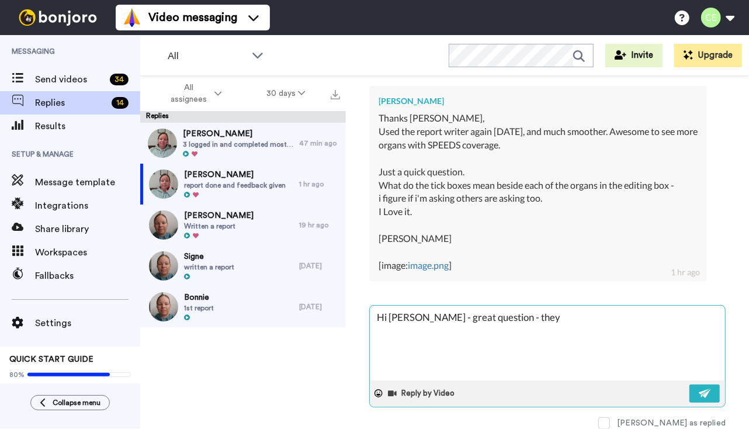
type textarea "Hi Gidget - great question - they i"
type textarea "x"
type textarea "Hi Gidget - great question - they id"
type textarea "x"
type textarea "Hi Gidget - great question - they idn"
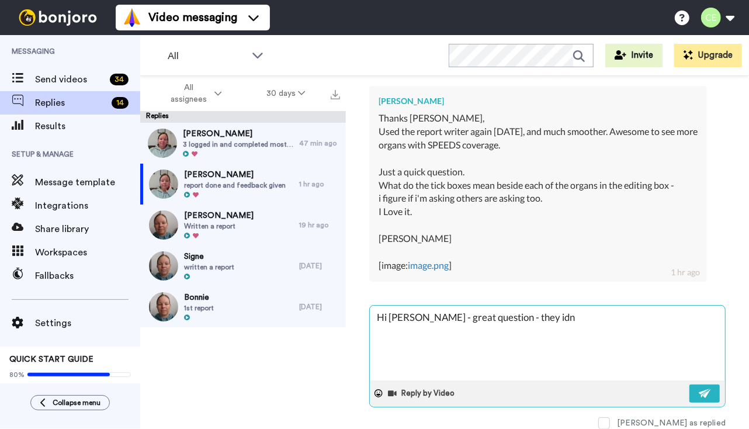
type textarea "x"
type textarea "Hi Gidget - great question - they id"
type textarea "x"
type textarea "Hi Gidget - great question - they i"
type textarea "x"
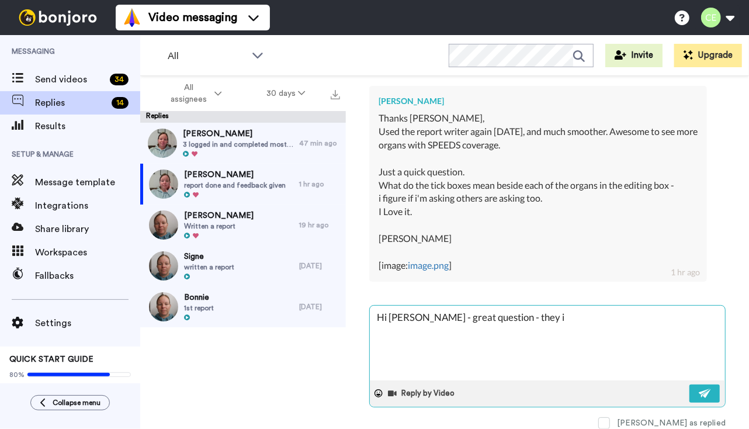
type textarea "Hi Gidget - great question - they in"
type textarea "x"
type textarea "Hi Gidget - great question - they ind"
type textarea "x"
type textarea "Hi Gidget - great question - they indi"
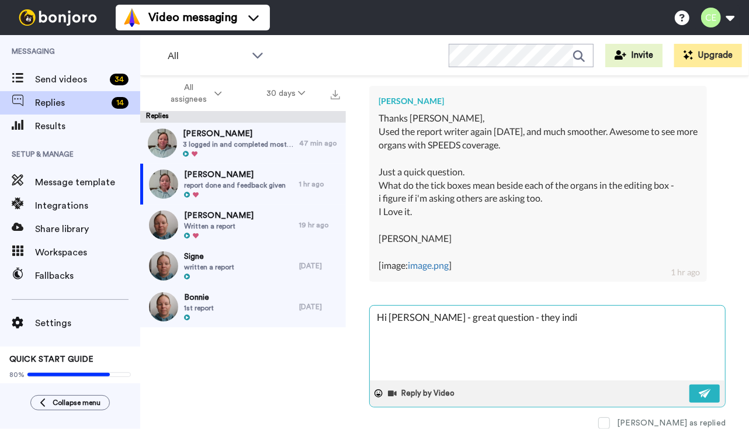
type textarea "x"
type textarea "Hi Gidget - great question - they indic"
type textarea "x"
type textarea "Hi Gidget - great question - they indica"
type textarea "x"
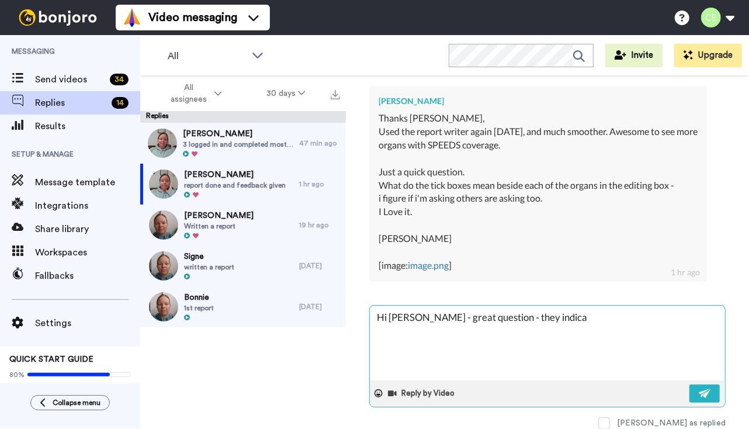
type textarea "Hi Gidget - great question - they indicat"
type textarea "x"
type textarea "Hi Gidget - great question - they indicate"
type textarea "x"
type textarea "Hi Gidget - great question - they indicate"
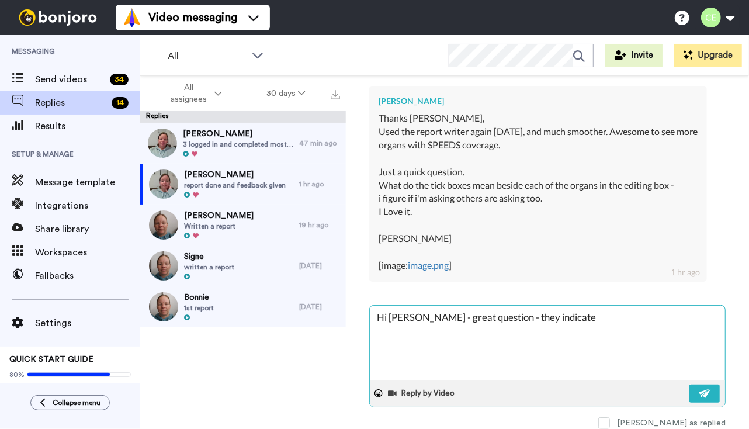
type textarea "x"
type textarea "Hi Gidget - great question - they indicate w"
type textarea "x"
type textarea "Hi Gidget - great question - they indicate wh"
type textarea "x"
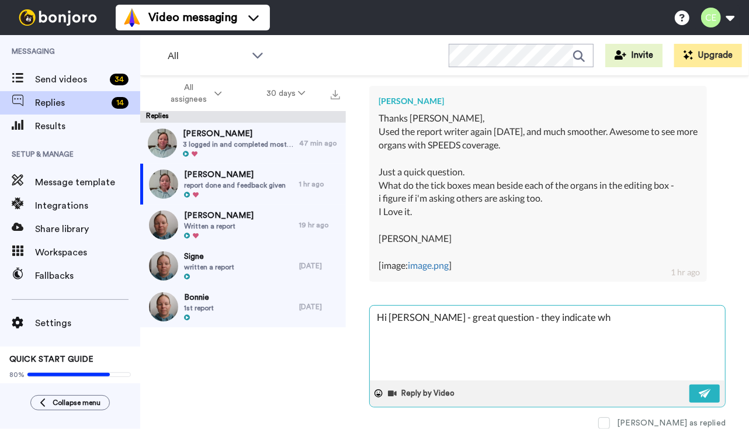
type textarea "Hi Gidget - great question - they indicate whe"
type textarea "x"
type textarea "Hi Gidget - great question - they indicate whet"
type textarea "x"
type textarea "Hi Gidget - great question - they indicate wheth"
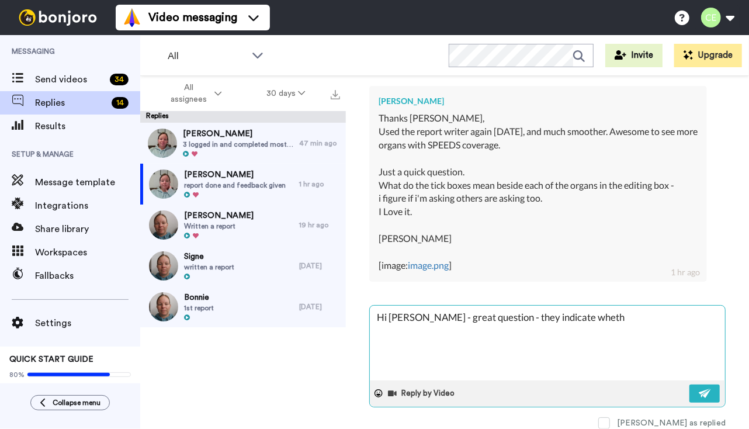
type textarea "x"
type textarea "Hi Gidget - great question - they indicate whethe"
type textarea "x"
type textarea "Hi Gidget - great question - they indicate whether"
type textarea "x"
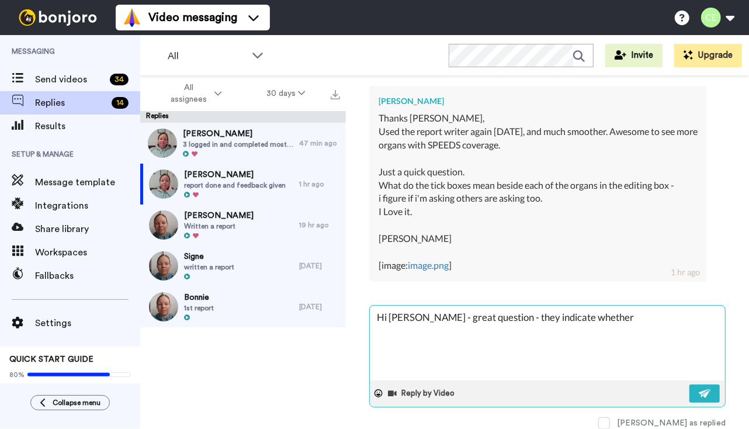
type textarea "Hi Gidget - great question - they indicate whether"
type textarea "x"
type textarea "Hi Gidget - great question - they indicate whether t"
type textarea "x"
type textarea "Hi Gidget - great question - they indicate whether the"
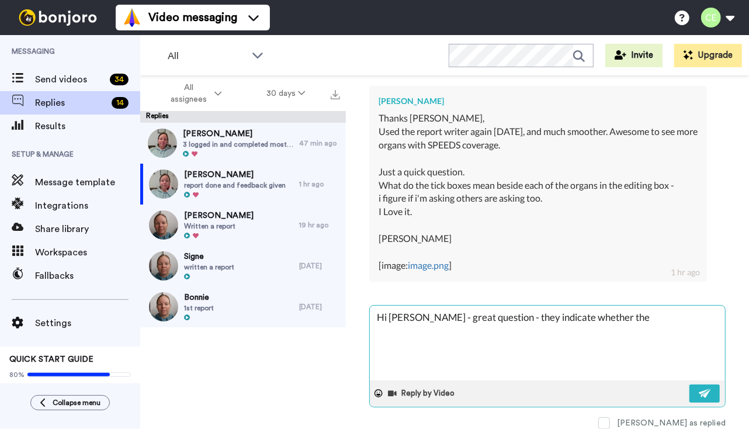
type textarea "x"
type textarea "Hi Gidget - great question - they indicate whether ther"
type textarea "x"
type textarea "Hi Gidget - great question - they indicate whether there"
type textarea "x"
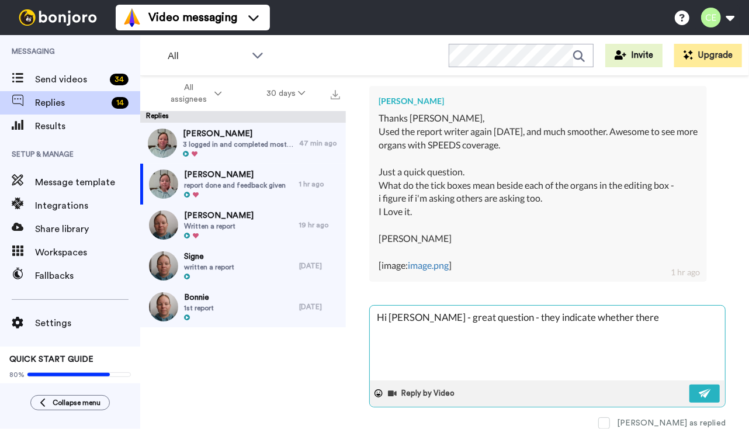
type textarea "Hi Gidget - great question - they indicate whether there"
type textarea "x"
type textarea "Hi Gidget - great question - they indicate whether there w"
type textarea "x"
type textarea "Hi Gidget - great question - they indicate whether there wa"
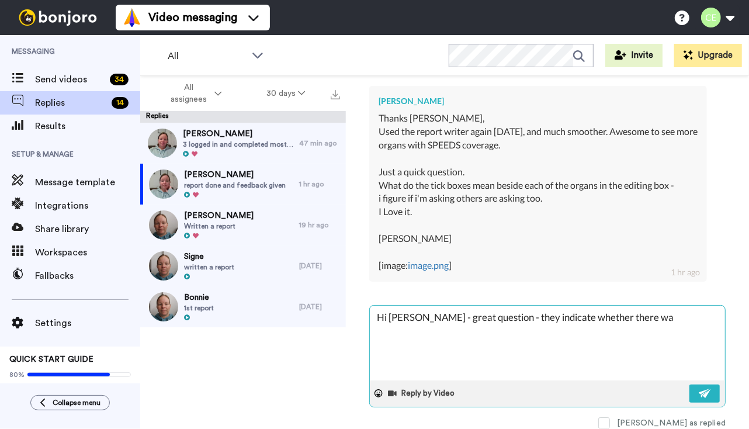
type textarea "x"
type textarea "Hi Gidget - great question - they indicate whether there was"
type textarea "x"
type textarea "Hi Gidget - great question - they indicate whether there was"
type textarea "x"
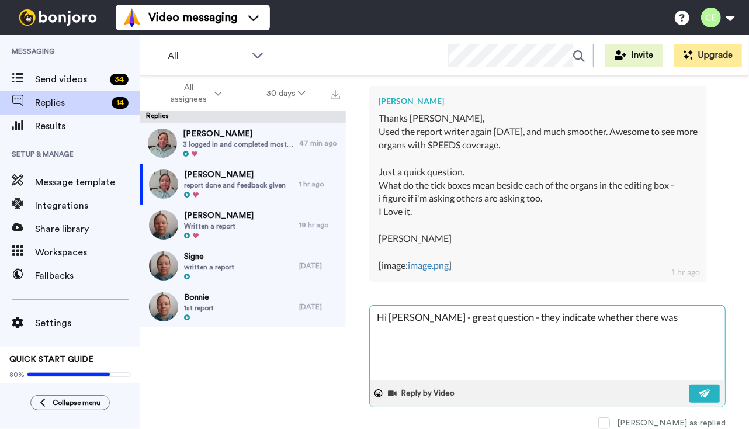
type textarea "Hi Gidget - great question - they indicate whether there was a"
type textarea "x"
type textarea "Hi Gidget - great question - they indicate whether there was an"
type textarea "x"
type textarea "Hi Gidget - great question - they indicate whether there was an"
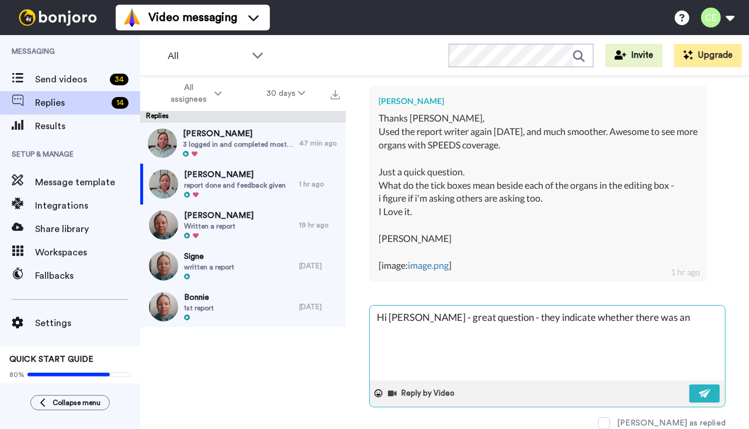
type textarea "x"
type textarea "Hi Gidget - great question - they indicate whether there was an a"
type textarea "x"
type textarea "Hi Gidget - great question - they indicate whether there was an an"
type textarea "x"
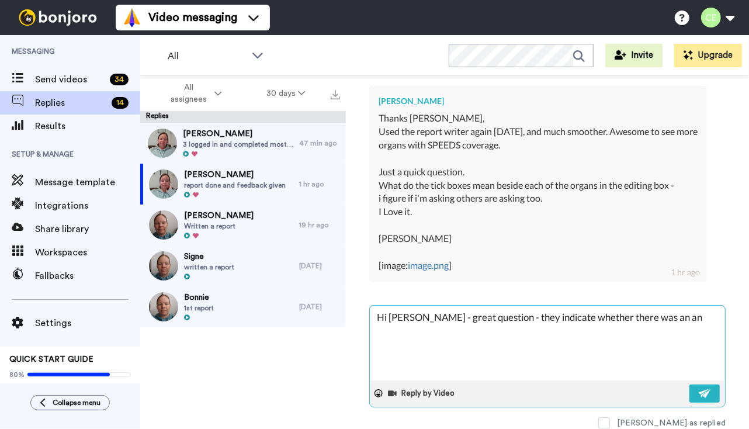
type textarea "Hi Gidget - great question - they indicate whether there was an ano"
type textarea "x"
type textarea "Hi Gidget - great question - they indicate whether there was an anor"
type textarea "x"
type textarea "Hi Gidget - great question - they indicate whether there was an anorm"
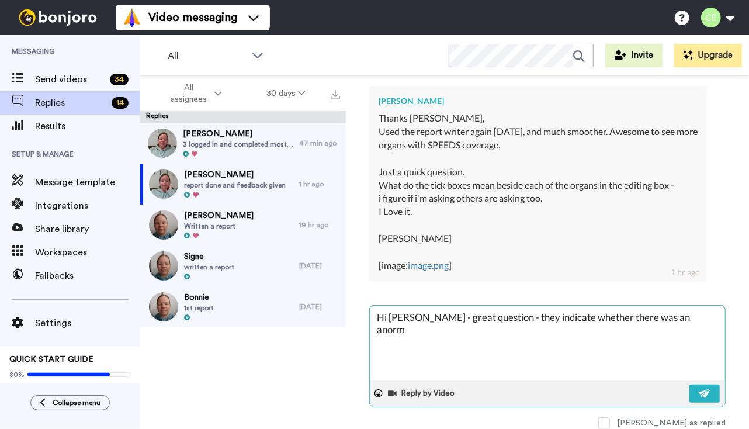
type textarea "x"
type textarea "Hi Gidget - great question - they indicate whether there was an anorma"
type textarea "x"
type textarea "Hi Gidget - great question - they indicate whether there was an anormal"
type textarea "x"
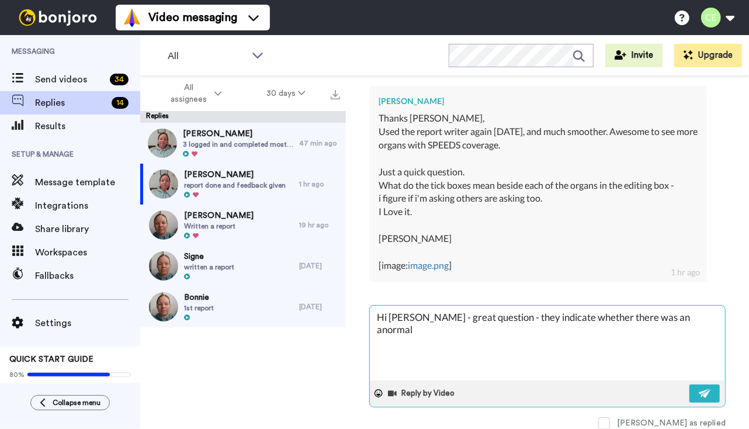
type textarea "Hi Gidget - great question - they indicate whether there was an anormali"
type textarea "x"
type textarea "Hi Gidget - great question - they indicate whether there was an anormalit"
type textarea "x"
type textarea "Hi Gidget - great question - they indicate whether there was an anormality"
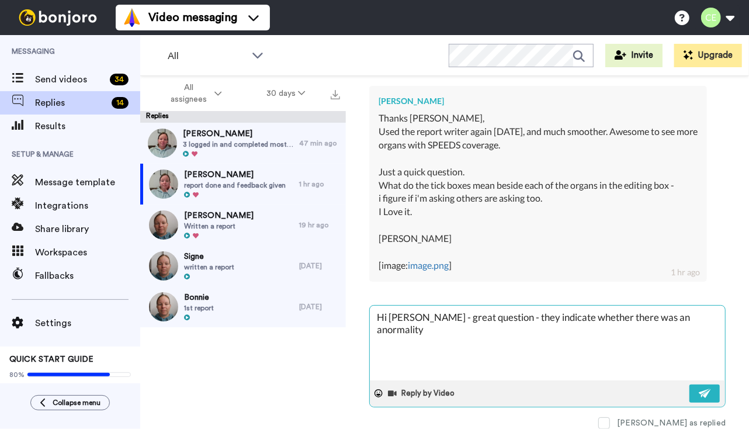
type textarea "x"
type textarea "Hi Gidget - great question - they indicate whether there was an anormality"
type textarea "x"
type textarea "Hi Gidget - great question - they indicate whether there was an anormality i"
type textarea "x"
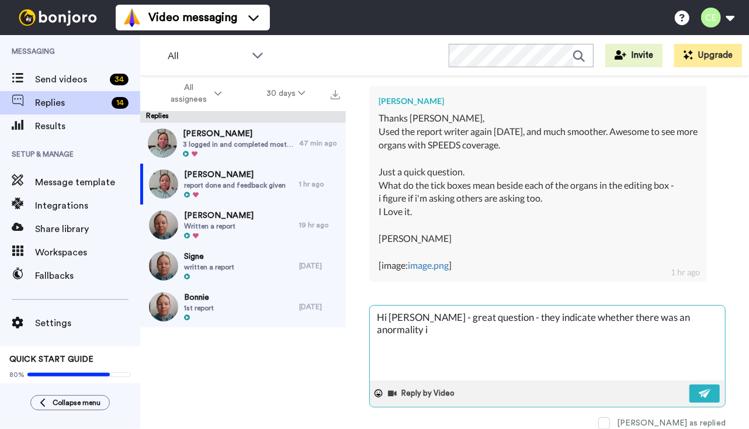
type textarea "Hi Gidget - great question - they indicate whether there was an anormality in"
type textarea "x"
type textarea "Hi Gidget - great question - they indicate whether there was an anormality in"
type textarea "x"
type textarea "Hi Gidget - great question - they indicate whether there was an anormality in t"
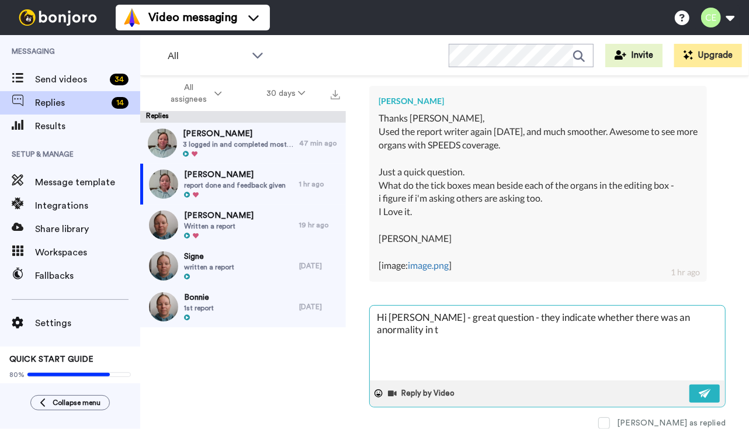
type textarea "x"
type textarea "Hi Gidget - great question - they indicate whether there was an anormality in th"
type textarea "x"
type textarea "Hi Gidget - great question - they indicate whether there was an anormality in t…"
type textarea "x"
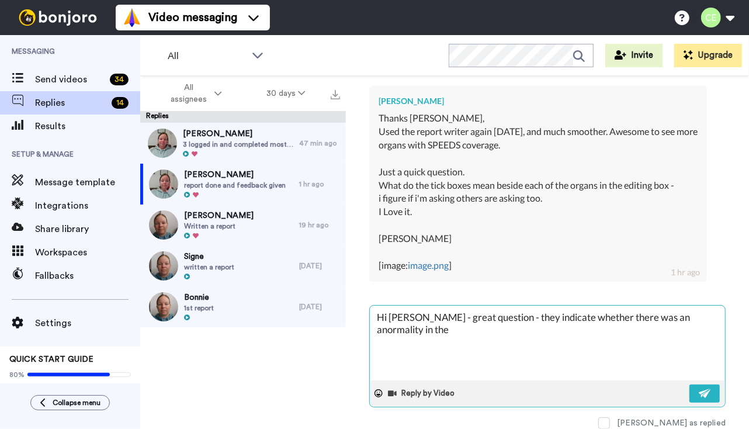
type textarea "Hi Gidget - great question - they indicate whether there was an anormality in t…"
type textarea "x"
type textarea "Hi Gidget - great question - they indicate whether there was an anormality in t…"
type textarea "x"
type textarea "Hi Gidget - great question - they indicate whether there was an anormality in th"
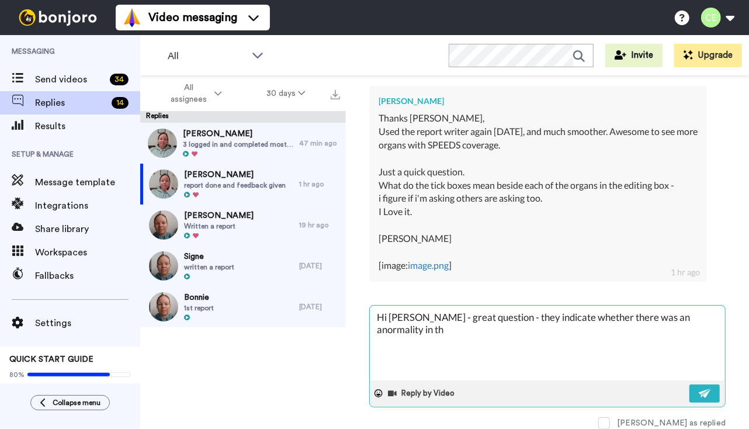
type textarea "x"
type textarea "Hi Gidget - great question - they indicate whether there was an anormality in t…"
type textarea "x"
type textarea "Hi Gidget - great question - they indicate whether there was an anormality in t…"
type textarea "x"
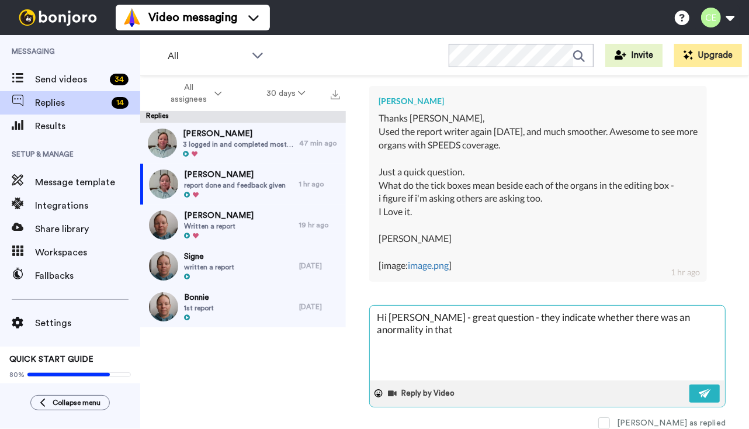
type textarea "Hi Gidget - great question - they indicate whether there was an anormality in t…"
type textarea "x"
type textarea "Hi Gidget - great question - they indicate whether there was an anormality in t…"
type textarea "x"
type textarea "Hi Gidget - great question - they indicate whether there was an anormality in t…"
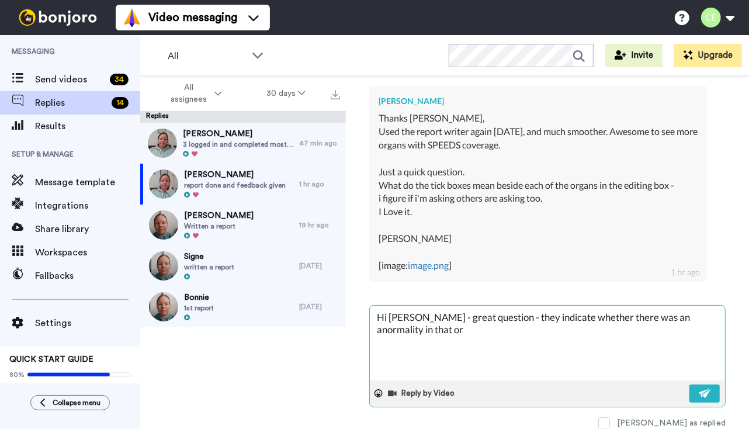
type textarea "x"
type textarea "Hi Gidget - great question - they indicate whether there was an anormality in t…"
type textarea "x"
type textarea "Hi Gidget - great question - they indicate whether there was an anormality in t…"
type textarea "x"
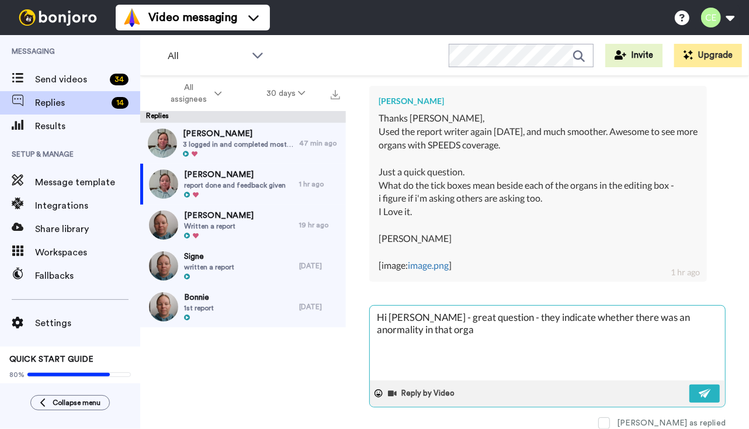
type textarea "Hi Gidget - great question - they indicate whether there was an anormality in t…"
type textarea "x"
type textarea "Hi Gidget - great question - they indicate whether there was an anormality in t…"
type textarea "x"
type textarea "Hi Gidget - great question - they indicate whether there was an anormality in t…"
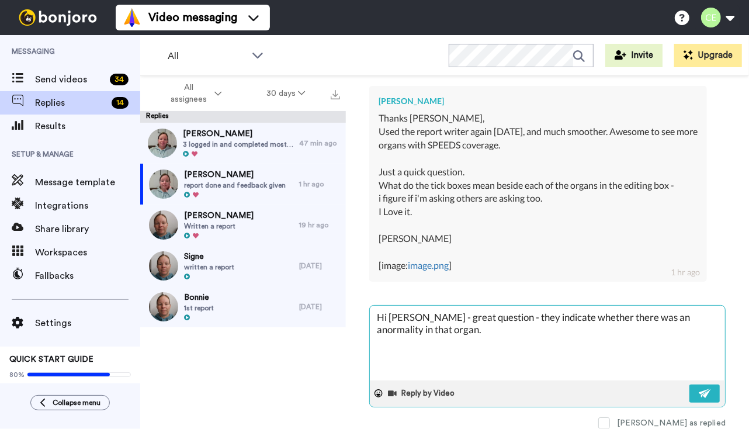
click at [648, 315] on textarea "Hi Gidget - great question - they indicate whether there was an anormality in t…" at bounding box center [547, 343] width 355 height 75
type textarea "x"
type textarea "Hi Gidget - great question - they indicate whether there was an abnormality in …"
type textarea "x"
type textarea "Hi Gidget - great question - they indicate whether there was an abnormality in …"
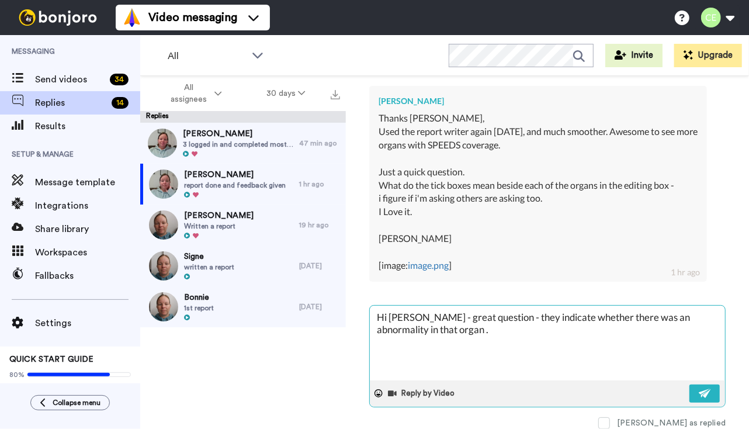
type textarea "x"
type textarea "Hi Gidget - great question - they indicate whether there was an abnormality in …"
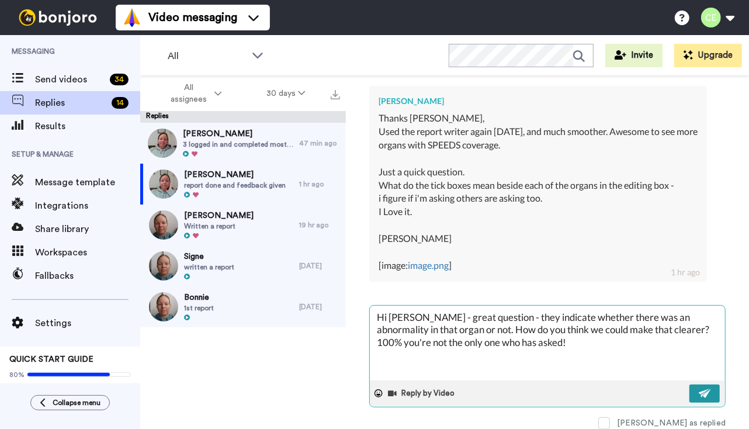
click at [699, 388] on img at bounding box center [705, 392] width 13 height 9
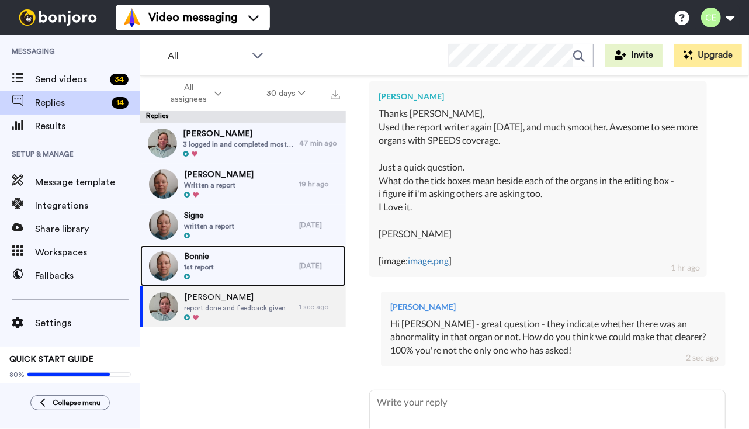
click at [270, 265] on div "Bonnie 1st report" at bounding box center [219, 265] width 159 height 41
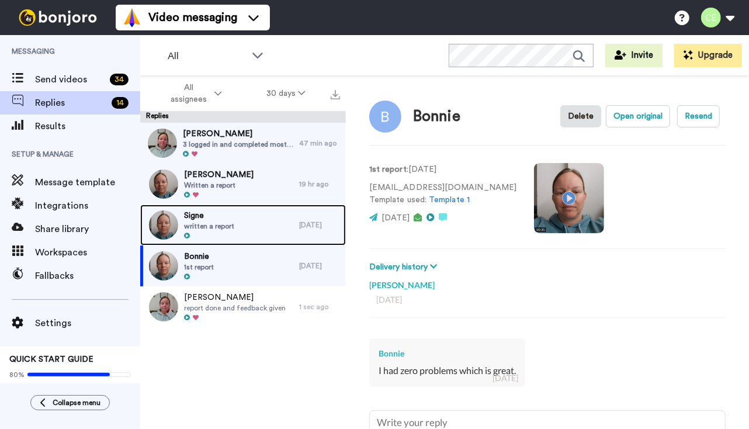
click at [252, 236] on div "Signe written a report" at bounding box center [219, 224] width 159 height 41
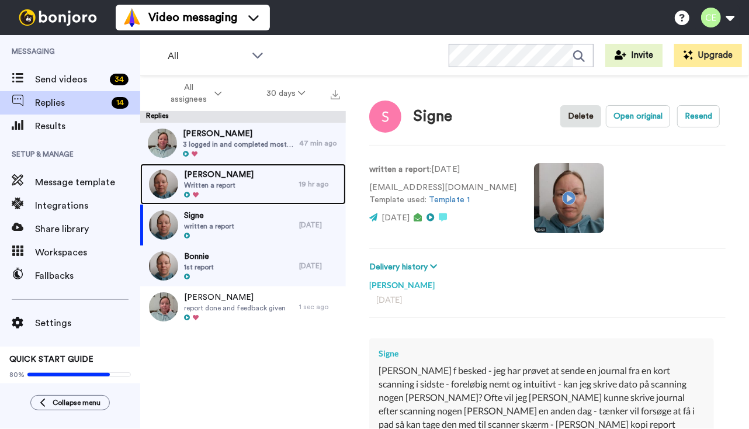
click at [254, 188] on span "Written a report" at bounding box center [219, 185] width 70 height 9
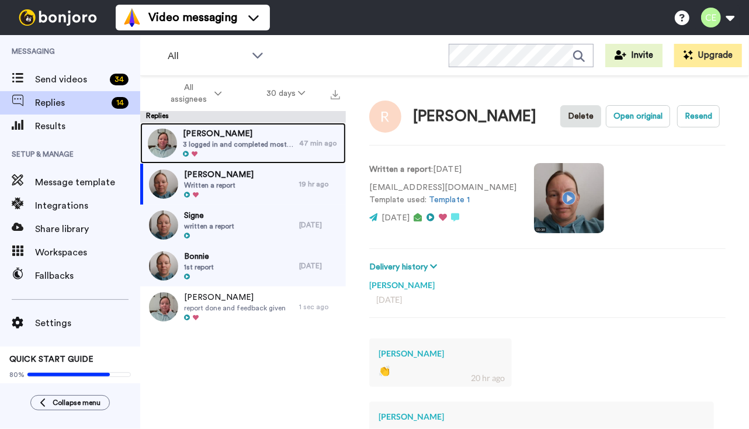
click at [259, 154] on div at bounding box center [238, 154] width 110 height 8
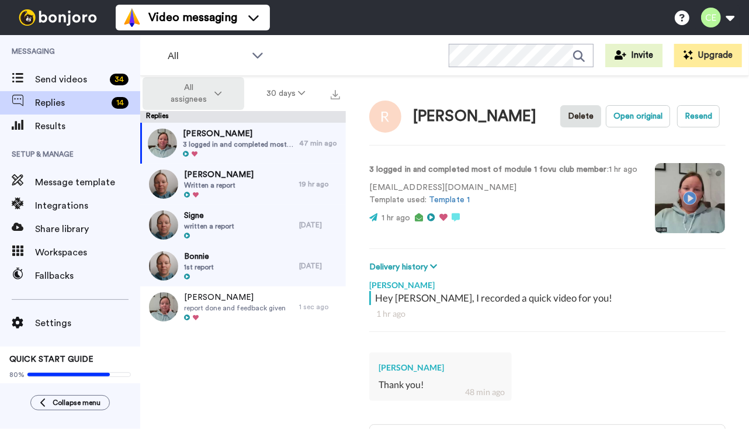
click at [212, 90] on span "All assignees" at bounding box center [188, 93] width 47 height 23
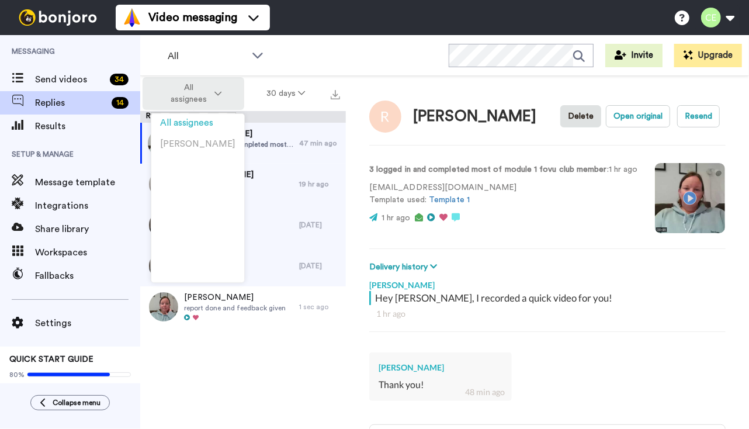
click at [212, 90] on span "All assignees" at bounding box center [188, 93] width 47 height 23
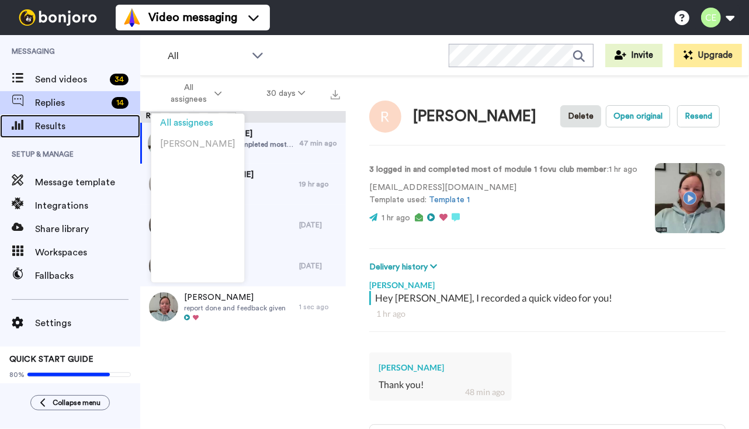
click at [73, 130] on span "Results" at bounding box center [87, 126] width 105 height 14
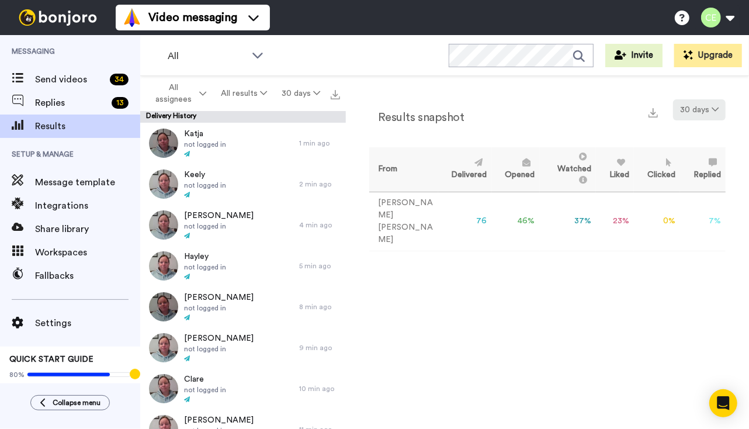
click at [703, 105] on button "30 days" at bounding box center [699, 109] width 53 height 21
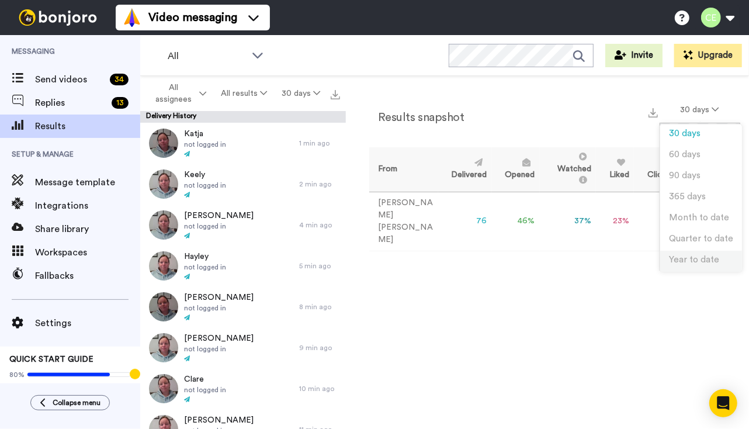
click at [713, 261] on span "Year to date" at bounding box center [694, 259] width 50 height 9
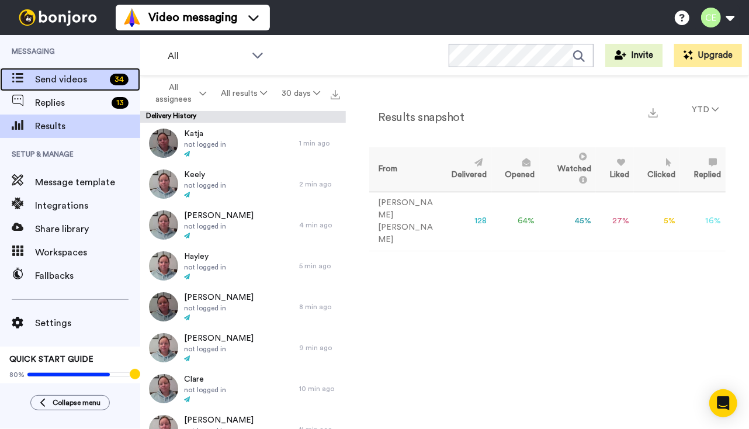
click at [44, 86] on span "Send videos" at bounding box center [70, 79] width 70 height 14
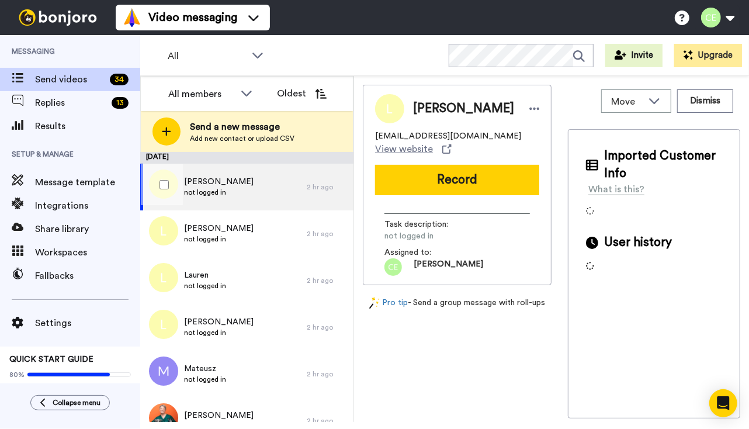
click at [264, 206] on div "[PERSON_NAME] not logged in" at bounding box center [223, 187] width 166 height 47
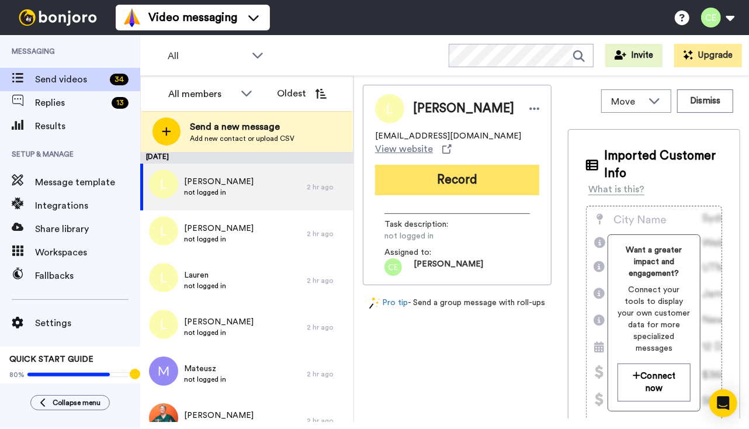
click at [451, 188] on button "Record" at bounding box center [457, 180] width 164 height 30
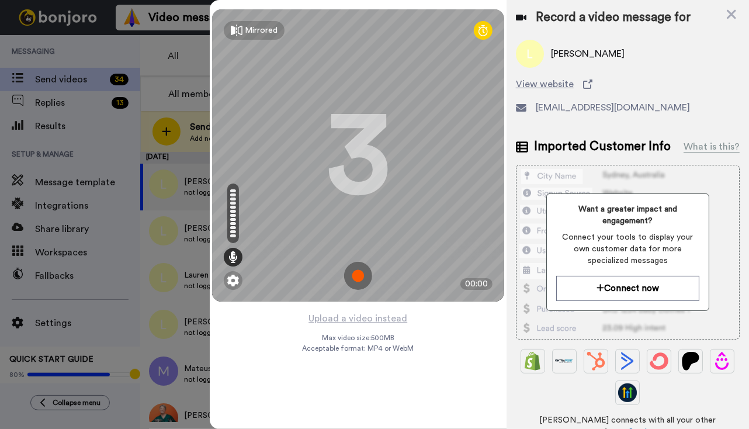
click at [360, 270] on img at bounding box center [358, 276] width 28 height 28
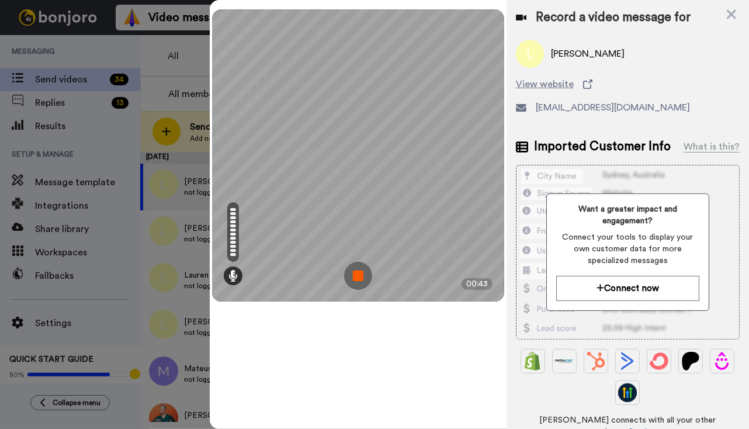
click at [356, 275] on img at bounding box center [358, 276] width 28 height 28
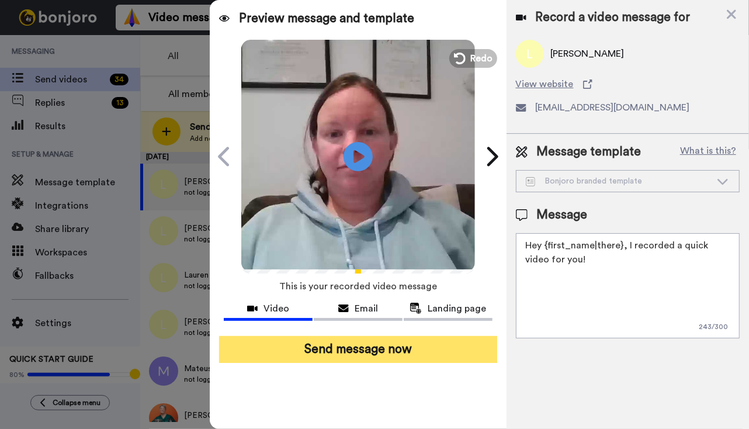
click at [332, 343] on button "Send message now" at bounding box center [358, 349] width 278 height 27
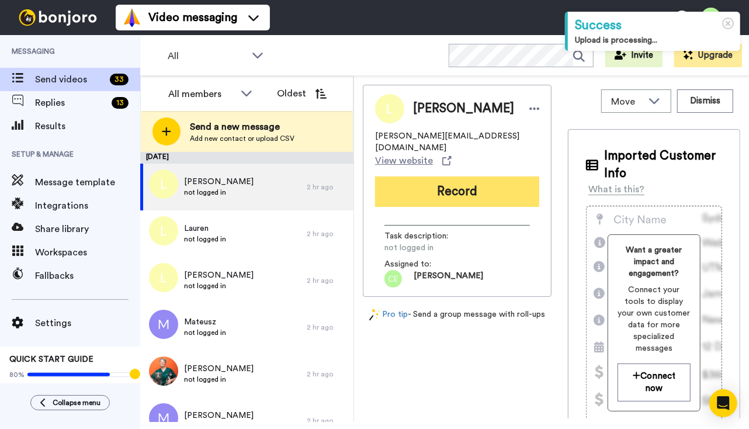
click at [470, 183] on button "Record" at bounding box center [457, 191] width 164 height 30
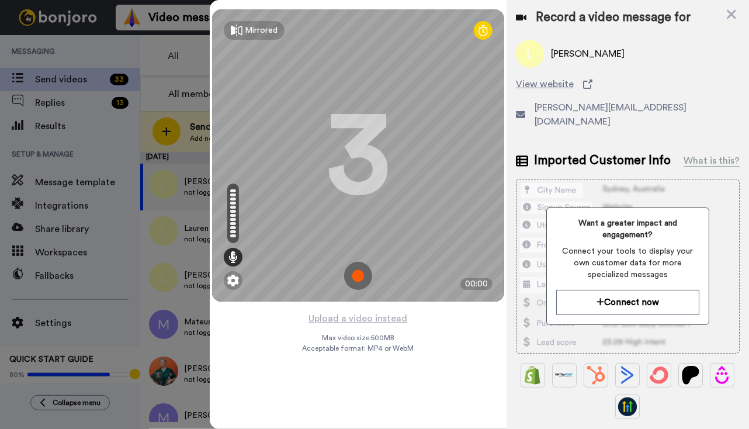
click at [362, 275] on img at bounding box center [358, 276] width 28 height 28
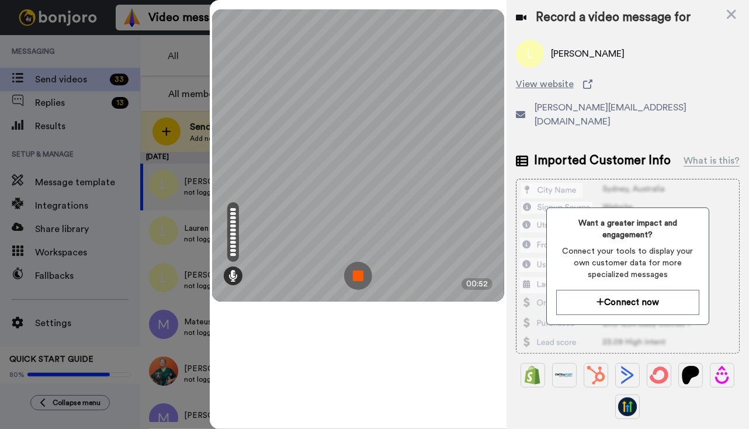
click at [359, 273] on img at bounding box center [358, 276] width 28 height 28
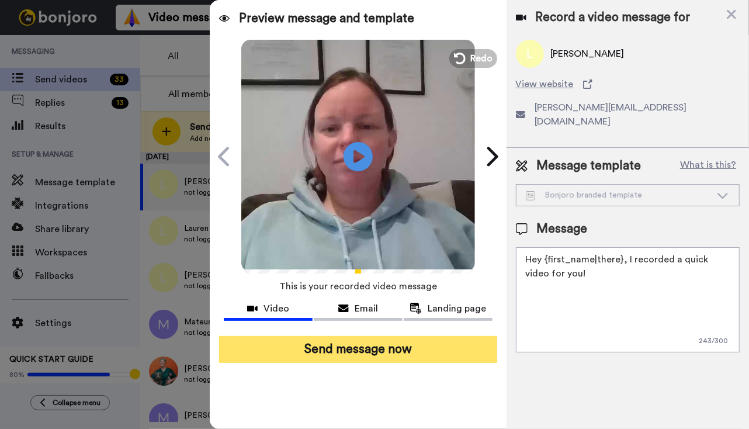
click at [342, 352] on button "Send message now" at bounding box center [358, 349] width 278 height 27
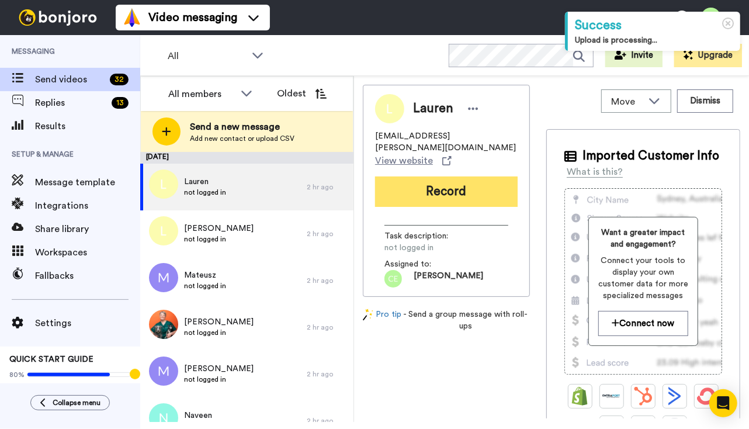
click at [470, 182] on button "Record" at bounding box center [446, 191] width 143 height 30
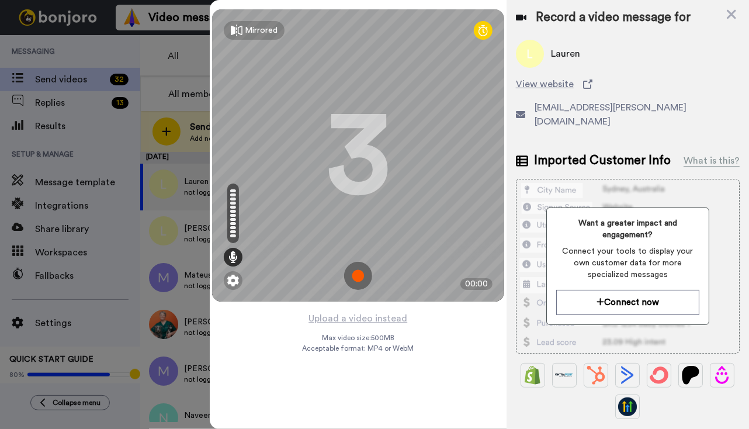
click at [356, 273] on img at bounding box center [358, 276] width 28 height 28
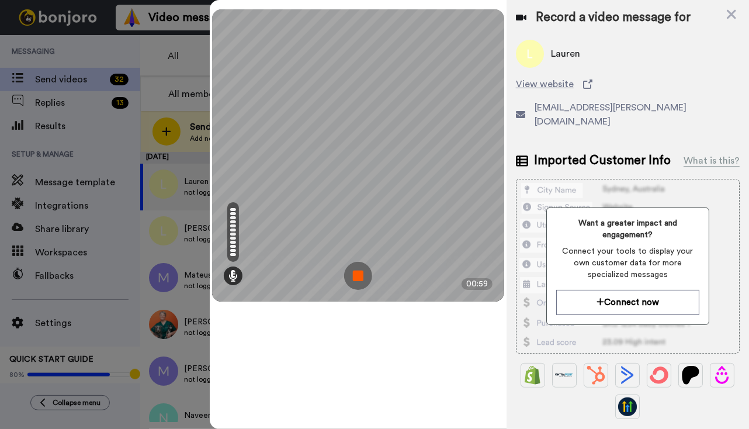
click at [355, 276] on img at bounding box center [358, 276] width 28 height 28
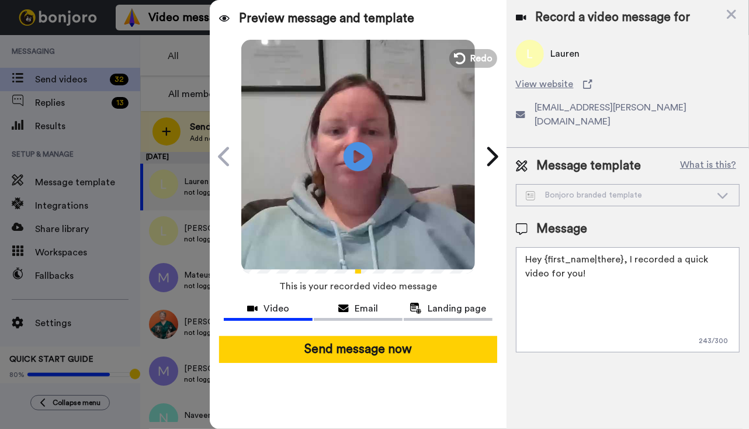
click at [349, 355] on button "Send message now" at bounding box center [358, 349] width 278 height 27
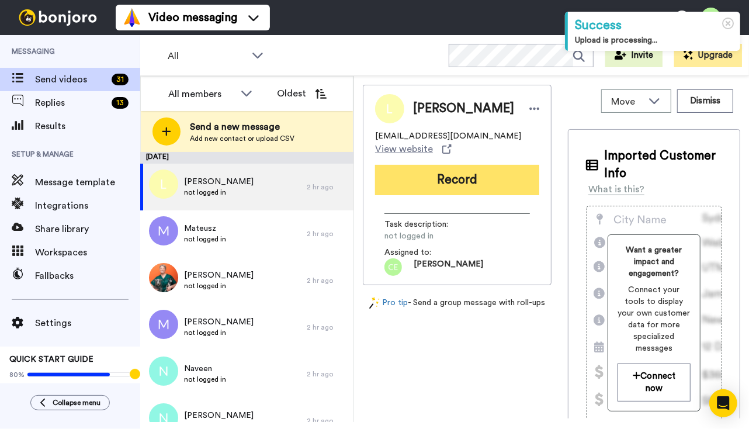
click at [484, 183] on button "Record" at bounding box center [457, 180] width 164 height 30
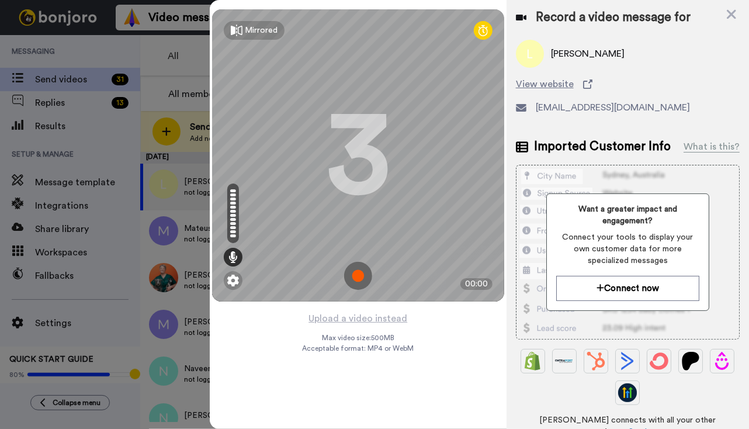
click at [360, 268] on img at bounding box center [358, 276] width 28 height 28
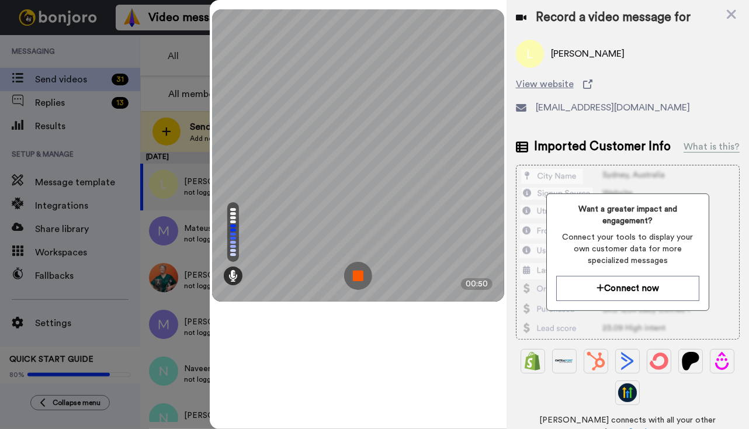
click at [356, 273] on img at bounding box center [358, 276] width 28 height 28
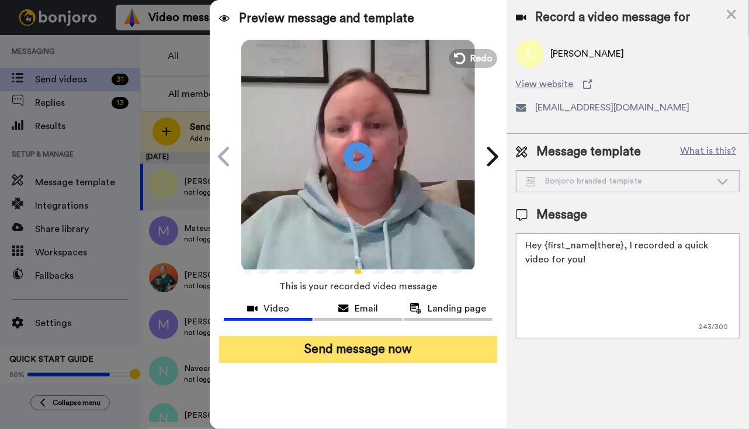
click at [355, 352] on button "Send message now" at bounding box center [358, 349] width 278 height 27
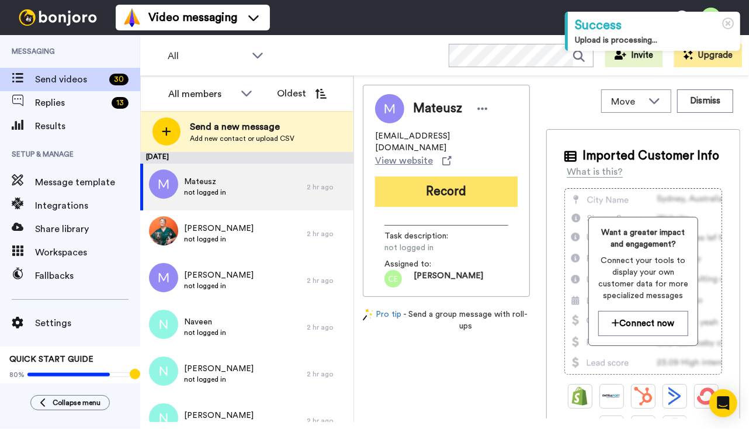
click at [447, 177] on button "Record" at bounding box center [446, 191] width 143 height 30
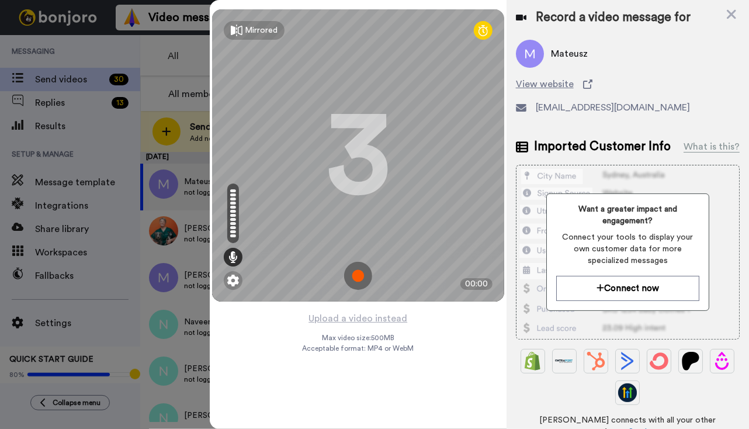
click at [360, 273] on img at bounding box center [358, 276] width 28 height 28
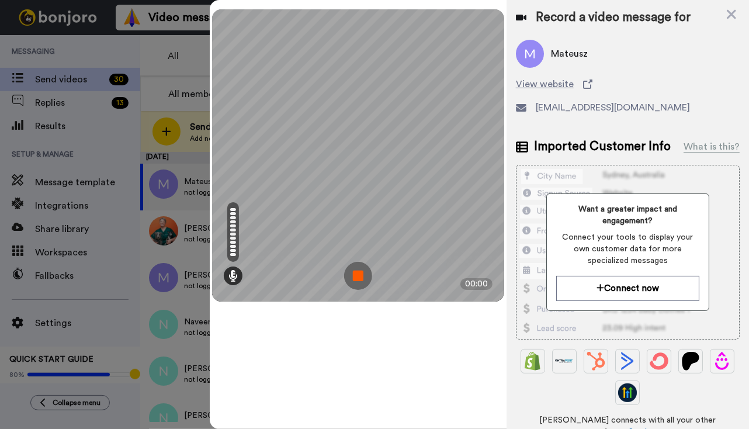
click at [360, 277] on img at bounding box center [358, 276] width 28 height 28
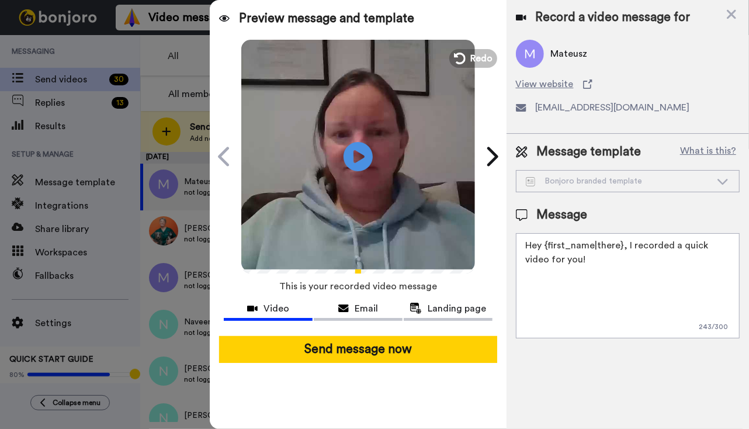
drag, startPoint x: 694, startPoint y: 107, endPoint x: 557, endPoint y: 110, distance: 136.7
drag, startPoint x: 557, startPoint y: 110, endPoint x: 538, endPoint y: 96, distance: 24.2
click at [538, 96] on div "Mateusz View website mateusz.jarzembski@vets4pets.com" at bounding box center [628, 82] width 224 height 84
drag, startPoint x: 538, startPoint y: 96, endPoint x: 536, endPoint y: 107, distance: 11.3
click at [536, 107] on div "mateusz.jarzembski@vets4pets.com" at bounding box center [628, 107] width 224 height 14
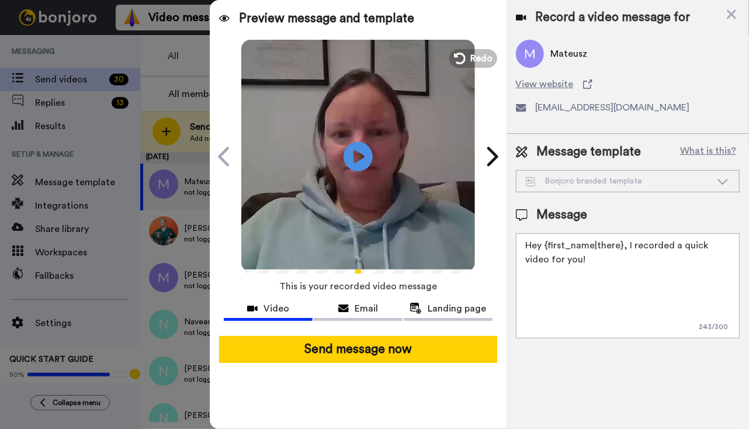
click at [692, 106] on div "mateusz.jarzembski@vets4pets.com" at bounding box center [628, 107] width 224 height 14
drag, startPoint x: 692, startPoint y: 106, endPoint x: 554, endPoint y: 111, distance: 137.9
click at [554, 111] on div "mateusz.jarzembski@vets4pets.com" at bounding box center [628, 107] width 224 height 14
copy div "mateusz.jarzembski@vets4pets.com"
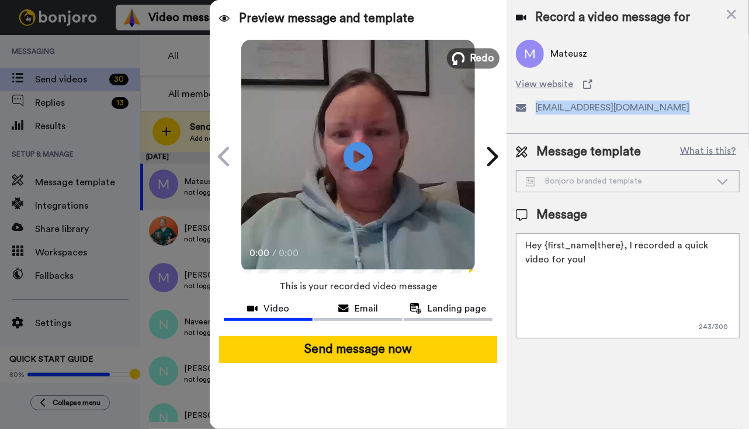
click at [485, 51] on span "Redo" at bounding box center [482, 57] width 25 height 15
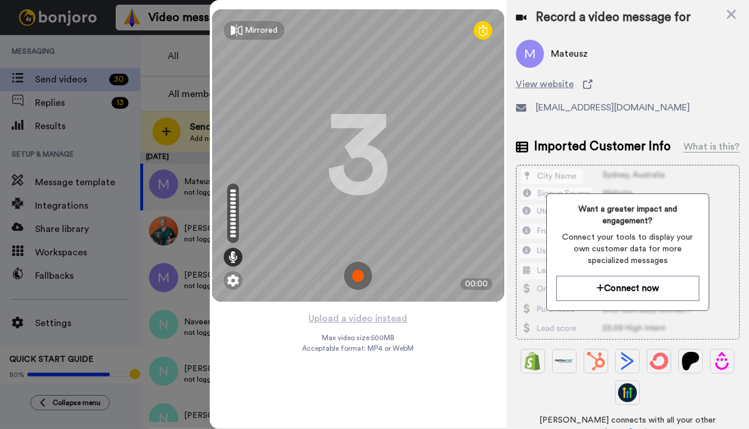
click at [289, 404] on div "Mirrored Redo 3 00:00 Upload a video instead Max video size: 500 MB Acceptable …" at bounding box center [358, 214] width 297 height 429
click at [362, 277] on img at bounding box center [358, 276] width 28 height 28
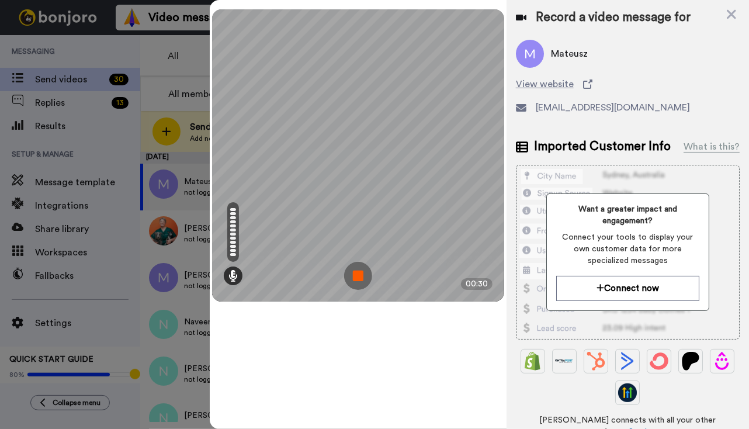
click at [356, 277] on img at bounding box center [358, 276] width 28 height 28
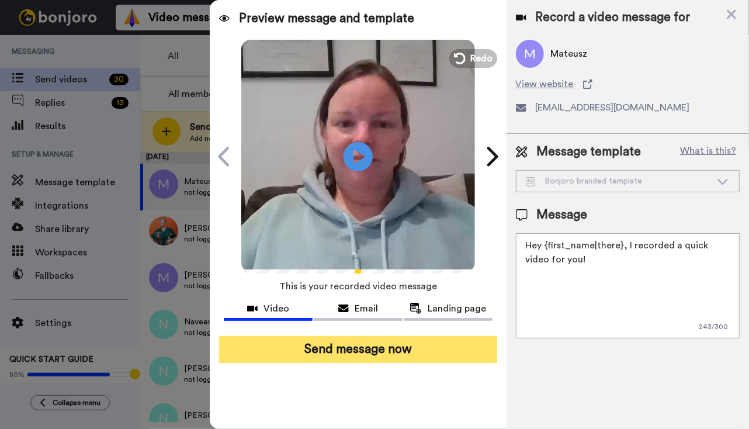
click at [363, 345] on button "Send message now" at bounding box center [358, 349] width 278 height 27
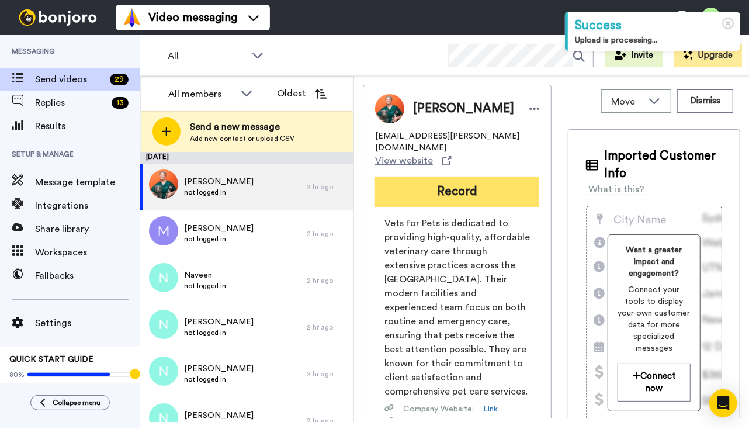
click at [431, 181] on button "Record" at bounding box center [457, 191] width 164 height 30
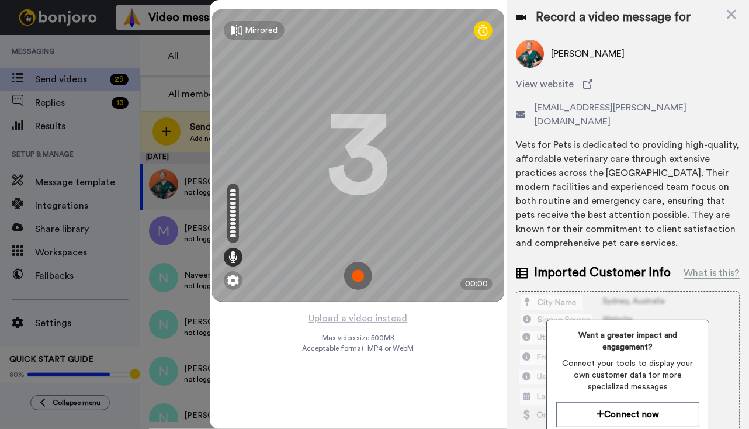
click at [363, 268] on img at bounding box center [358, 276] width 28 height 28
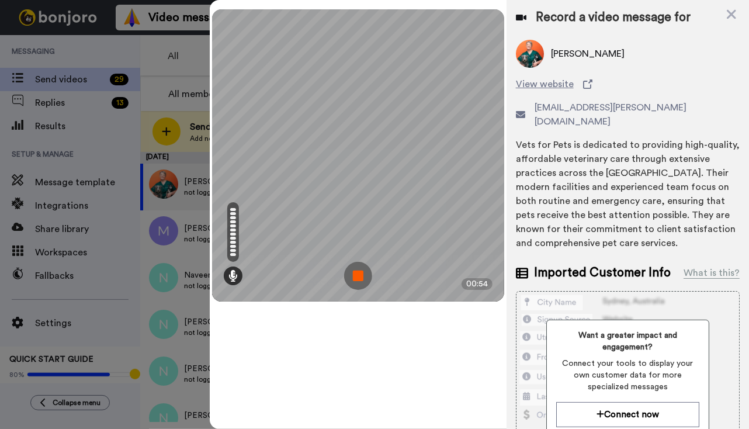
click at [358, 270] on img at bounding box center [358, 276] width 28 height 28
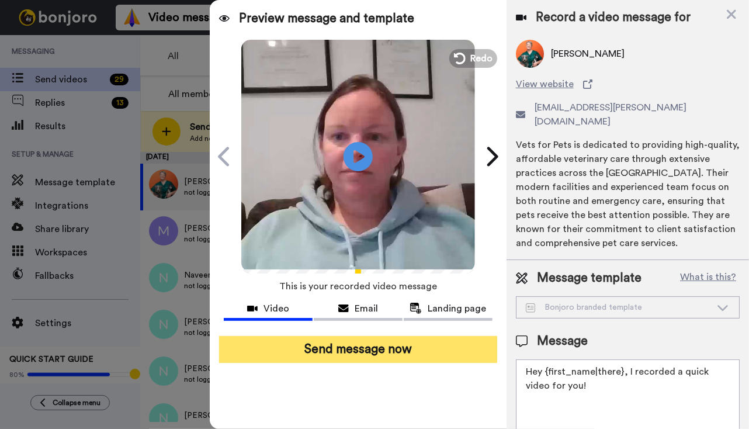
click at [345, 354] on button "Send message now" at bounding box center [358, 349] width 278 height 27
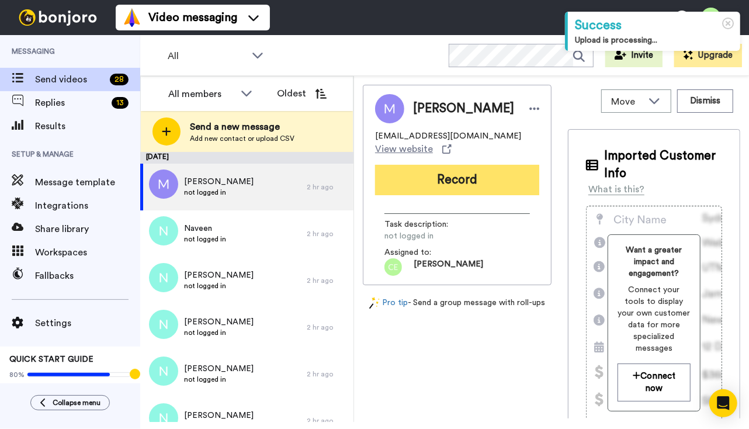
click at [449, 189] on button "Record" at bounding box center [457, 180] width 164 height 30
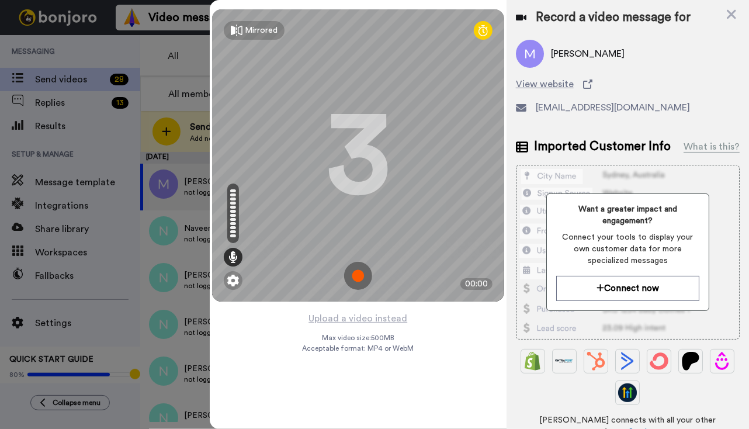
click at [359, 271] on img at bounding box center [358, 276] width 28 height 28
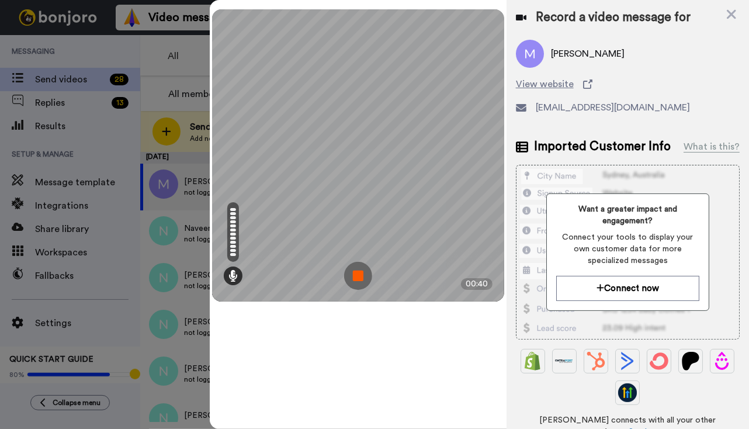
click at [358, 280] on img at bounding box center [358, 276] width 28 height 28
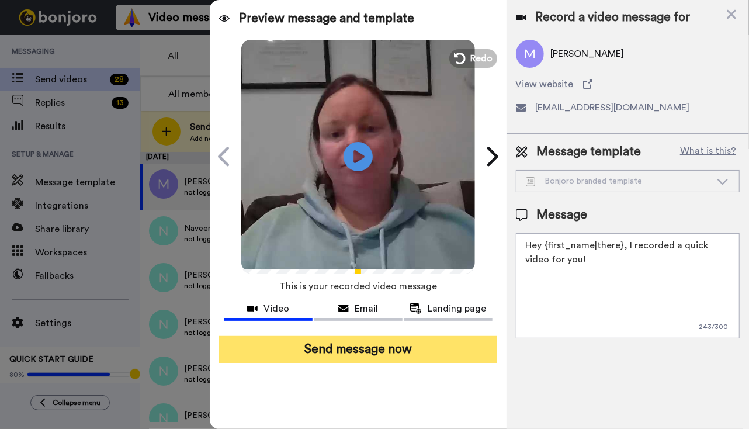
click at [343, 345] on button "Send message now" at bounding box center [358, 349] width 278 height 27
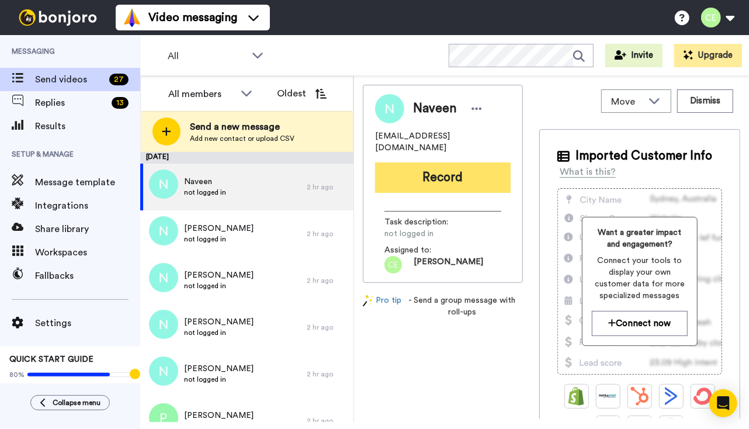
click at [455, 166] on button "Record" at bounding box center [443, 177] width 136 height 30
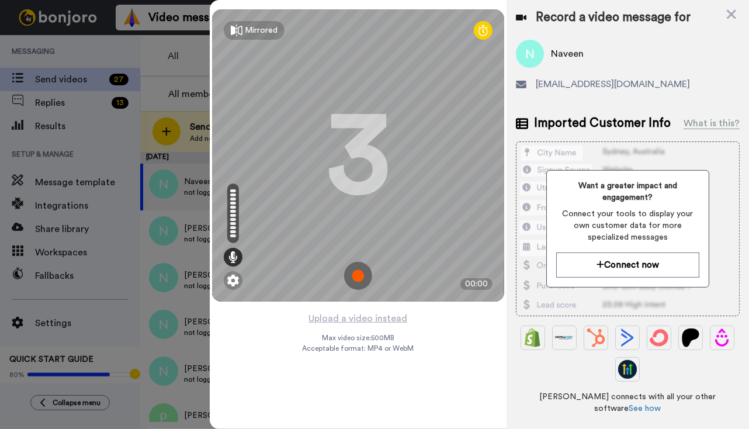
click at [356, 263] on img at bounding box center [358, 276] width 28 height 28
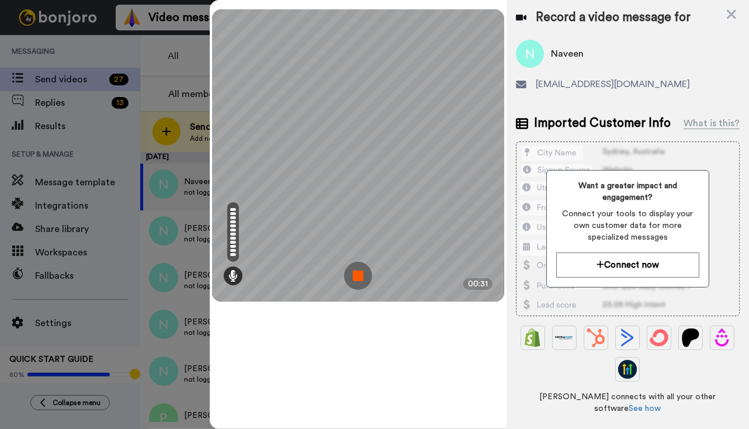
click at [367, 275] on img at bounding box center [358, 276] width 28 height 28
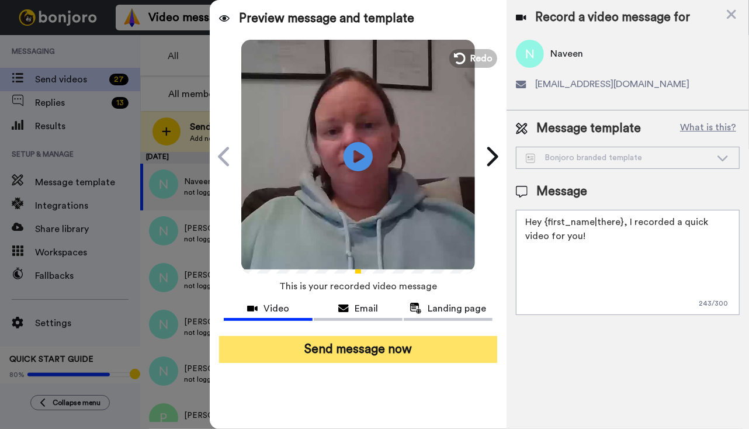
click at [368, 354] on button "Send message now" at bounding box center [358, 349] width 278 height 27
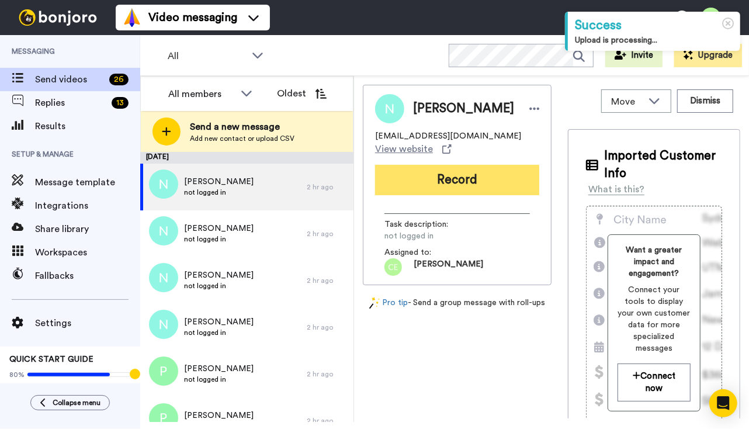
click at [440, 176] on button "Record" at bounding box center [457, 180] width 164 height 30
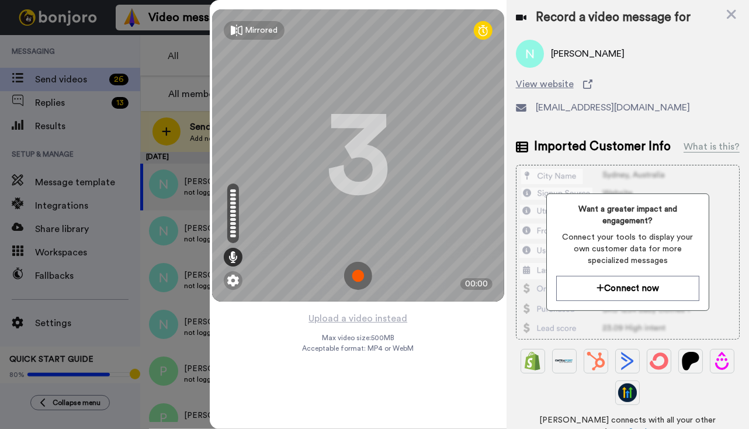
click at [353, 276] on img at bounding box center [358, 276] width 28 height 28
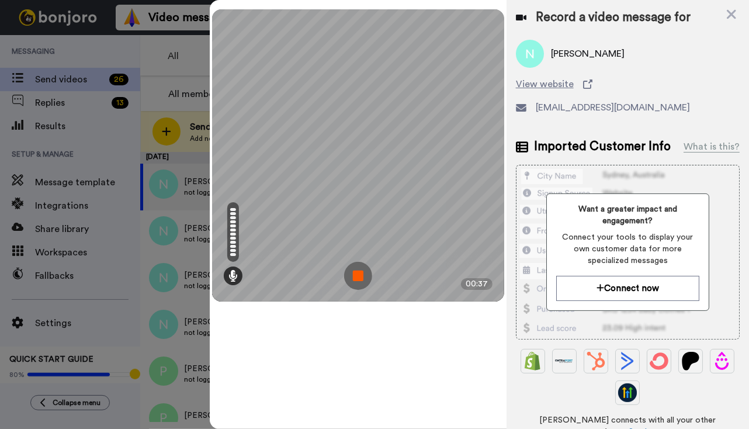
click at [361, 277] on img at bounding box center [358, 276] width 28 height 28
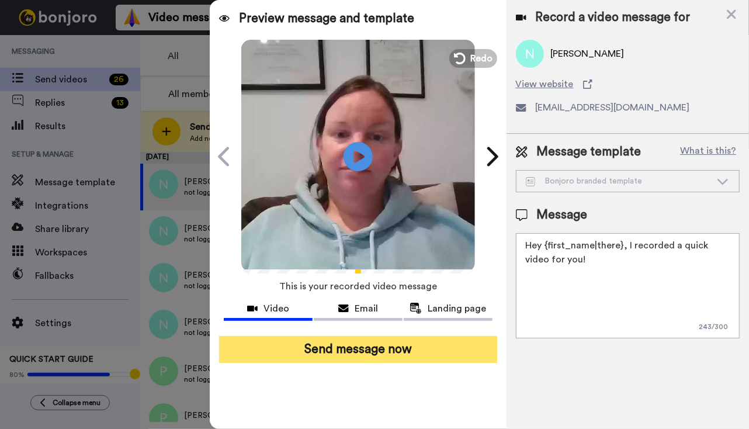
click at [343, 348] on button "Send message now" at bounding box center [358, 349] width 278 height 27
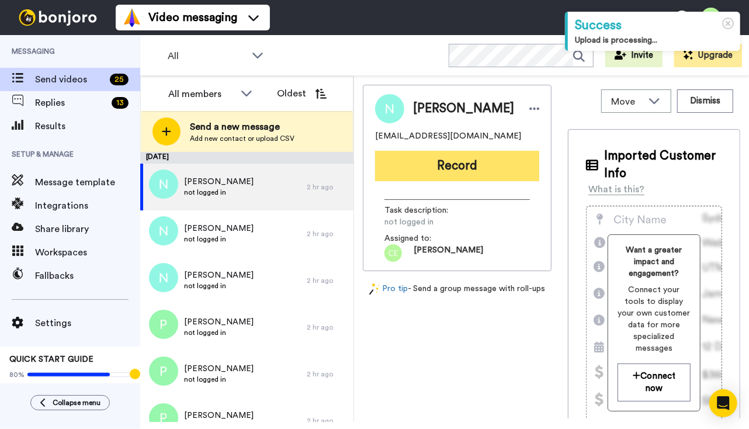
click at [450, 162] on button "Record" at bounding box center [457, 166] width 164 height 30
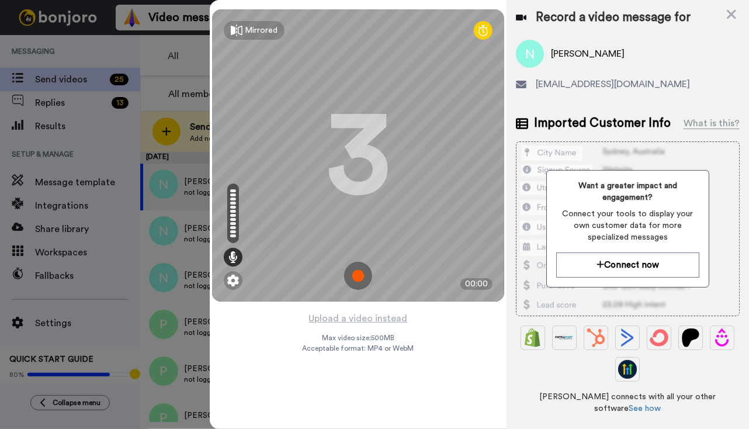
click at [360, 272] on img at bounding box center [358, 276] width 28 height 28
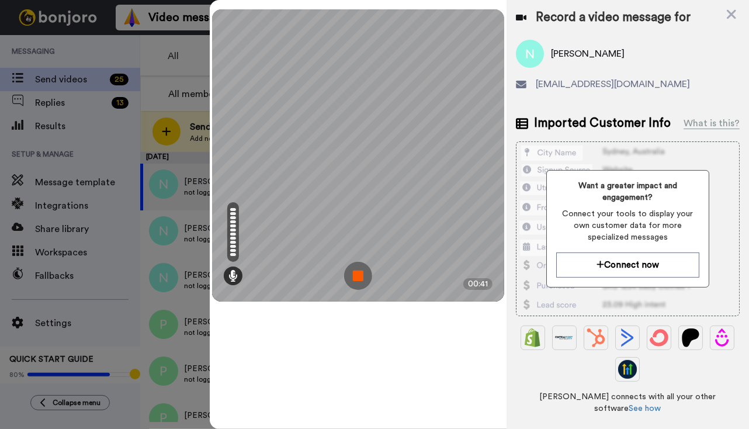
click at [359, 276] on img at bounding box center [358, 276] width 28 height 28
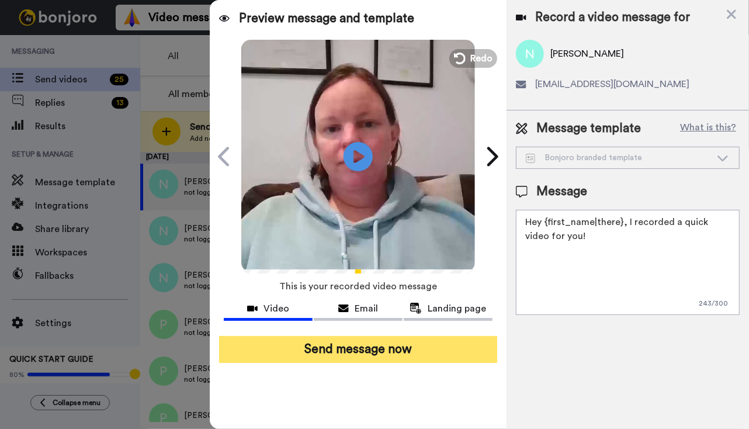
click at [353, 352] on button "Send message now" at bounding box center [358, 349] width 278 height 27
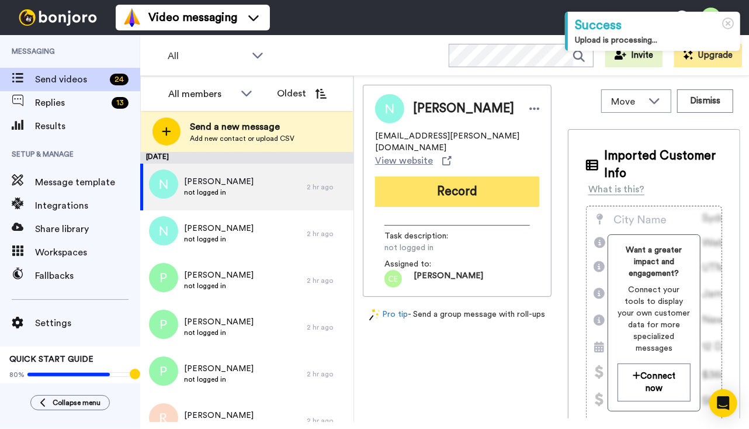
click at [462, 176] on button "Record" at bounding box center [457, 191] width 164 height 30
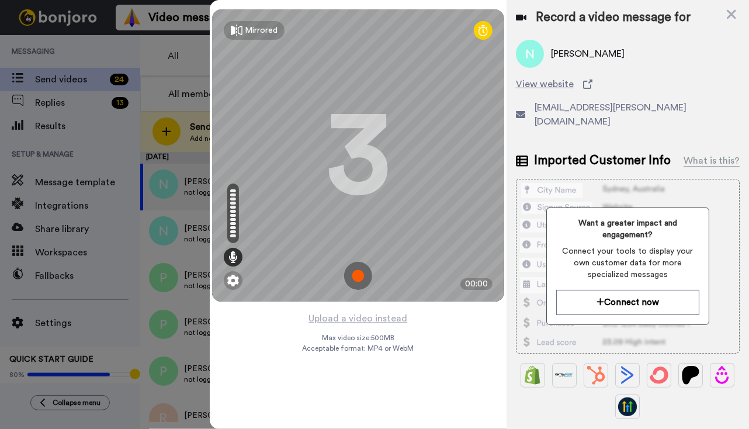
click at [361, 277] on img at bounding box center [358, 276] width 28 height 28
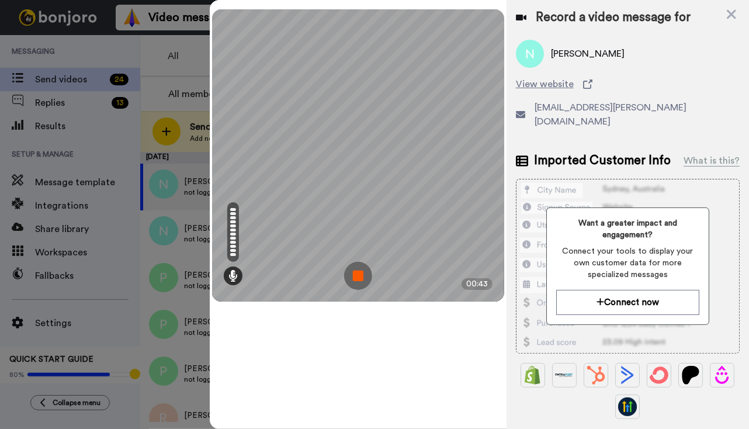
click at [359, 277] on img at bounding box center [358, 276] width 28 height 28
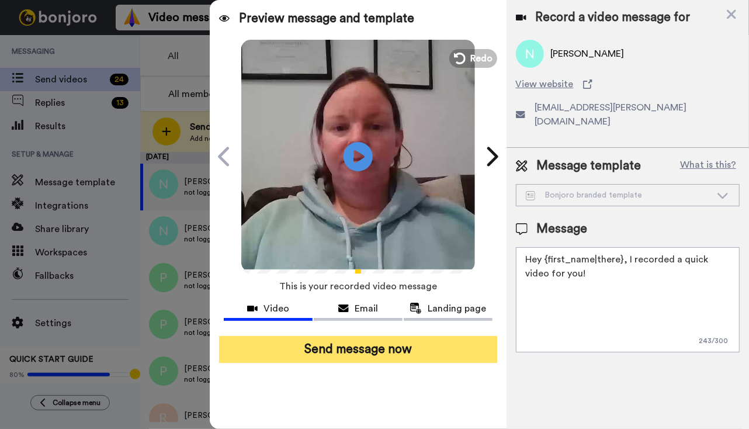
click at [360, 355] on button "Send message now" at bounding box center [358, 349] width 278 height 27
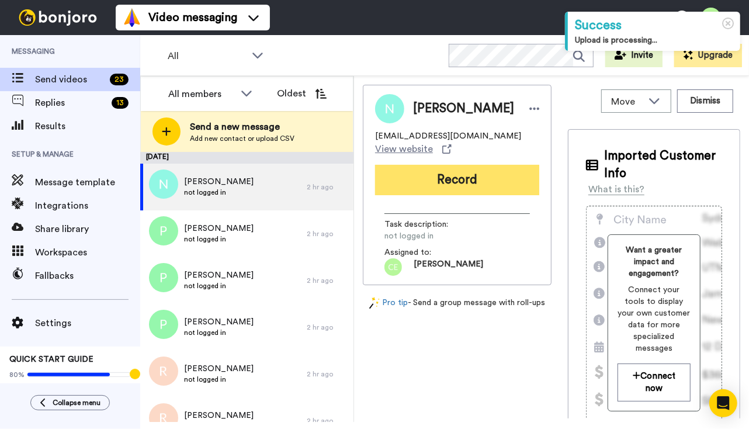
click at [457, 181] on button "Record" at bounding box center [457, 180] width 164 height 30
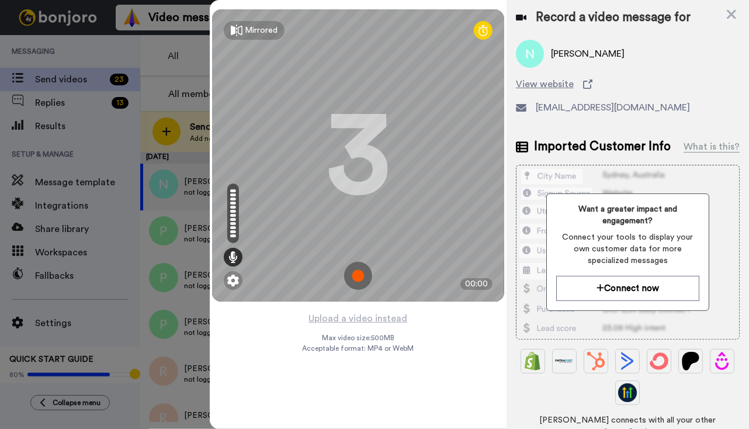
click at [359, 275] on img at bounding box center [358, 276] width 28 height 28
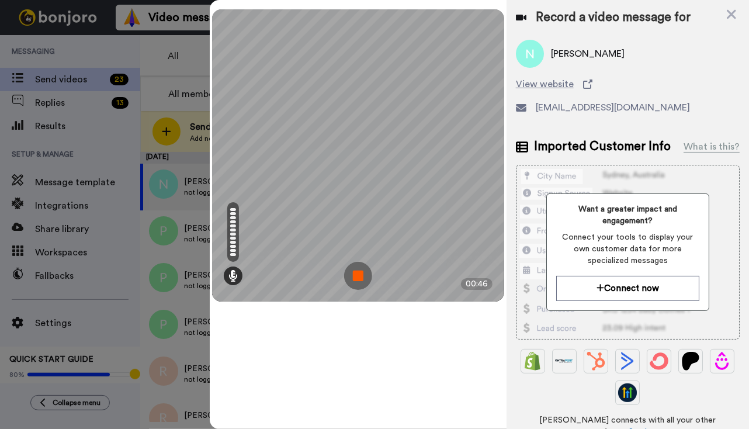
click at [356, 273] on img at bounding box center [358, 276] width 28 height 28
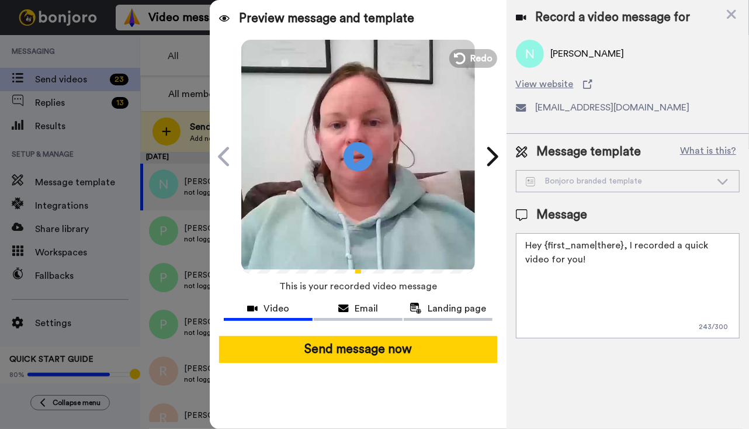
click at [366, 340] on button "Send message now" at bounding box center [358, 349] width 278 height 27
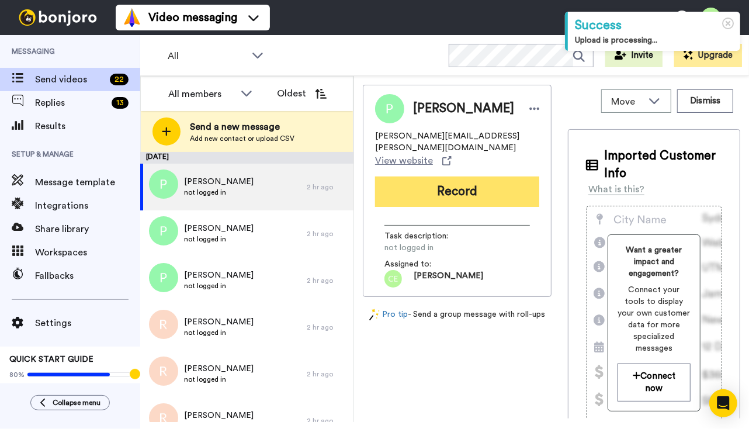
click at [468, 186] on button "Record" at bounding box center [457, 191] width 164 height 30
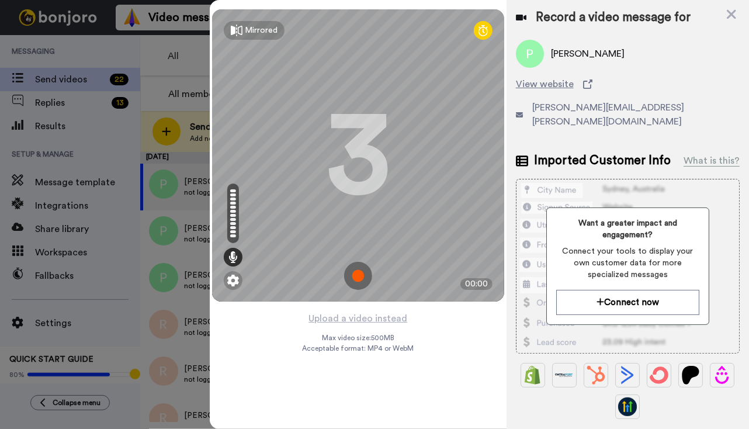
click at [354, 275] on img at bounding box center [358, 276] width 28 height 28
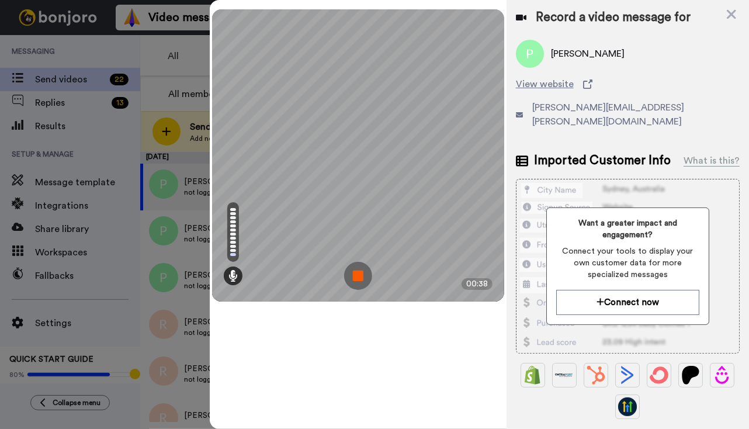
click at [358, 277] on img at bounding box center [358, 276] width 28 height 28
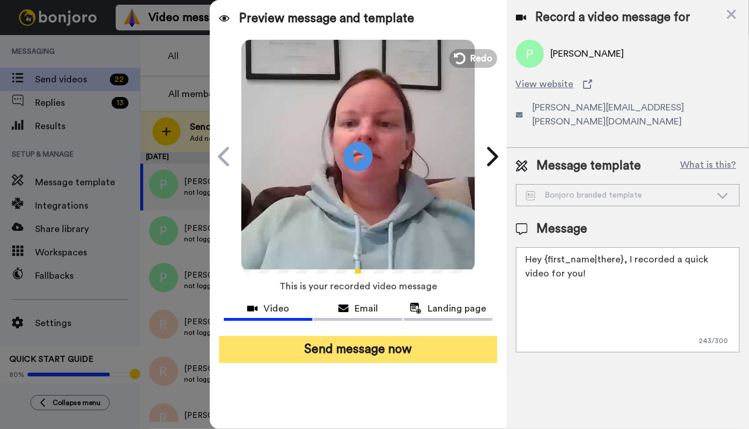
click at [381, 348] on button "Send message now" at bounding box center [358, 349] width 278 height 27
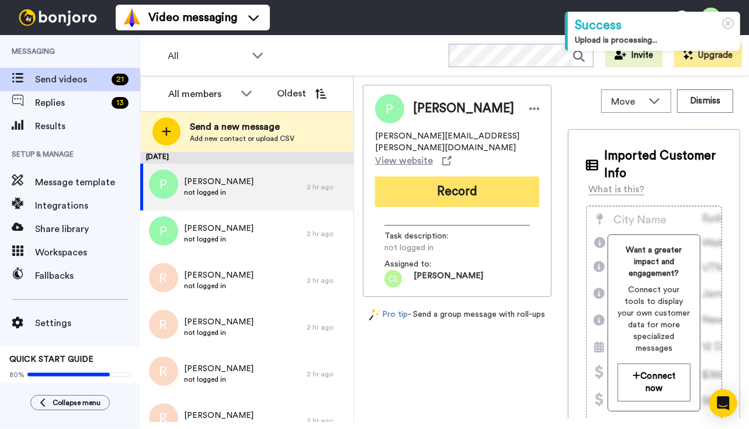
click at [450, 182] on button "Record" at bounding box center [457, 191] width 164 height 30
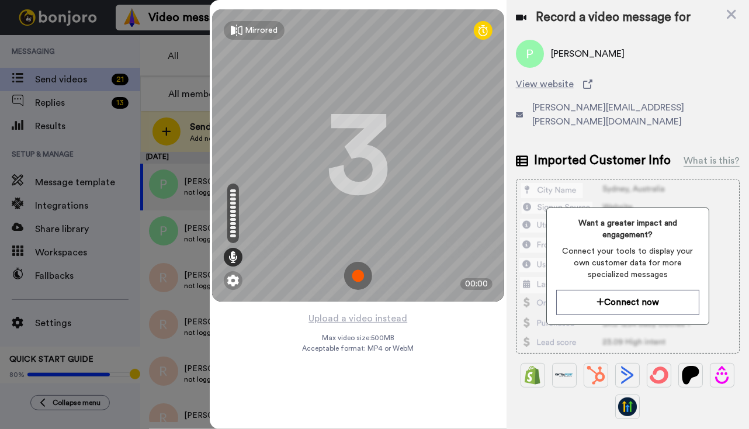
click at [359, 280] on img at bounding box center [358, 276] width 28 height 28
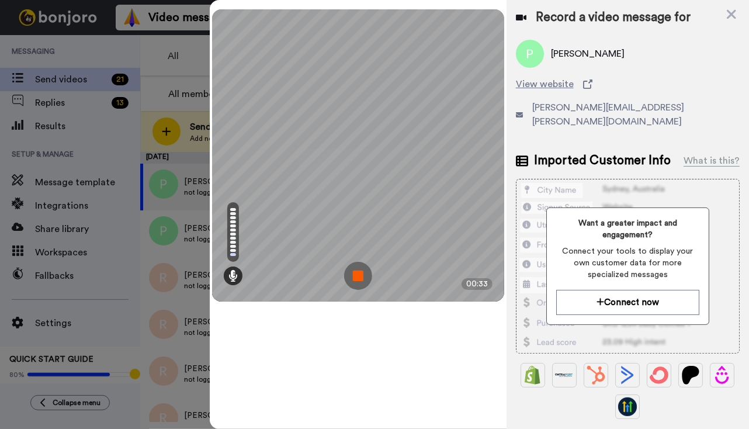
click at [356, 270] on img at bounding box center [358, 276] width 28 height 28
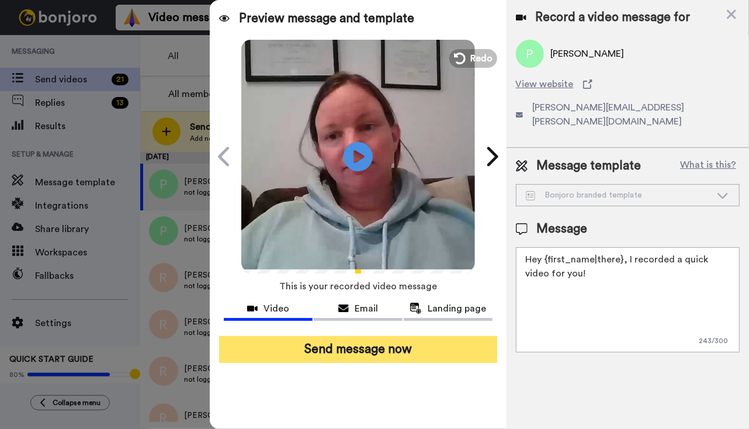
click at [346, 341] on button "Send message now" at bounding box center [358, 349] width 278 height 27
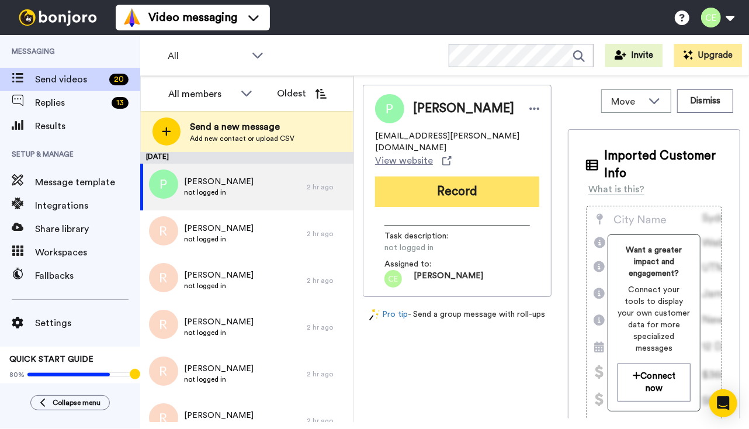
click at [466, 178] on button "Record" at bounding box center [457, 191] width 164 height 30
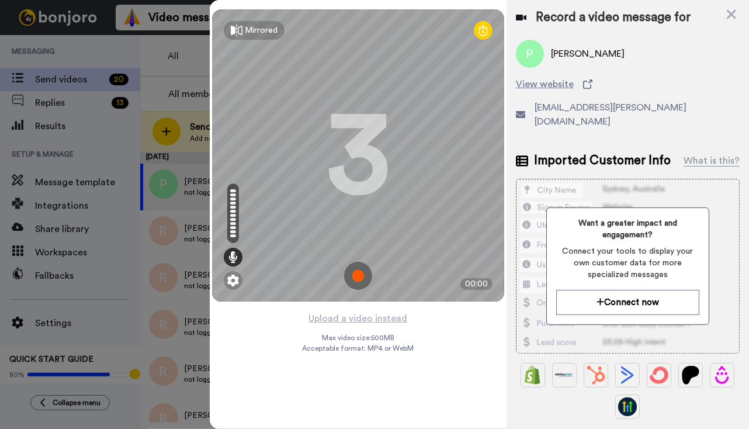
click at [362, 270] on img at bounding box center [358, 276] width 28 height 28
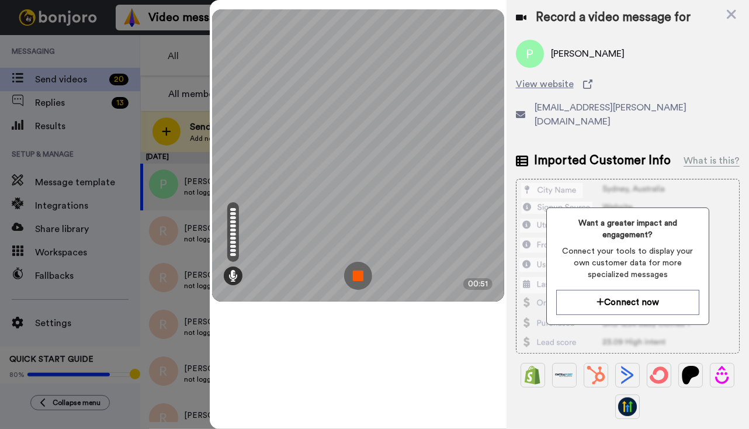
click at [360, 276] on img at bounding box center [358, 276] width 28 height 28
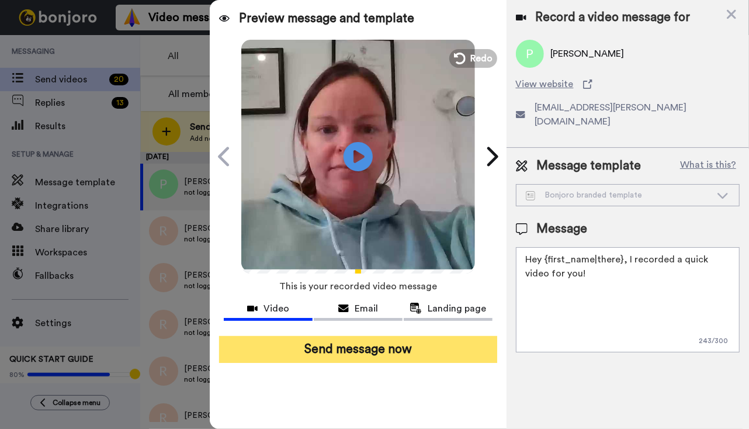
click at [360, 352] on button "Send message now" at bounding box center [358, 349] width 278 height 27
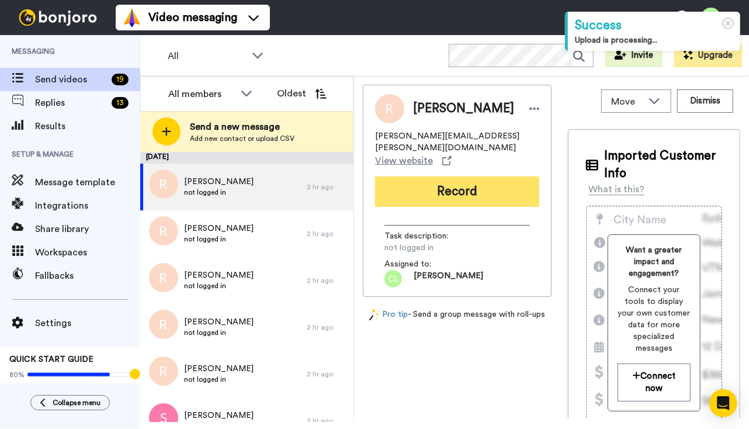
click at [468, 176] on button "Record" at bounding box center [457, 191] width 164 height 30
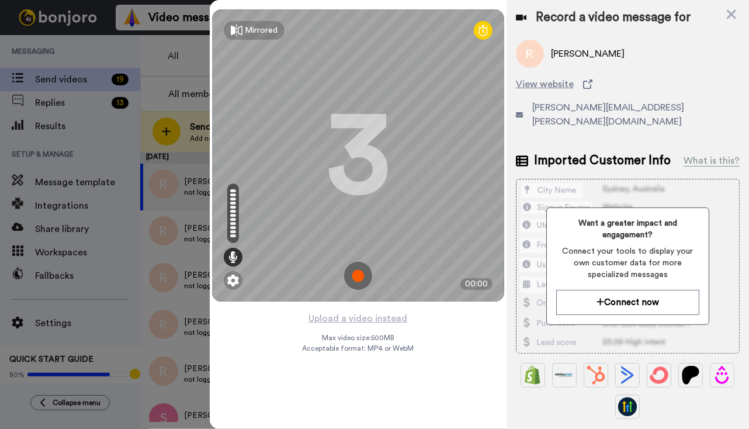
click at [360, 273] on img at bounding box center [358, 276] width 28 height 28
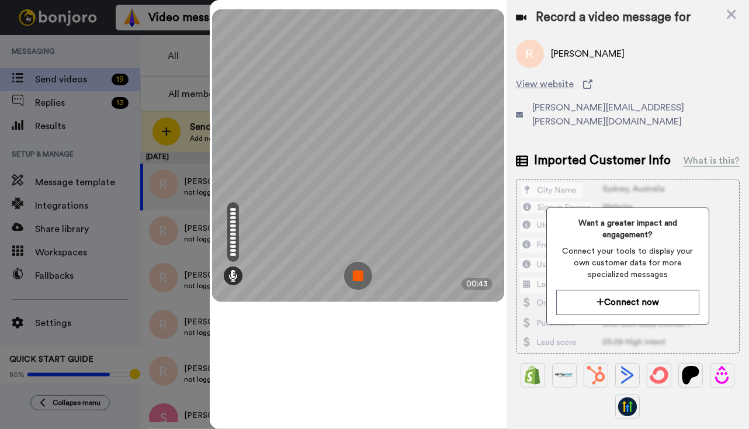
click at [357, 272] on img at bounding box center [358, 276] width 28 height 28
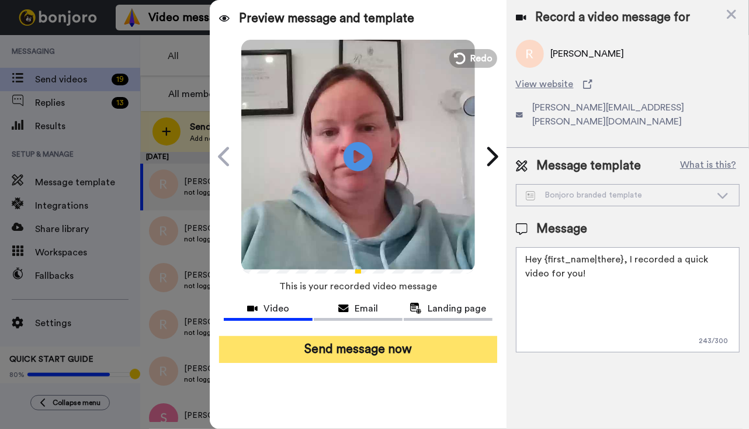
click at [349, 352] on button "Send message now" at bounding box center [358, 349] width 278 height 27
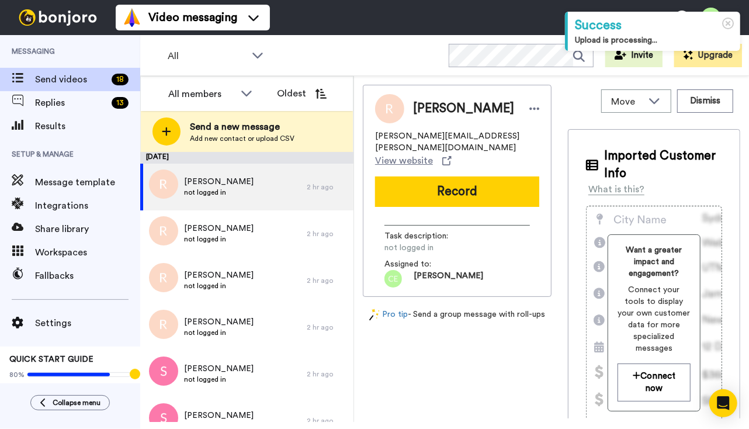
click at [431, 187] on button "Record" at bounding box center [457, 191] width 164 height 30
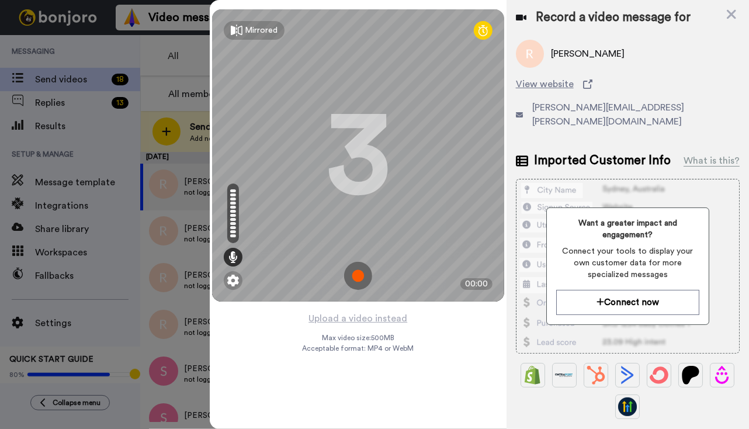
click at [351, 279] on img at bounding box center [358, 276] width 28 height 28
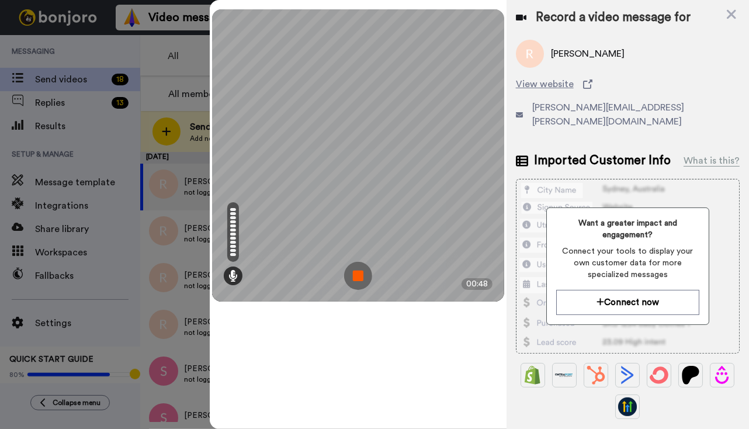
click at [360, 277] on img at bounding box center [358, 276] width 28 height 28
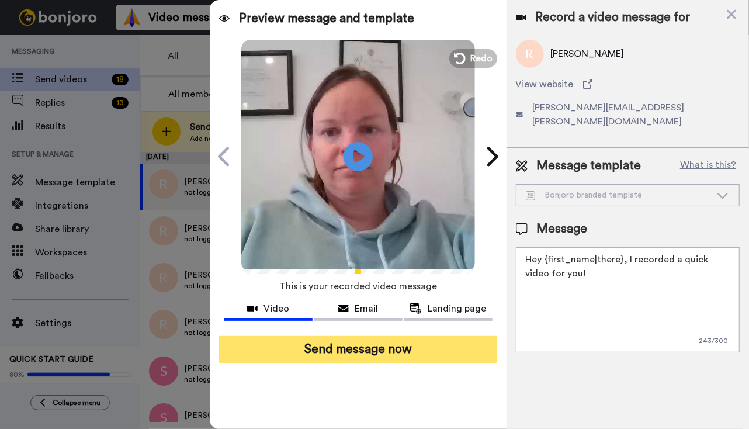
click at [345, 356] on button "Send message now" at bounding box center [358, 349] width 278 height 27
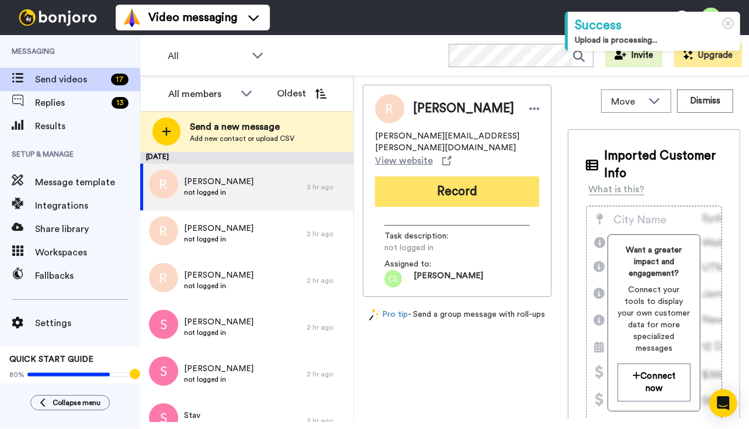
click at [475, 179] on button "Record" at bounding box center [457, 191] width 164 height 30
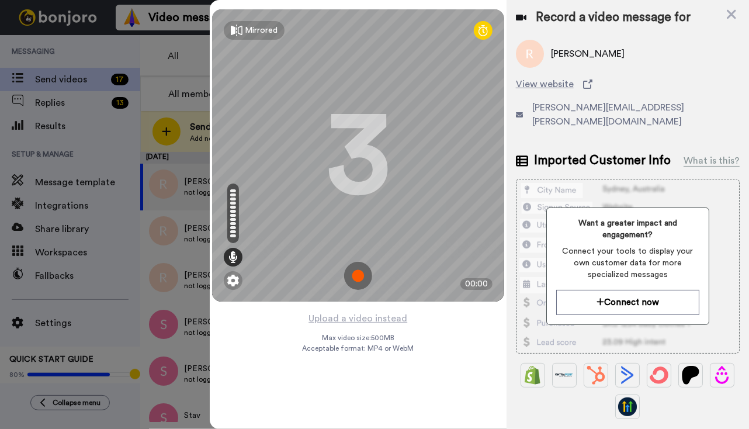
click at [365, 273] on img at bounding box center [358, 276] width 28 height 28
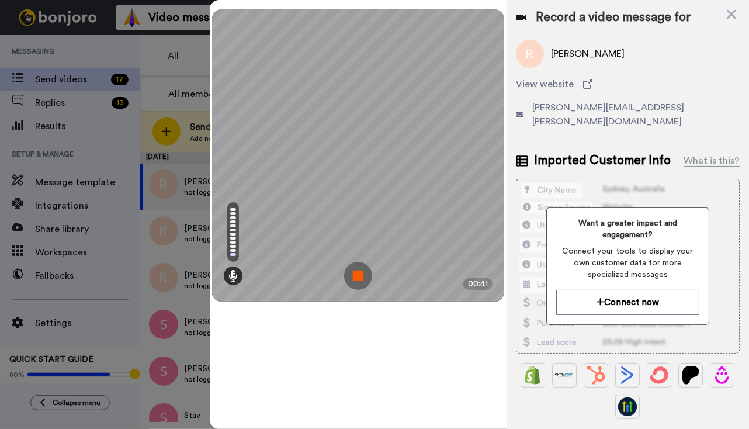
click at [360, 273] on img at bounding box center [358, 276] width 28 height 28
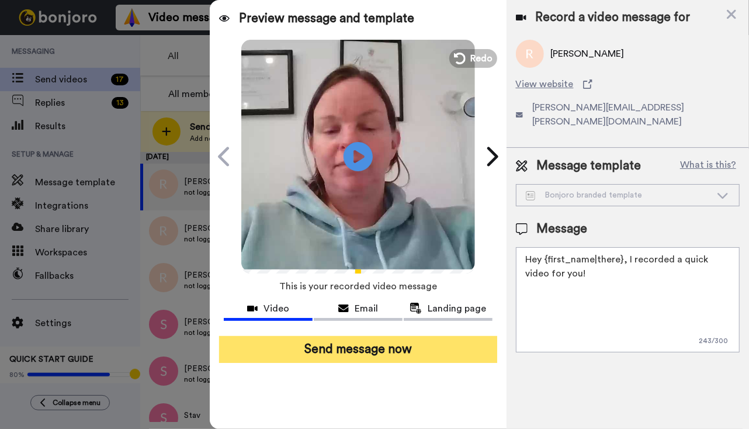
click at [346, 342] on button "Send message now" at bounding box center [358, 349] width 278 height 27
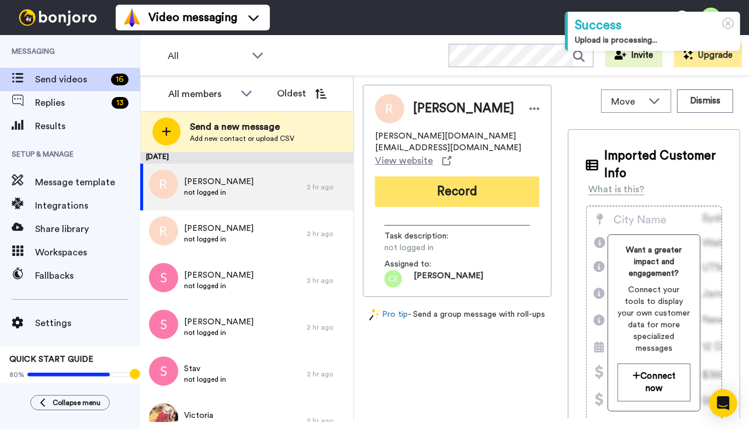
click at [436, 182] on button "Record" at bounding box center [457, 191] width 164 height 30
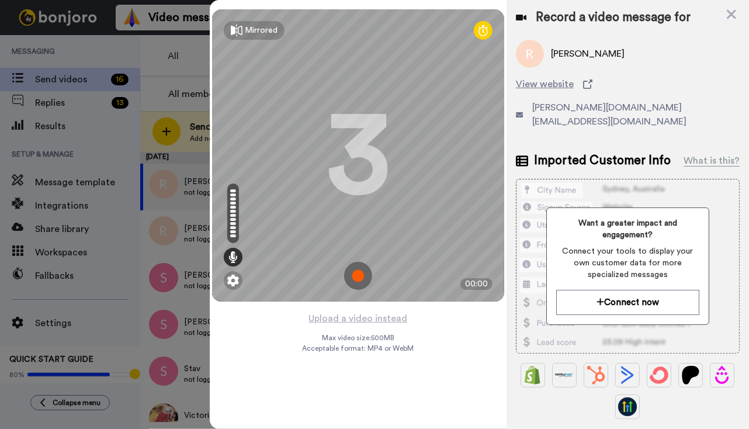
click at [350, 273] on img at bounding box center [358, 276] width 28 height 28
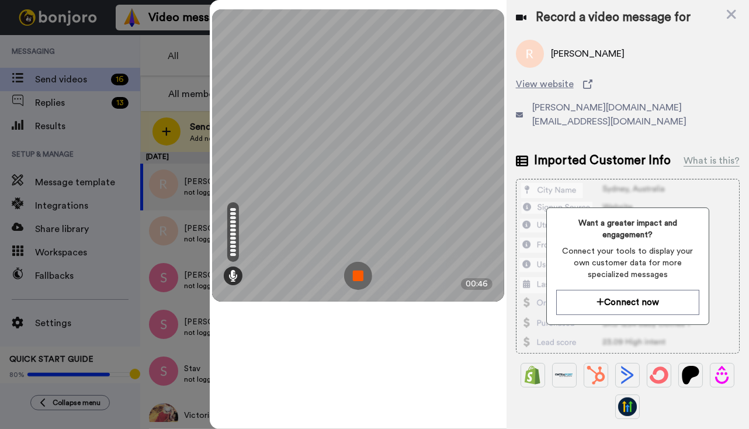
click at [358, 273] on img at bounding box center [358, 276] width 28 height 28
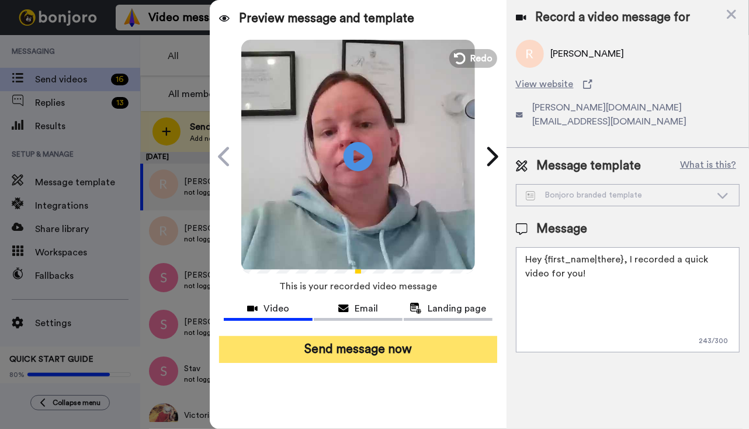
click at [381, 348] on button "Send message now" at bounding box center [358, 349] width 278 height 27
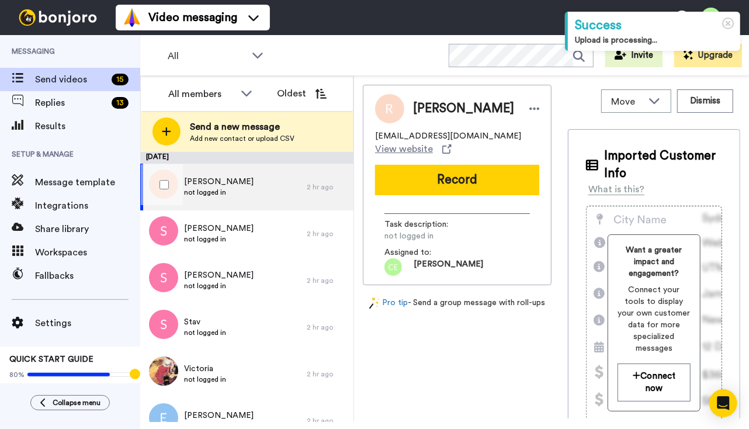
click at [289, 180] on div "Rosie not logged in" at bounding box center [223, 187] width 166 height 47
click at [276, 190] on div "Rosie not logged in" at bounding box center [223, 187] width 166 height 47
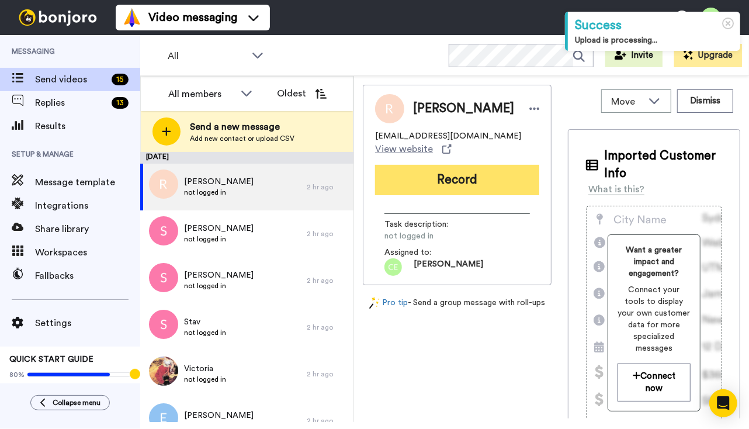
click at [468, 173] on button "Record" at bounding box center [457, 180] width 164 height 30
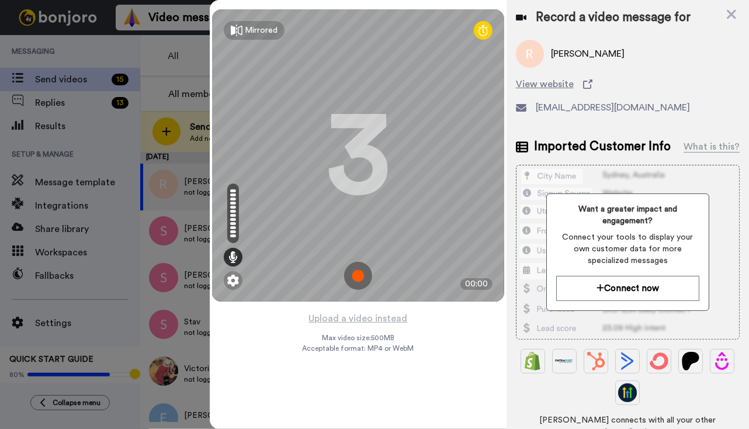
click at [355, 273] on img at bounding box center [358, 276] width 28 height 28
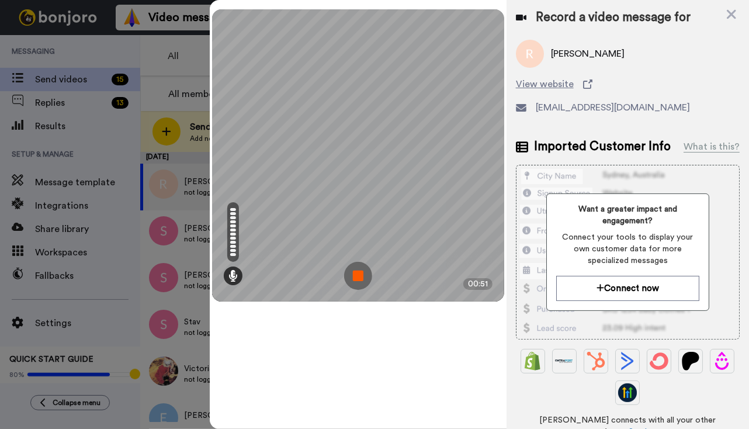
click at [362, 283] on img at bounding box center [358, 276] width 28 height 28
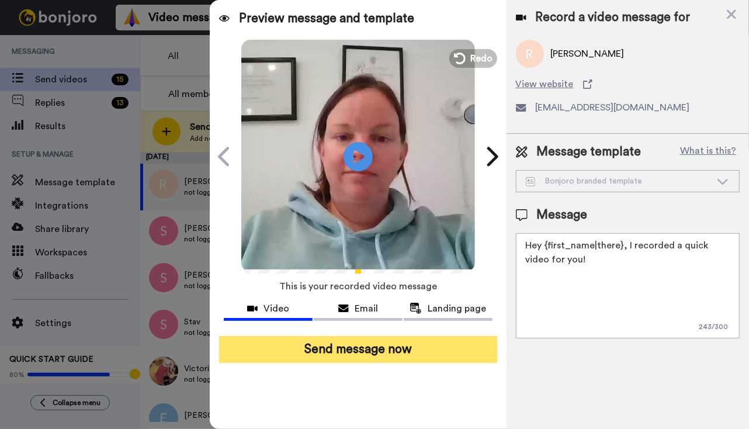
click at [381, 345] on button "Send message now" at bounding box center [358, 349] width 278 height 27
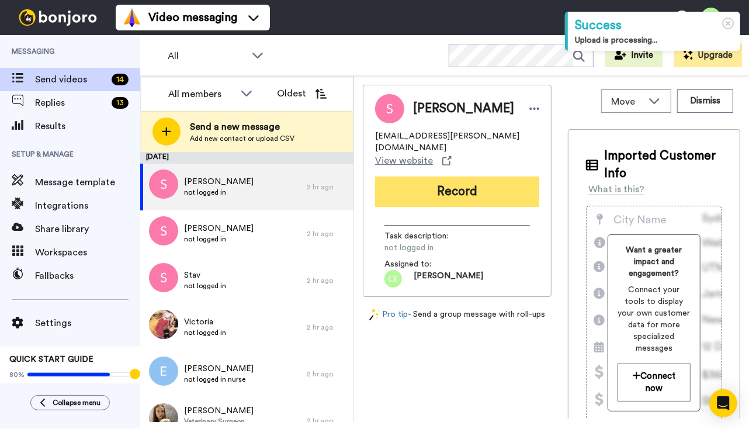
click at [482, 176] on button "Record" at bounding box center [457, 191] width 164 height 30
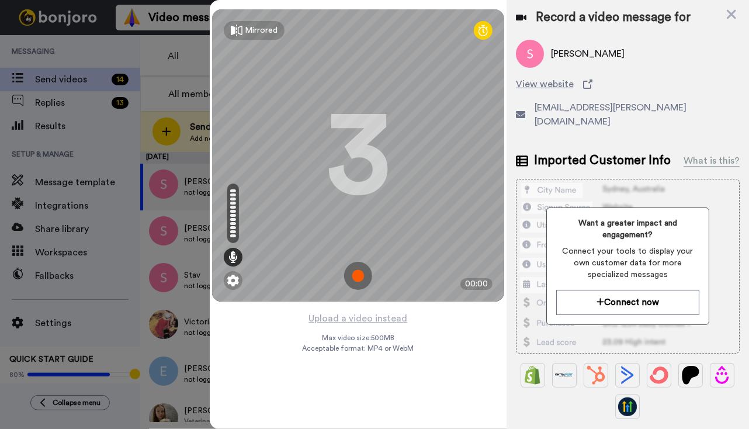
click at [356, 277] on img at bounding box center [358, 276] width 28 height 28
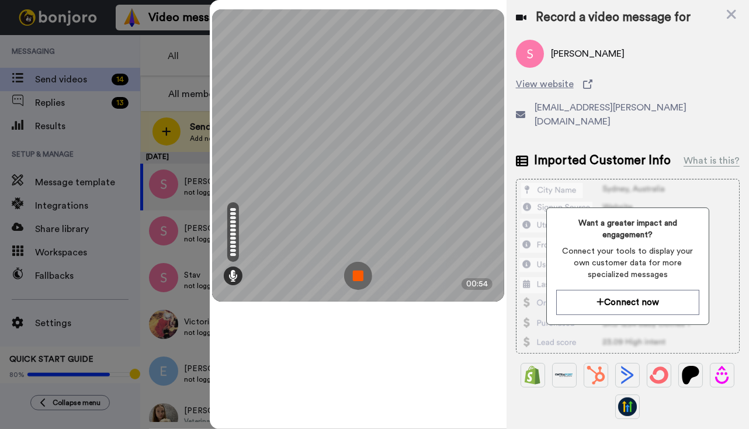
click at [358, 276] on img at bounding box center [358, 276] width 28 height 28
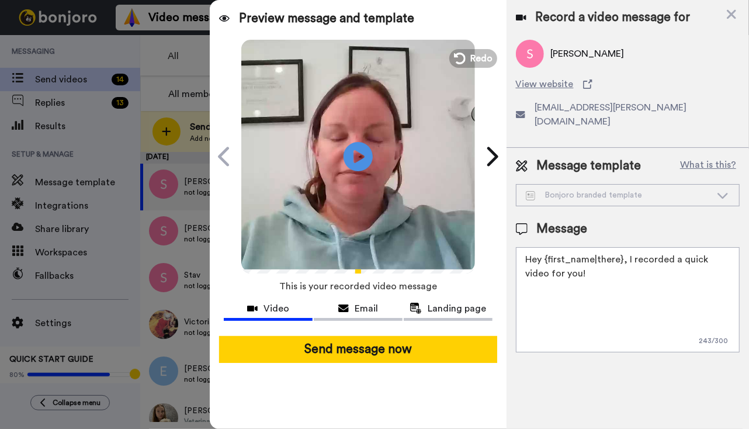
click at [370, 348] on button "Send message now" at bounding box center [358, 349] width 278 height 27
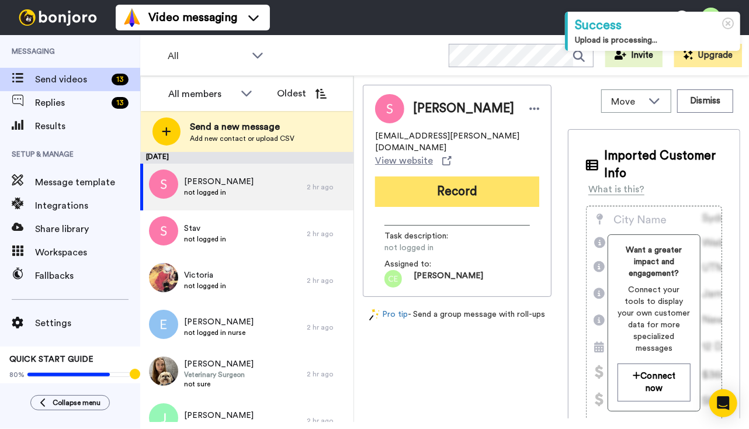
click at [452, 193] on button "Record" at bounding box center [457, 191] width 164 height 30
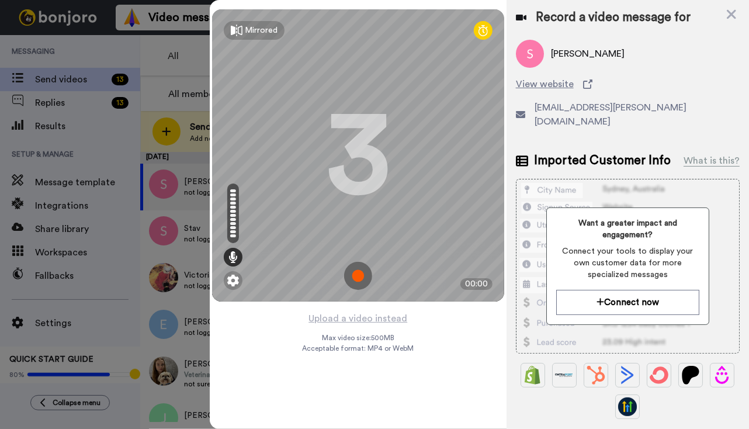
click at [358, 275] on img at bounding box center [358, 276] width 28 height 28
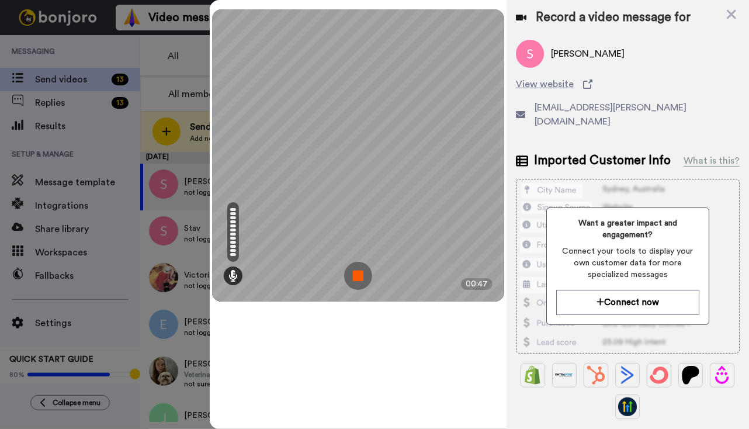
click at [363, 276] on img at bounding box center [358, 276] width 28 height 28
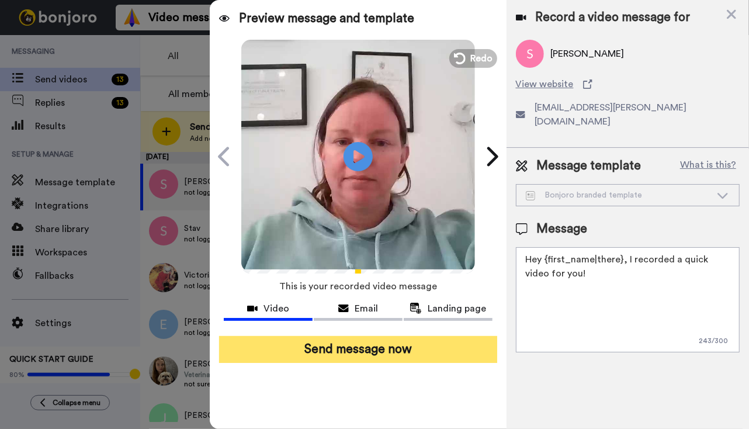
click at [376, 353] on button "Send message now" at bounding box center [358, 349] width 278 height 27
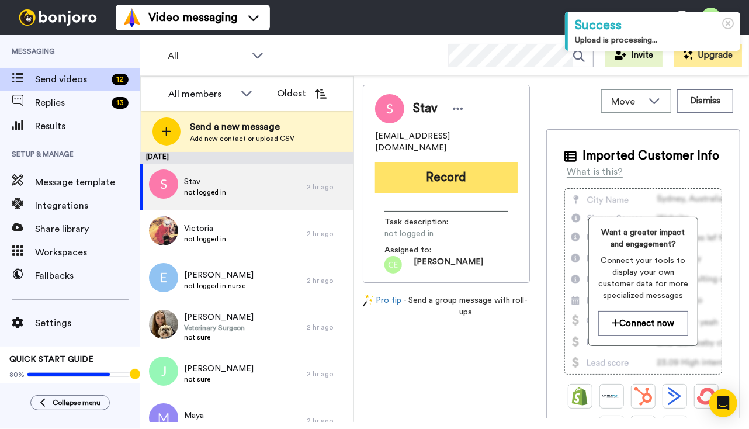
click at [442, 175] on button "Record" at bounding box center [446, 177] width 143 height 30
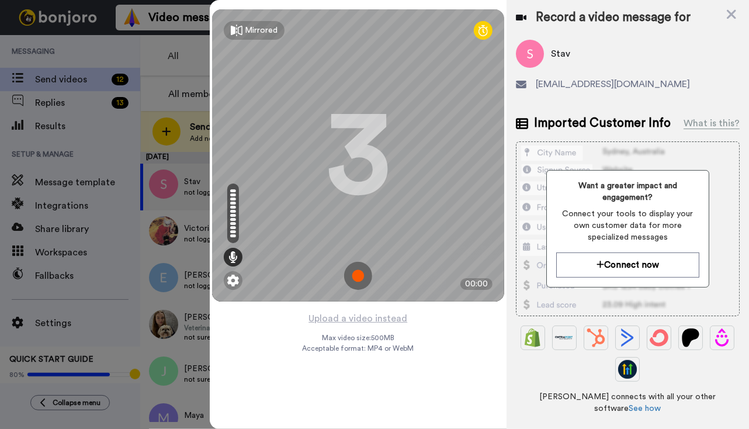
click at [358, 270] on img at bounding box center [358, 276] width 28 height 28
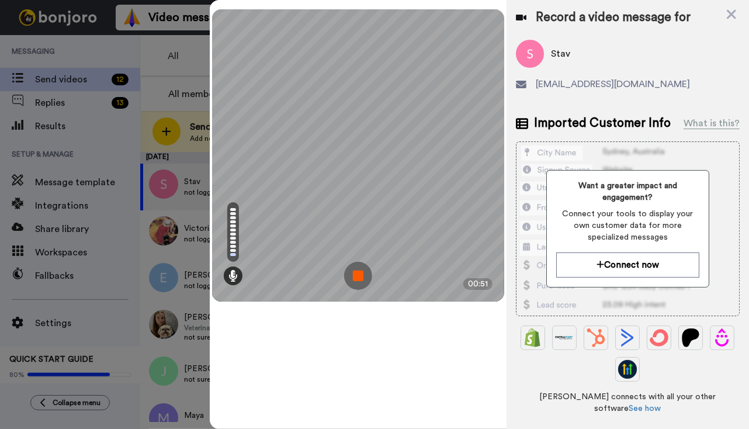
click at [359, 273] on img at bounding box center [358, 276] width 28 height 28
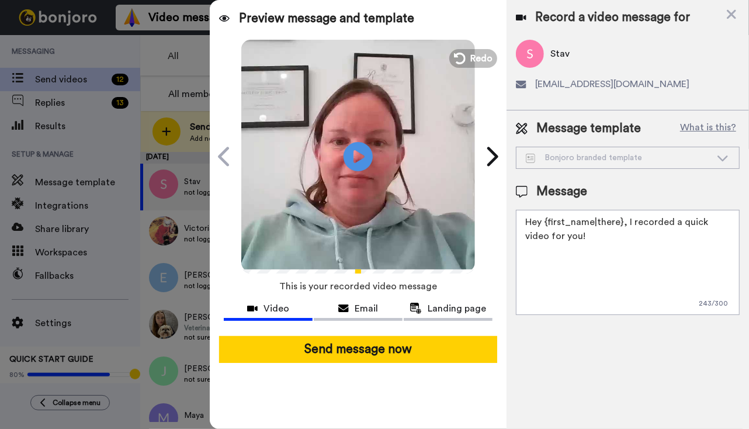
click at [356, 336] on button "Send message now" at bounding box center [358, 349] width 278 height 27
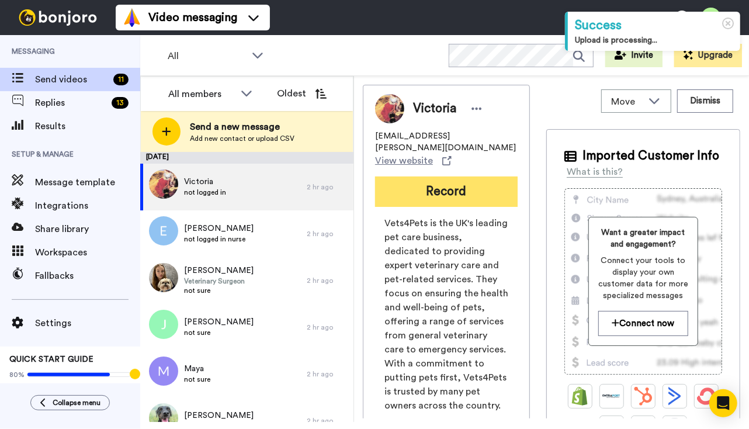
click at [485, 176] on button "Record" at bounding box center [446, 191] width 143 height 30
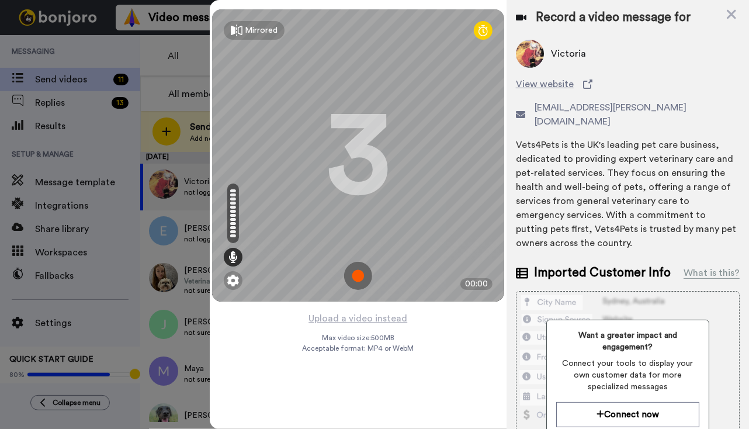
click at [359, 273] on img at bounding box center [358, 276] width 28 height 28
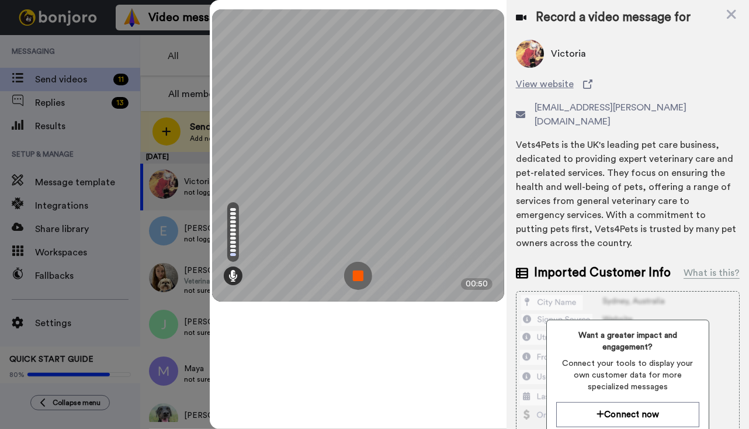
click at [353, 269] on img at bounding box center [358, 276] width 28 height 28
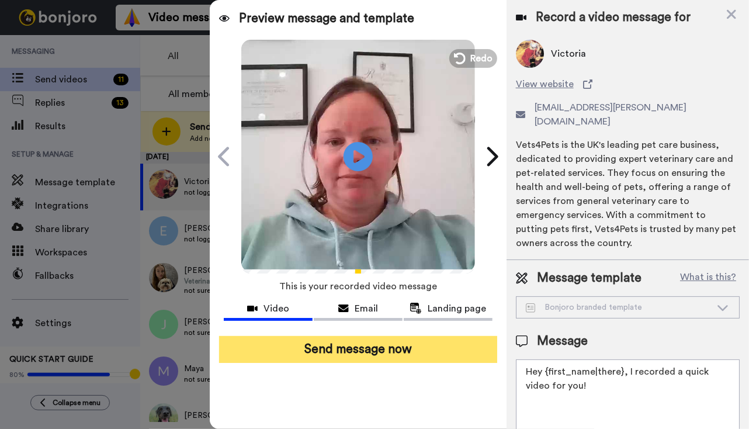
click at [373, 350] on button "Send message now" at bounding box center [358, 349] width 278 height 27
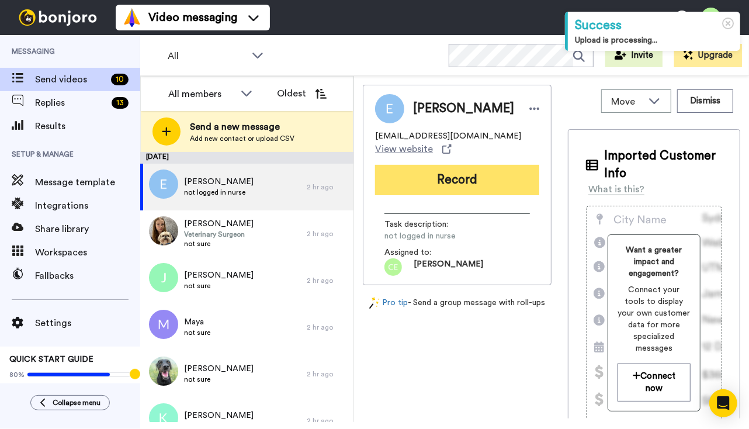
click at [468, 179] on button "Record" at bounding box center [457, 180] width 164 height 30
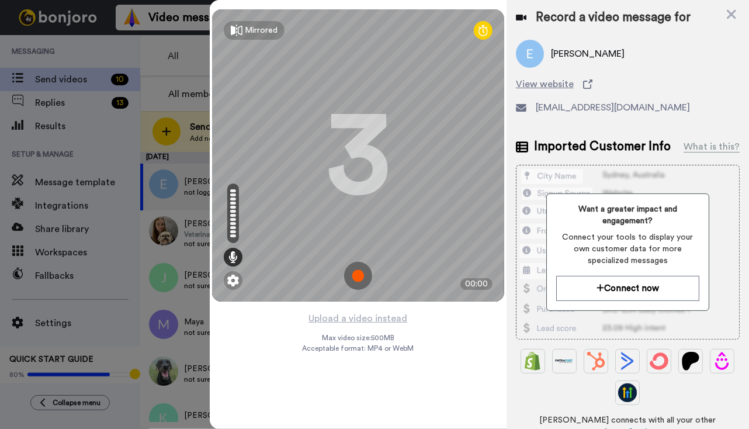
click at [353, 277] on img at bounding box center [358, 276] width 28 height 28
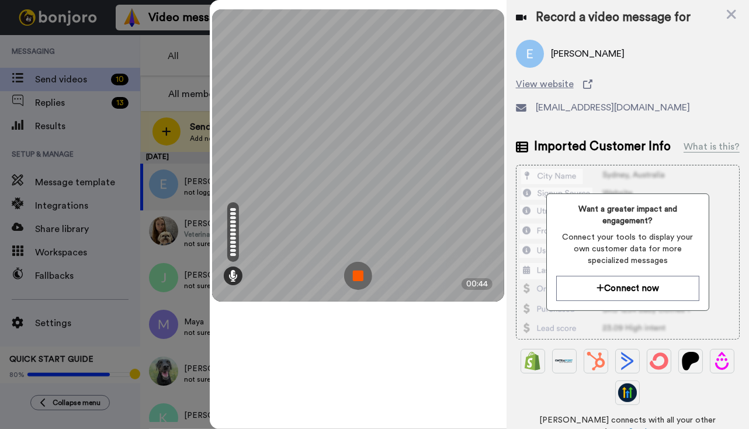
click at [358, 276] on img at bounding box center [358, 276] width 28 height 28
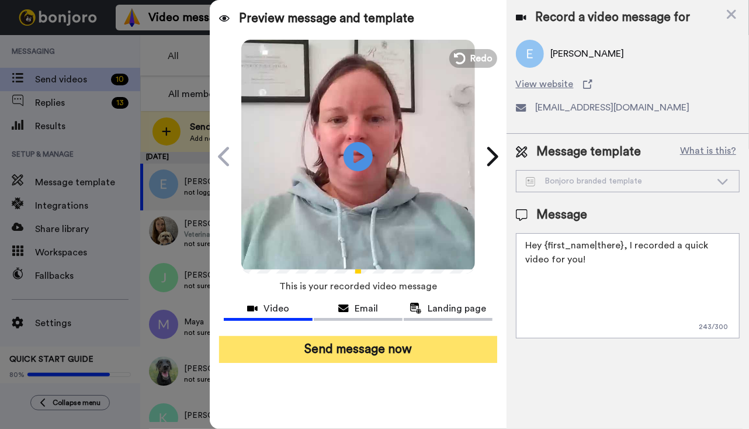
click at [342, 355] on button "Send message now" at bounding box center [358, 349] width 278 height 27
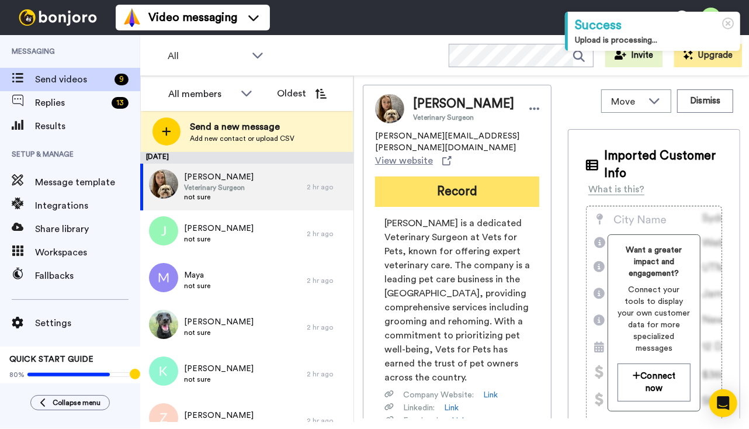
click at [465, 181] on button "Record" at bounding box center [457, 191] width 164 height 30
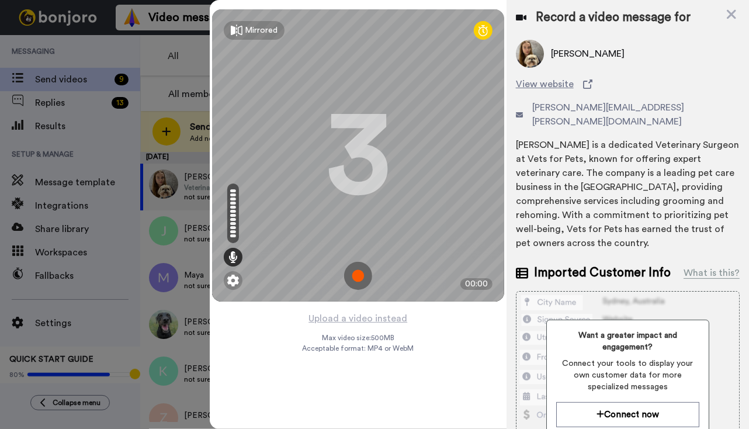
click at [361, 277] on img at bounding box center [358, 276] width 28 height 28
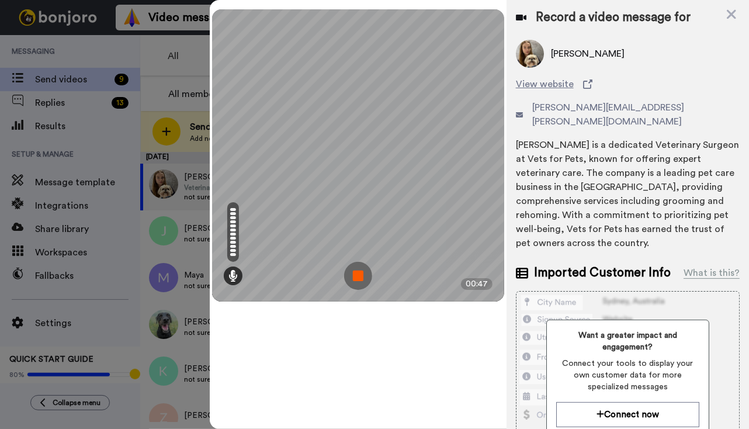
click at [367, 277] on img at bounding box center [358, 276] width 28 height 28
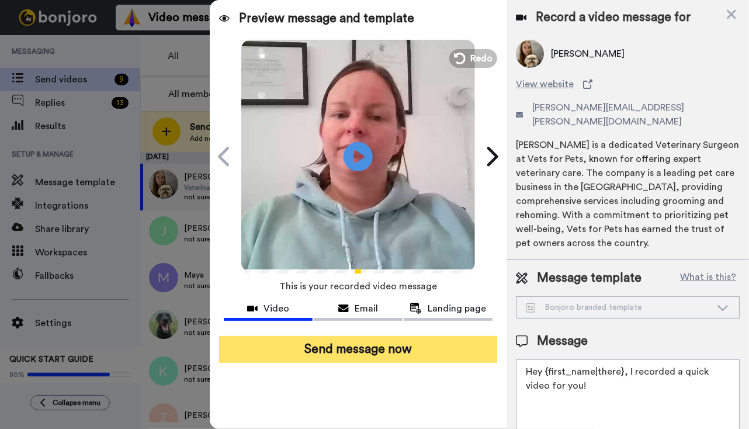
click at [362, 348] on button "Send message now" at bounding box center [358, 349] width 278 height 27
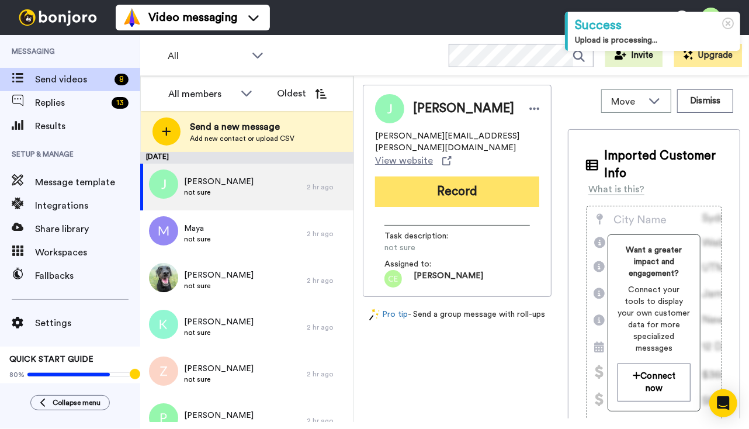
click at [425, 191] on button "Record" at bounding box center [457, 191] width 164 height 30
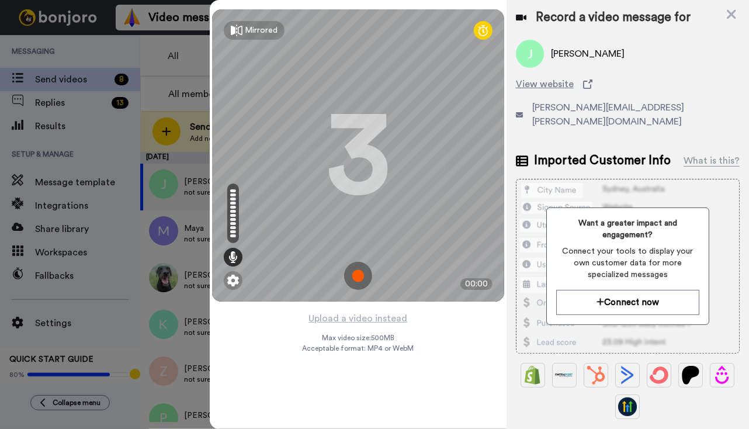
click at [358, 278] on img at bounding box center [358, 276] width 28 height 28
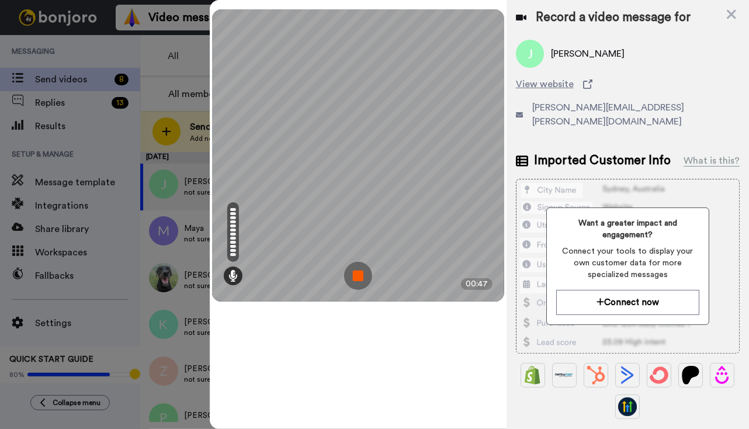
click at [358, 272] on img at bounding box center [358, 276] width 28 height 28
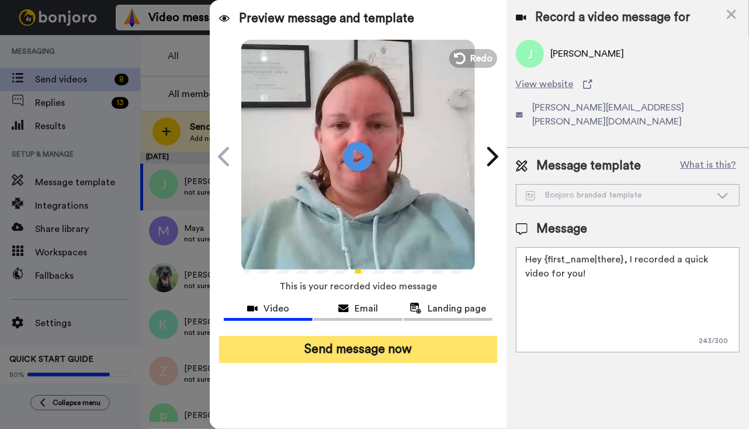
click at [389, 346] on button "Send message now" at bounding box center [358, 349] width 278 height 27
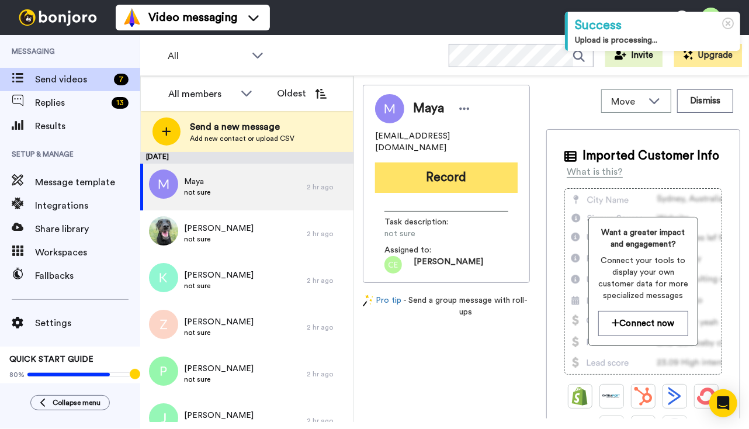
click at [438, 165] on button "Record" at bounding box center [446, 177] width 143 height 30
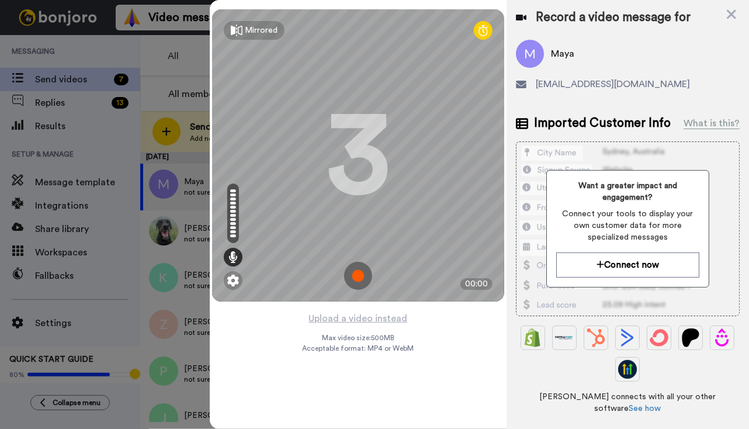
click at [359, 276] on img at bounding box center [358, 276] width 28 height 28
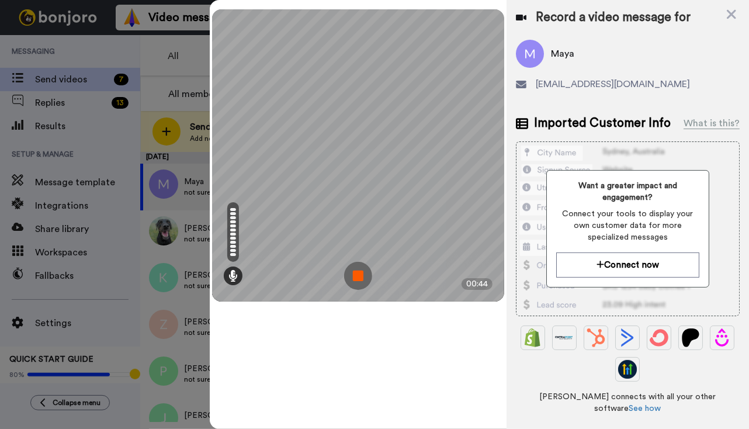
click at [361, 271] on img at bounding box center [358, 276] width 28 height 28
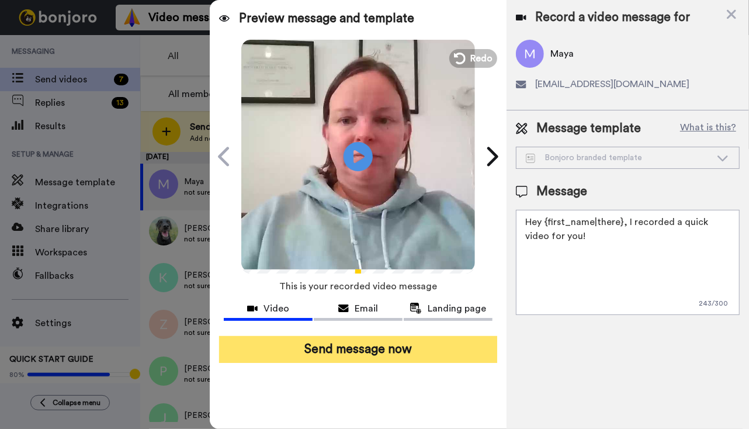
click at [372, 355] on button "Send message now" at bounding box center [358, 349] width 278 height 27
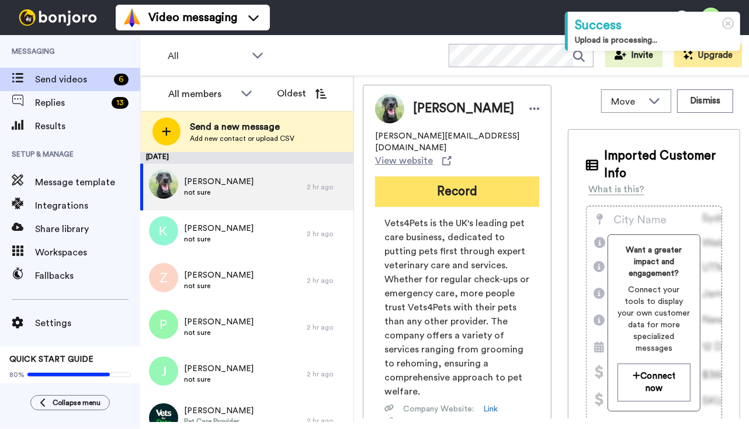
click at [452, 183] on button "Record" at bounding box center [457, 191] width 164 height 30
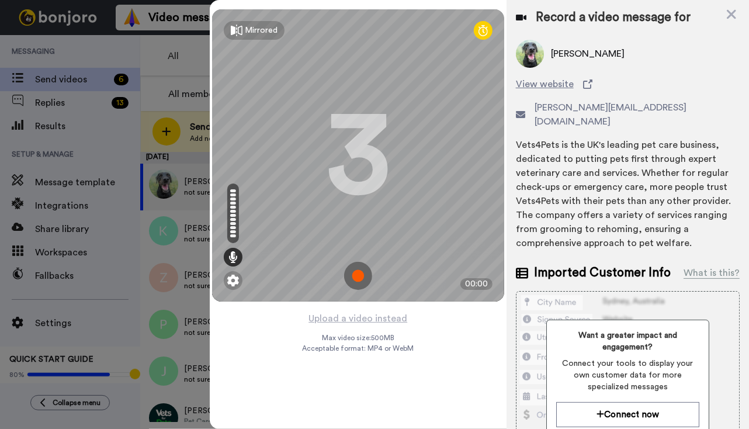
click at [356, 280] on img at bounding box center [358, 276] width 28 height 28
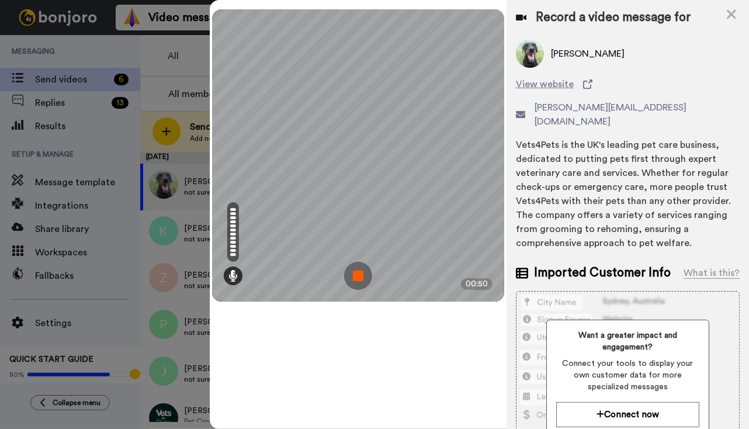
click at [360, 275] on img at bounding box center [358, 276] width 28 height 28
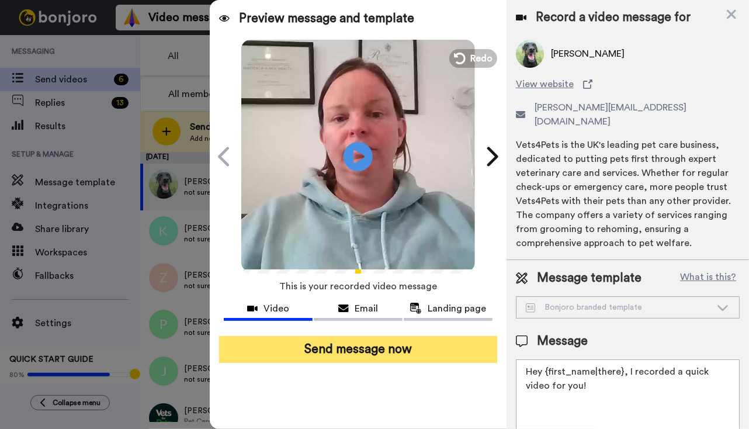
click at [379, 352] on button "Send message now" at bounding box center [358, 349] width 278 height 27
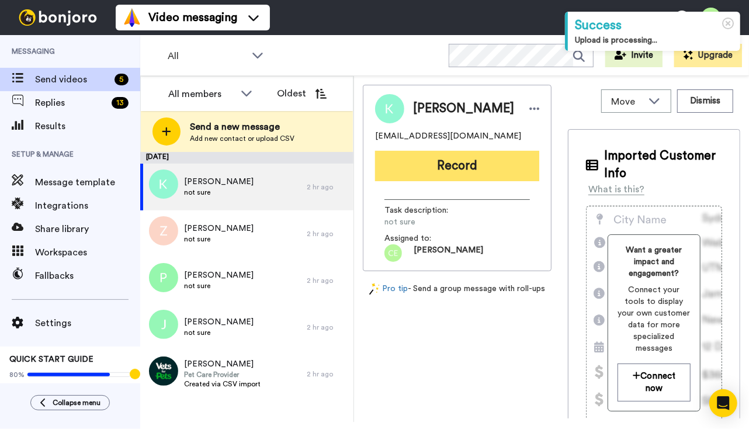
click at [427, 163] on button "Record" at bounding box center [457, 166] width 164 height 30
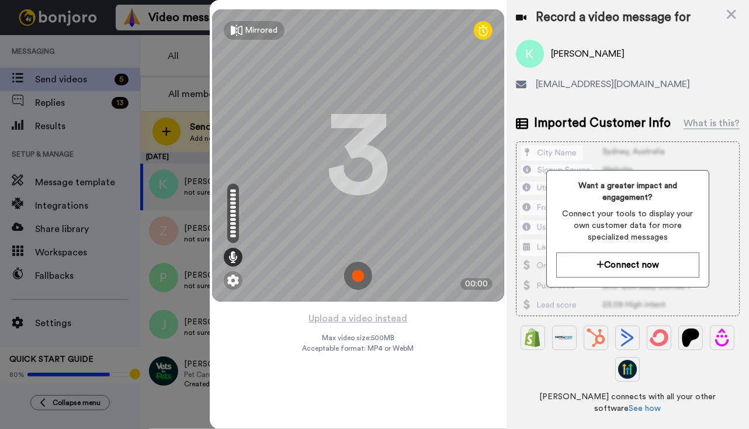
click at [358, 275] on img at bounding box center [358, 276] width 28 height 28
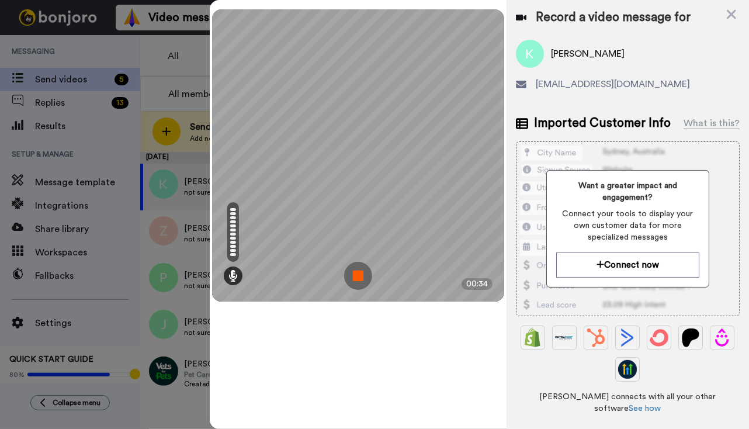
click at [362, 274] on img at bounding box center [358, 276] width 28 height 28
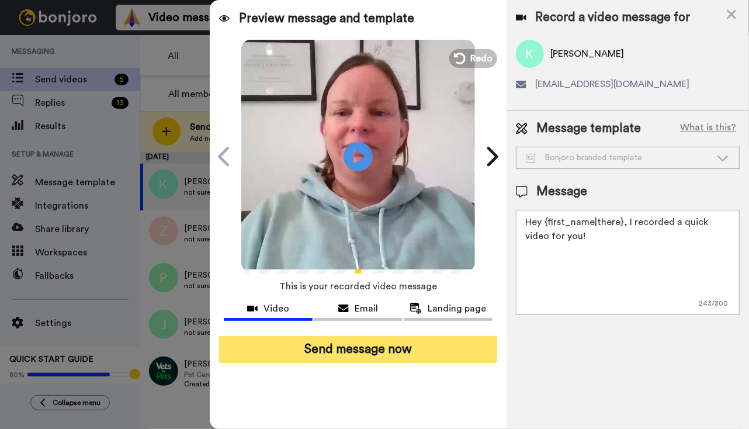
click at [366, 343] on button "Send message now" at bounding box center [358, 349] width 278 height 27
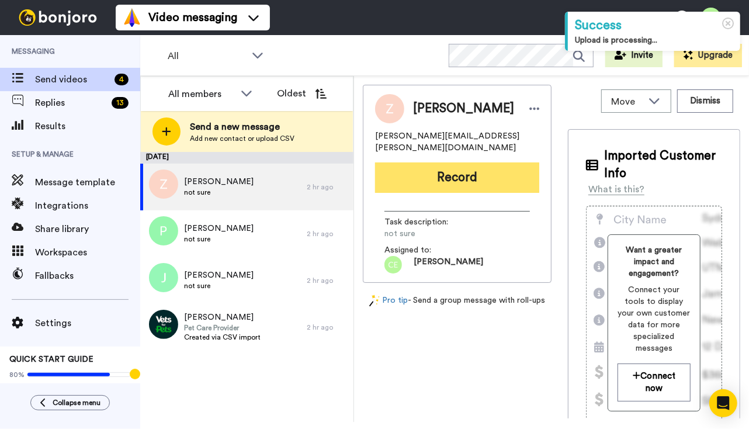
click at [432, 164] on button "Record" at bounding box center [457, 177] width 164 height 30
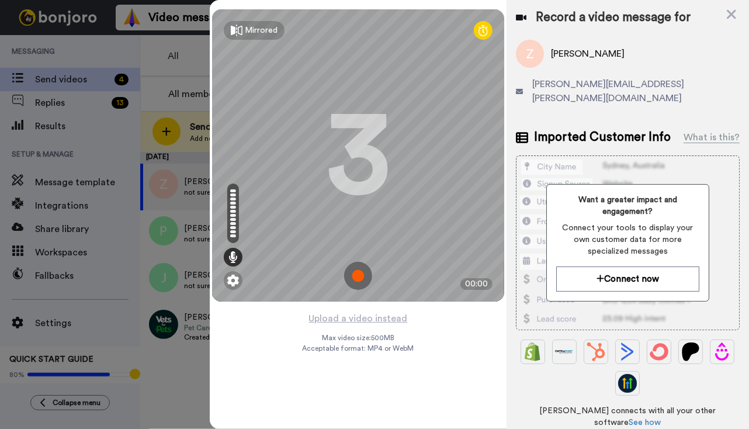
click at [356, 269] on img at bounding box center [358, 276] width 28 height 28
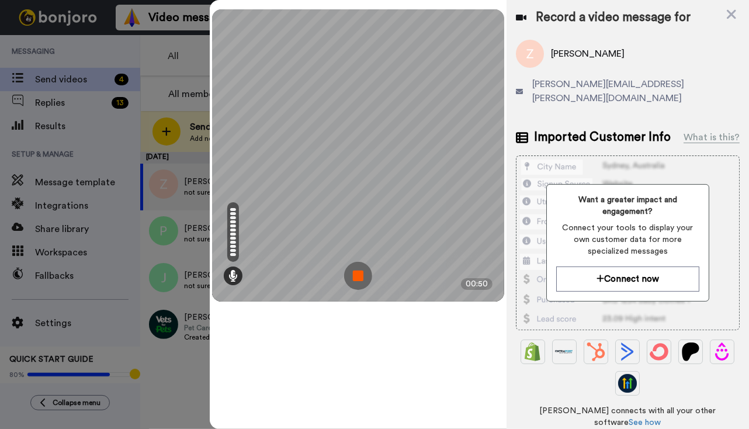
click at [359, 271] on img at bounding box center [358, 276] width 28 height 28
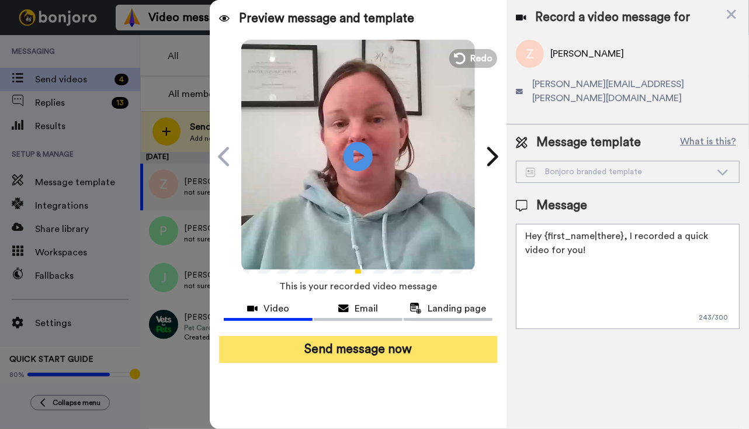
click at [387, 339] on button "Send message now" at bounding box center [358, 349] width 278 height 27
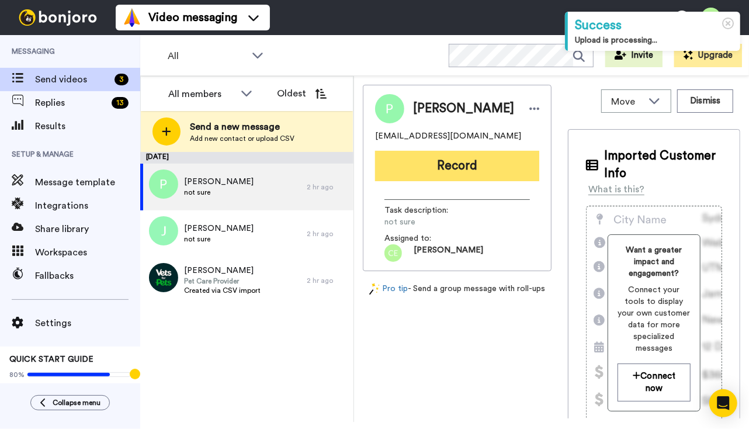
click at [451, 161] on button "Record" at bounding box center [457, 166] width 164 height 30
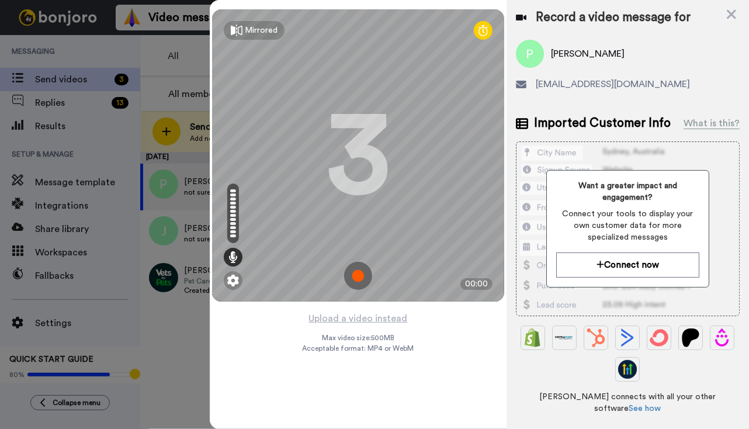
click at [358, 279] on img at bounding box center [358, 276] width 28 height 28
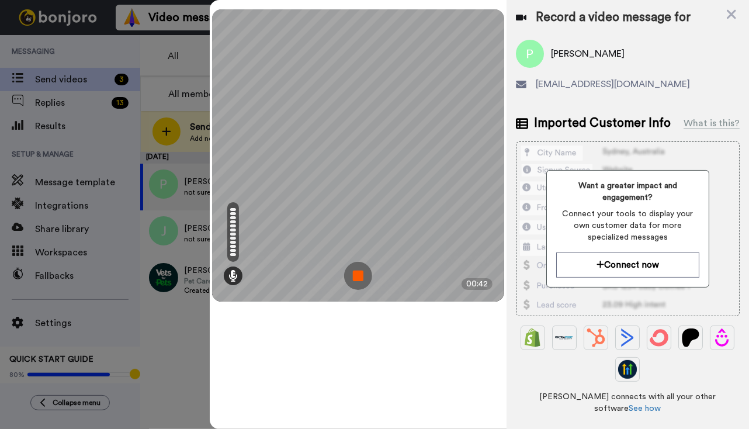
click at [362, 278] on img at bounding box center [358, 276] width 28 height 28
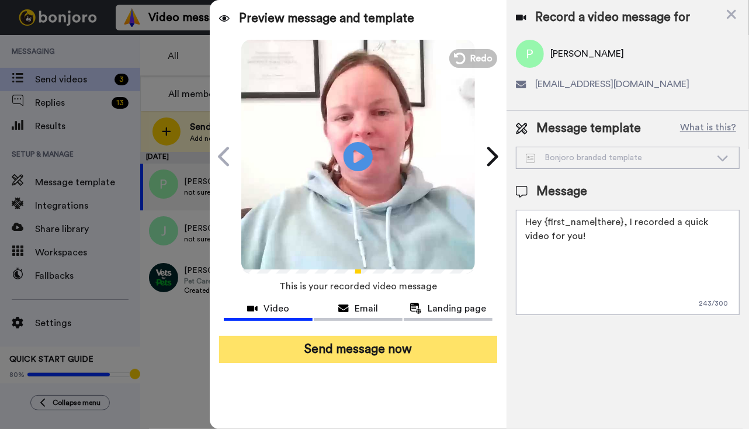
click at [359, 346] on button "Send message now" at bounding box center [358, 349] width 278 height 27
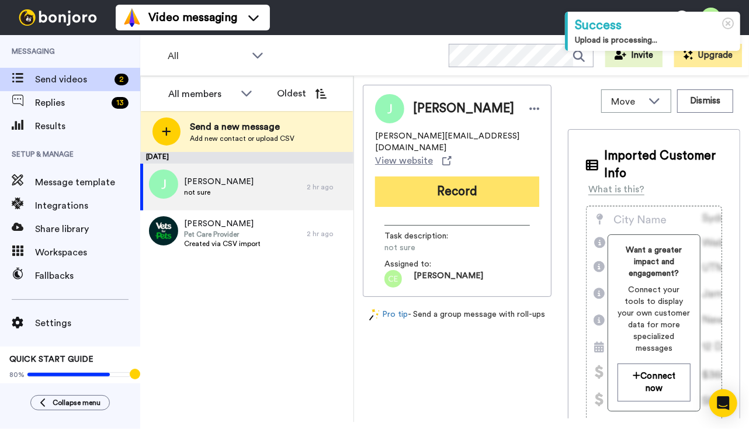
click at [444, 181] on button "Record" at bounding box center [457, 191] width 164 height 30
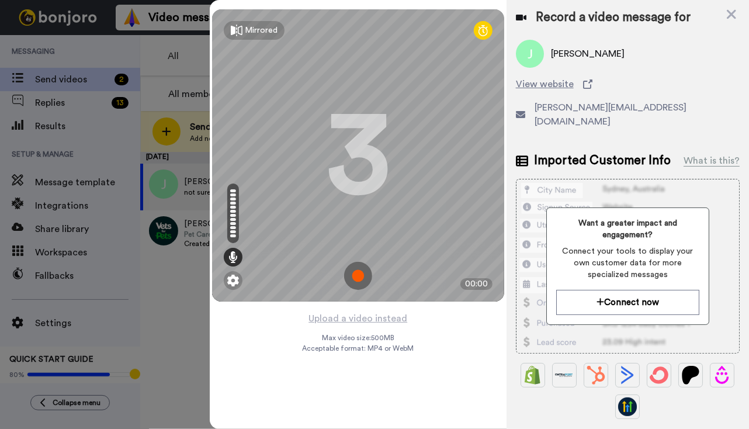
click at [358, 271] on img at bounding box center [358, 276] width 28 height 28
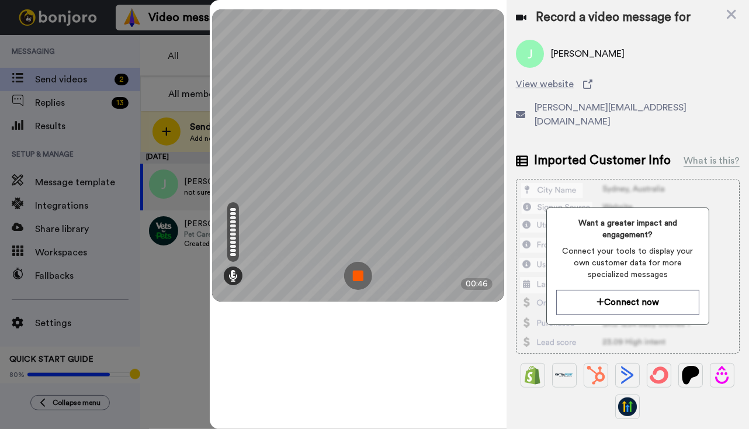
click at [358, 270] on img at bounding box center [358, 276] width 28 height 28
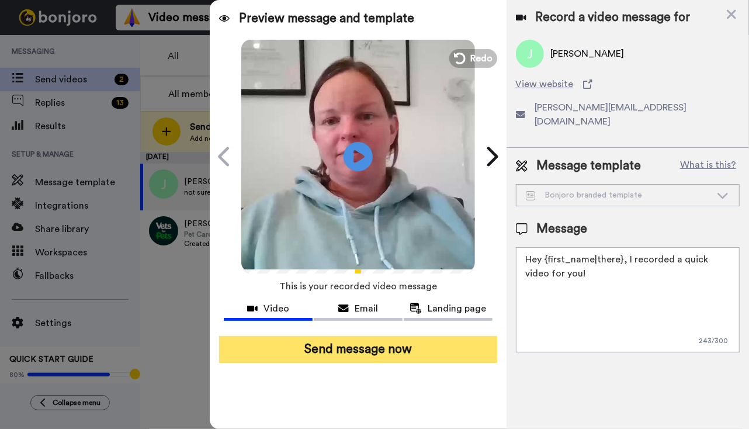
click at [379, 355] on button "Send message now" at bounding box center [358, 349] width 278 height 27
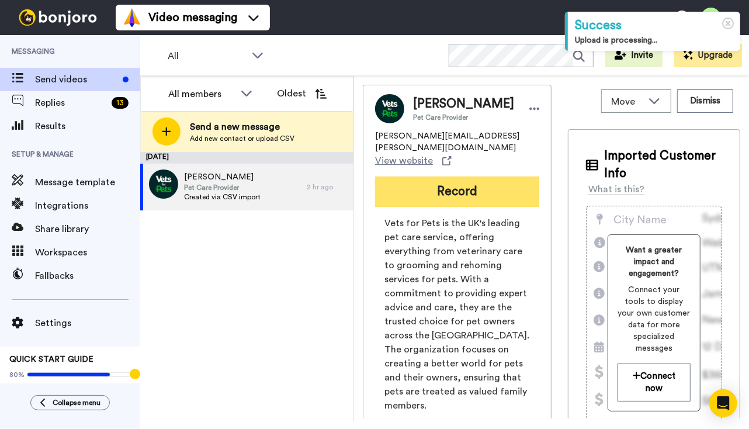
click at [453, 193] on button "Record" at bounding box center [457, 191] width 164 height 30
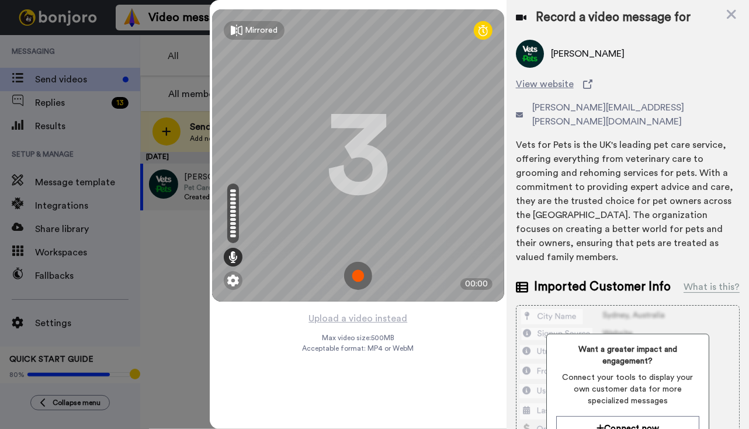
click at [359, 275] on img at bounding box center [358, 276] width 28 height 28
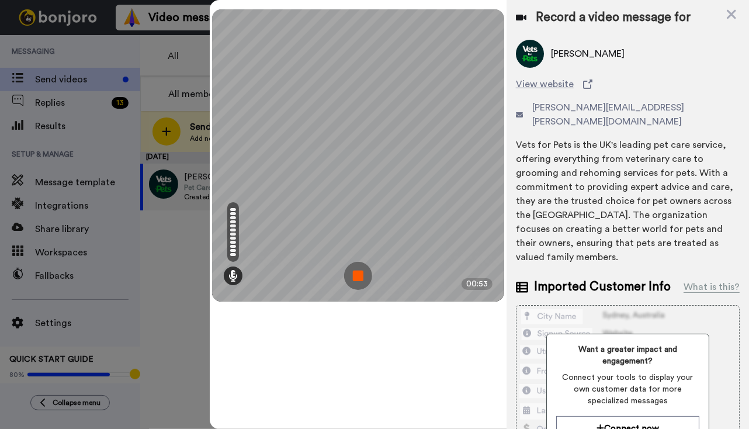
click at [356, 272] on img at bounding box center [358, 276] width 28 height 28
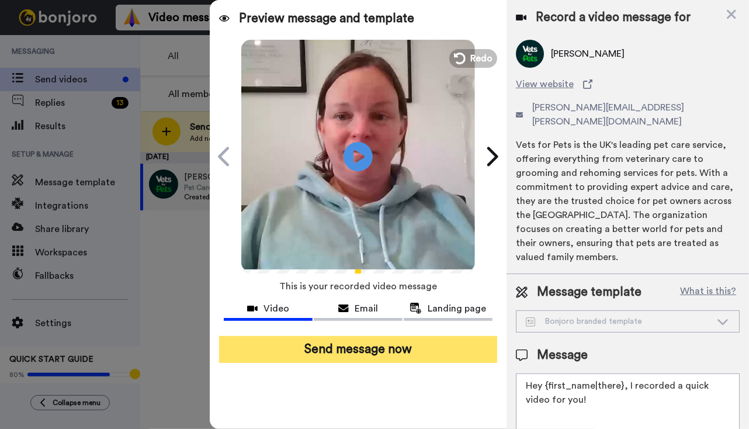
click at [341, 359] on button "Send message now" at bounding box center [358, 349] width 278 height 27
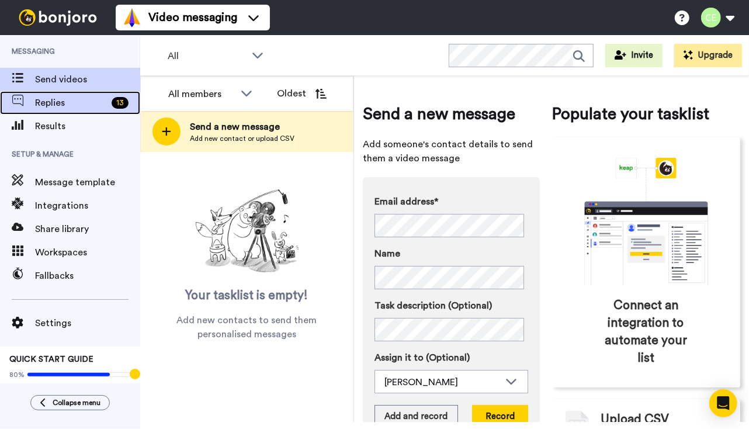
click at [68, 102] on span "Replies" at bounding box center [71, 103] width 72 height 14
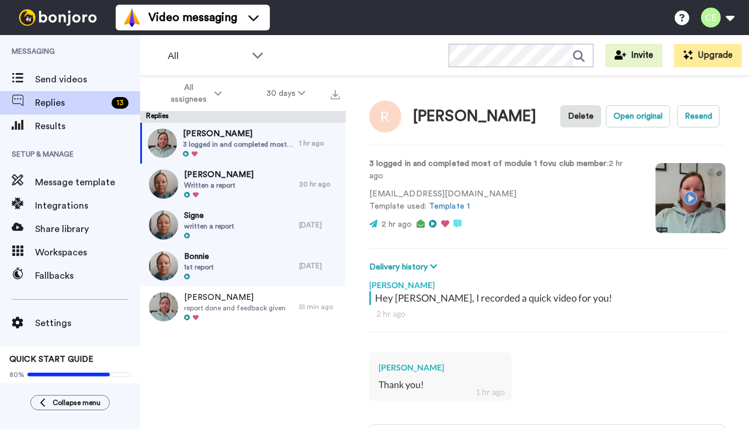
type textarea "x"
